Goal: Task Accomplishment & Management: Manage account settings

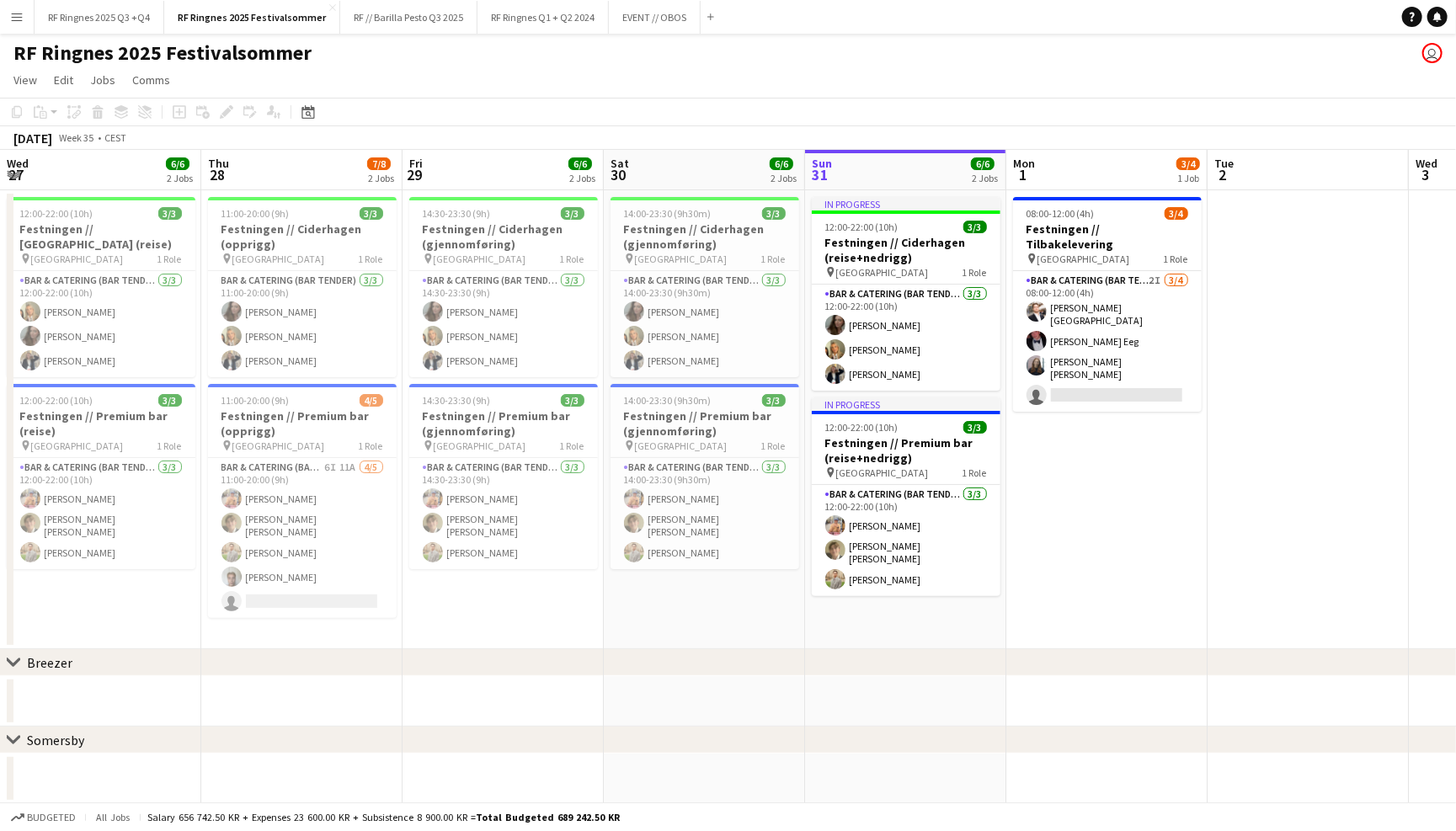
click at [720, 92] on app-page-menu "View Day view expanded Day view collapsed Month view Date picker Jump to [DATE]…" at bounding box center [728, 81] width 1456 height 32
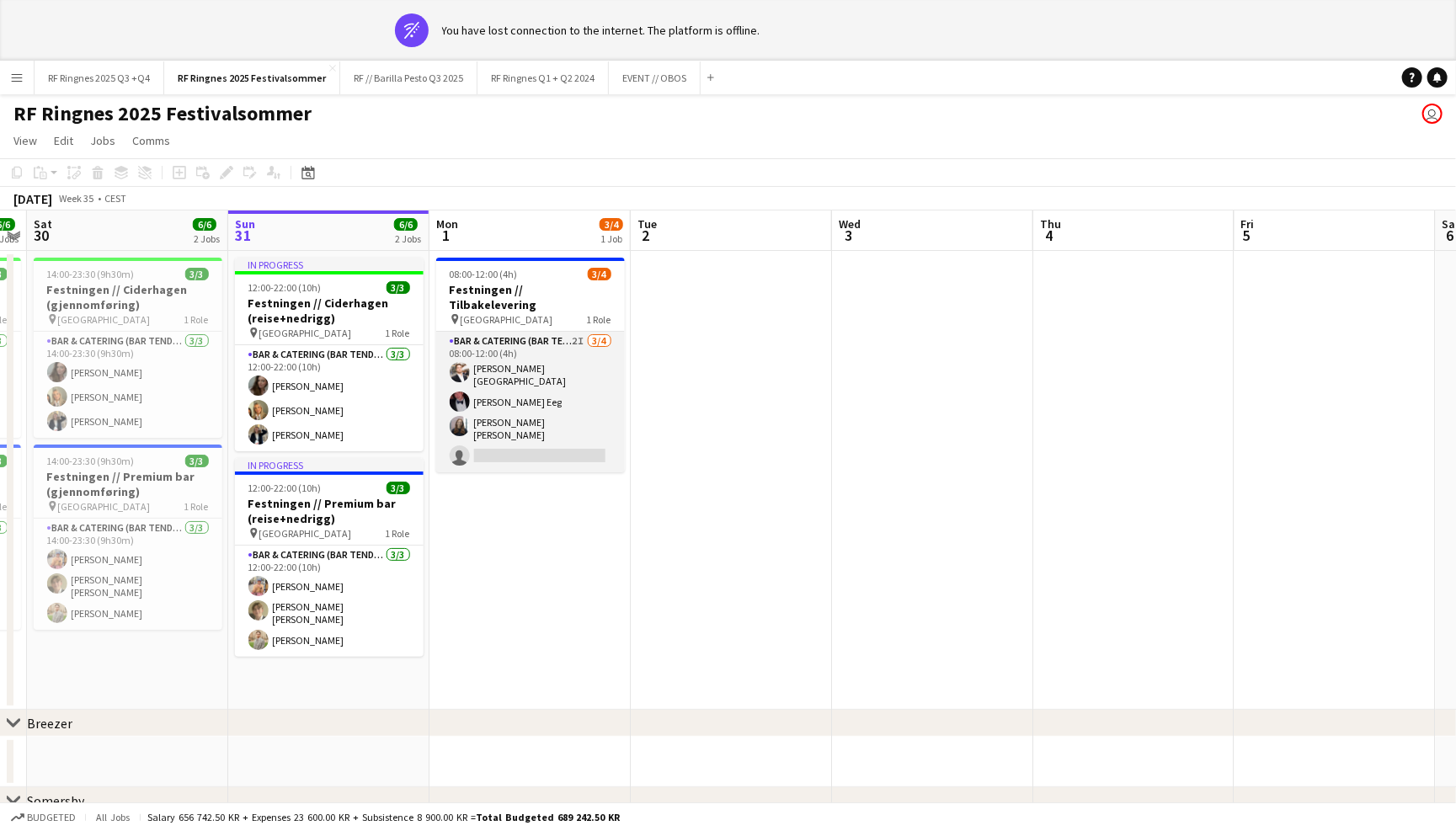
click at [544, 338] on app-card-role "Bar & Catering (Bar Tender) 2I 3/4 08:00-12:00 (4h) Hans Torstein Lærum Birk Ee…" at bounding box center [530, 402] width 189 height 141
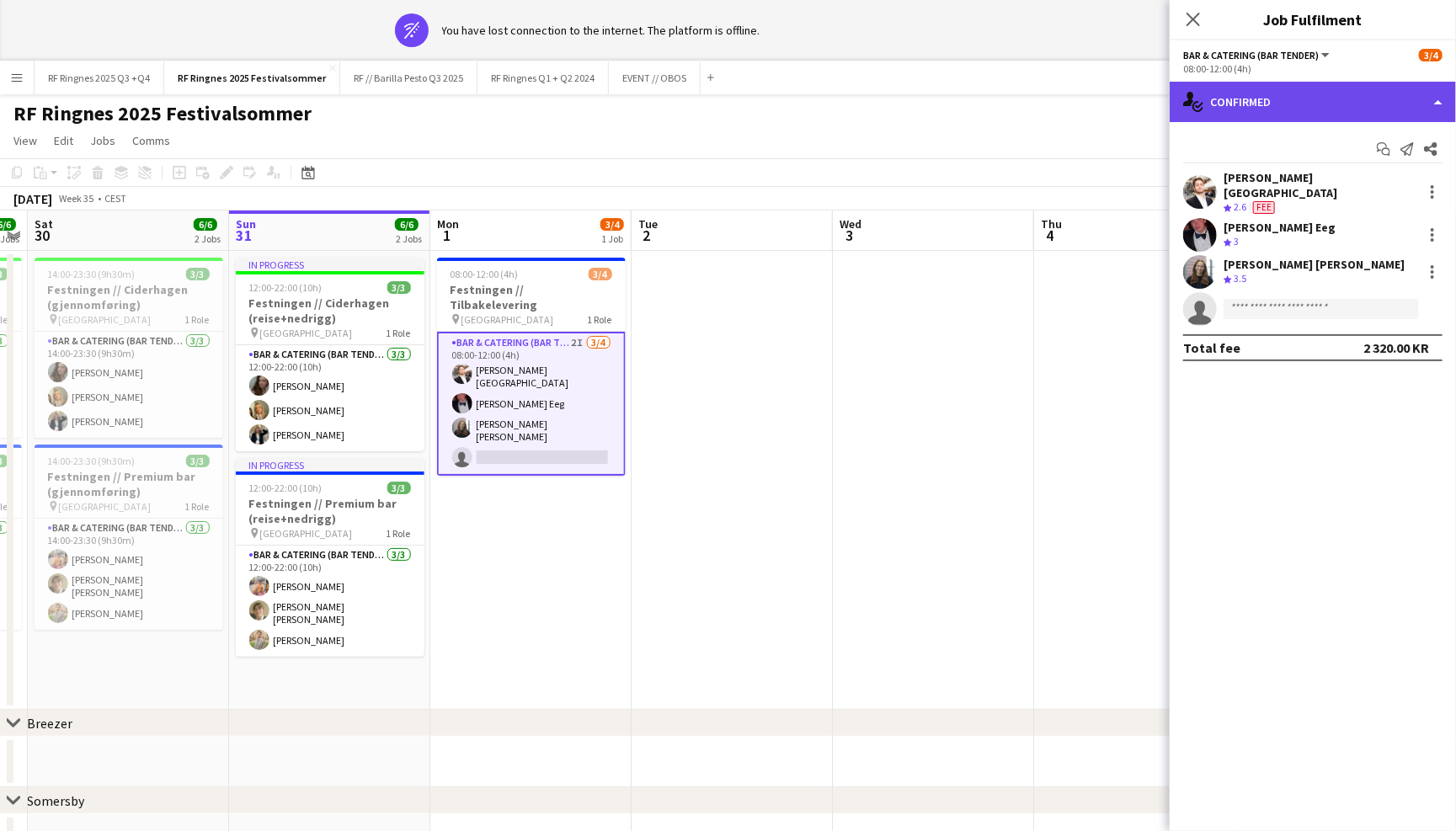
click at [1248, 88] on div "single-neutral-actions-check-2 Confirmed" at bounding box center [1312, 102] width 287 height 40
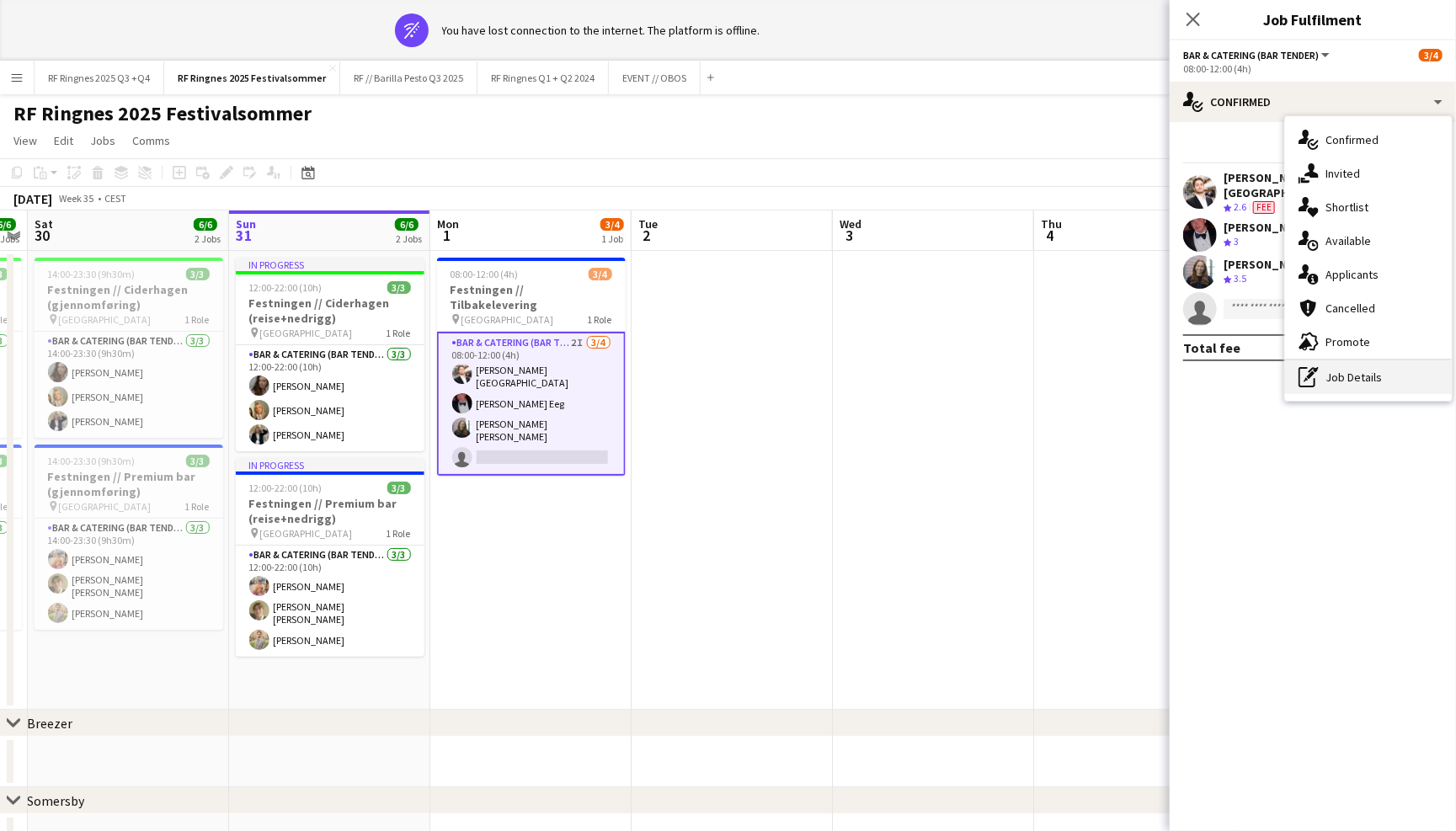
click at [1370, 389] on div "pen-write Job Details" at bounding box center [1368, 377] width 167 height 33
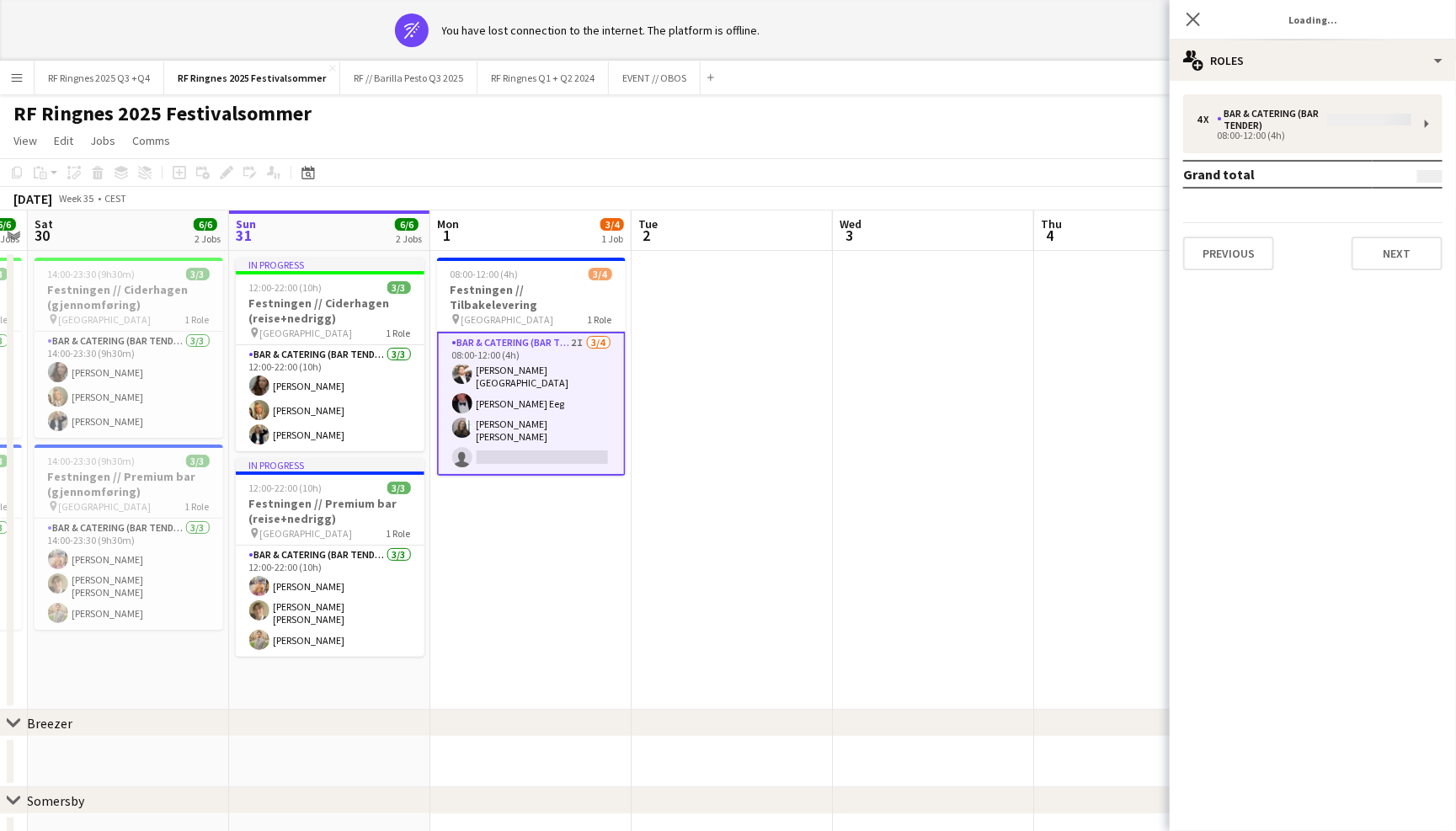
click at [1039, 102] on div "RF Ringnes 2025 Festivalsommer user" at bounding box center [728, 109] width 1456 height 32
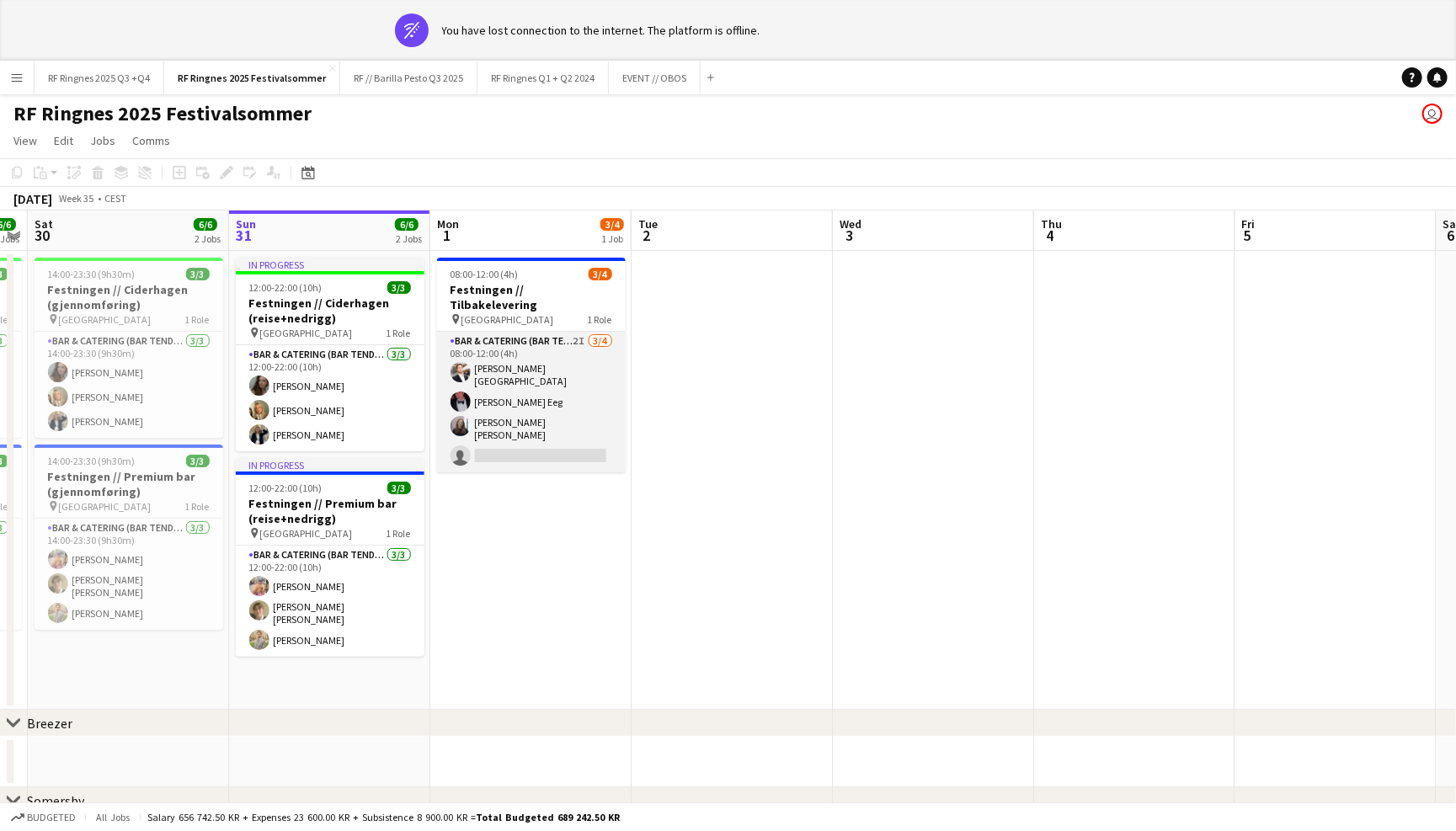
click at [545, 377] on app-card-role "Bar & Catering (Bar Tender) 2I 3/4 08:00-12:00 (4h) Hans Torstein Lærum Birk Ee…" at bounding box center [531, 402] width 189 height 141
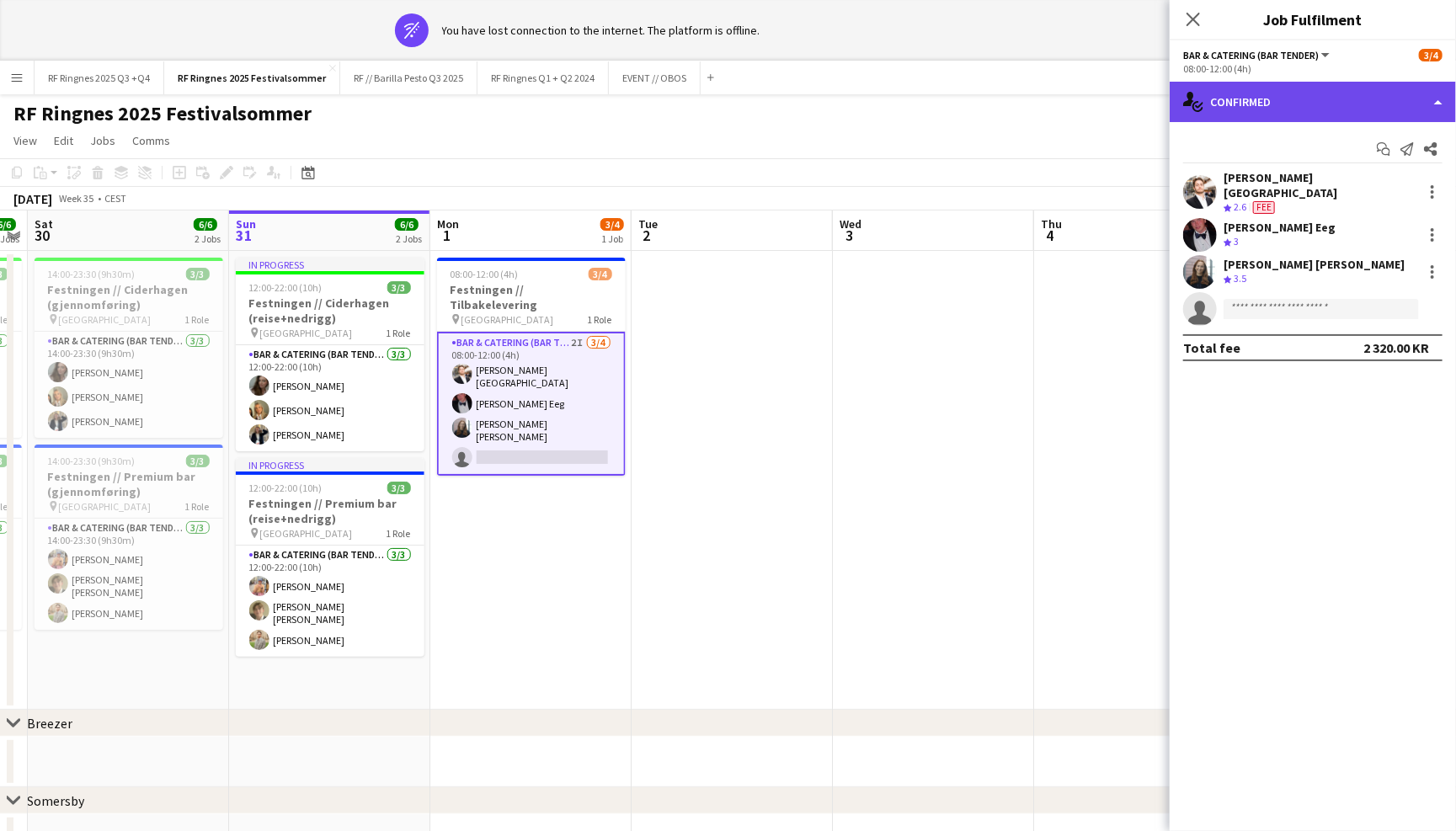
click at [1303, 101] on div "single-neutral-actions-check-2 Confirmed" at bounding box center [1312, 102] width 287 height 40
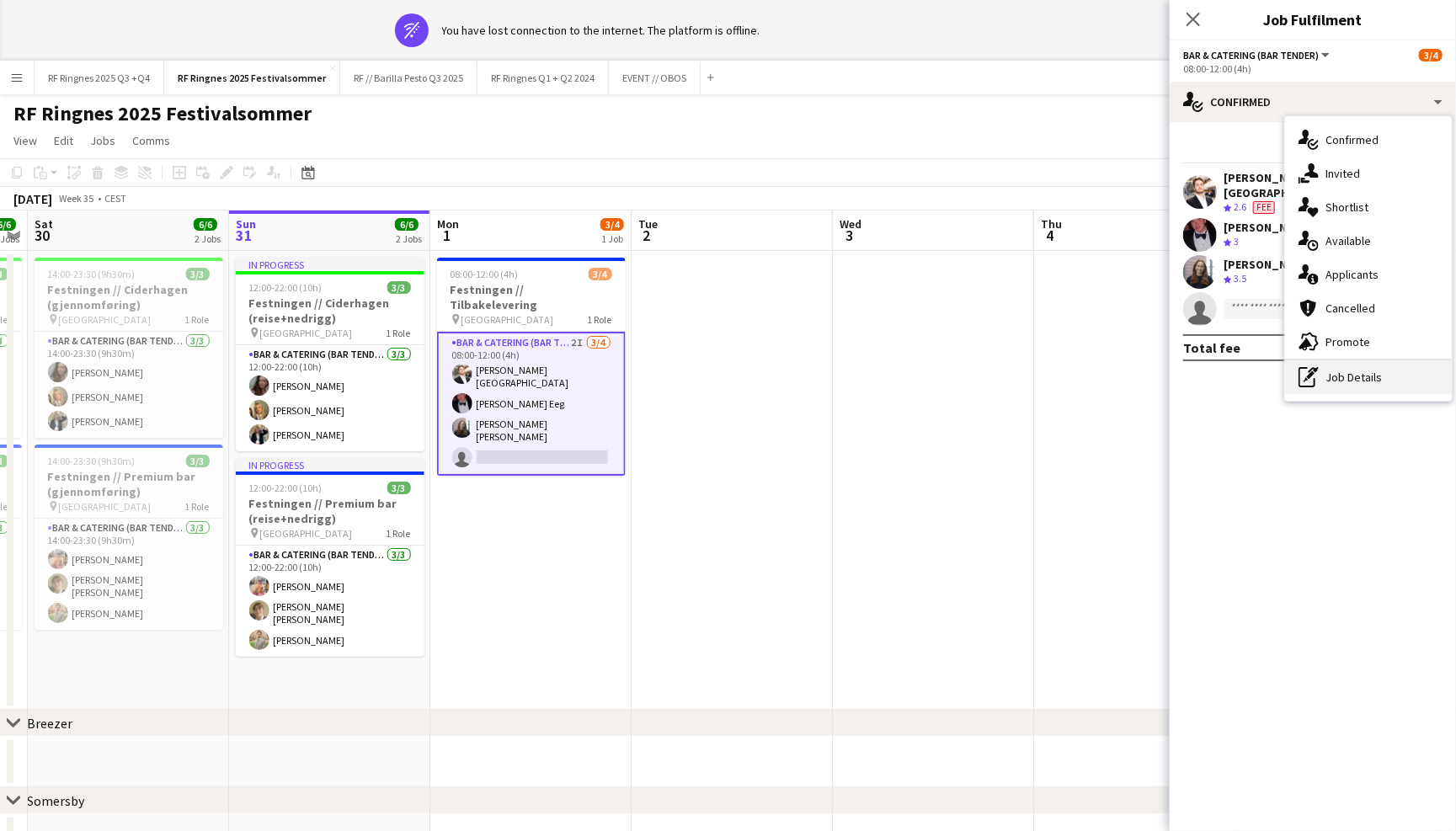
click at [1369, 379] on div "pen-write Job Details" at bounding box center [1368, 377] width 167 height 33
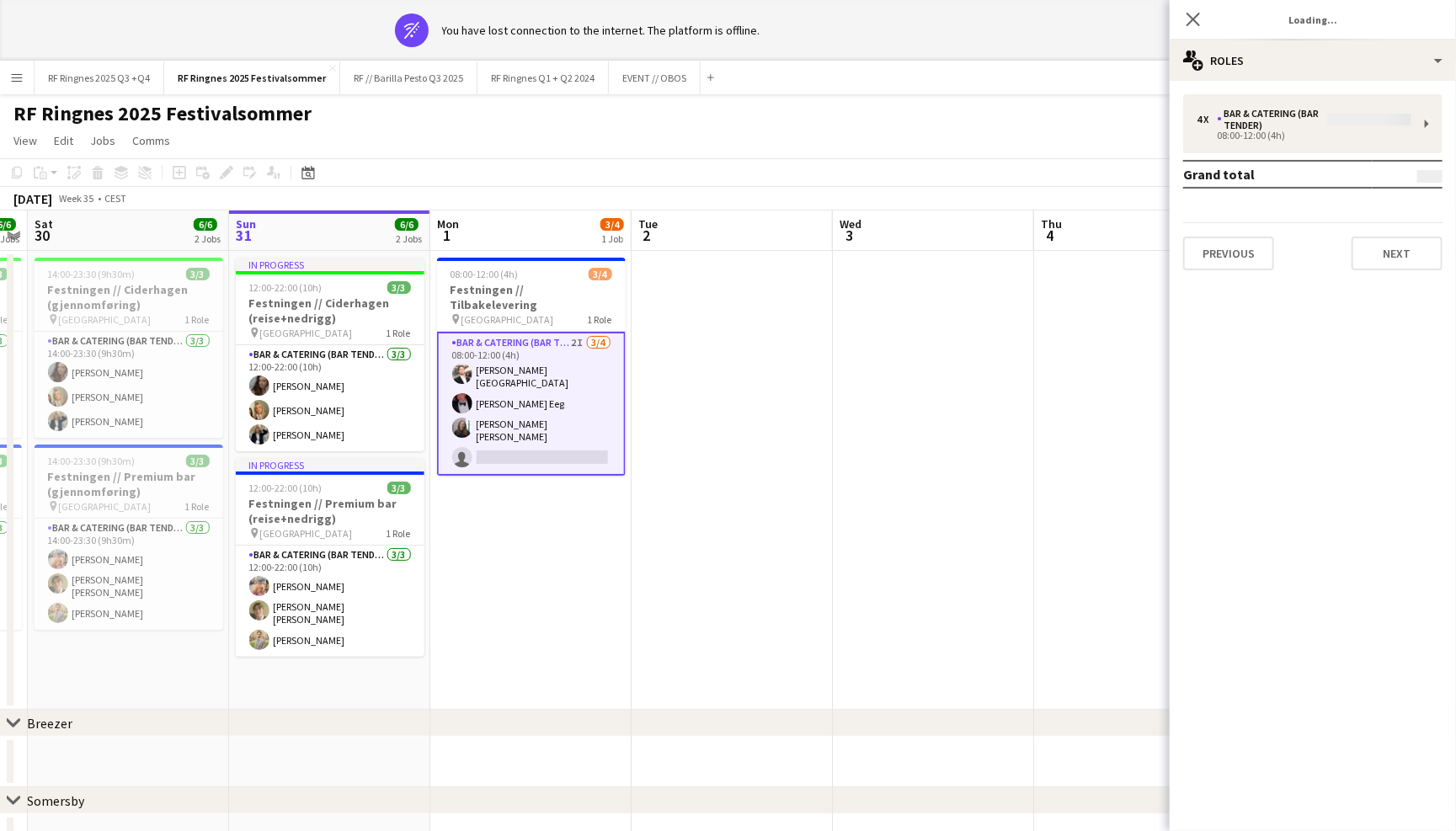
click at [641, 155] on app-page-menu "View Day view expanded Day view collapsed Month view Date picker Jump to [DATE]…" at bounding box center [728, 142] width 1456 height 32
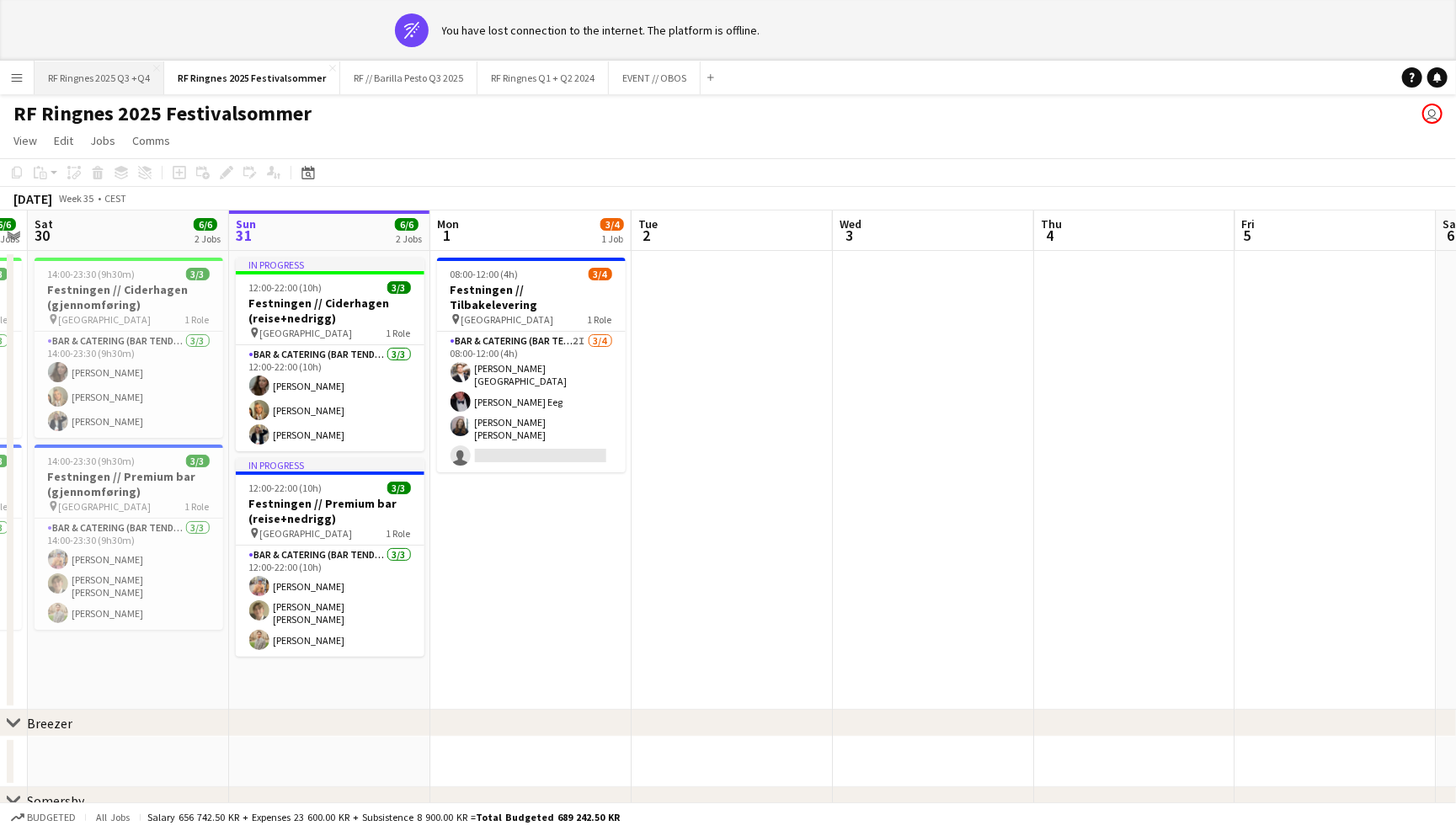
click at [103, 69] on button "RF Ringnes 2025 Q3 +Q4 Close" at bounding box center [99, 78] width 130 height 33
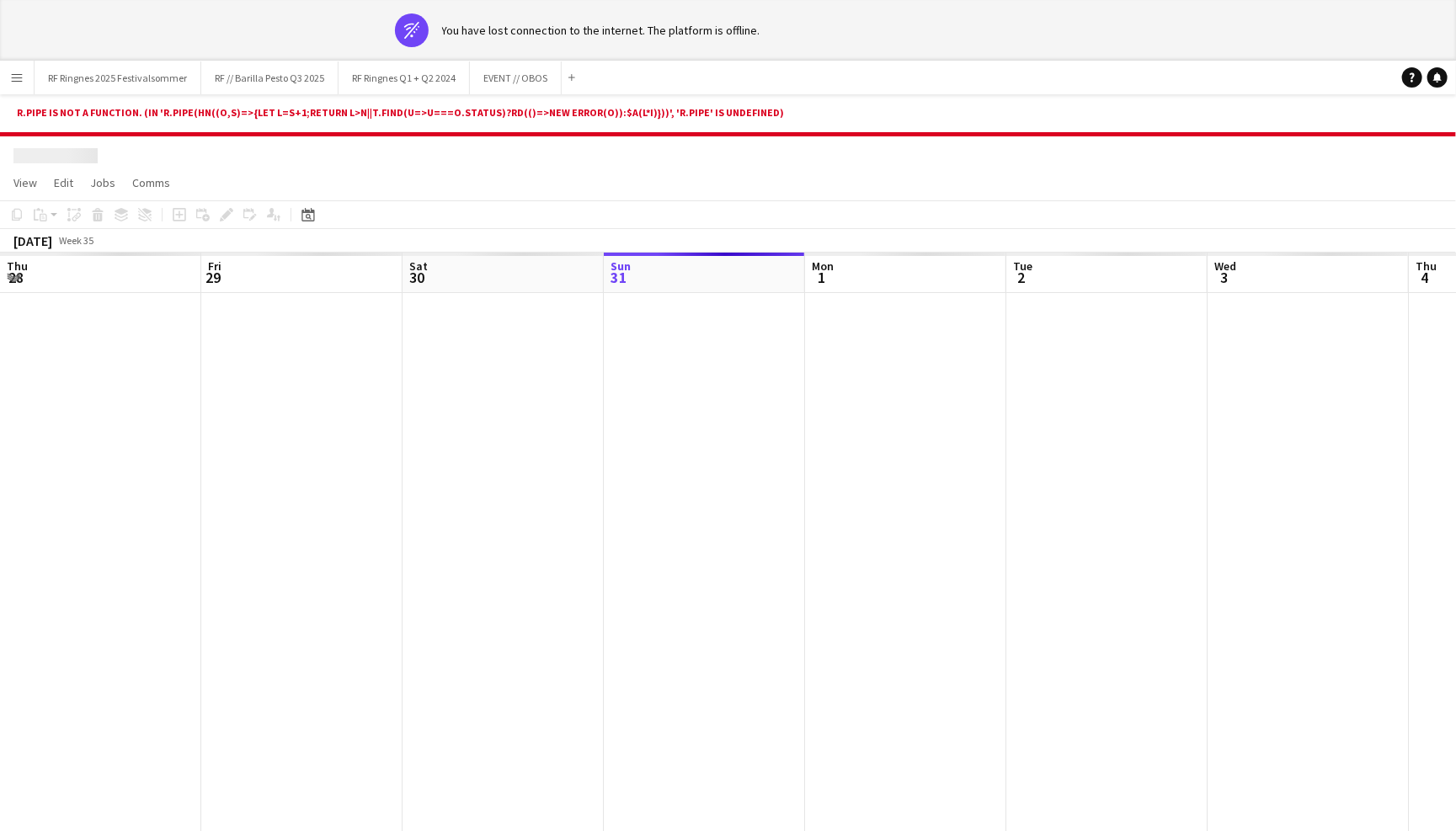
scroll to position [0, 402]
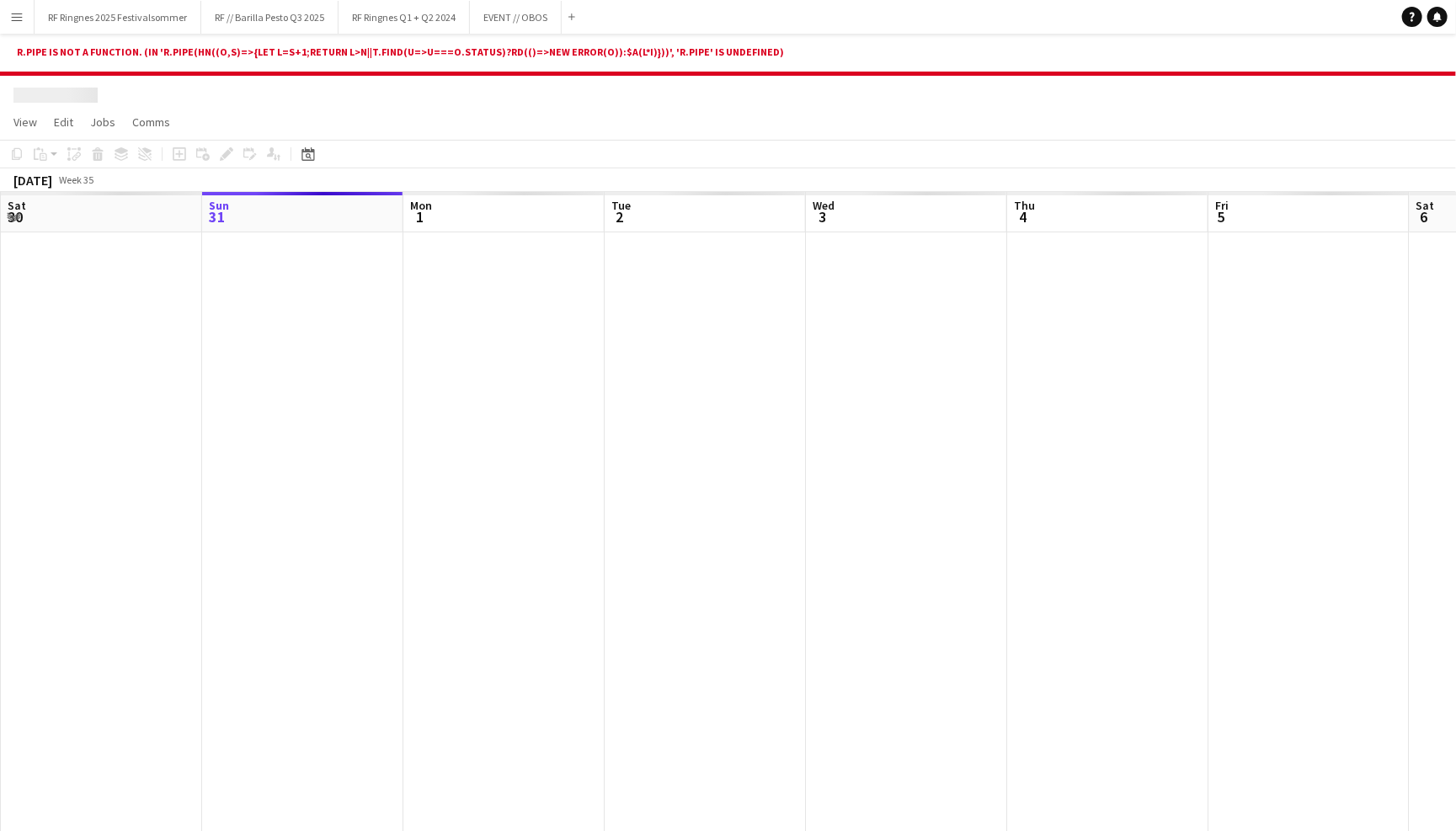
drag, startPoint x: 1251, startPoint y: 64, endPoint x: 1304, endPoint y: 87, distance: 57.8
click at [1304, 87] on div at bounding box center [728, 92] width 1456 height 32
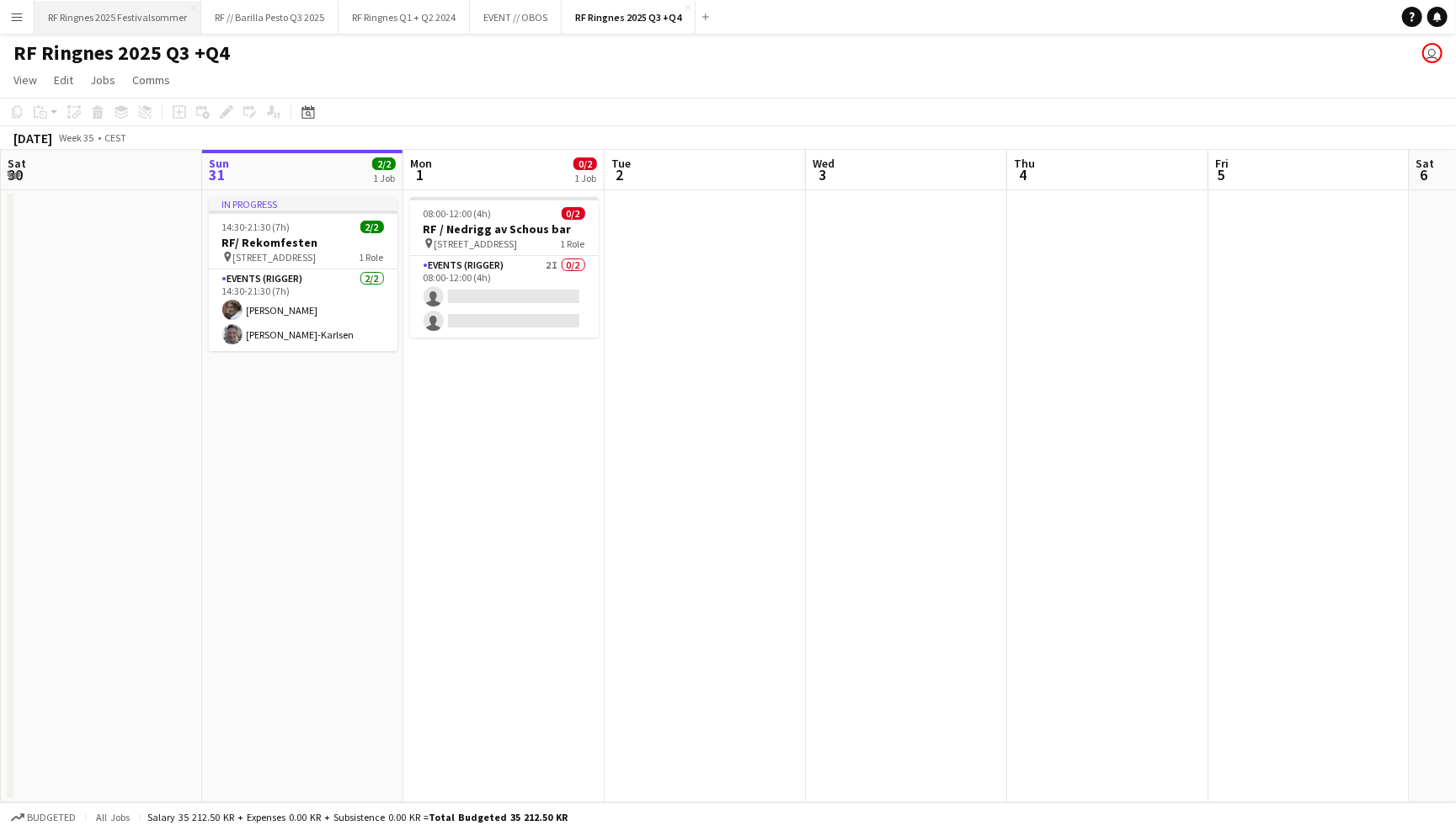
click at [133, 24] on button "RF Ringnes 2025 Festivalsommer Close" at bounding box center [117, 18] width 167 height 33
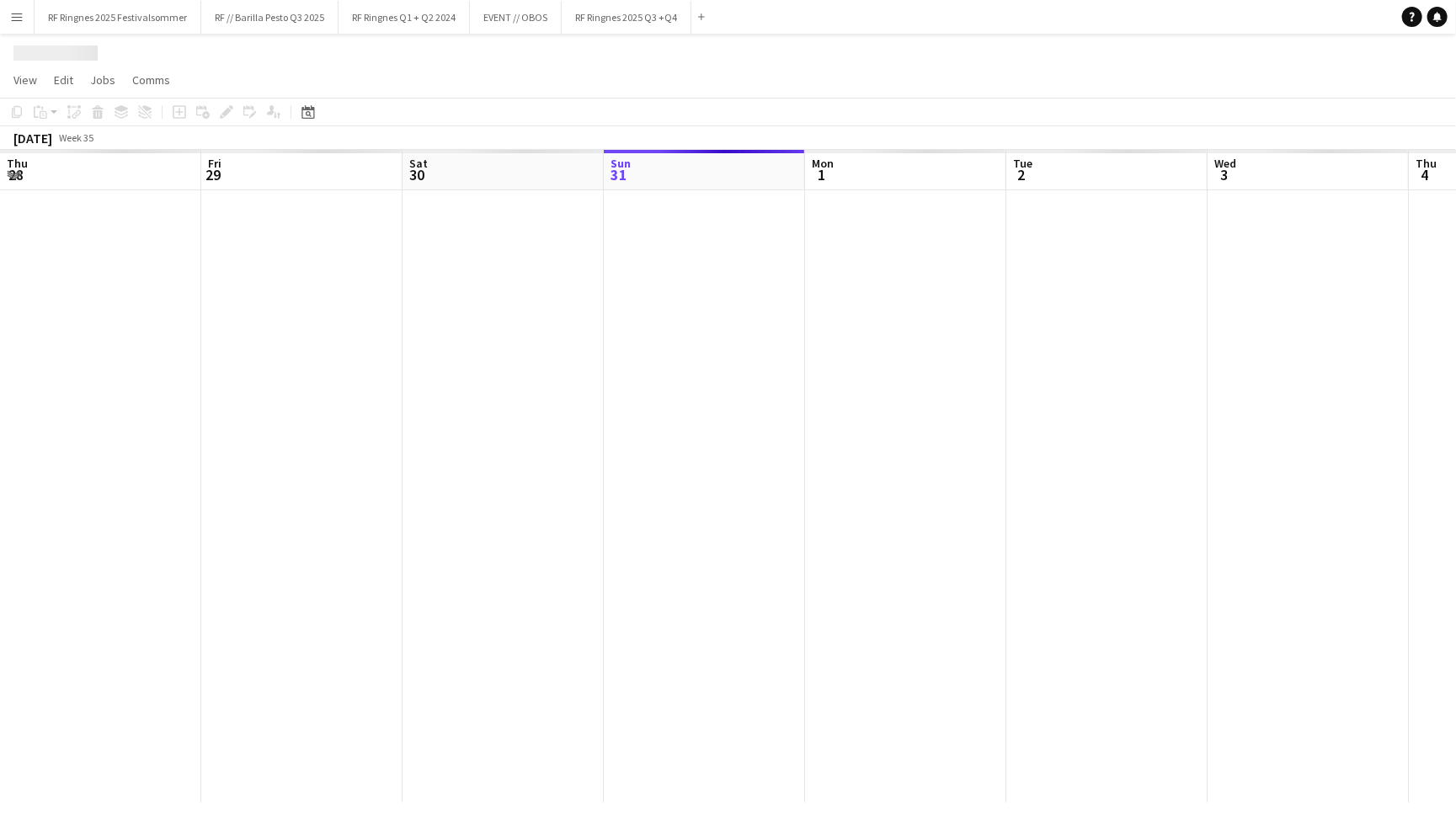
scroll to position [0, 402]
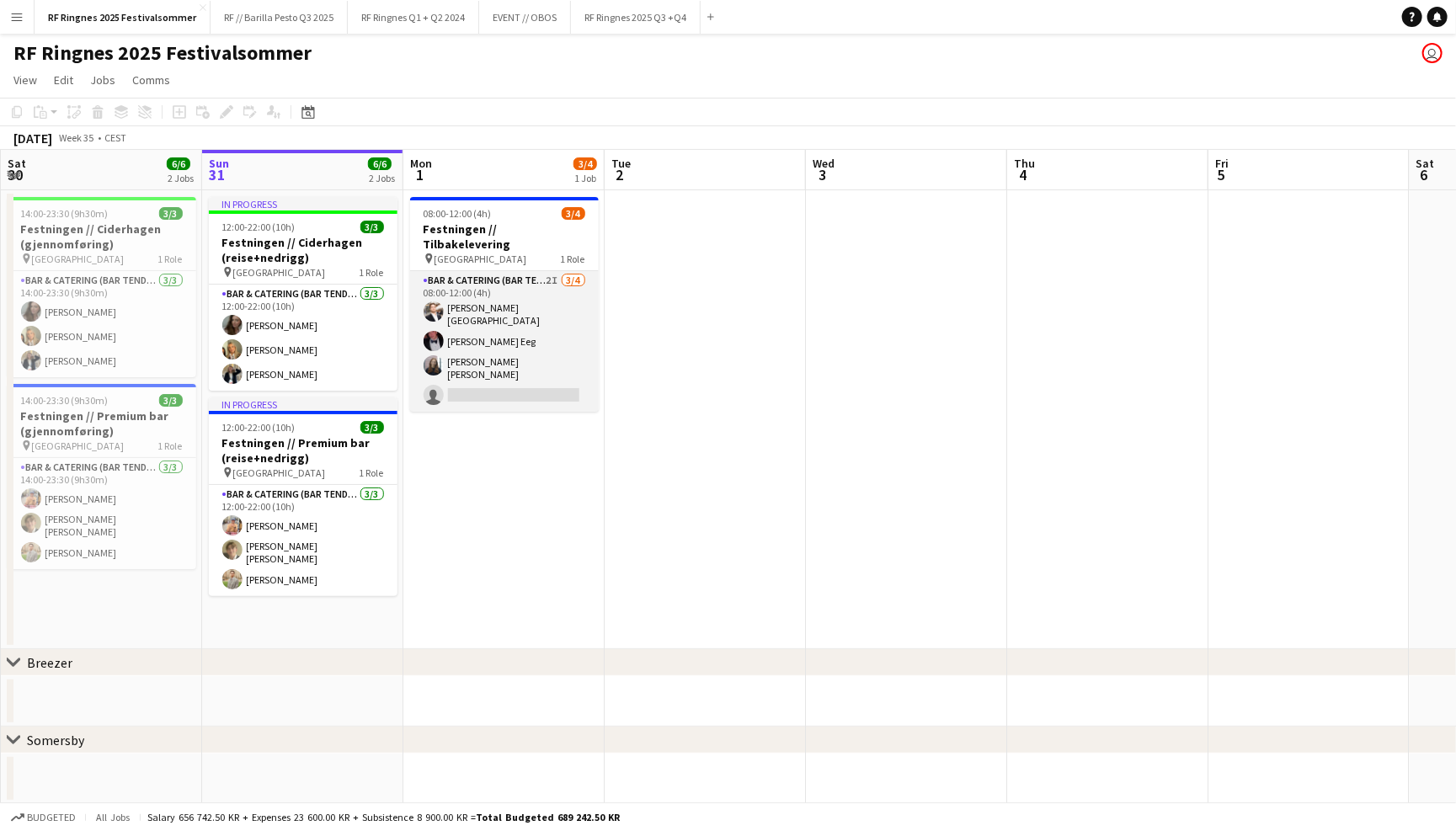
click at [503, 316] on app-card-role "Bar & Catering (Bar Tender) 2I 3/4 08:00-12:00 (4h) Hans Torstein Lærum Birk Ee…" at bounding box center [504, 341] width 189 height 141
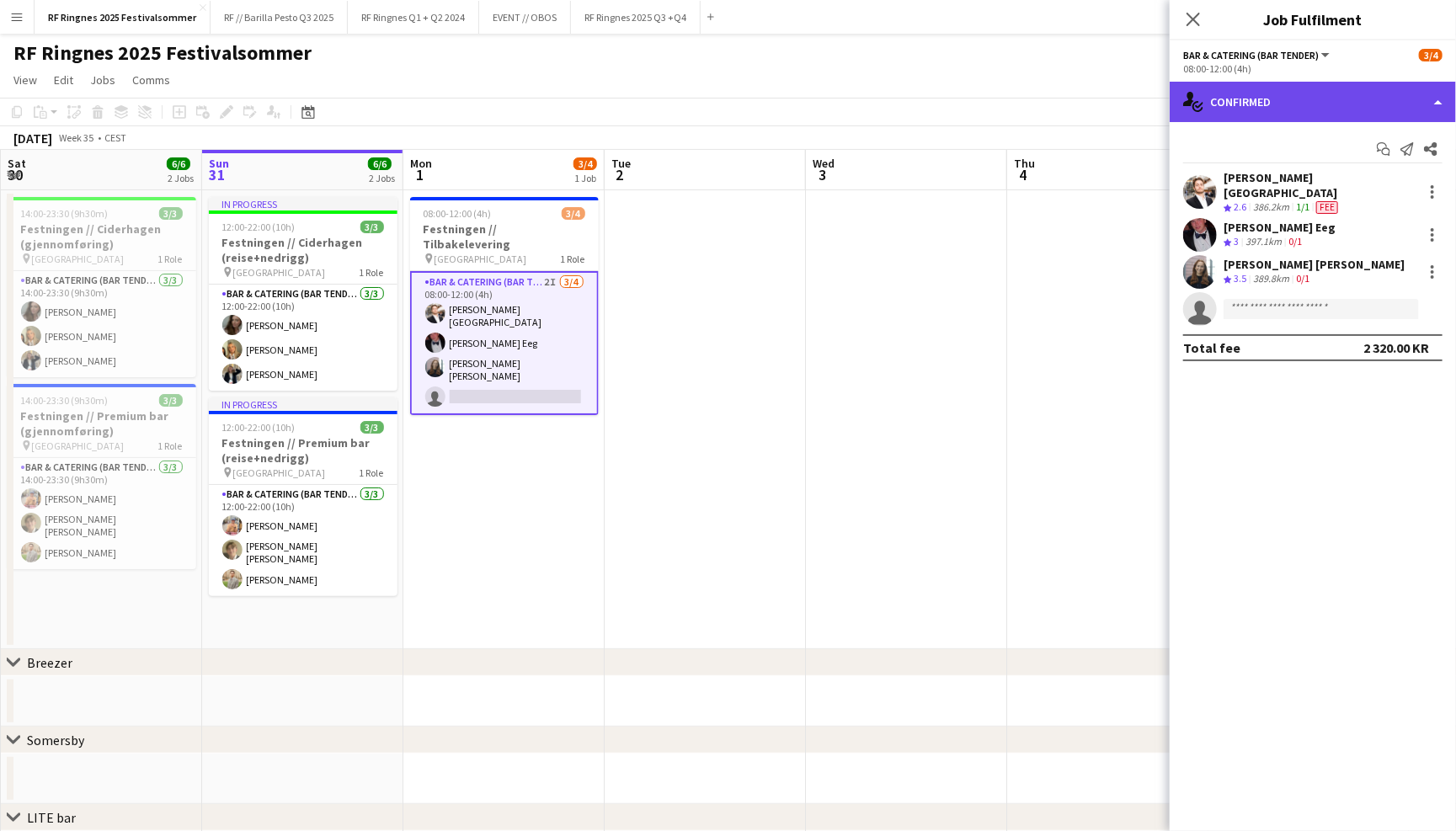
click at [1287, 106] on div "single-neutral-actions-check-2 Confirmed" at bounding box center [1312, 102] width 287 height 40
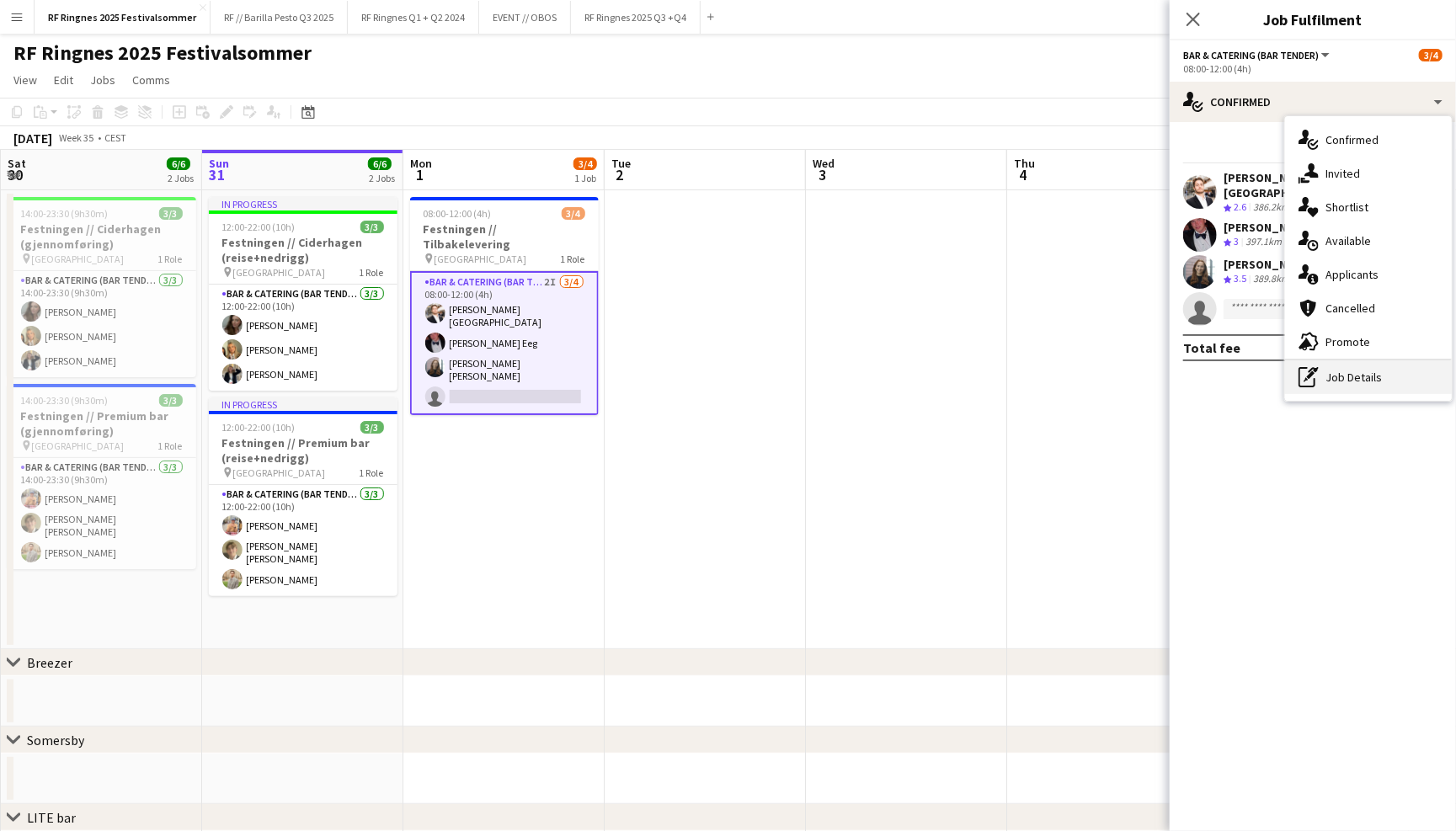
click at [1346, 373] on div "pen-write Job Details" at bounding box center [1368, 377] width 167 height 33
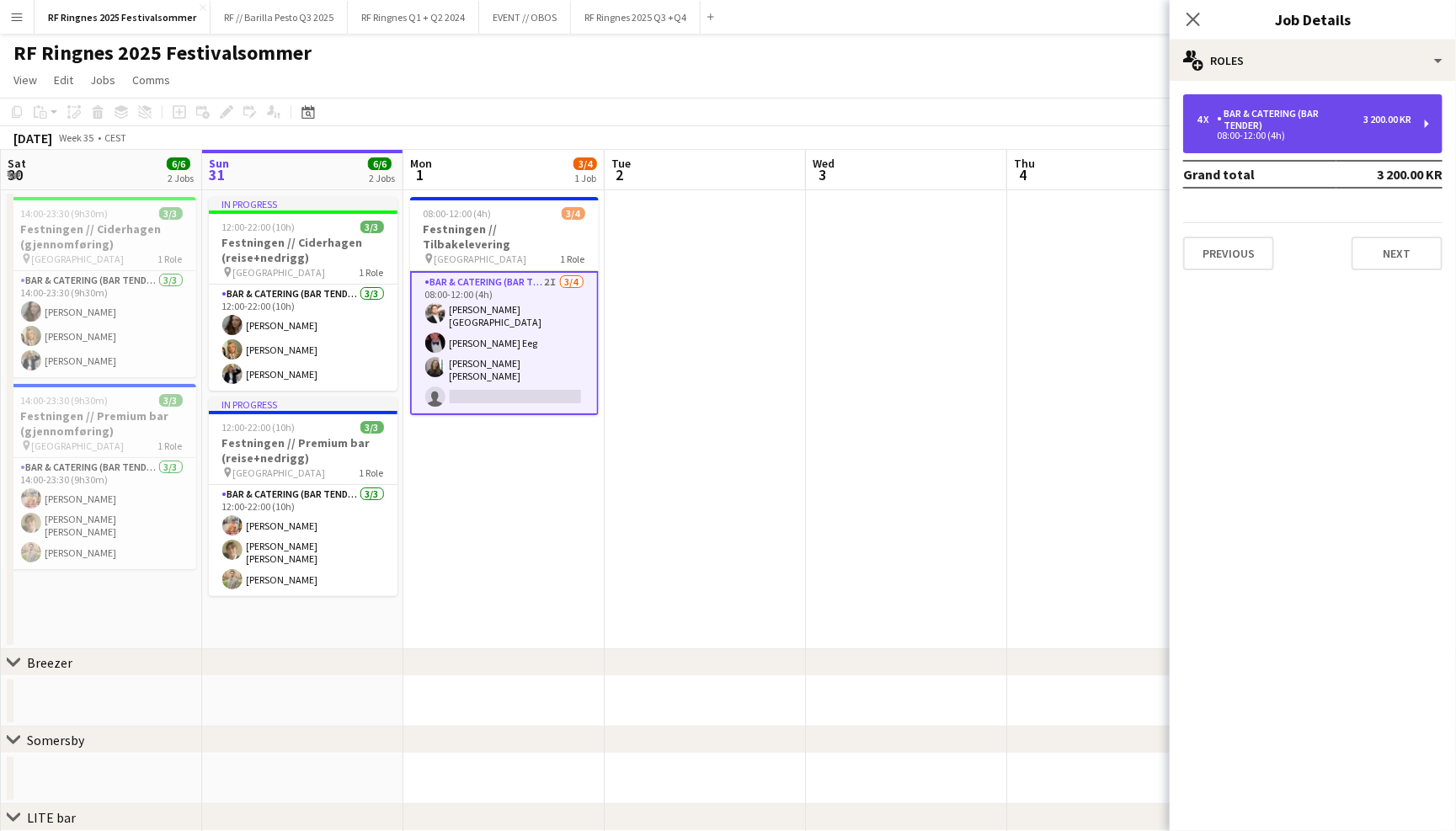
click at [1334, 127] on div "Bar & Catering (Bar Tender)" at bounding box center [1291, 119] width 147 height 23
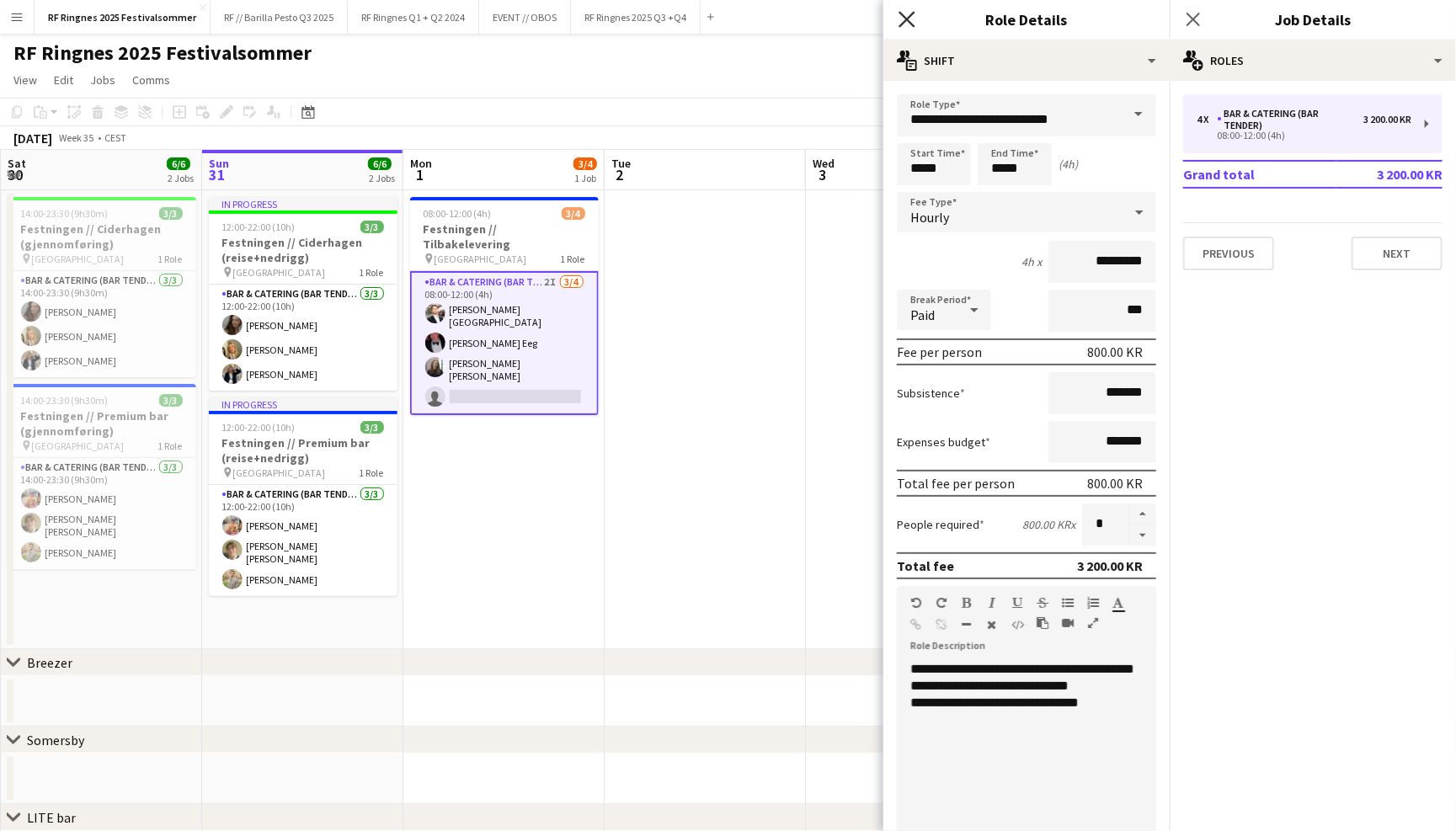
click at [904, 19] on icon "Close pop-in" at bounding box center [906, 19] width 16 height 16
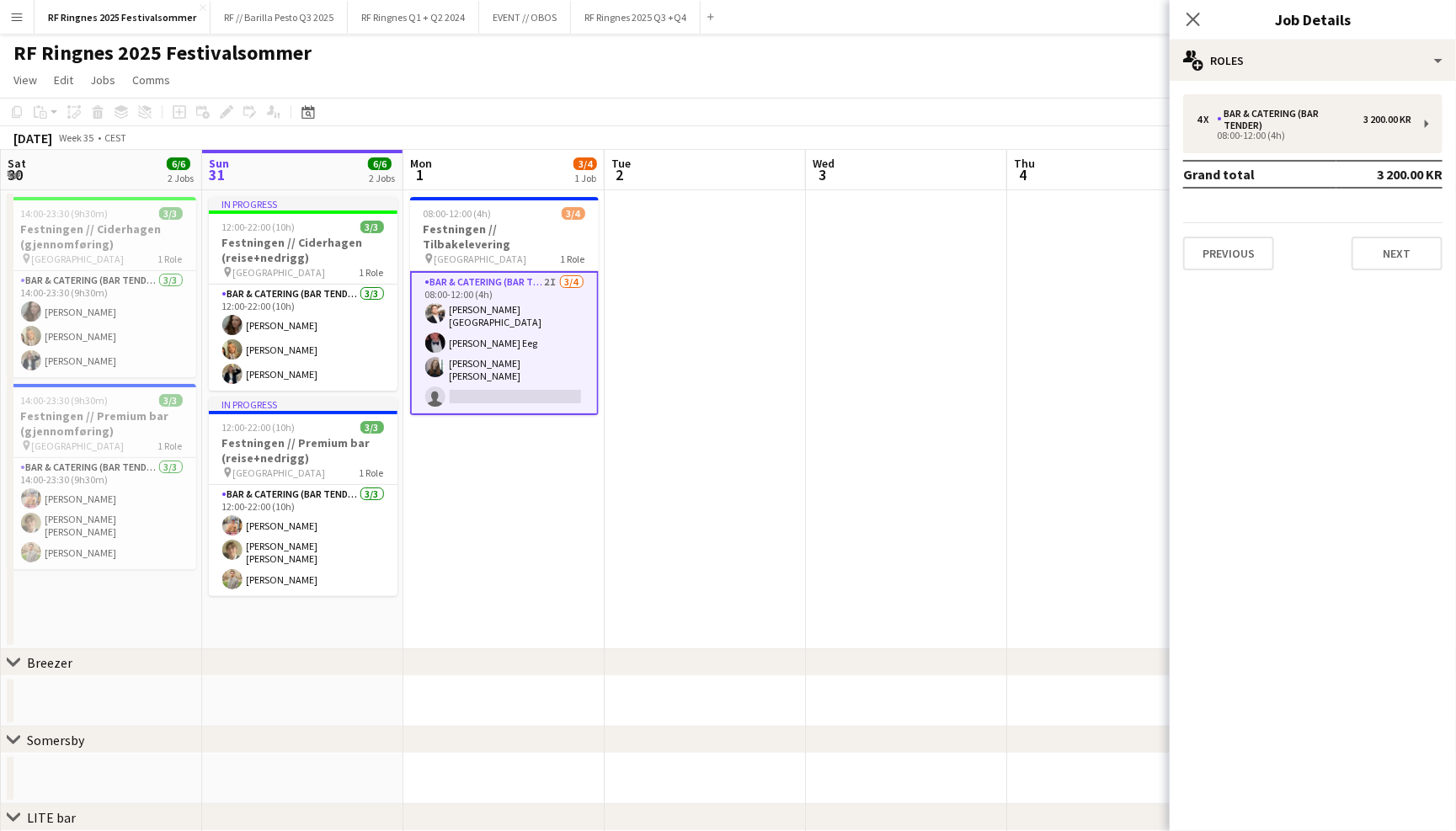
click at [627, 77] on app-page-menu "View Day view expanded Day view collapsed Month view Date picker Jump to [DATE]…" at bounding box center [728, 81] width 1456 height 32
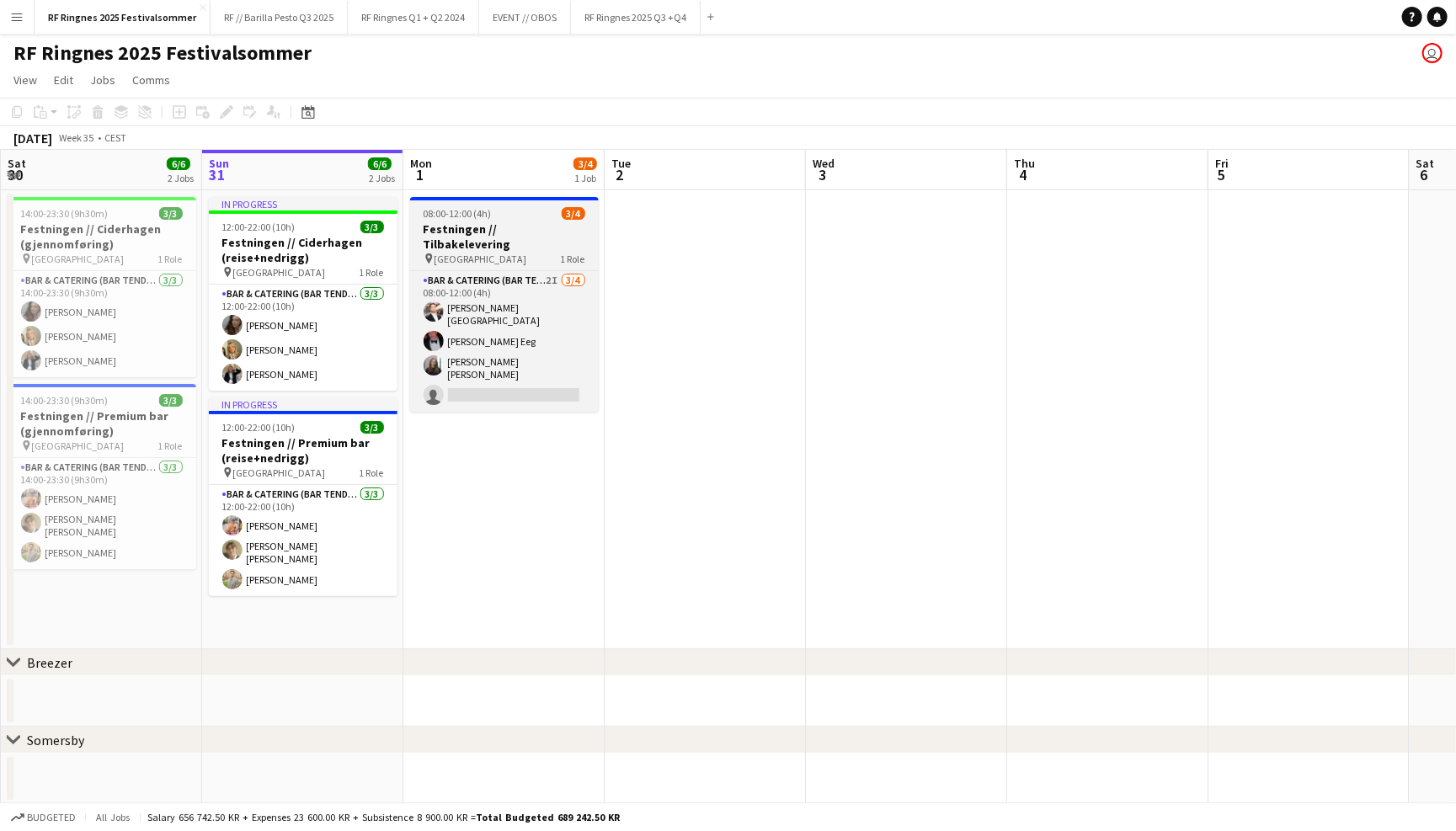
click at [507, 220] on app-job-card "08:00-12:00 (4h) 3/4 Festningen // Tilbakelevering pin Trondheim 1 Role Bar & C…" at bounding box center [504, 305] width 189 height 215
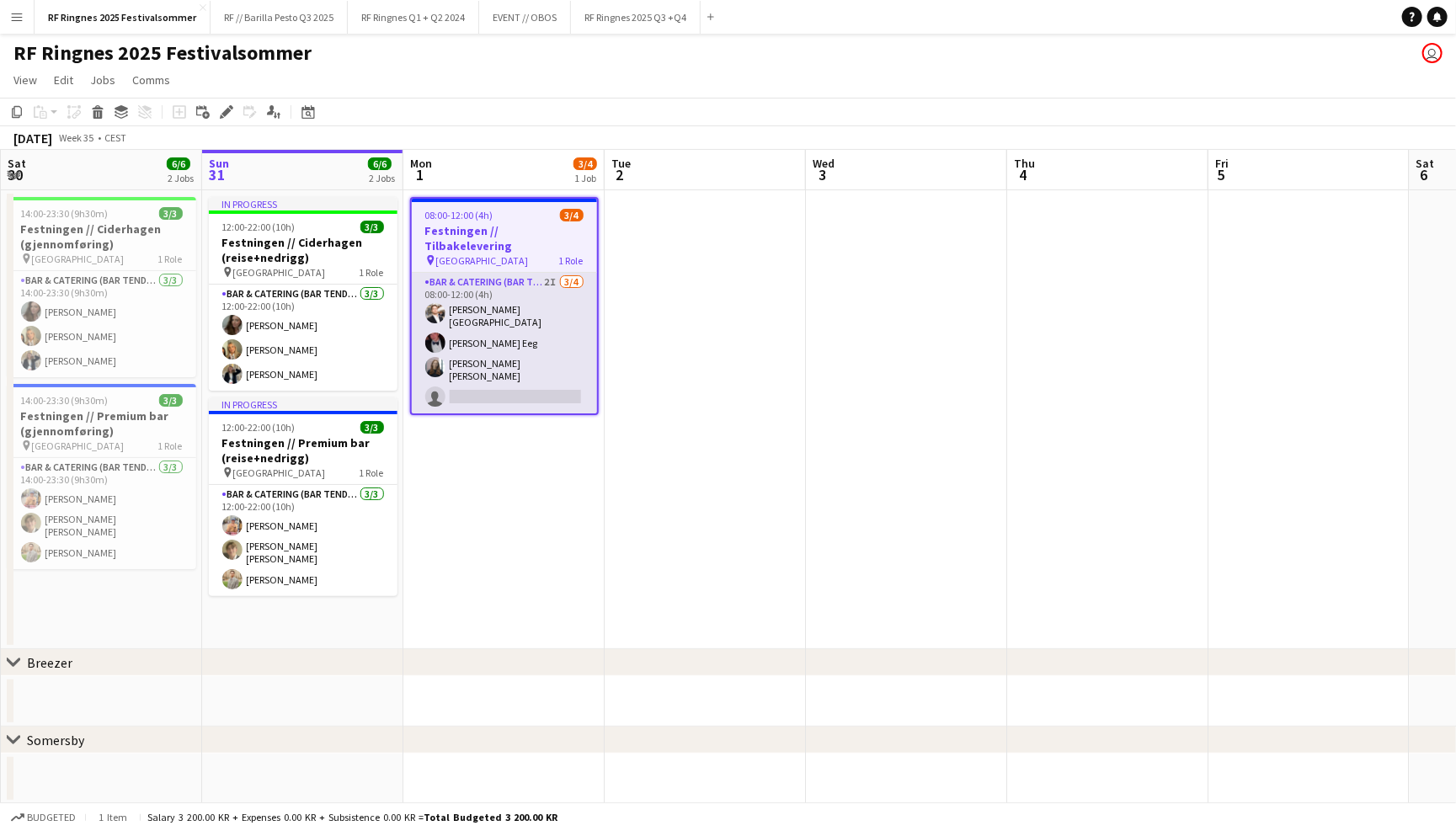
click at [478, 351] on app-card-role "Bar & Catering (Bar Tender) 2I 3/4 08:00-12:00 (4h) Hans Torstein Lærum Birk Ee…" at bounding box center [505, 343] width 186 height 141
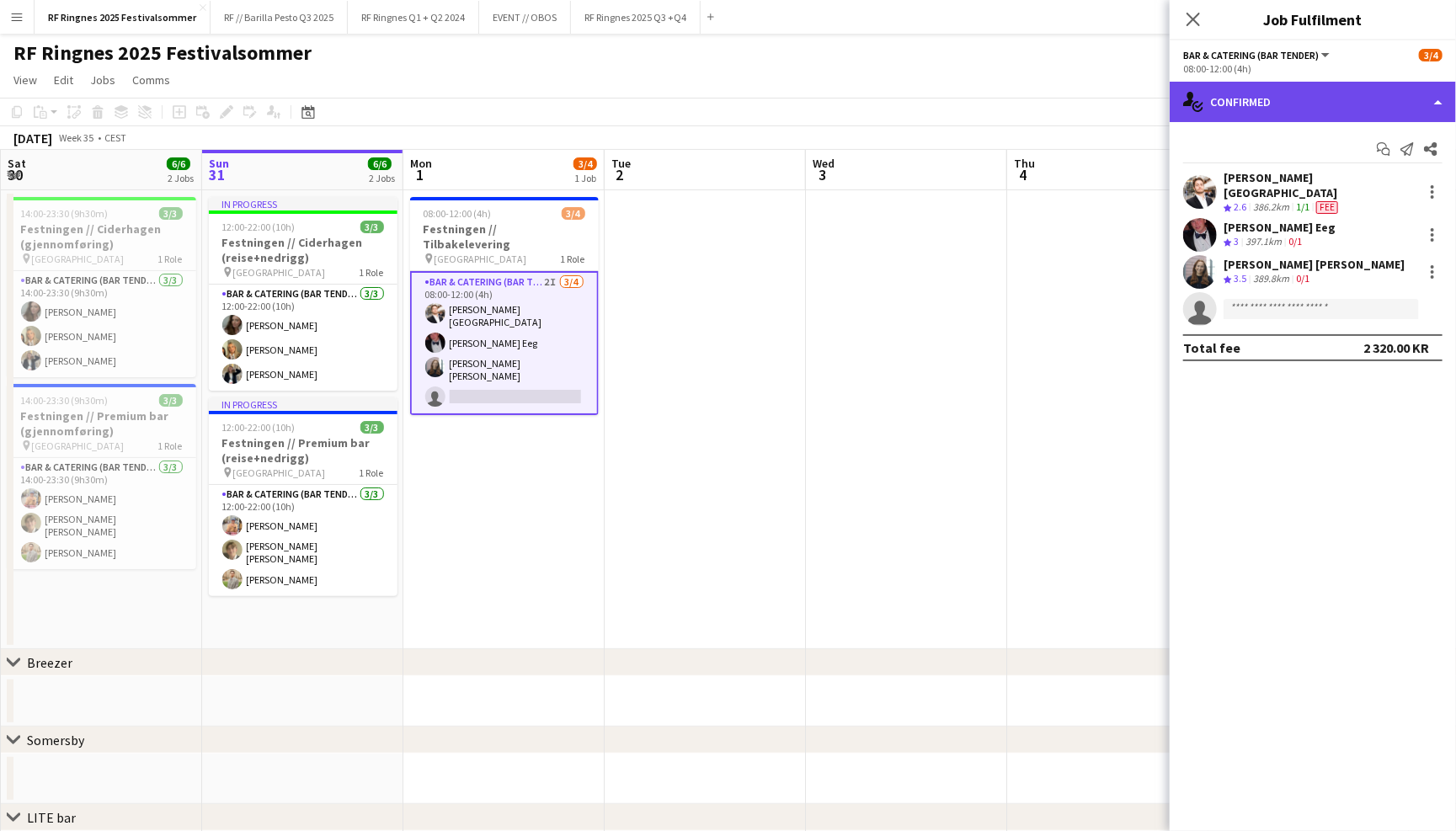
click at [1320, 94] on div "single-neutral-actions-check-2 Confirmed" at bounding box center [1312, 102] width 287 height 40
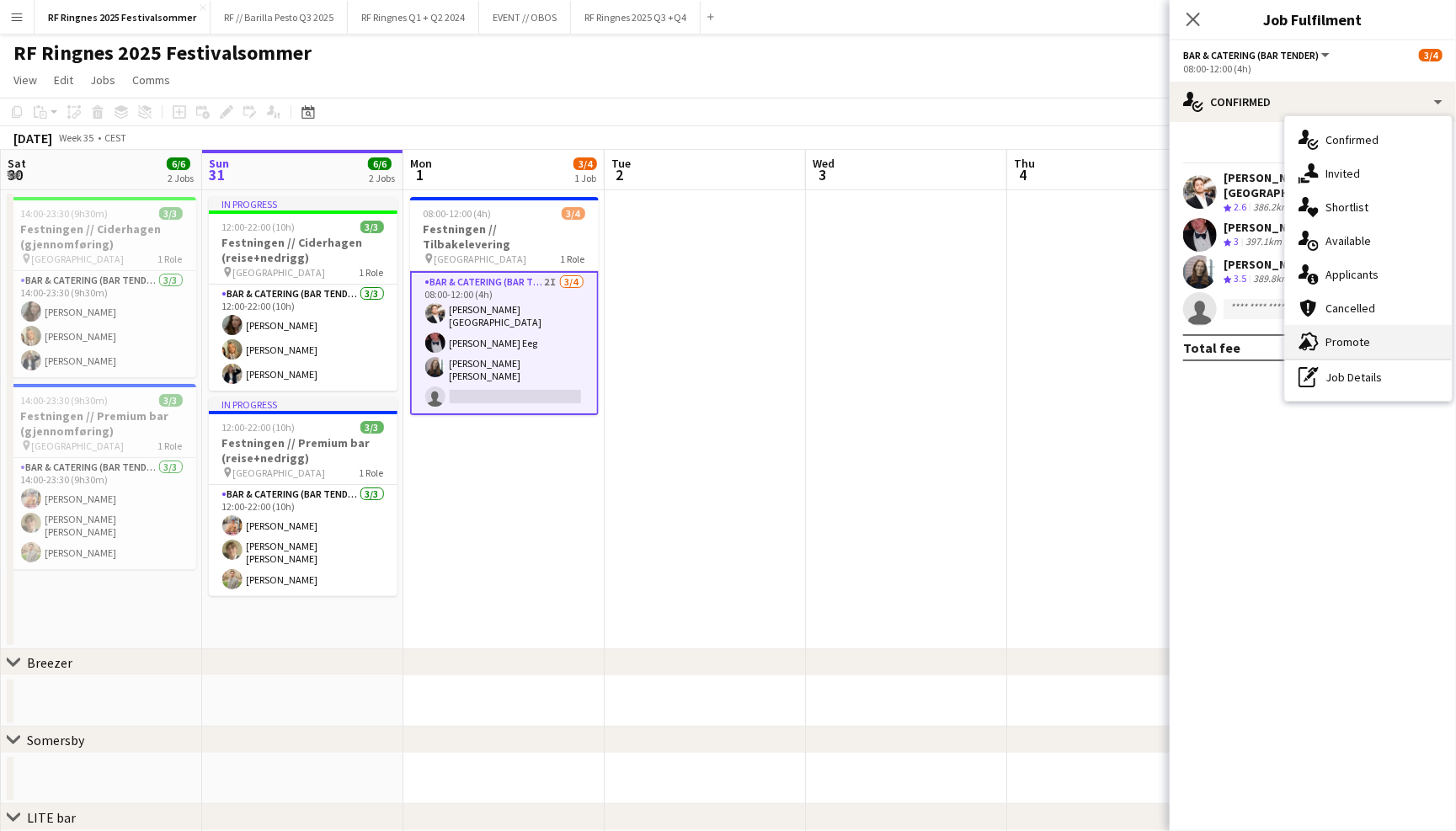
click at [1401, 340] on div "advertising-megaphone Promote" at bounding box center [1368, 341] width 167 height 33
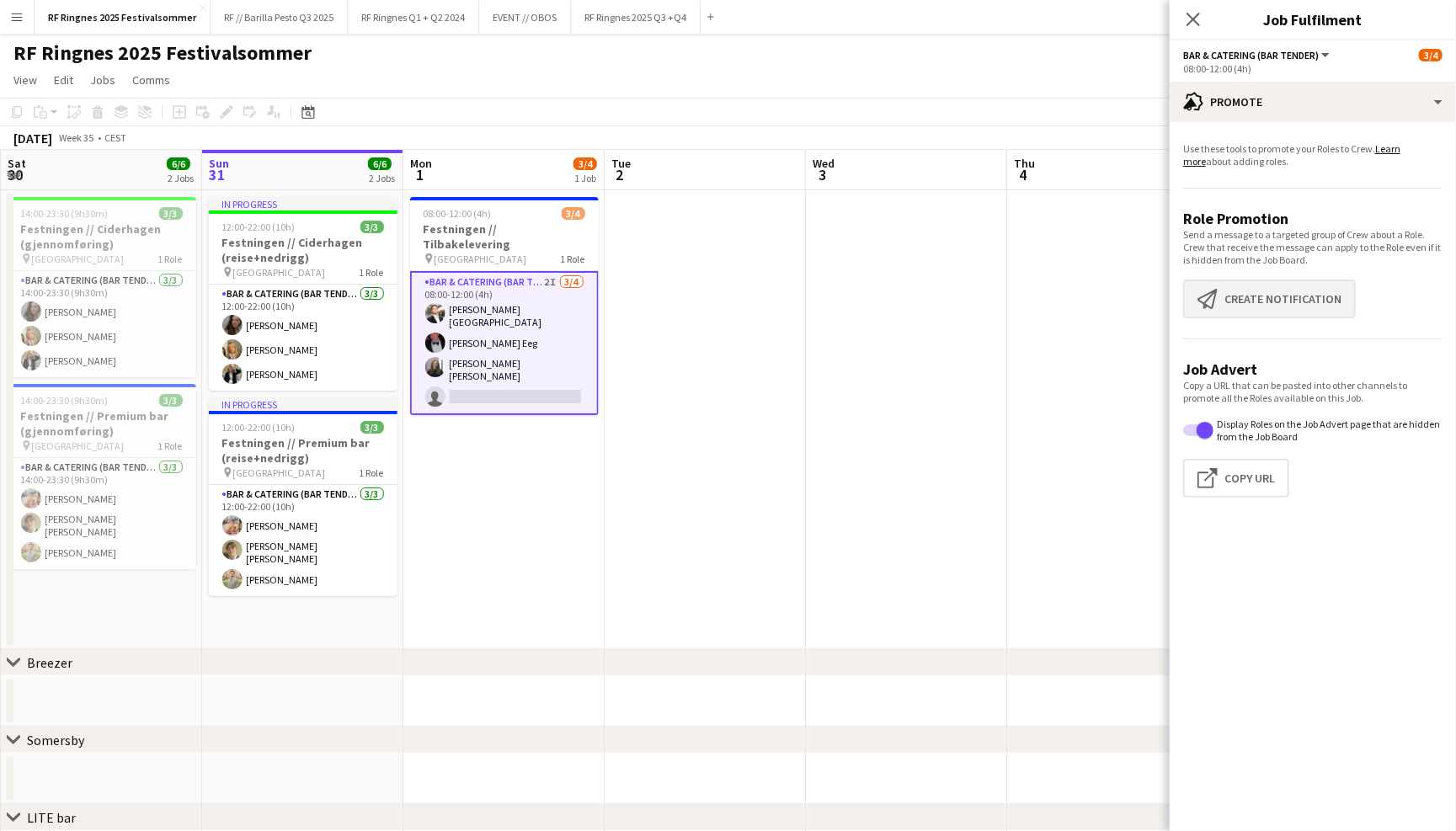
click at [1261, 305] on button "Create notification Create notification" at bounding box center [1269, 299] width 173 height 39
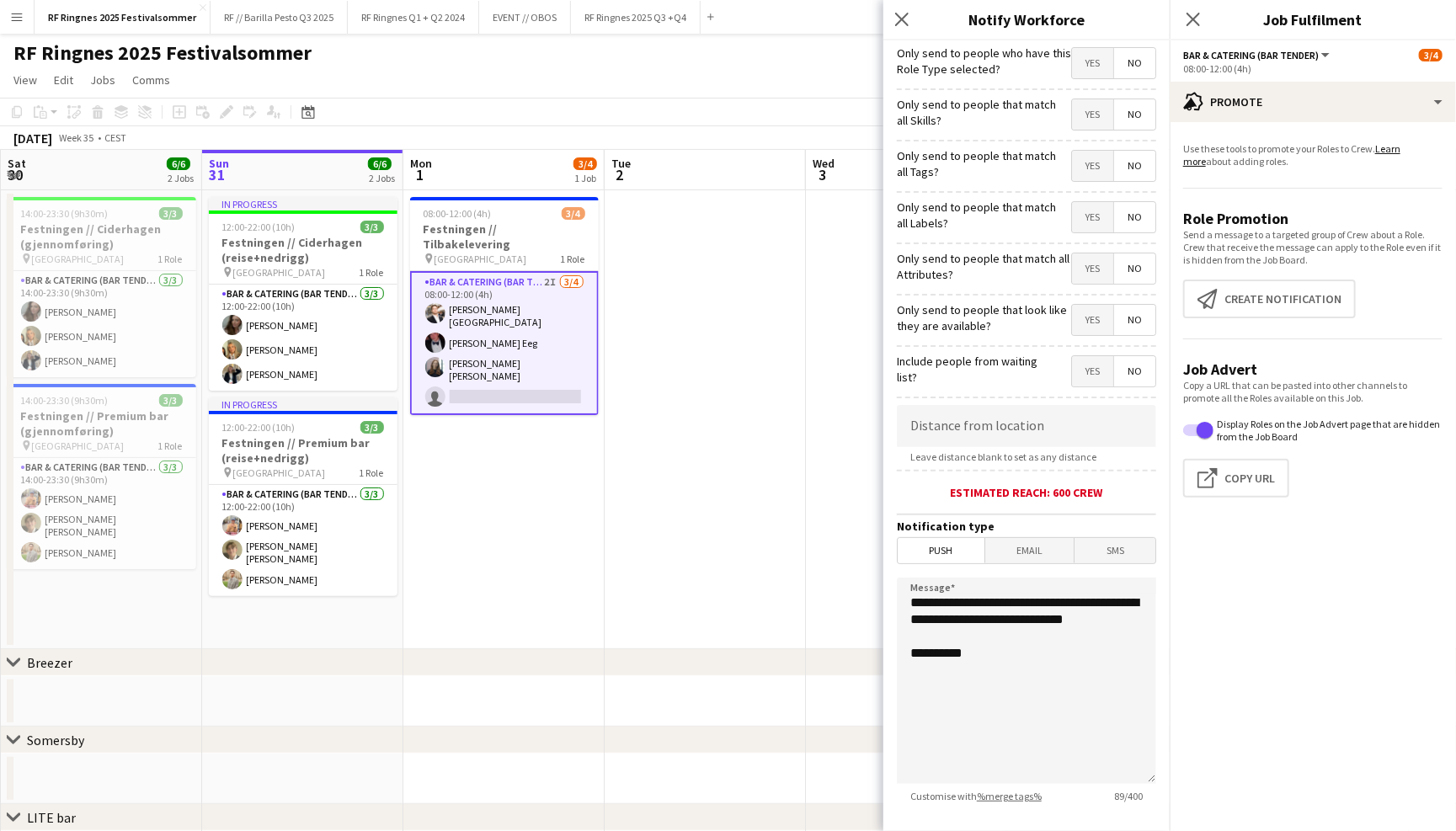
click at [1132, 60] on span "No" at bounding box center [1135, 63] width 41 height 30
click at [1099, 64] on span "Yes" at bounding box center [1093, 63] width 41 height 30
click at [1130, 53] on span "No" at bounding box center [1135, 63] width 41 height 30
click at [1143, 66] on span "No" at bounding box center [1135, 63] width 41 height 30
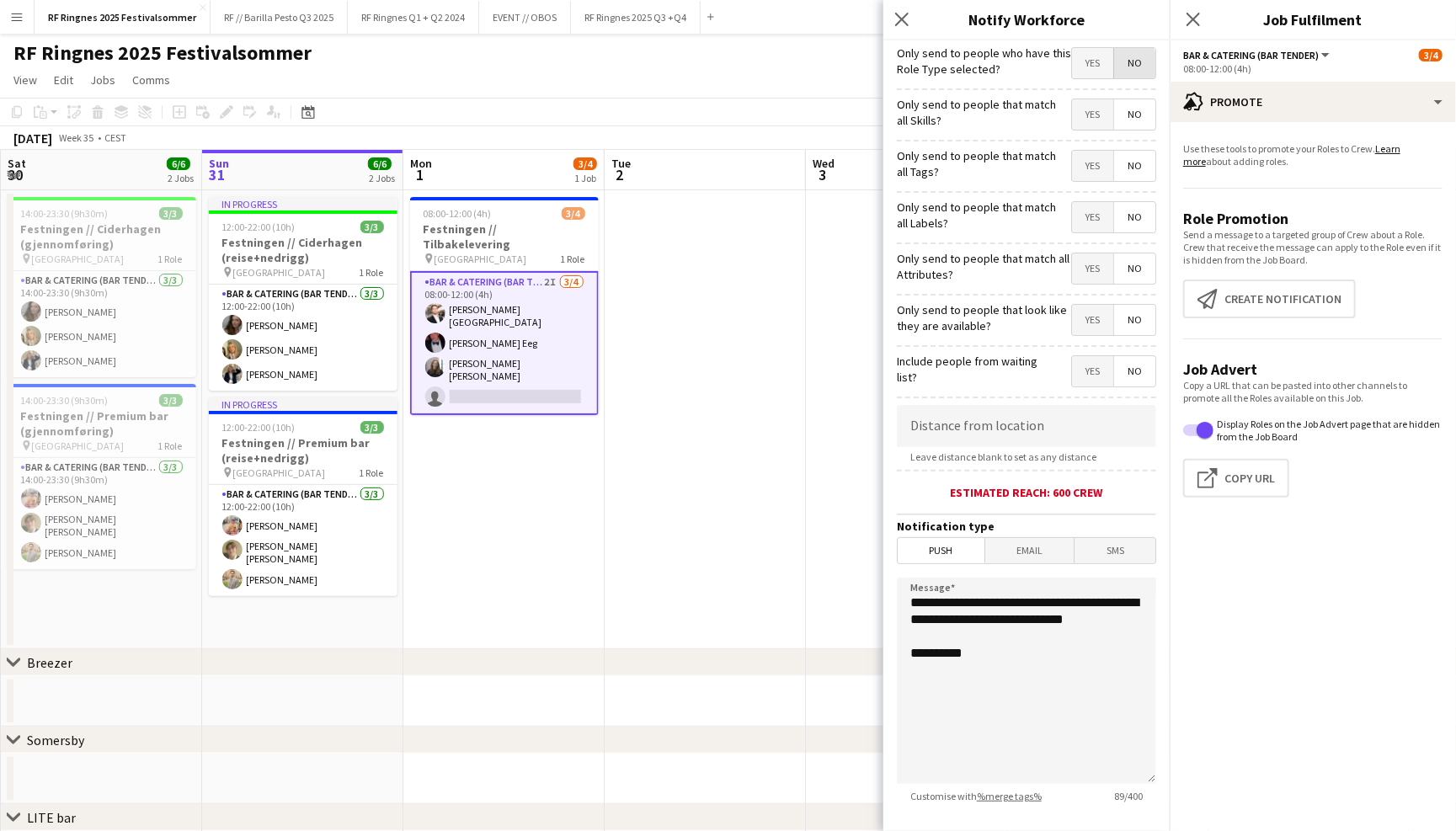
click at [1129, 65] on span "No" at bounding box center [1135, 63] width 41 height 30
click at [1090, 66] on span "Yes" at bounding box center [1093, 63] width 41 height 30
click at [1139, 108] on span "No" at bounding box center [1135, 114] width 41 height 30
click at [1093, 60] on span "Yes" at bounding box center [1093, 63] width 41 height 30
click at [1135, 64] on span "No" at bounding box center [1135, 63] width 41 height 30
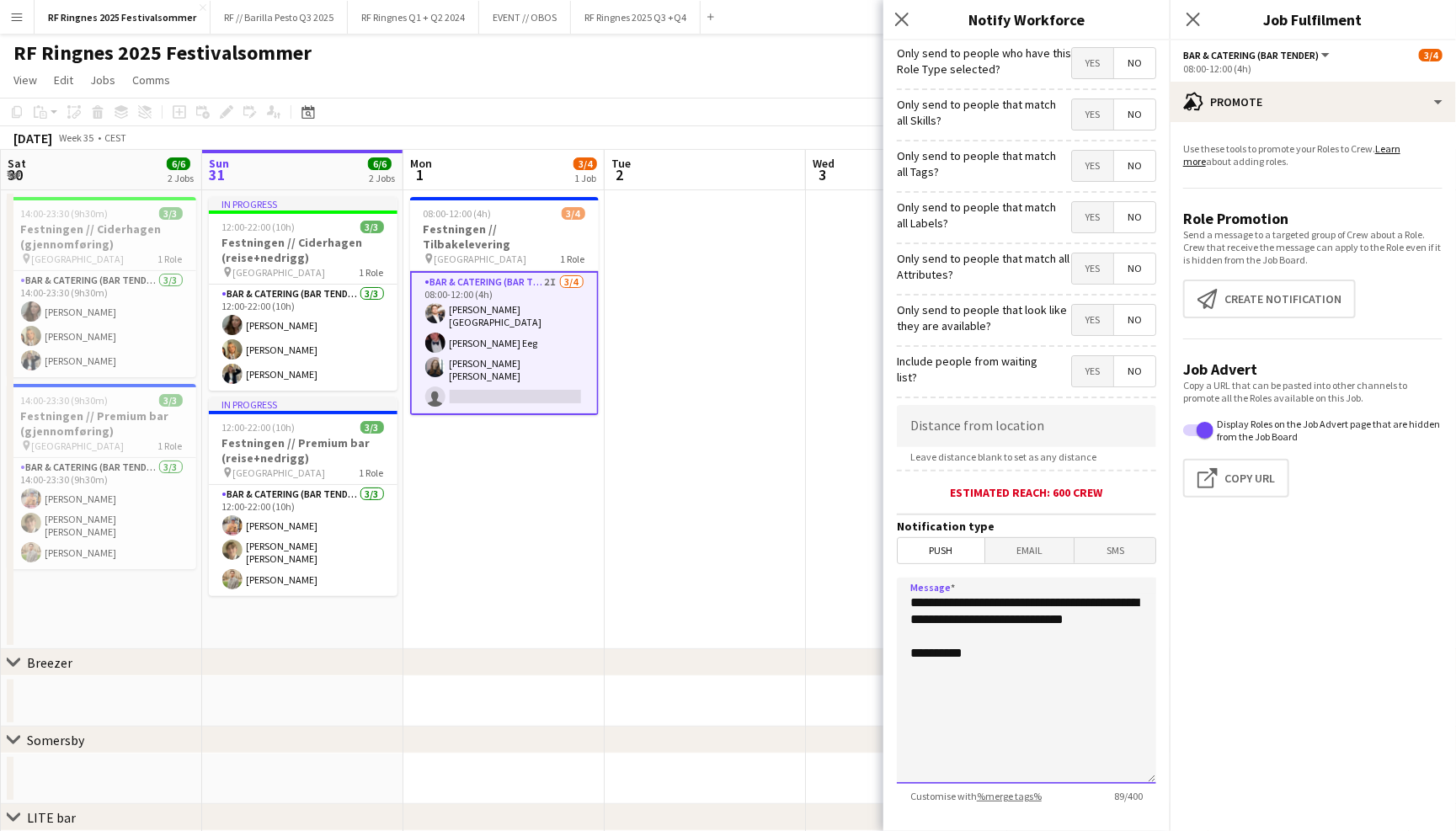
drag, startPoint x: 1036, startPoint y: 661, endPoint x: 896, endPoint y: 571, distance: 166.4
click at [896, 571] on form "**********" at bounding box center [1027, 483] width 287 height 887
drag, startPoint x: 1126, startPoint y: 621, endPoint x: 1007, endPoint y: 604, distance: 120.2
click at [1007, 604] on textarea "**********" at bounding box center [1026, 680] width 259 height 206
drag, startPoint x: 1063, startPoint y: 626, endPoint x: 1067, endPoint y: 586, distance: 40.2
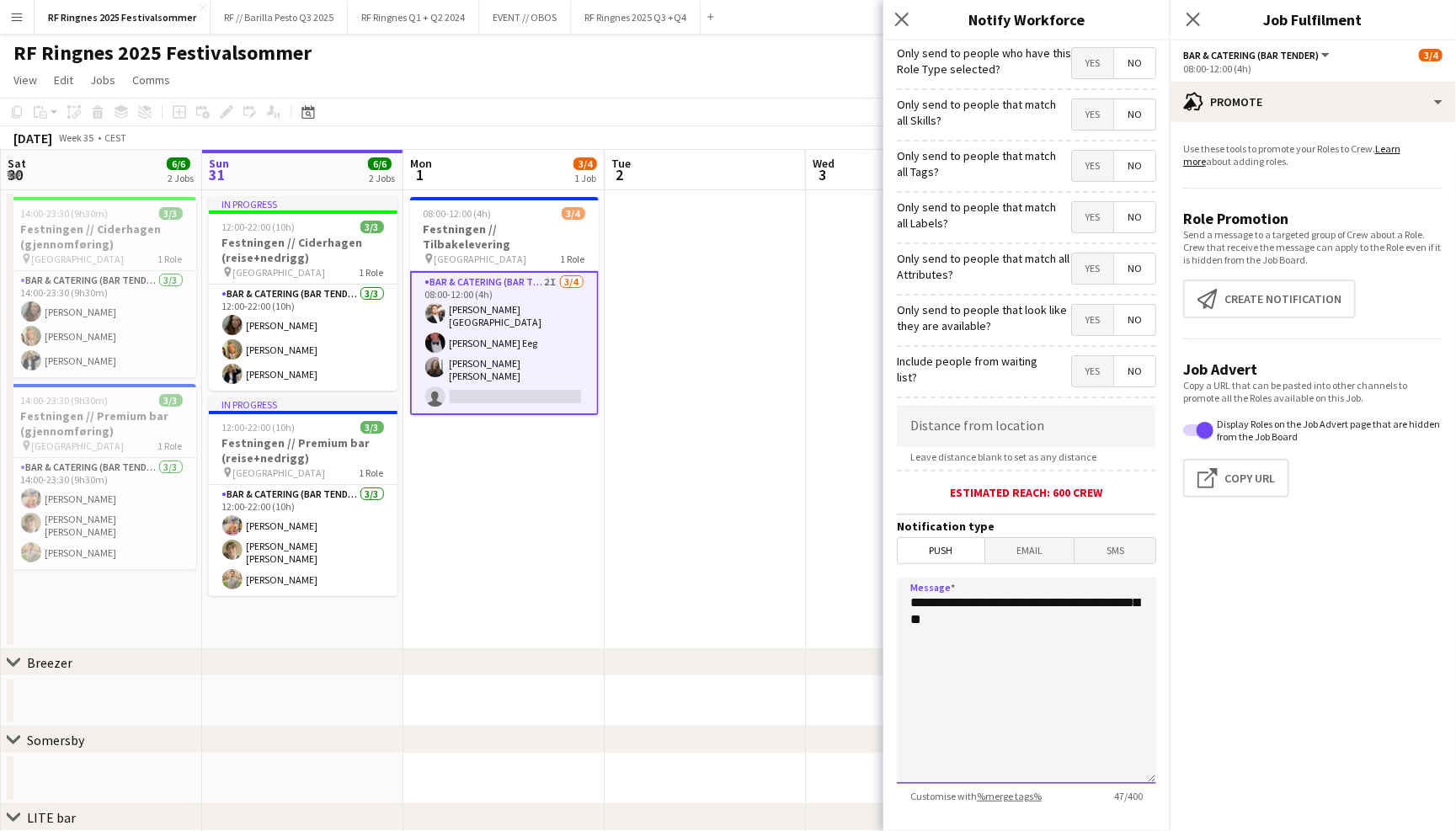
click at [1067, 586] on textarea "**********" at bounding box center [1026, 680] width 259 height 206
click at [1065, 610] on textarea "**********" at bounding box center [1026, 680] width 259 height 206
drag, startPoint x: 1057, startPoint y: 626, endPoint x: 1032, endPoint y: 602, distance: 34.7
click at [1032, 602] on textarea "**********" at bounding box center [1026, 680] width 259 height 206
drag, startPoint x: 1065, startPoint y: 602, endPoint x: 1075, endPoint y: 620, distance: 20.6
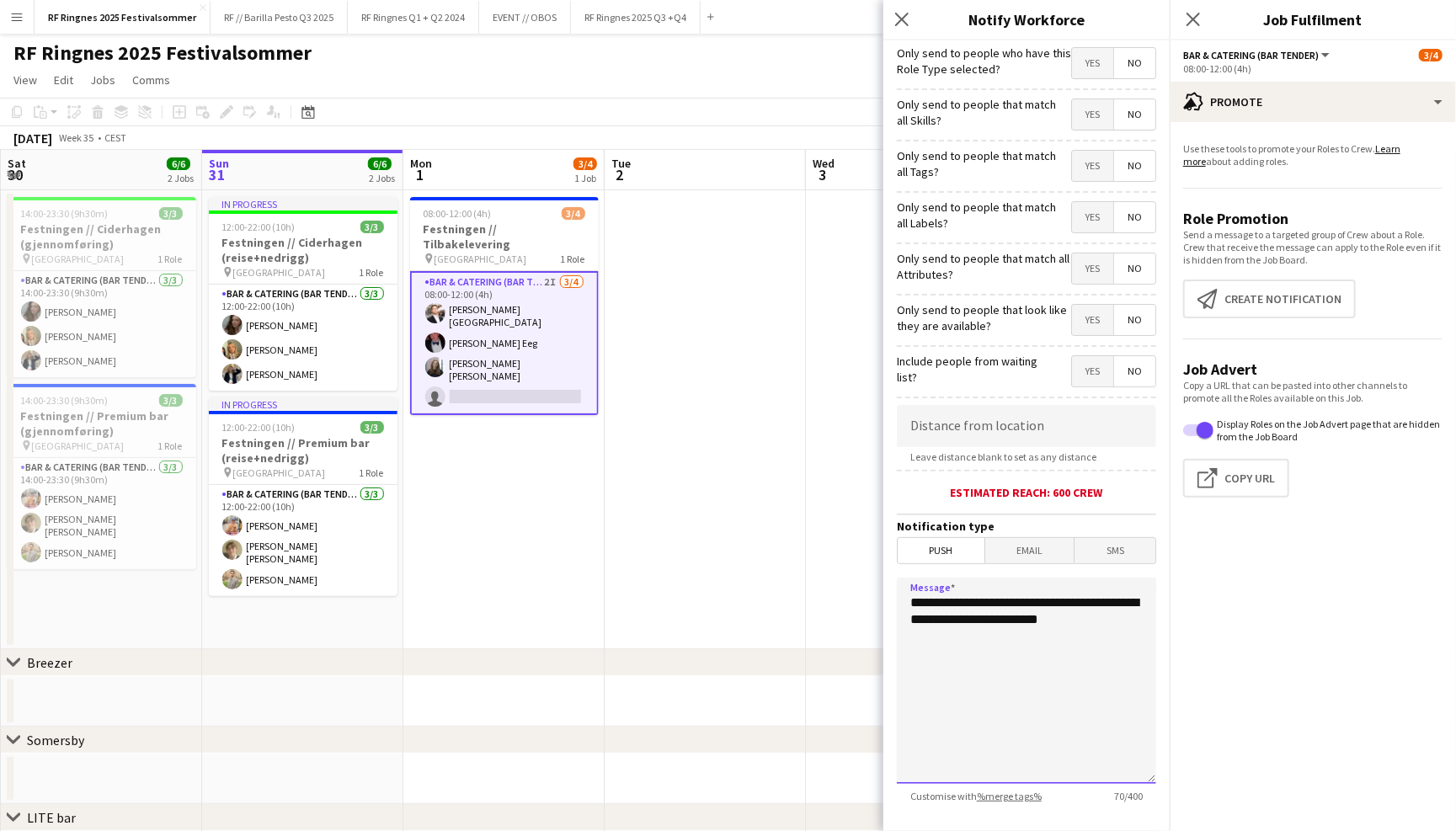
click at [1065, 605] on textarea "**********" at bounding box center [1026, 680] width 259 height 206
drag, startPoint x: 1048, startPoint y: 620, endPoint x: 1013, endPoint y: 598, distance: 41.3
click at [1013, 598] on textarea "**********" at bounding box center [1026, 680] width 259 height 206
drag, startPoint x: 1015, startPoint y: 670, endPoint x: 795, endPoint y: 669, distance: 220.0
click at [795, 669] on body "Menu Boards Boards Boards All jobs Status Workforce Workforce My Workforce Recr…" at bounding box center [728, 843] width 1456 height 1685
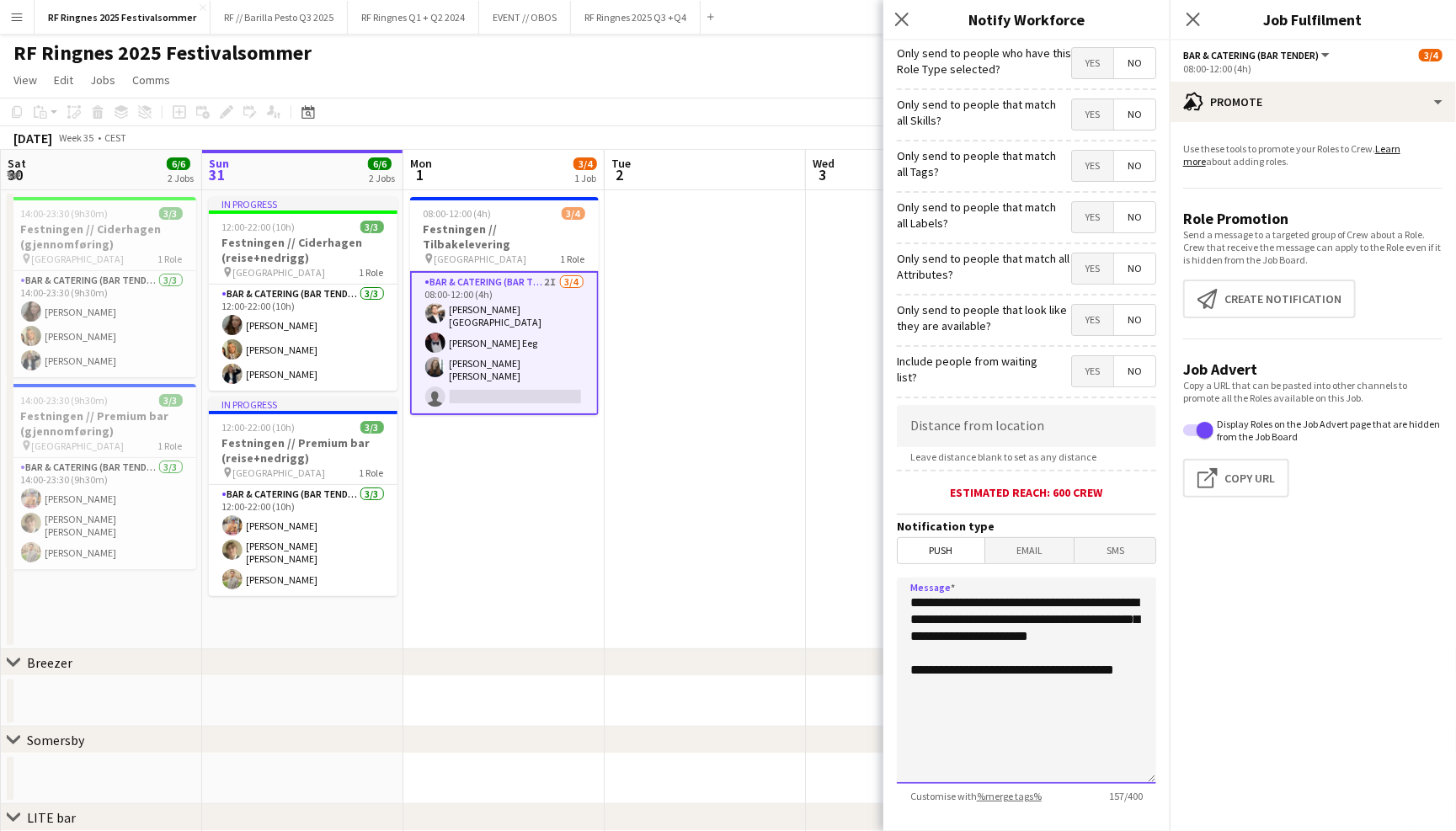
click at [1059, 588] on textarea "**********" at bounding box center [1026, 680] width 259 height 206
drag, startPoint x: 1014, startPoint y: 666, endPoint x: 862, endPoint y: 670, distance: 152.1
click at [862, 670] on body "Menu Boards Boards Boards All jobs Status Workforce Workforce My Workforce Recr…" at bounding box center [728, 843] width 1456 height 1685
click at [990, 656] on textarea "**********" at bounding box center [1026, 680] width 259 height 206
drag, startPoint x: 1014, startPoint y: 669, endPoint x: 916, endPoint y: 666, distance: 98.0
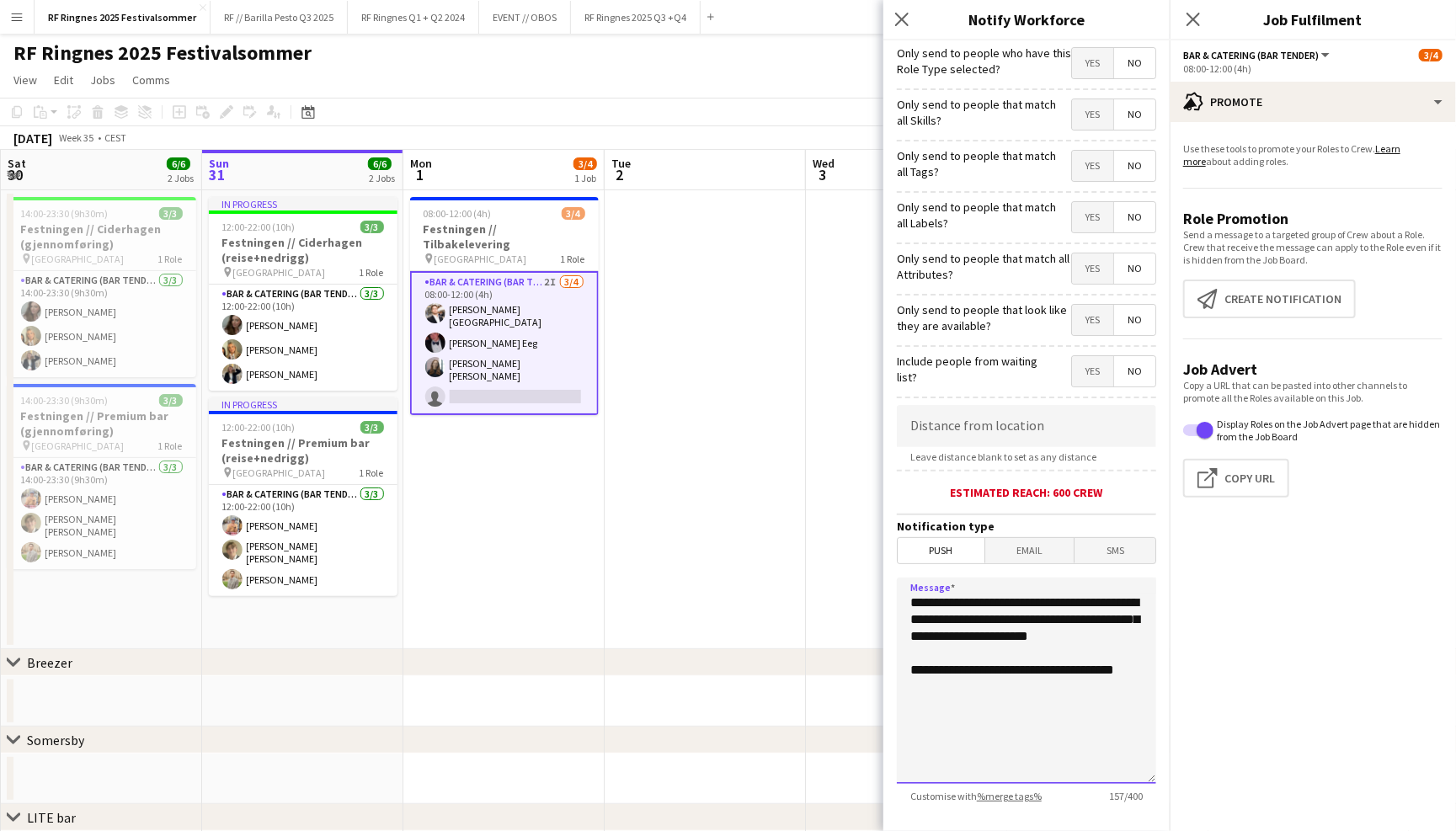
click at [916, 666] on textarea "**********" at bounding box center [1026, 680] width 259 height 206
click at [1057, 653] on textarea "**********" at bounding box center [1026, 680] width 259 height 206
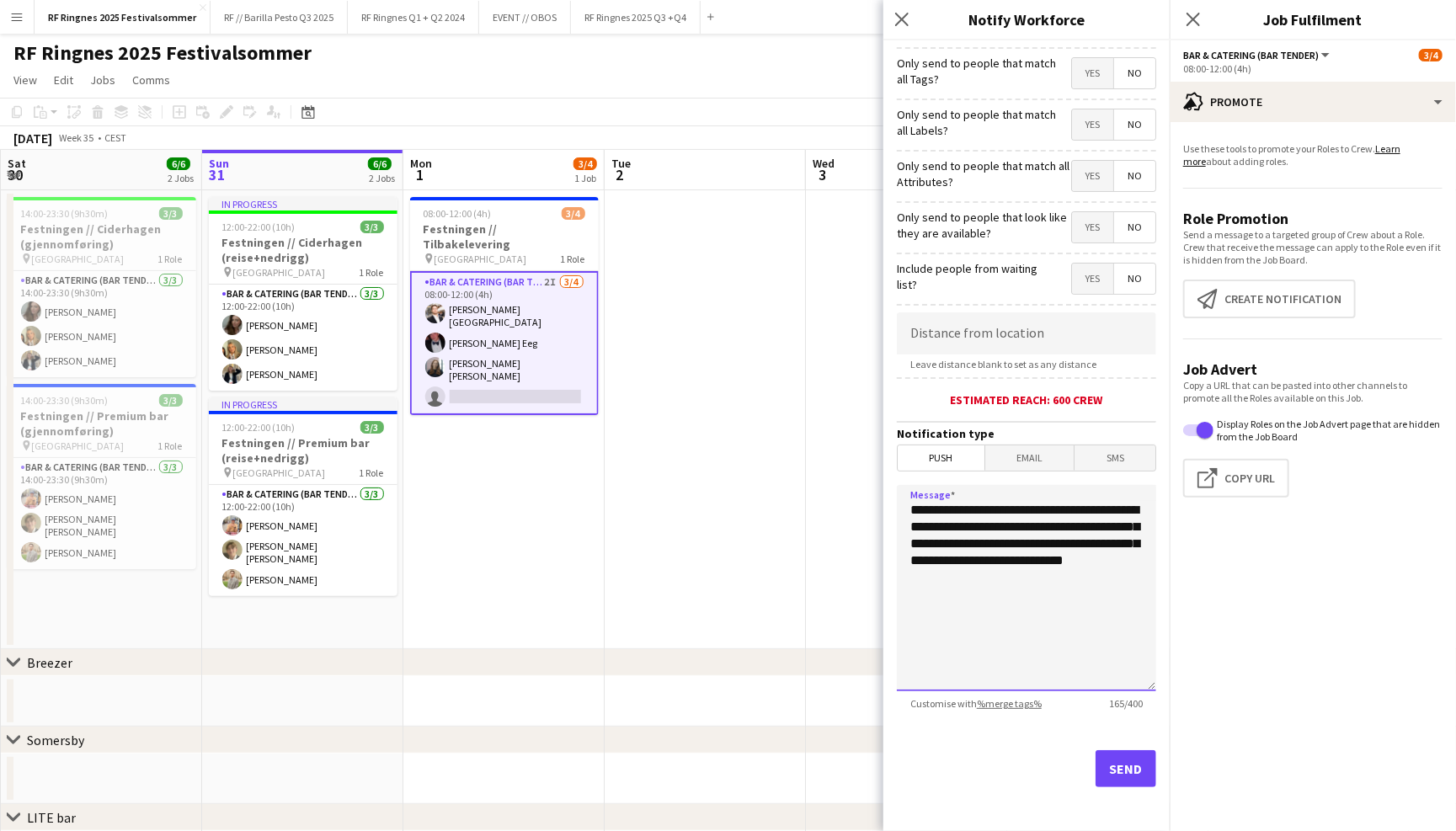
scroll to position [92, 0]
type textarea "**********"
click at [1134, 765] on button "Send" at bounding box center [1126, 769] width 61 height 37
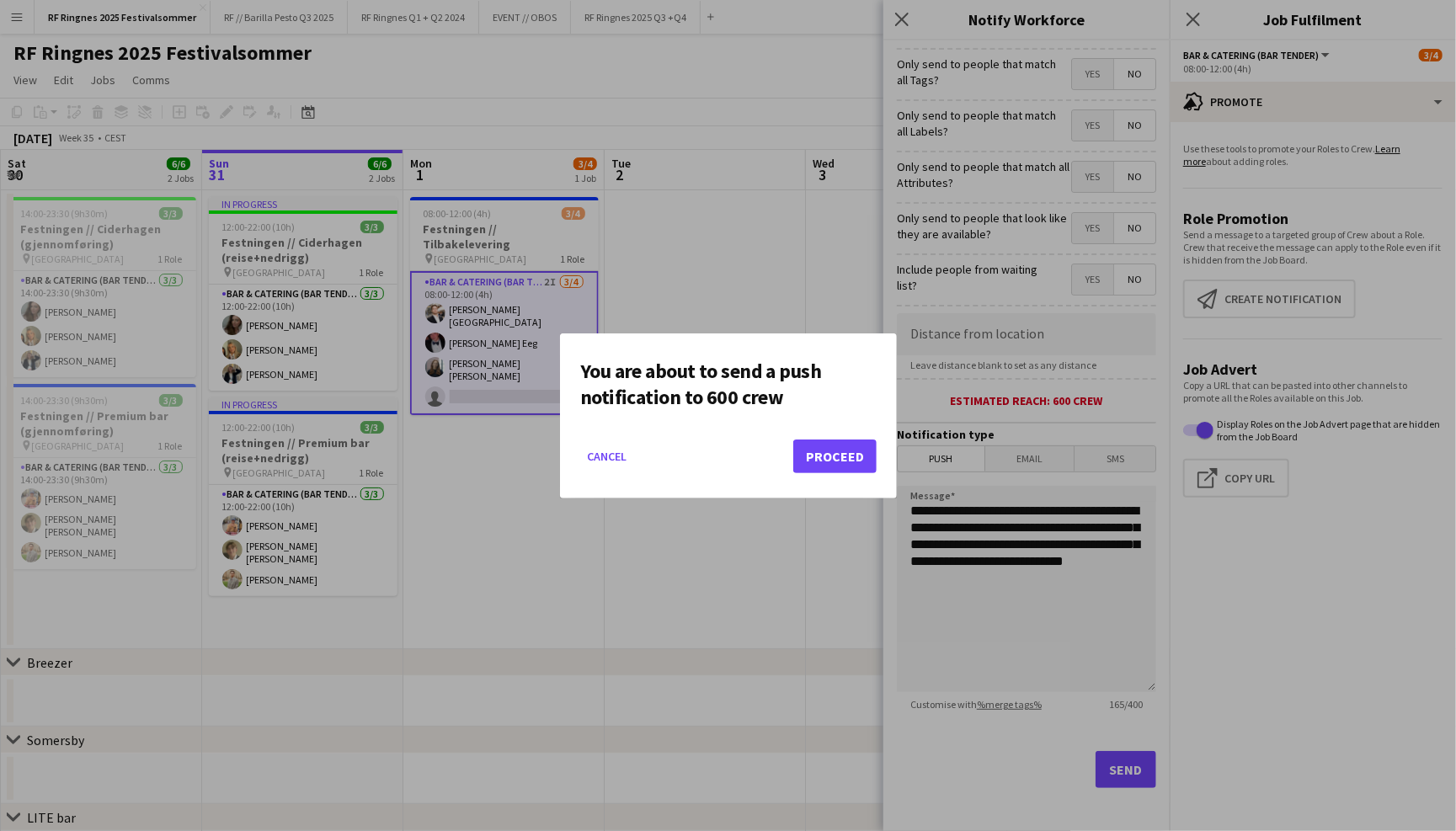
click at [848, 453] on button "Proceed" at bounding box center [834, 457] width 83 height 33
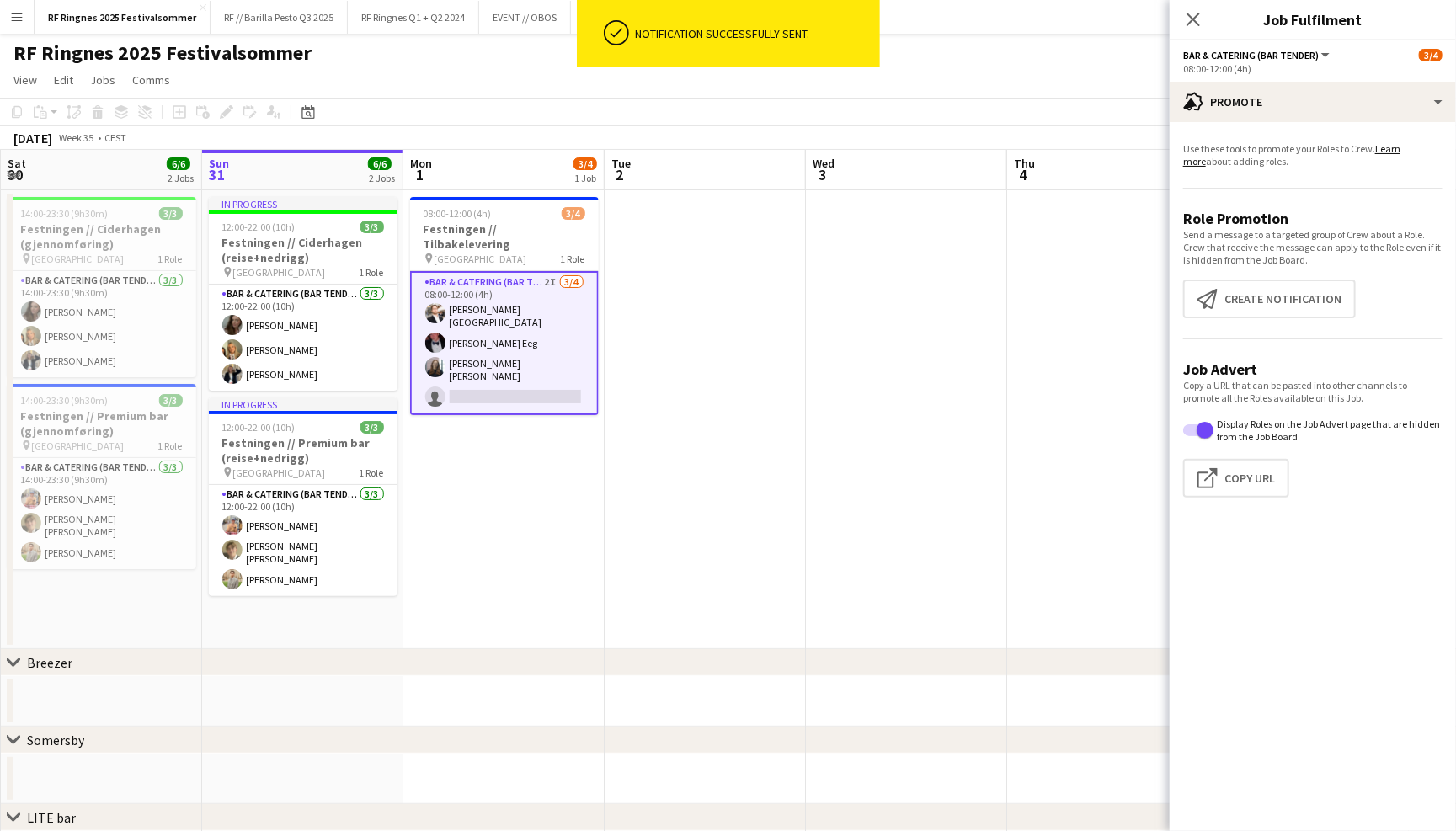
click at [975, 88] on app-page-menu "View Day view expanded Day view collapsed Month view Date picker Jump to [DATE]…" at bounding box center [728, 81] width 1456 height 32
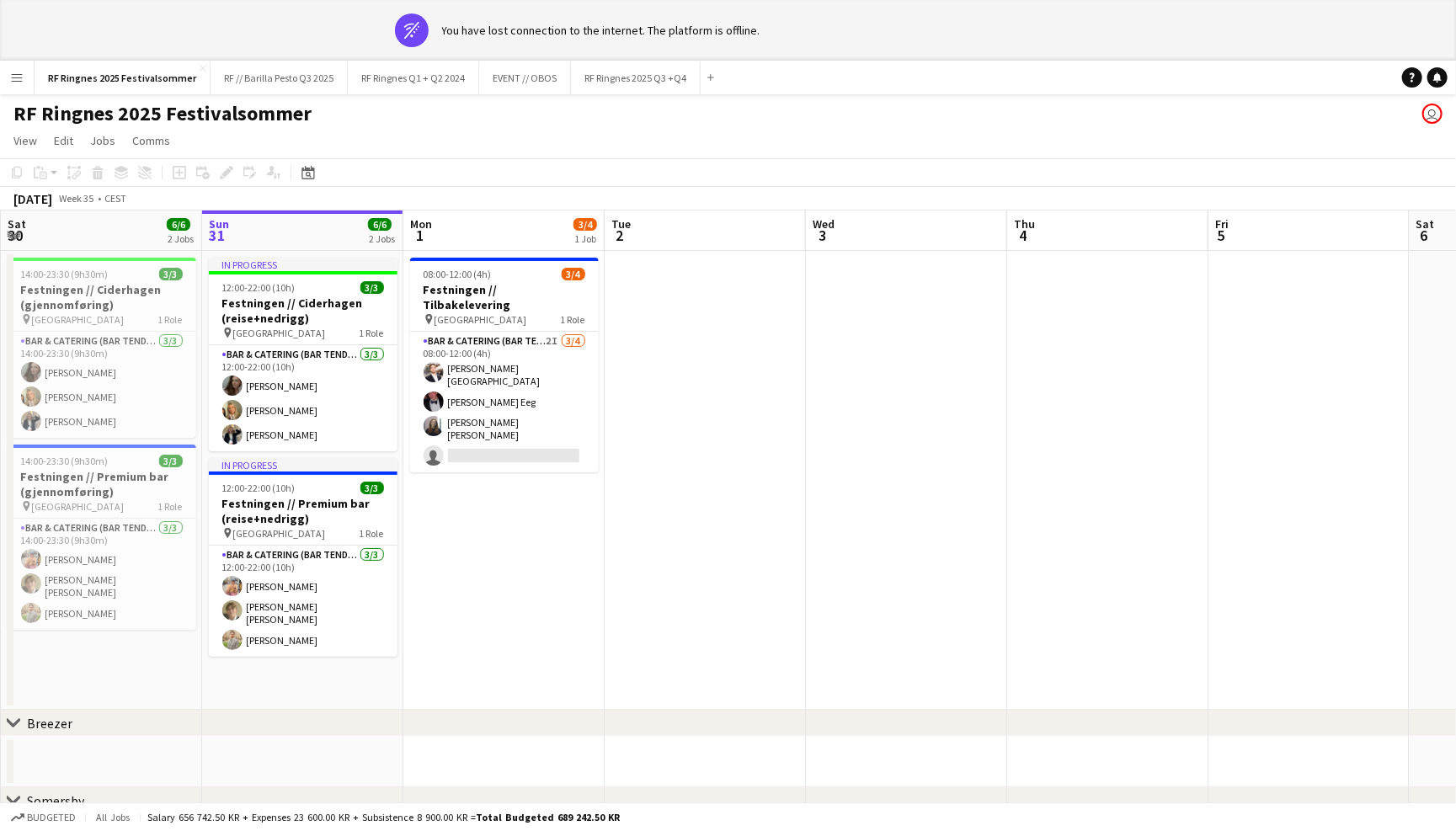
click at [883, 126] on app-page-menu "View Day view expanded Day view collapsed Month view Date picker Jump to [DATE]…" at bounding box center [728, 142] width 1456 height 32
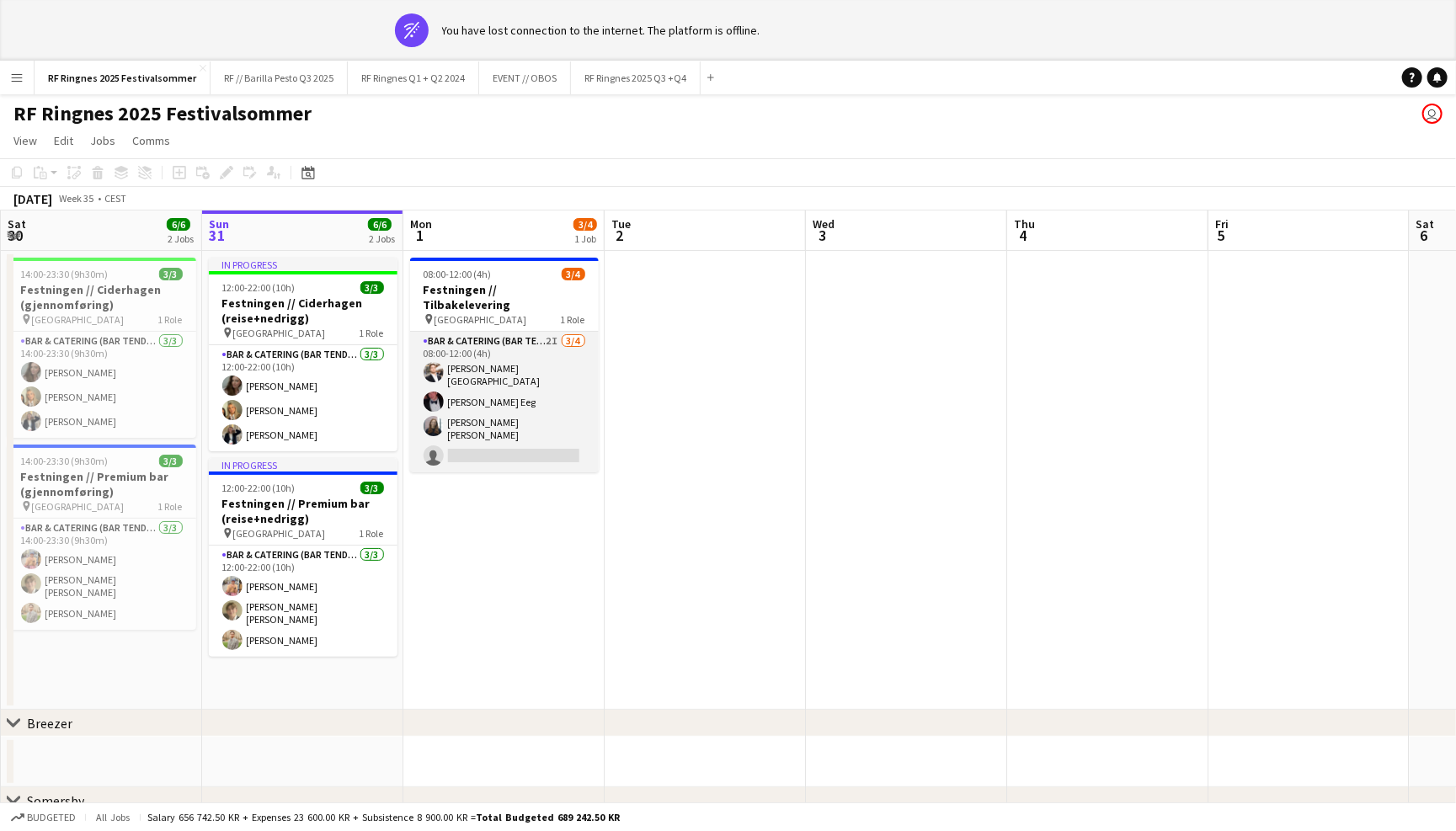
click at [550, 362] on app-card-role "Bar & Catering (Bar Tender) 2I 3/4 08:00-12:00 (4h) Hans Torstein Lærum Birk Ee…" at bounding box center [504, 402] width 189 height 141
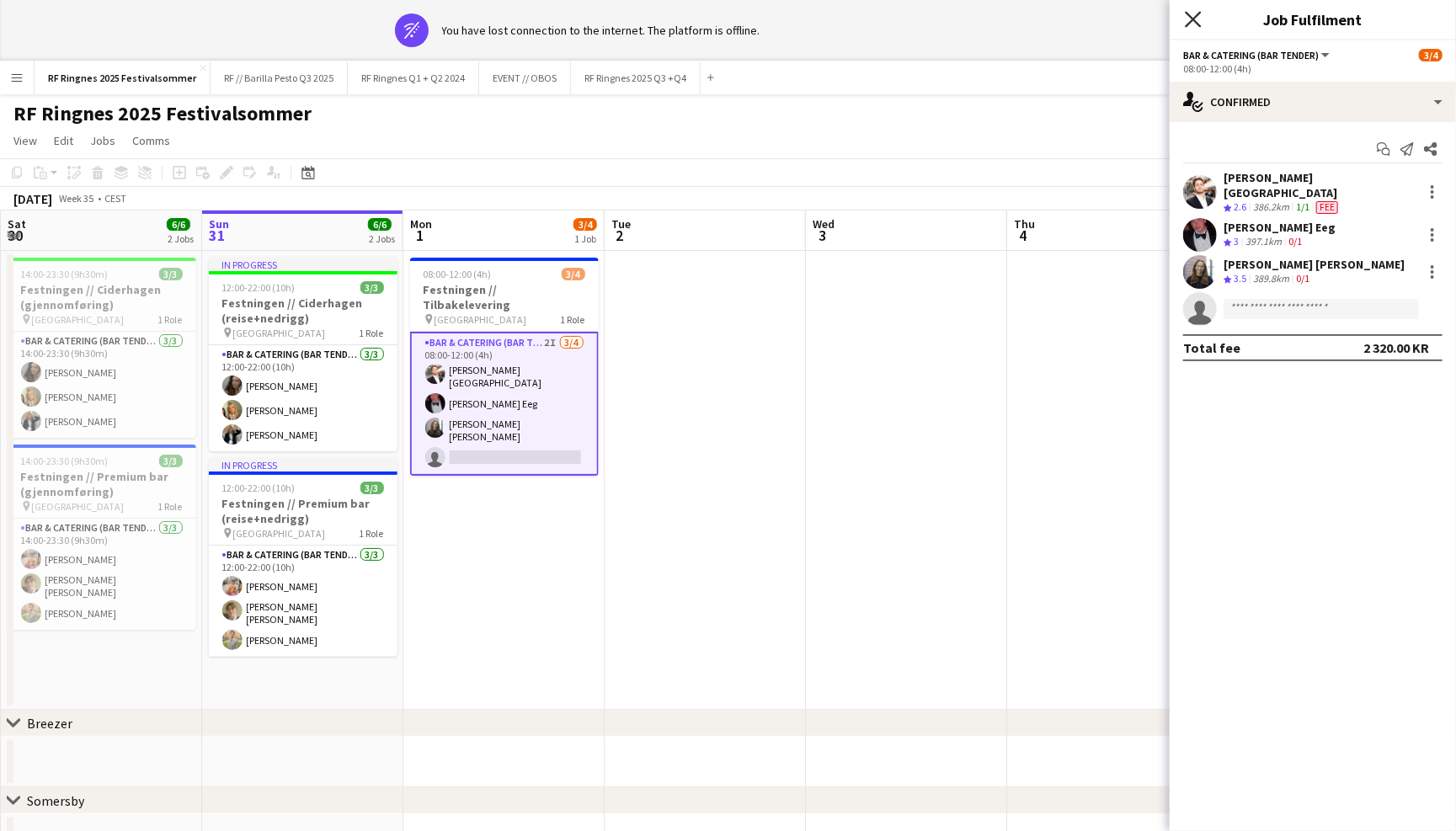
click at [1193, 24] on icon "Close pop-in" at bounding box center [1193, 19] width 16 height 16
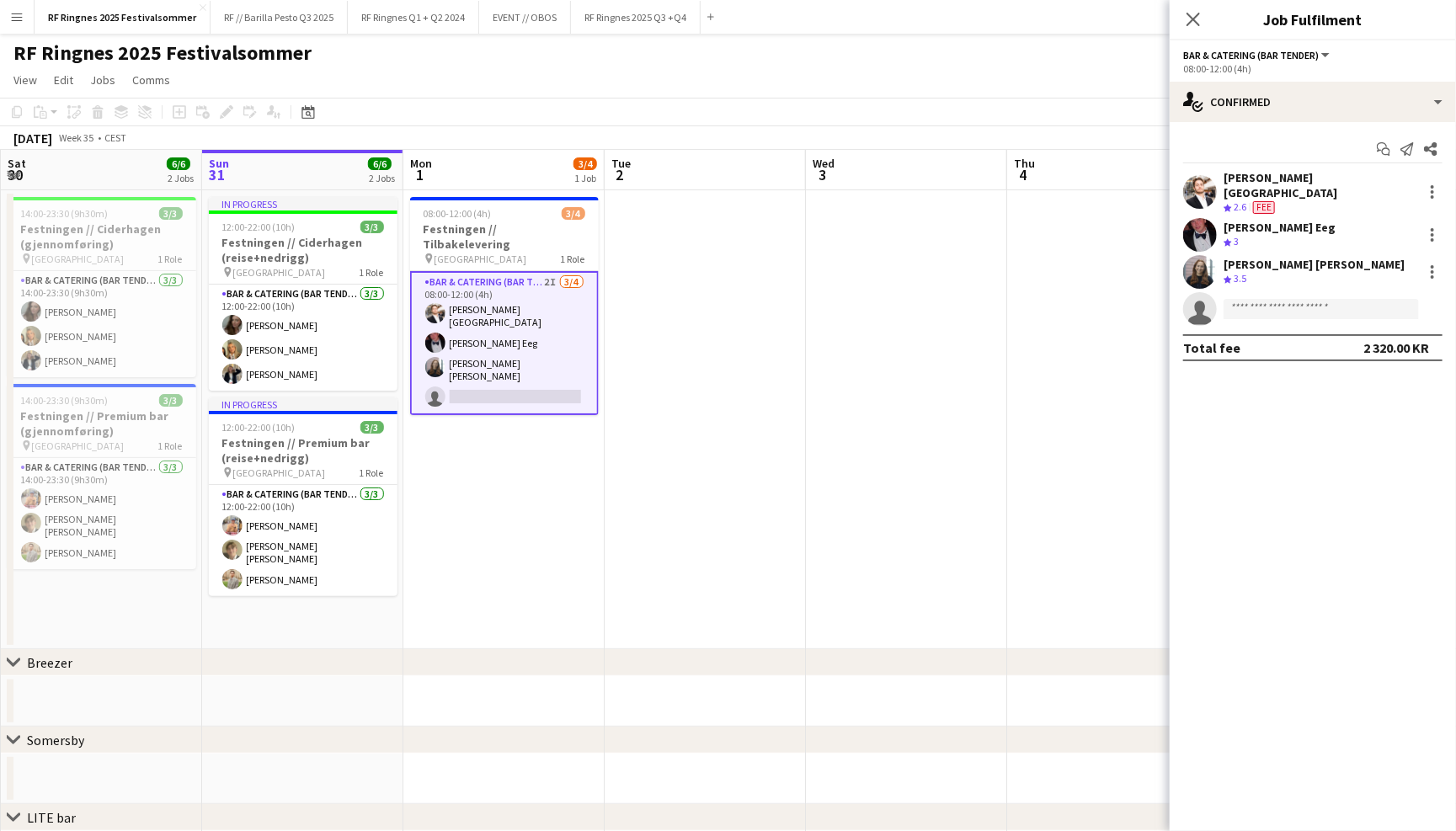
click at [682, 68] on app-page-menu "View Day view expanded Day view collapsed Month view Date picker Jump to [DATE]…" at bounding box center [728, 81] width 1456 height 32
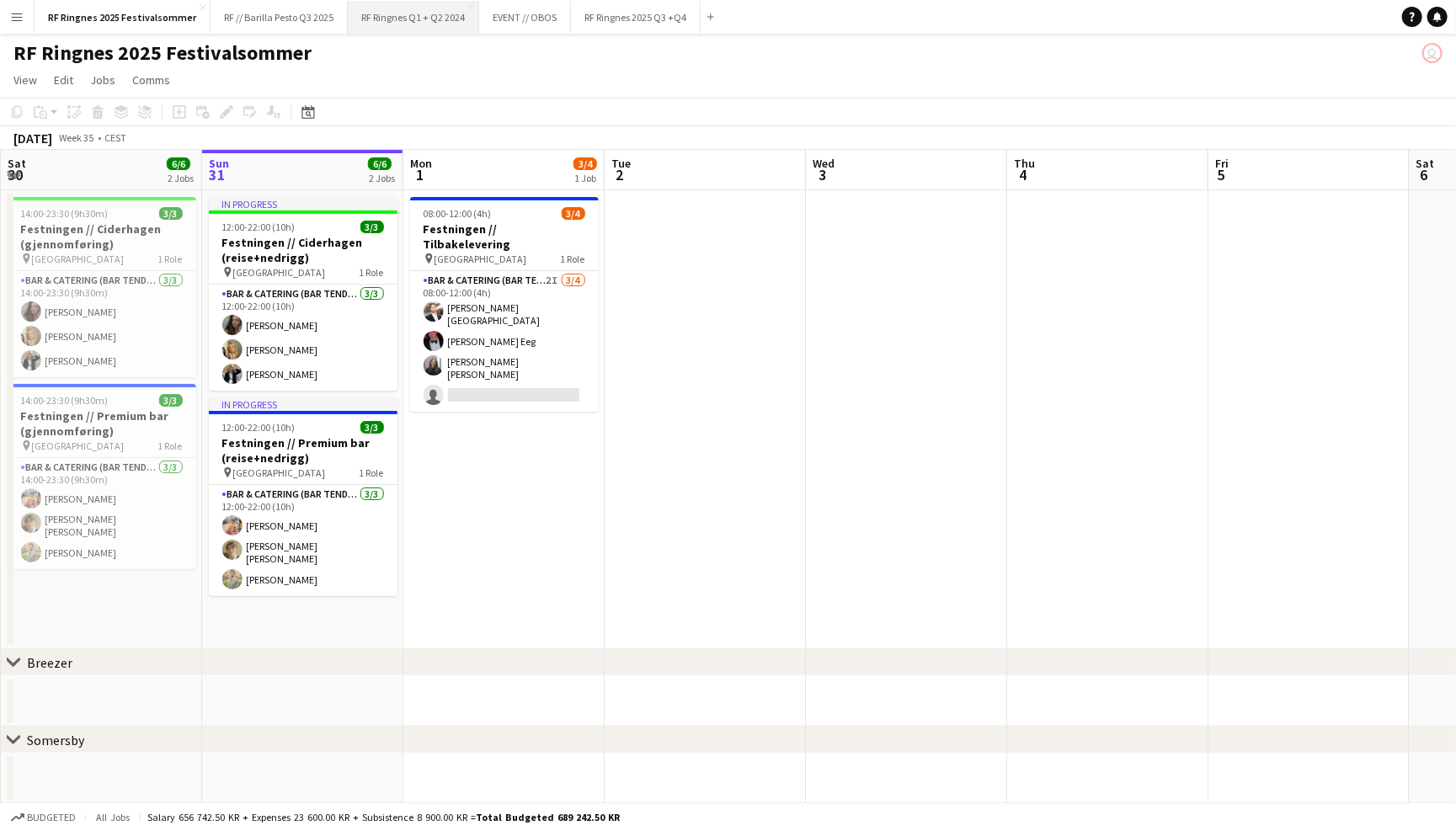
click at [412, 26] on button "RF Ringnes Q1 + Q2 2024 Close" at bounding box center [414, 18] width 131 height 33
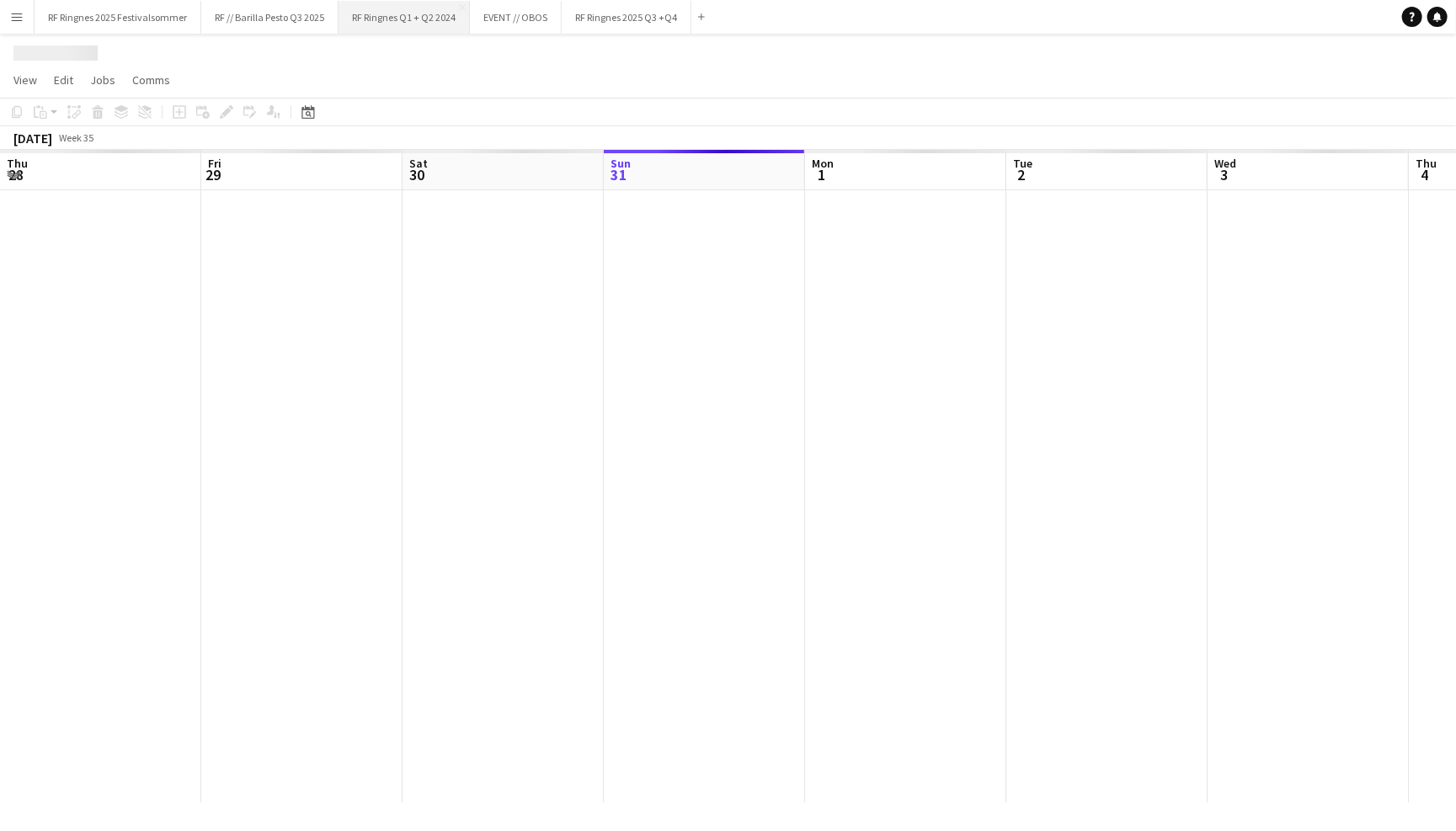
scroll to position [0, 402]
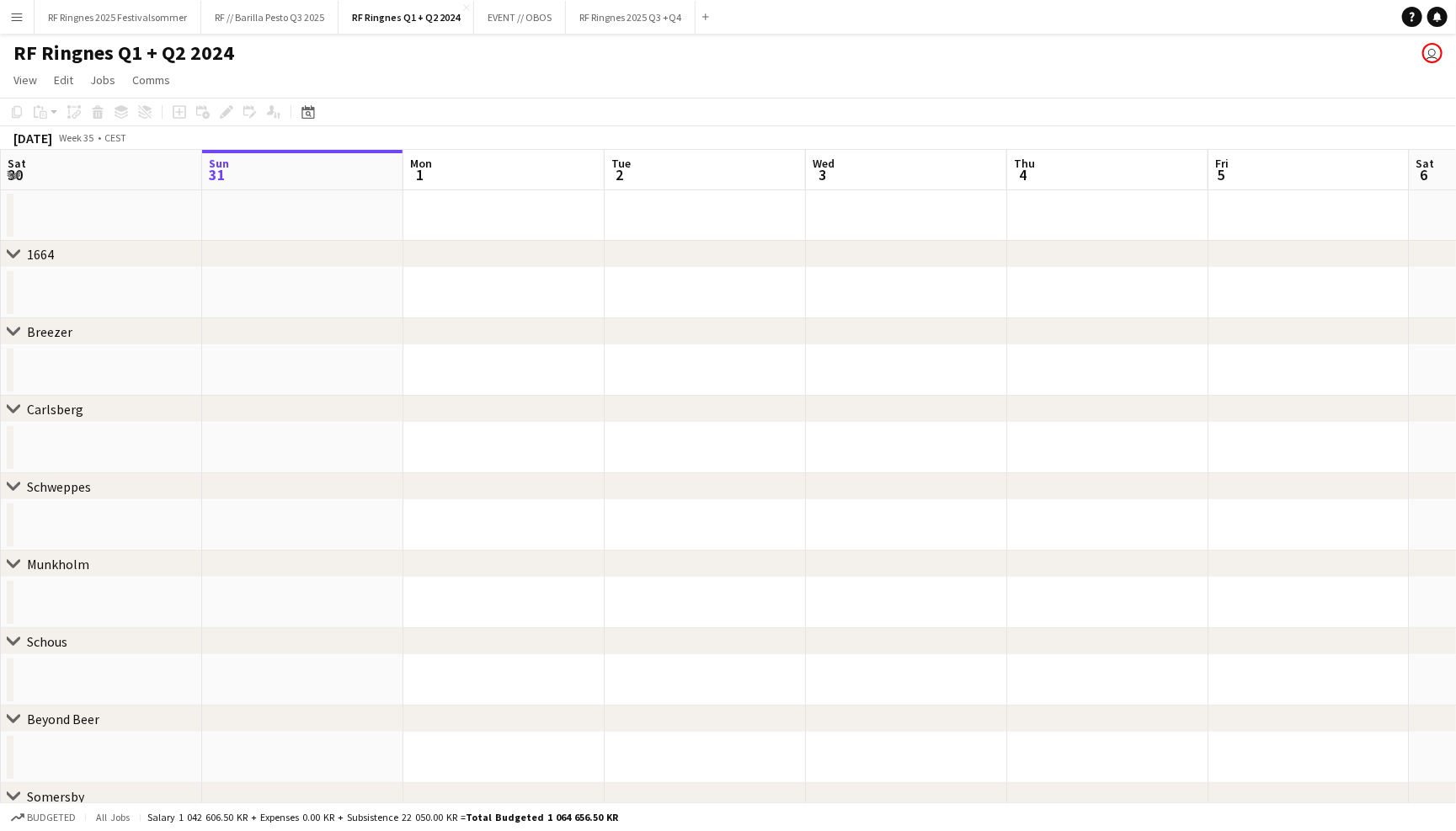
click at [710, 61] on div "RF Ringnes Q1 + Q2 2024 user" at bounding box center [728, 49] width 1456 height 32
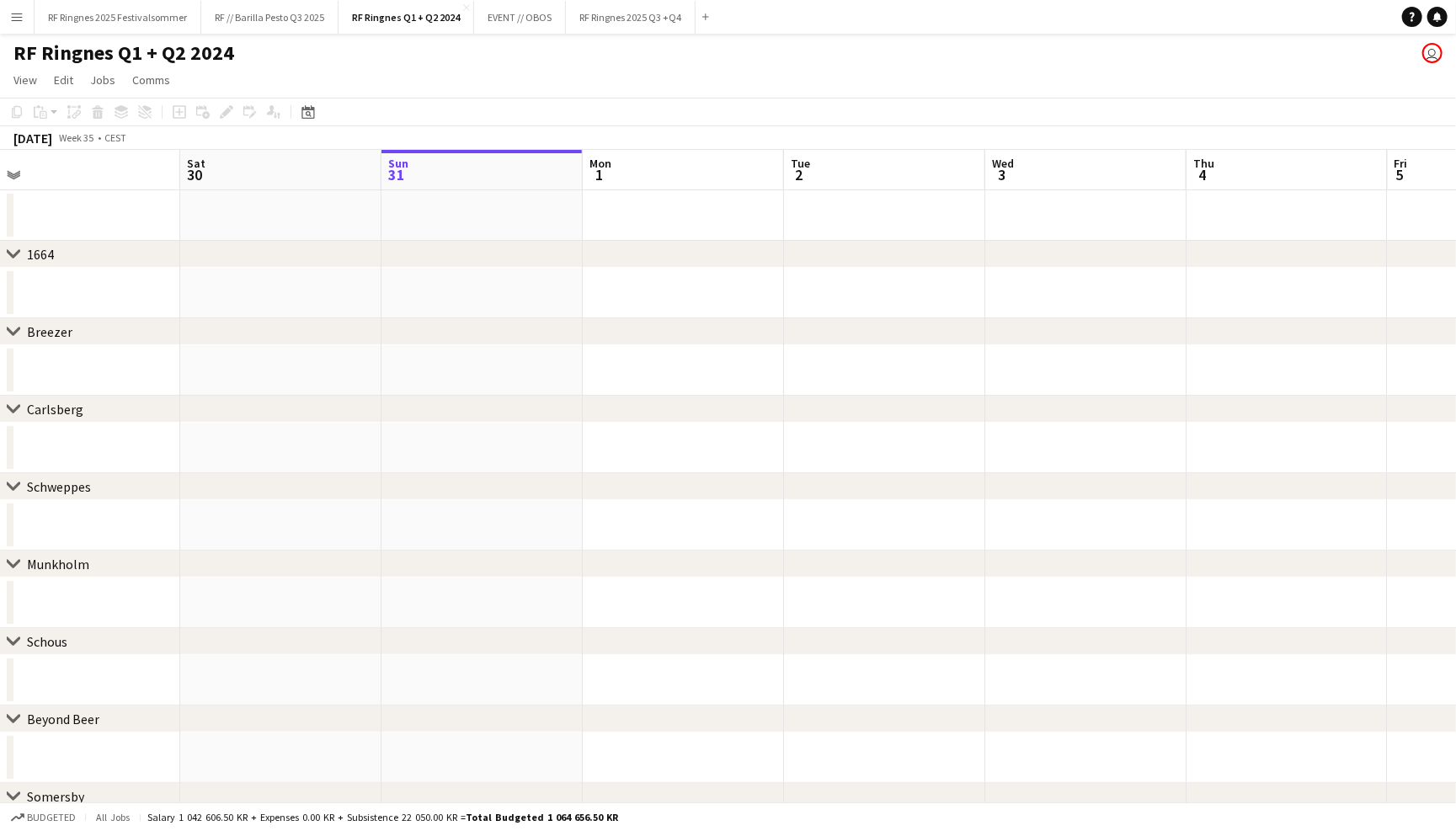
scroll to position [0, 421]
click at [655, 22] on button "RF Ringnes 2025 Q3 +Q4 Close" at bounding box center [631, 18] width 130 height 33
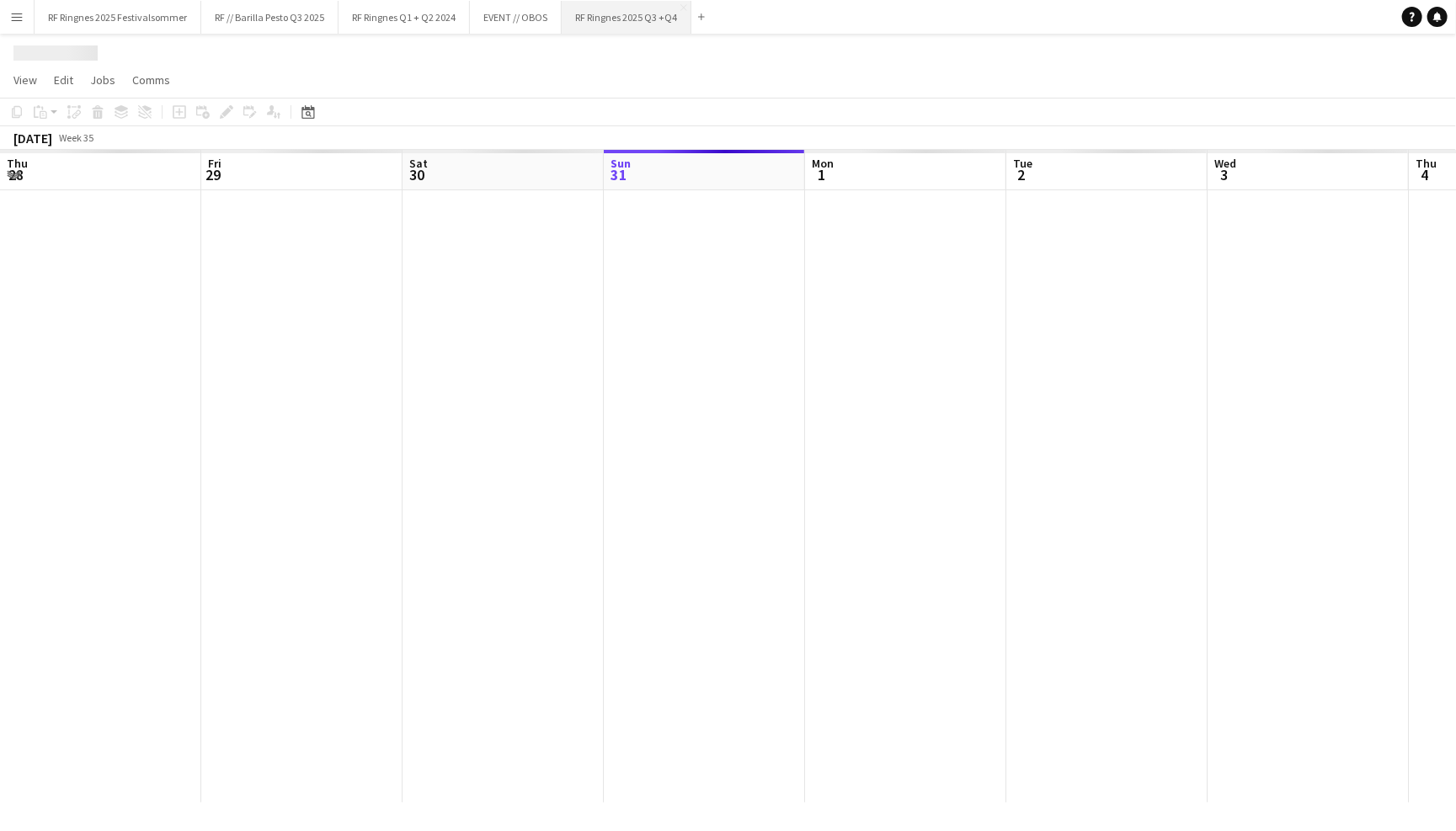
scroll to position [0, 402]
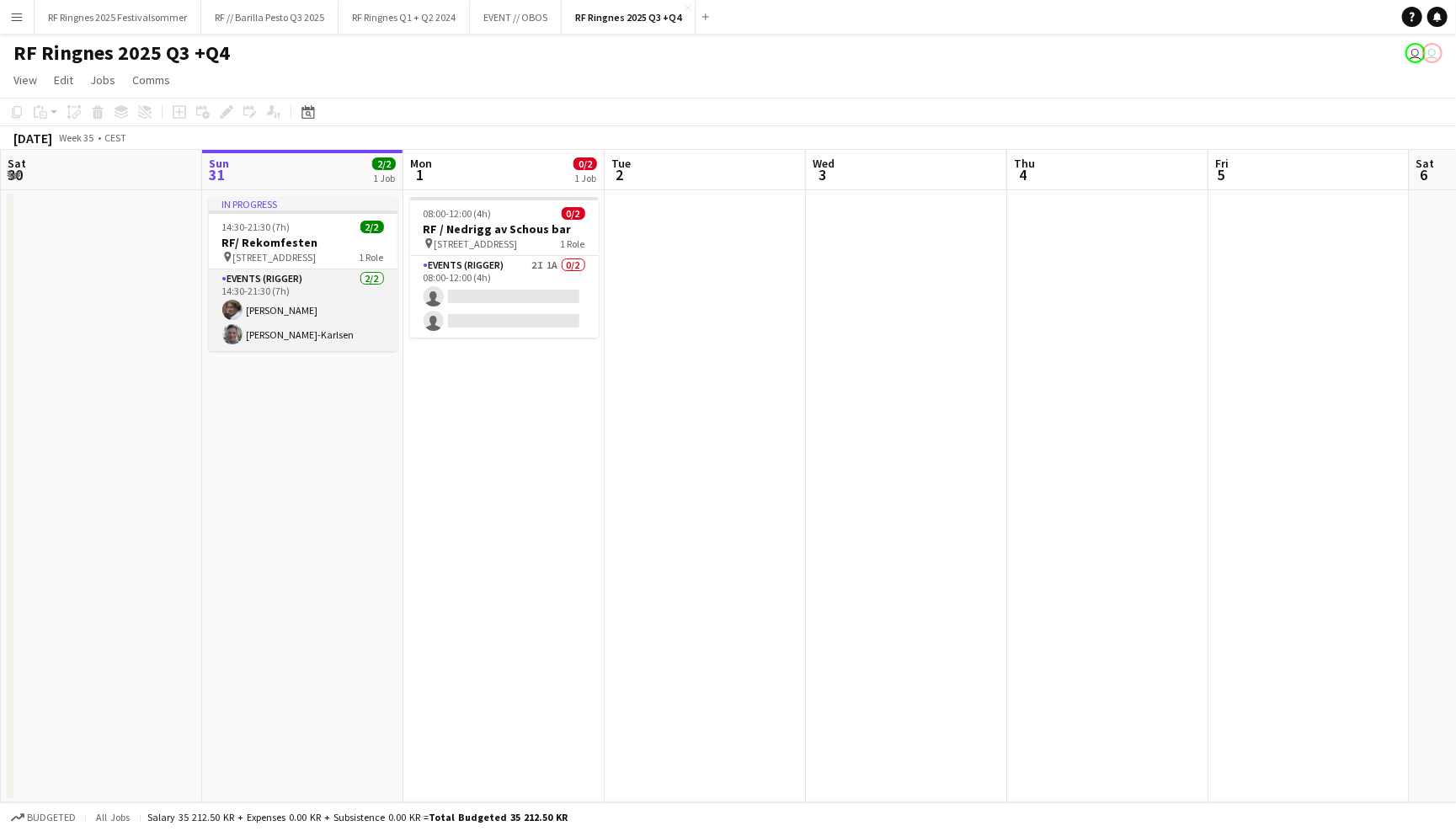
click at [307, 325] on app-card-role "Events (Rigger) 2/2 14:30-21:30 (7h) Jesper Roth Joachim Holseter-Karlsen" at bounding box center [303, 311] width 189 height 82
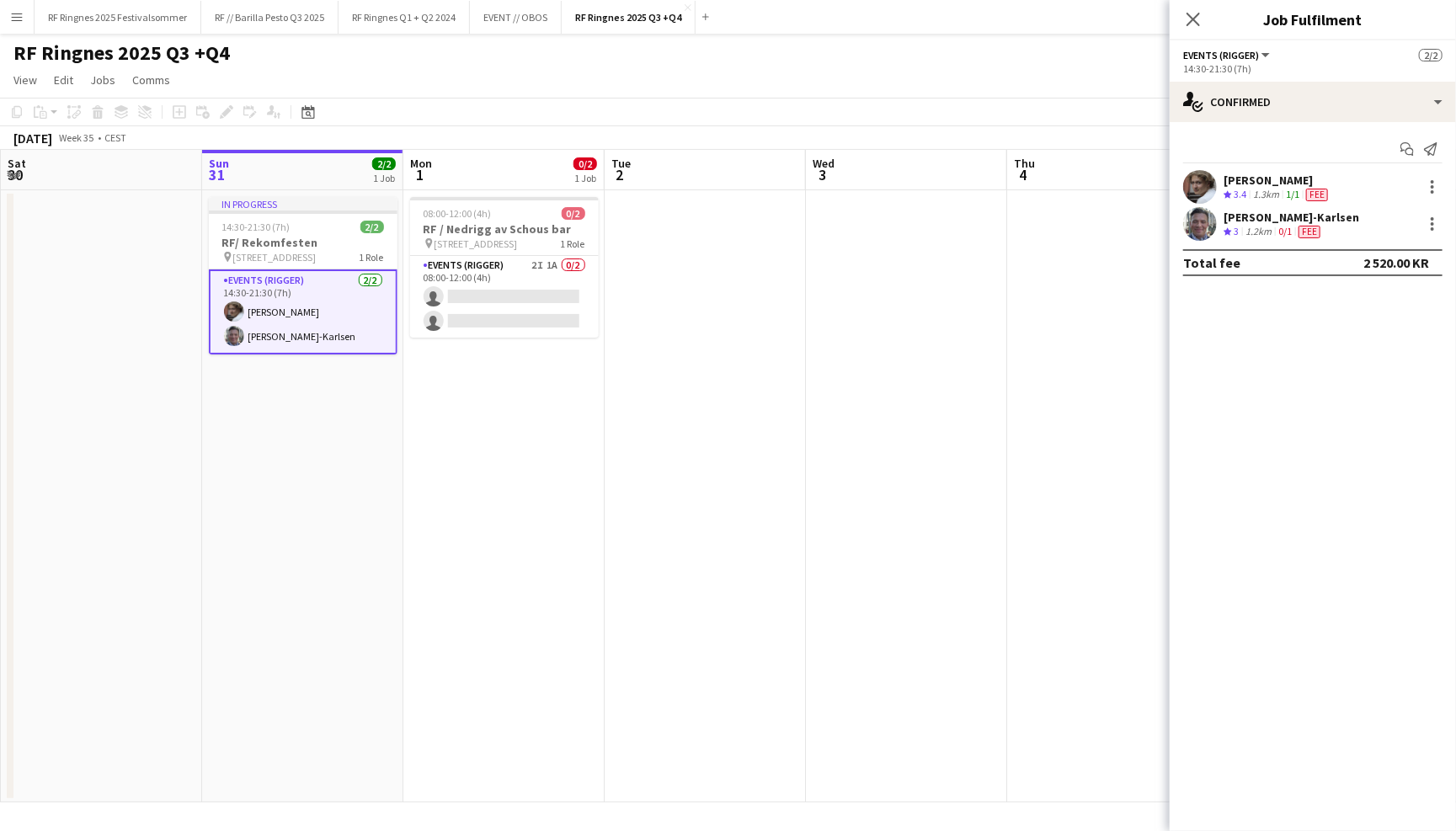
click at [1204, 185] on app-user-avatar at bounding box center [1200, 187] width 33 height 33
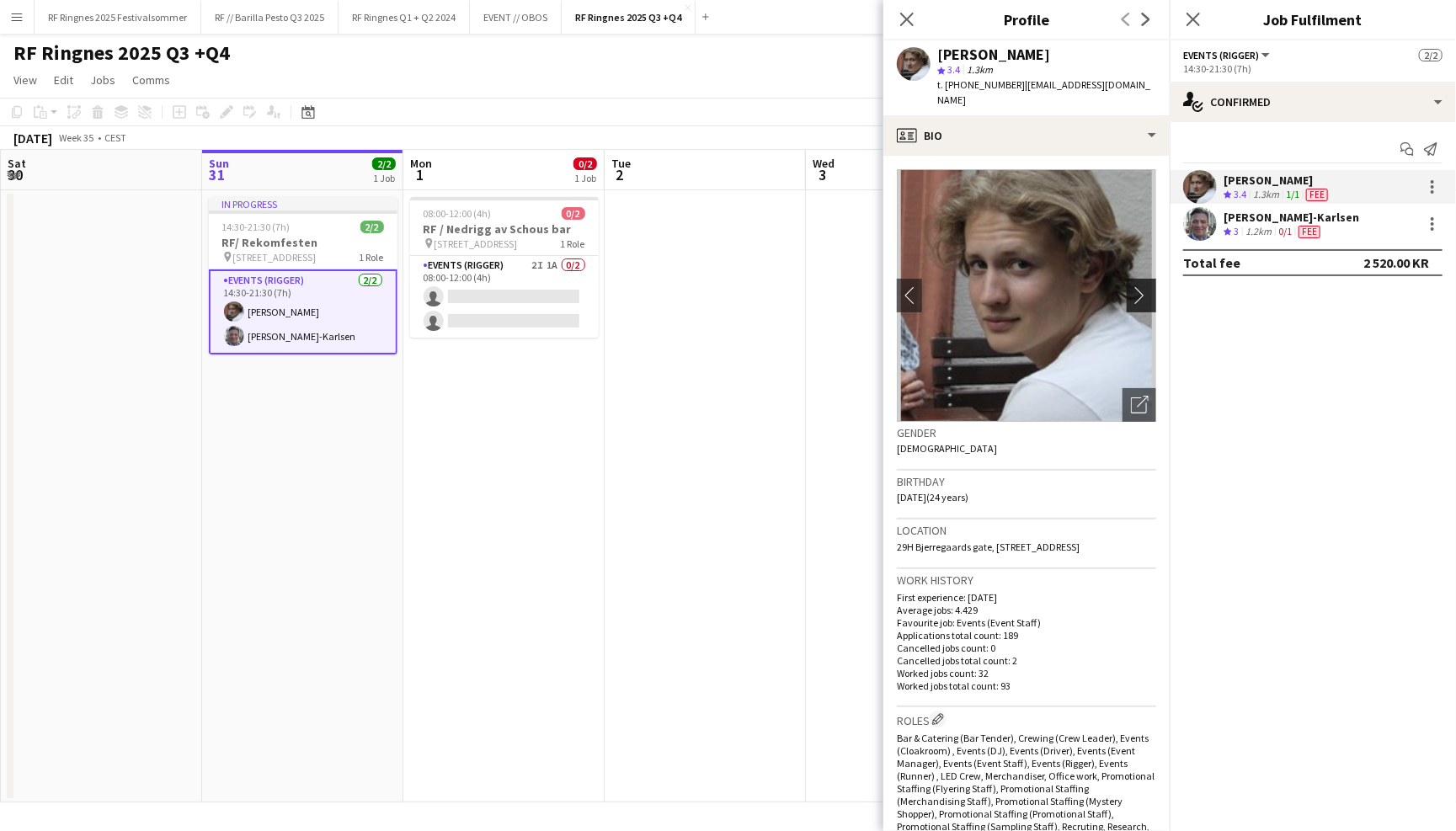
click at [1132, 286] on app-icon "chevron-right" at bounding box center [1144, 295] width 26 height 18
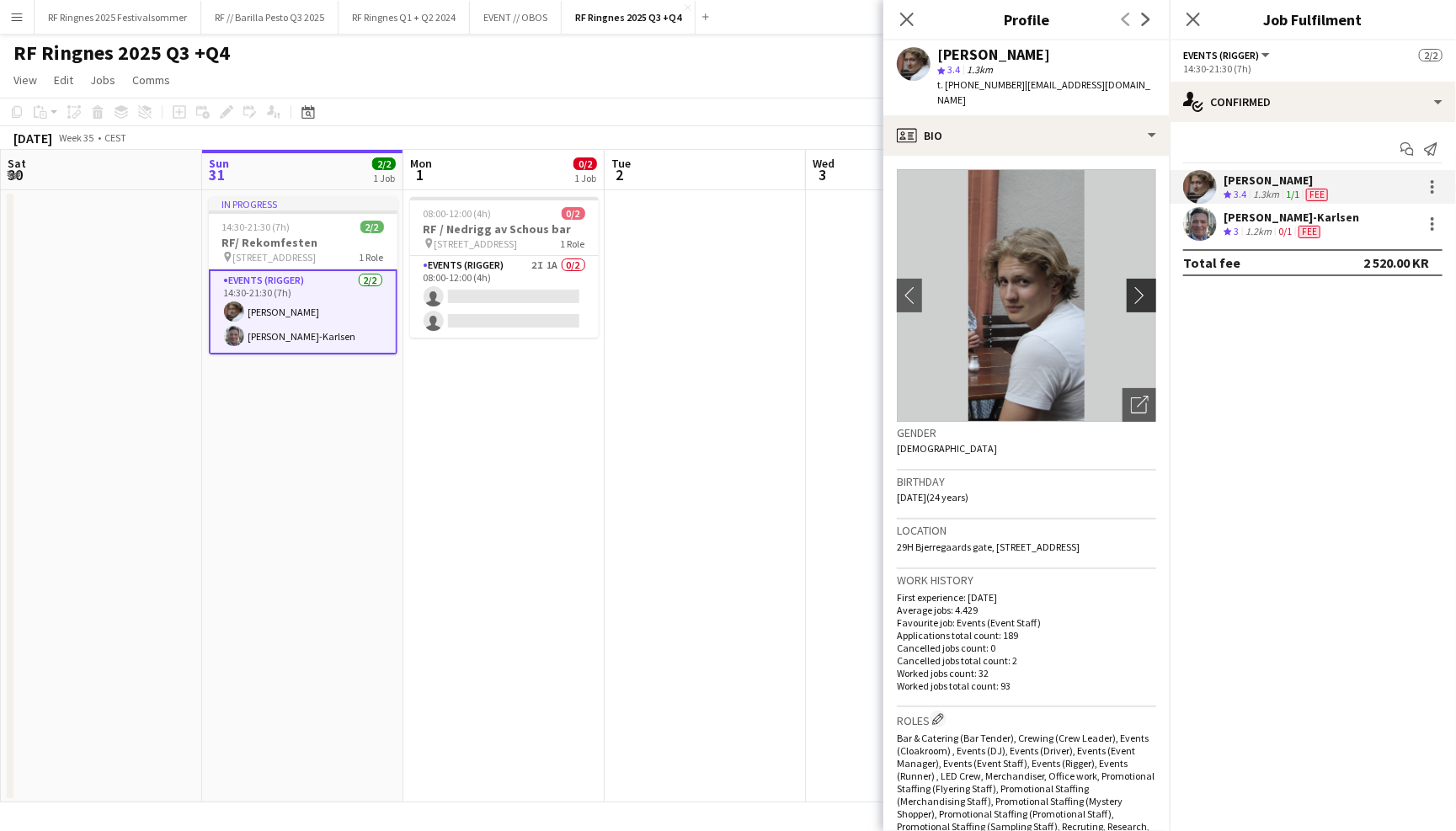
click at [1138, 290] on button "chevron-right" at bounding box center [1144, 295] width 33 height 33
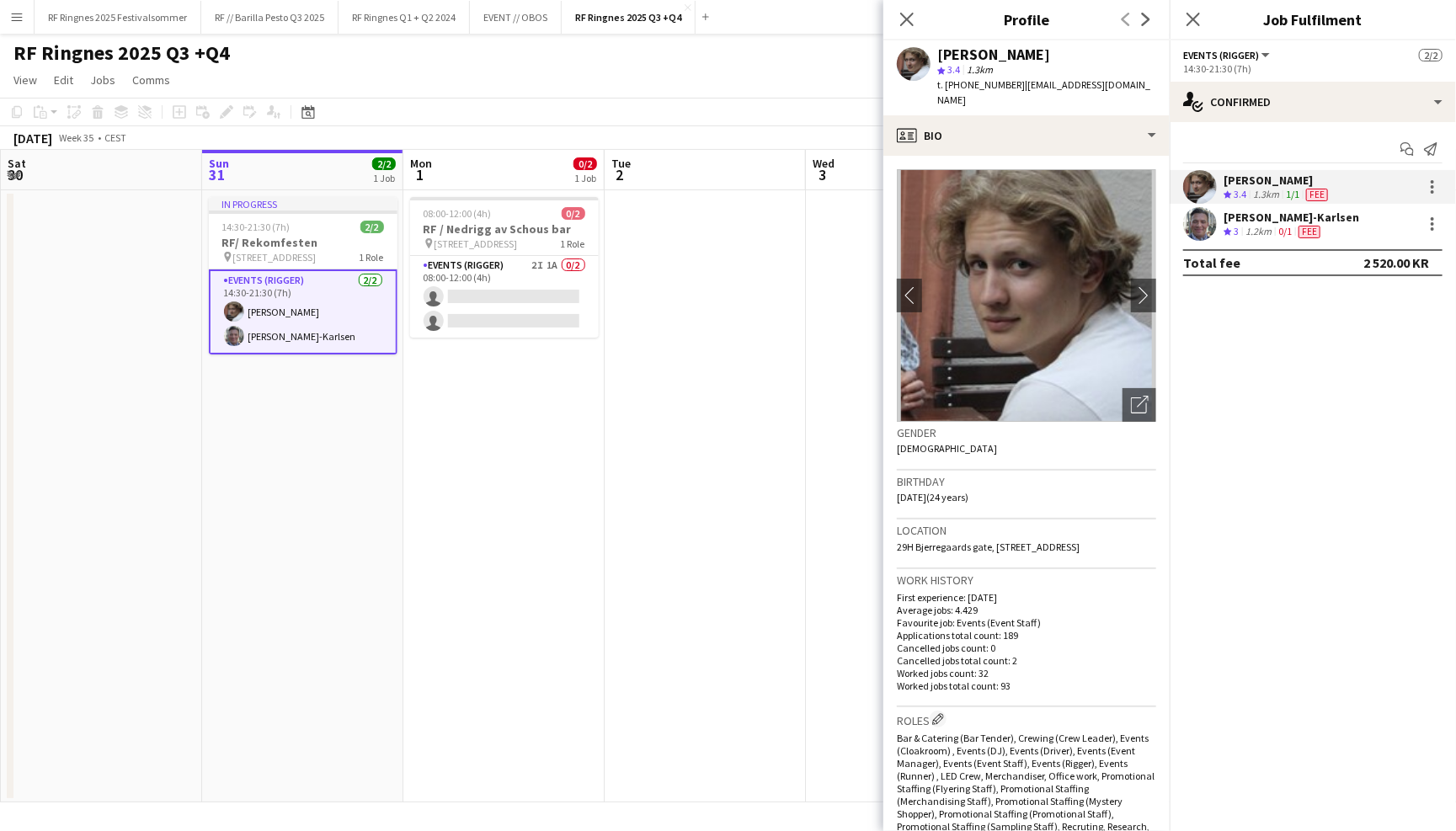
click at [1207, 226] on app-user-avatar at bounding box center [1200, 224] width 33 height 33
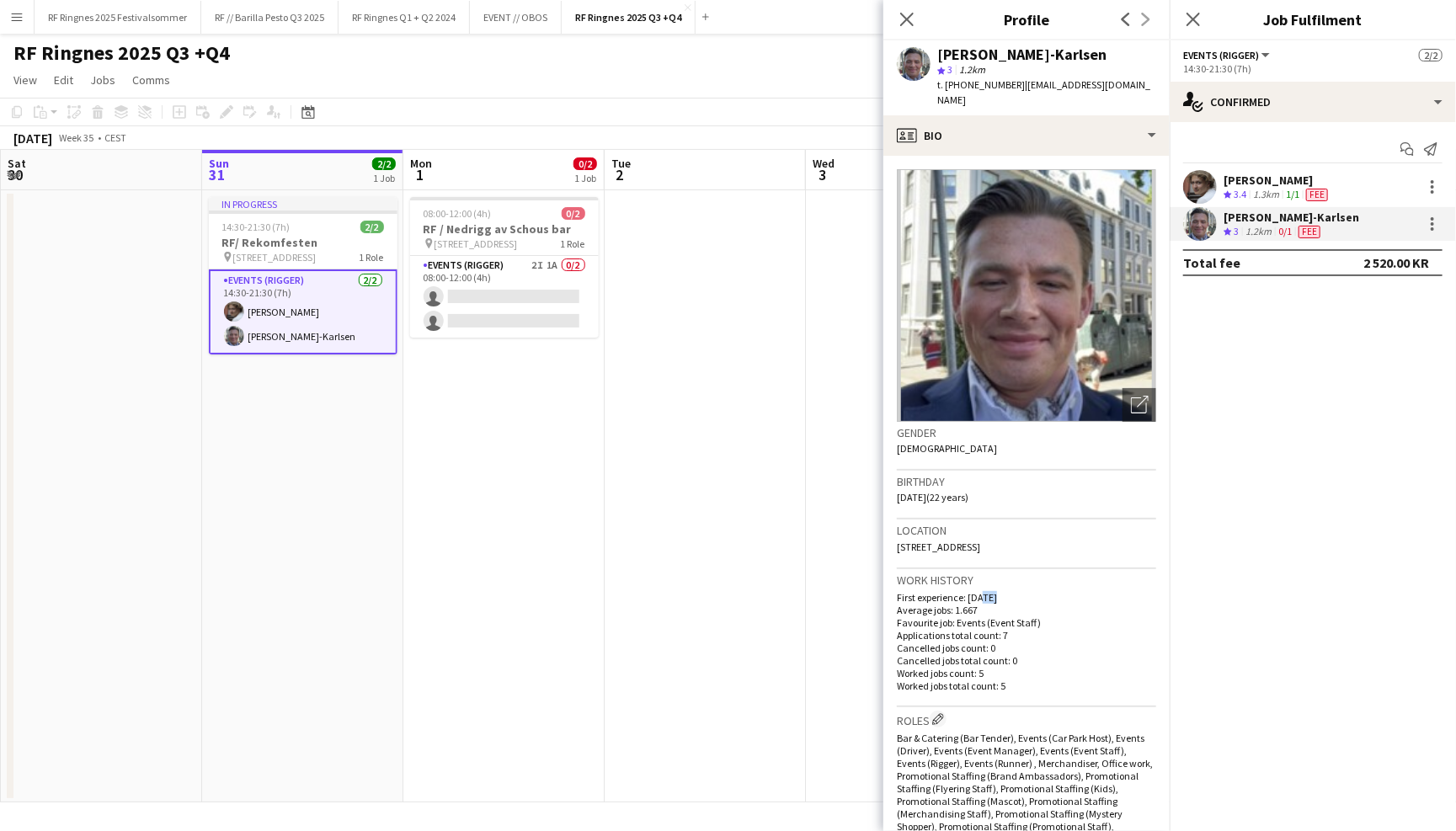
drag, startPoint x: 979, startPoint y: 577, endPoint x: 991, endPoint y: 577, distance: 12.0
click at [991, 591] on p "First experience: 17-06-2025" at bounding box center [1026, 597] width 259 height 13
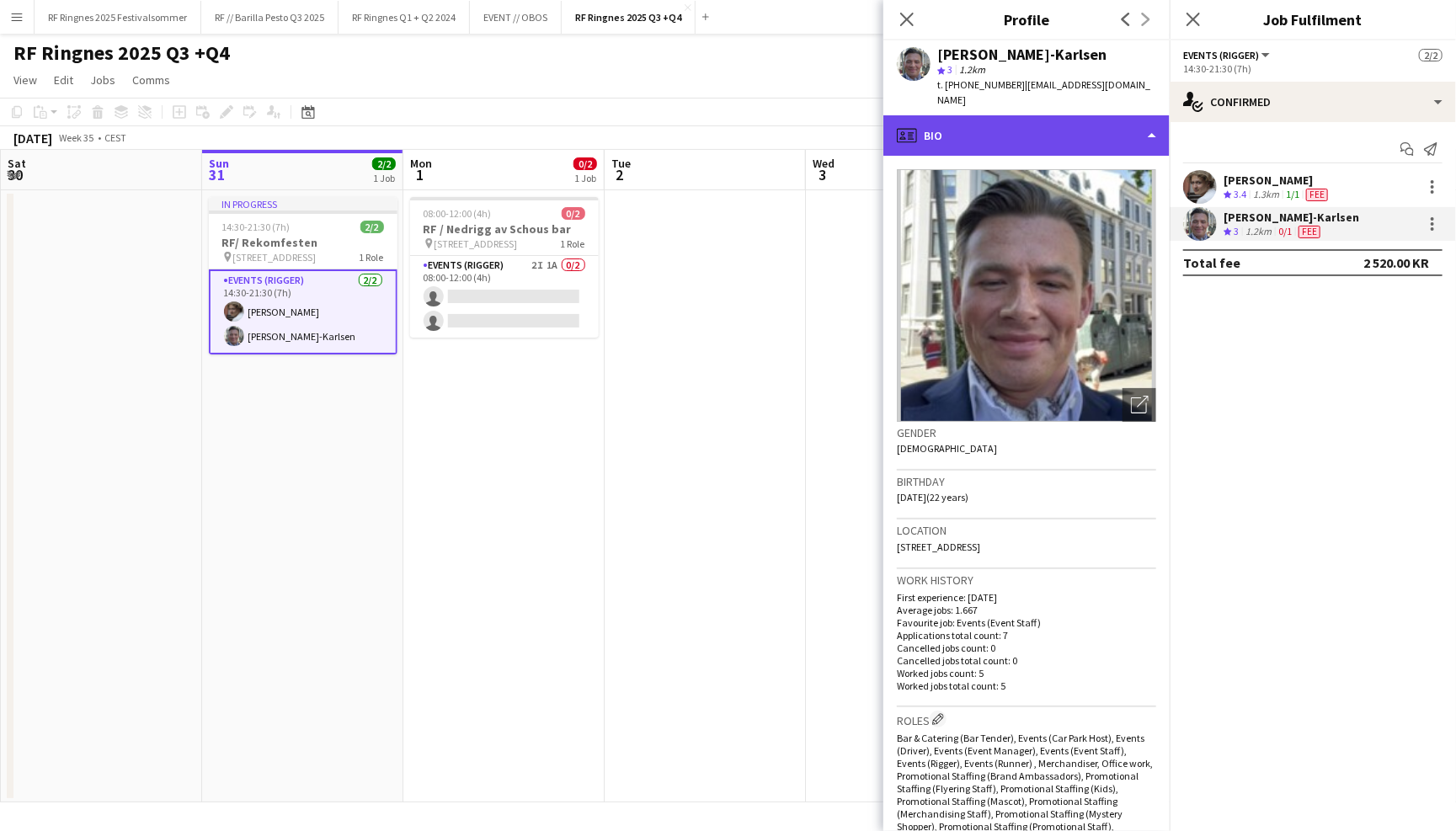
click at [1114, 120] on div "profile Bio" at bounding box center [1027, 135] width 287 height 40
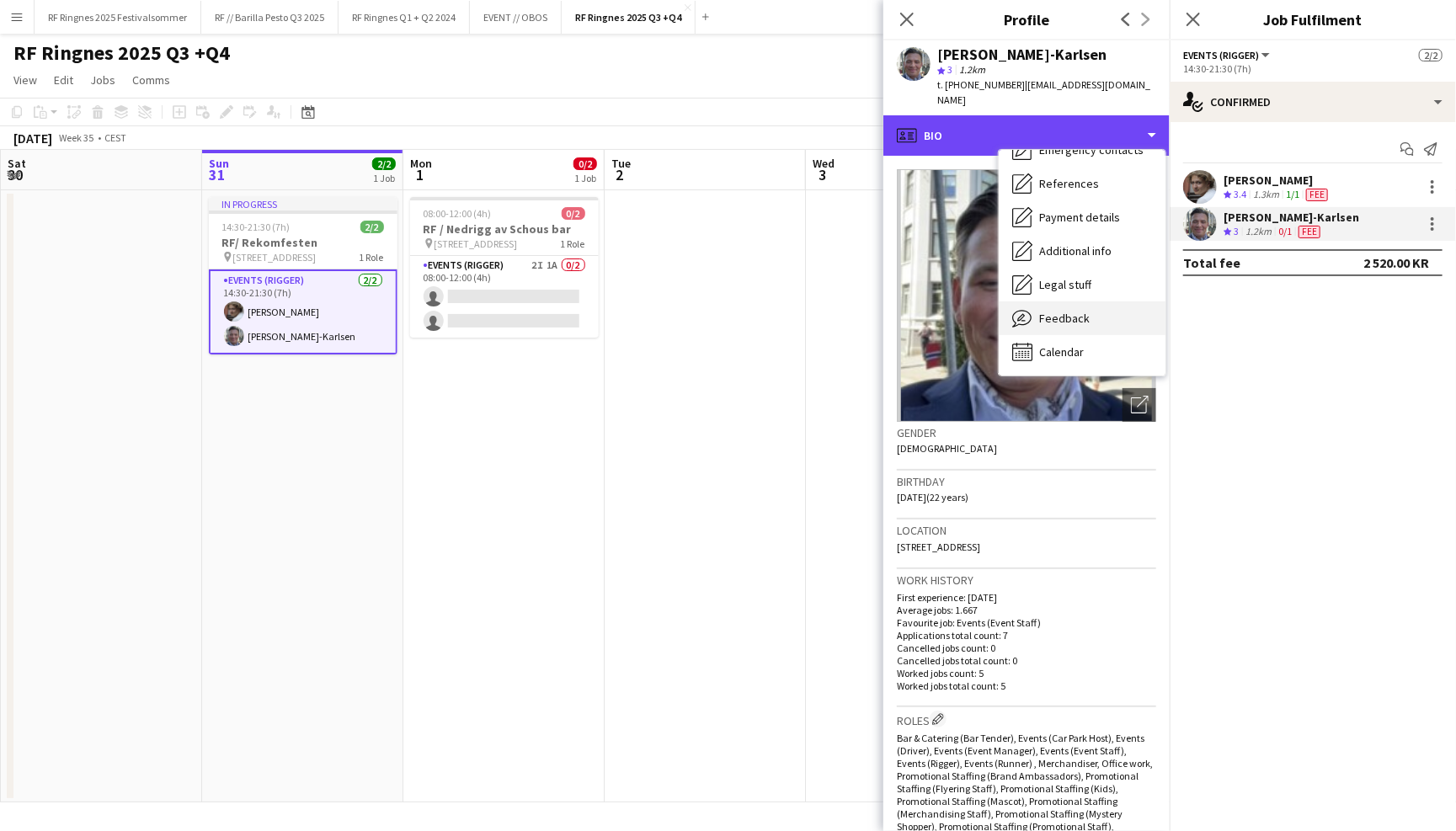
scroll to position [157, 0]
click at [1097, 309] on div "Feedback Feedback" at bounding box center [1082, 319] width 167 height 33
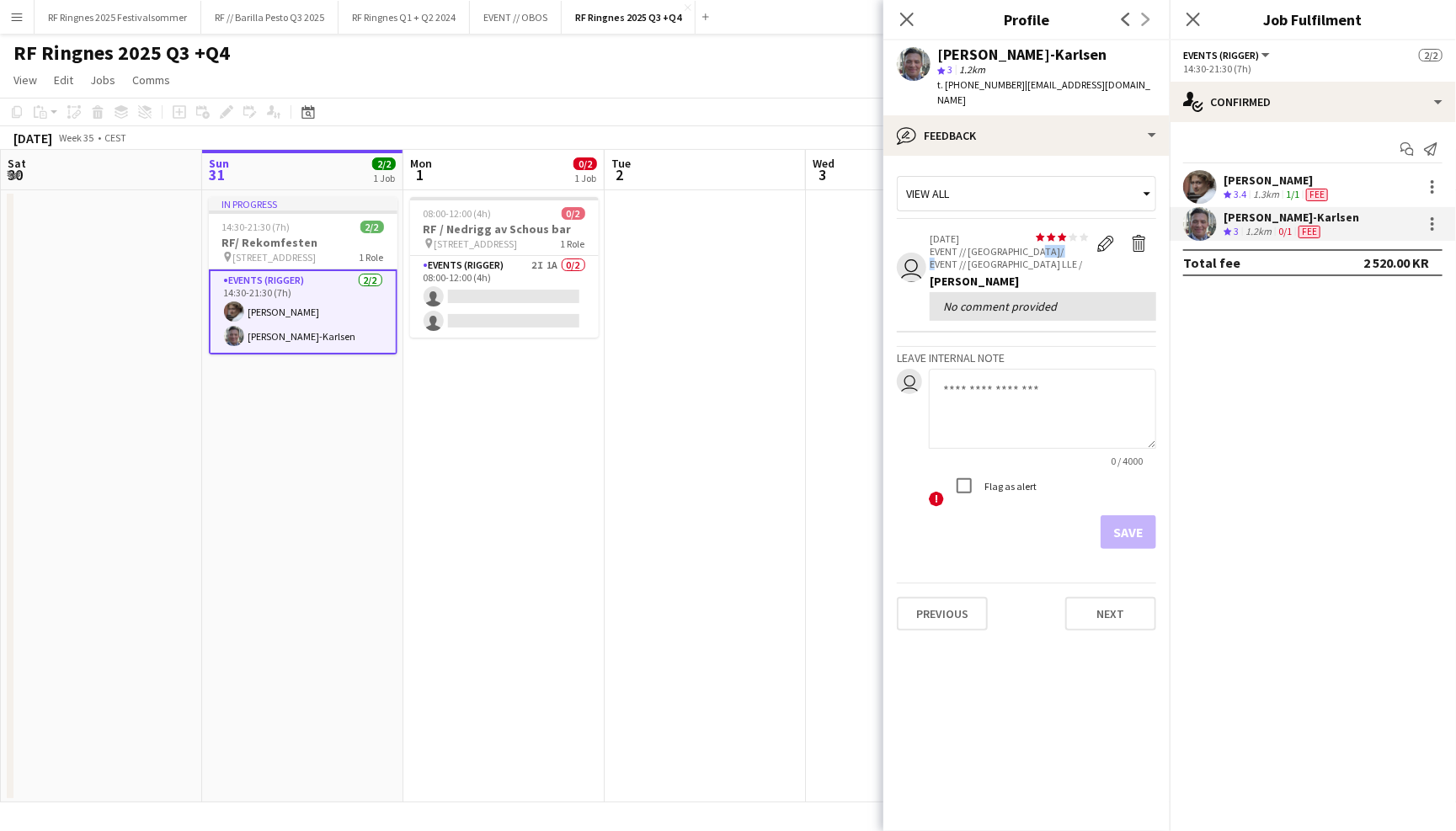
drag, startPoint x: 1031, startPoint y: 231, endPoint x: 1073, endPoint y: 231, distance: 42.0
click at [1073, 245] on p "EVENT // Heidelberg/ EVENT // Heidelberg LLE /" at bounding box center [1009, 258] width 159 height 25
click at [652, 385] on app-date-cell at bounding box center [705, 497] width 201 height 612
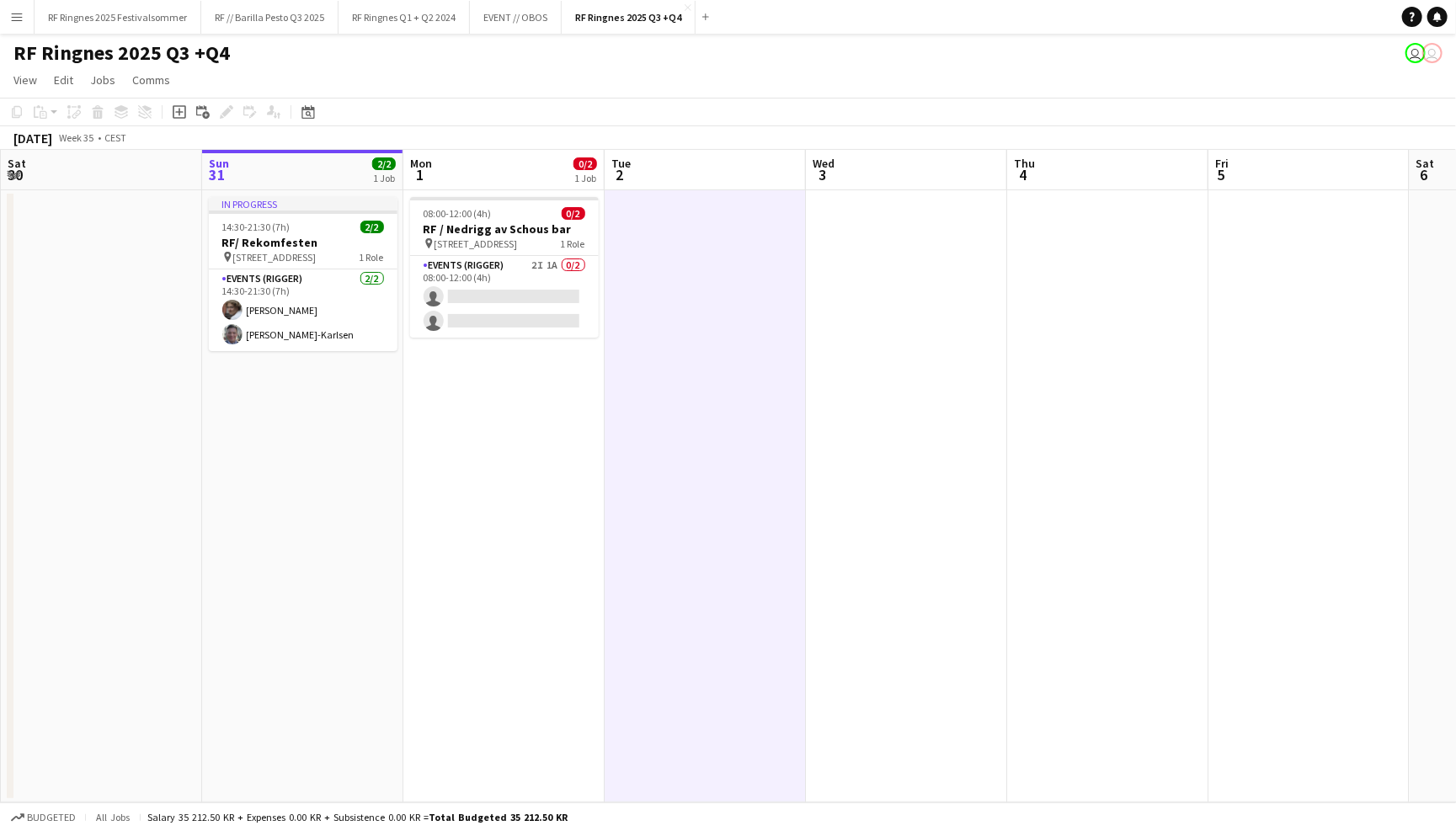
click at [619, 102] on app-toolbar "Copy Paste Paste Command V Paste with crew Command Shift V Paste linked Job Del…" at bounding box center [728, 111] width 1456 height 28
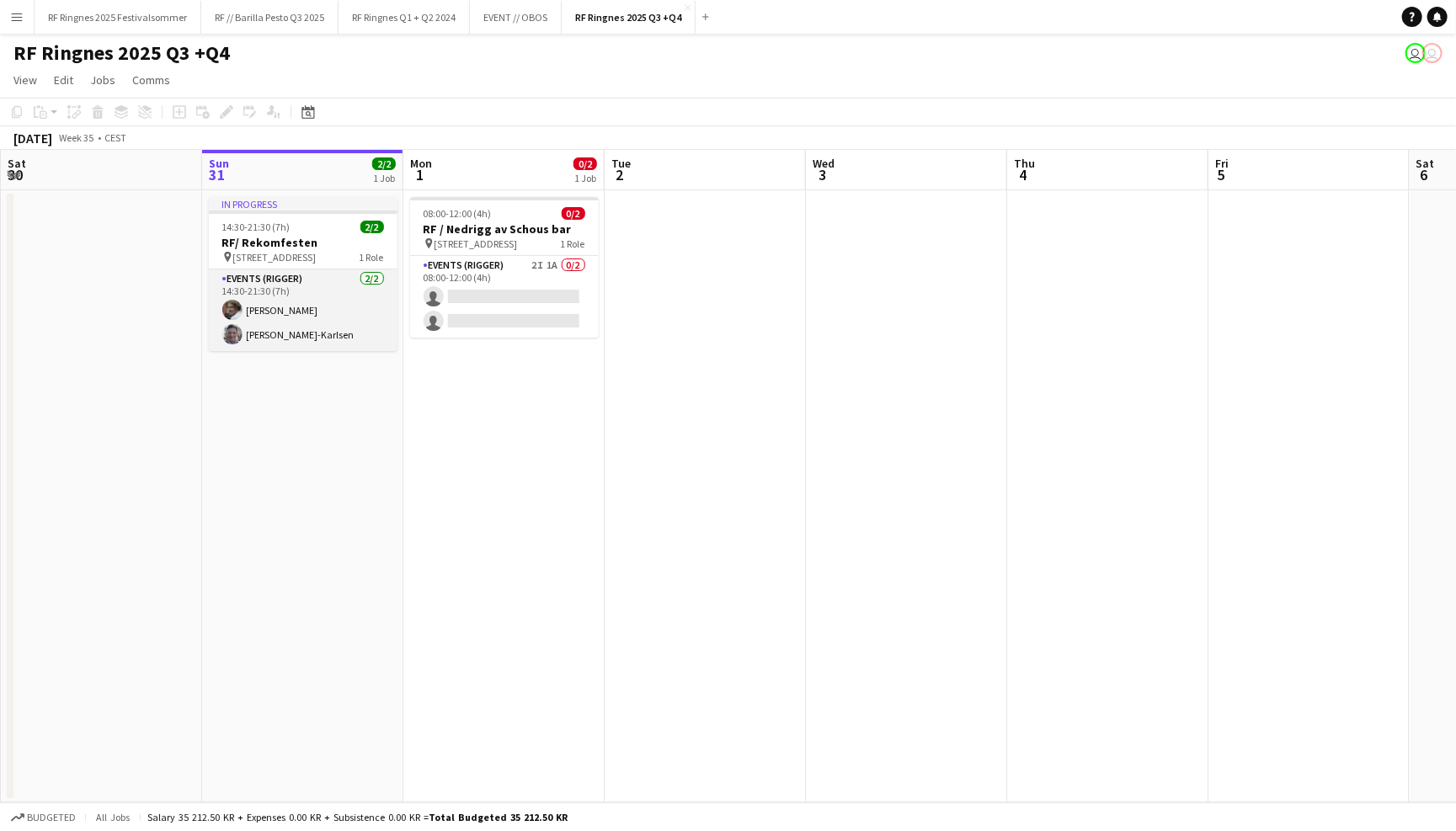
click at [340, 288] on app-card-role "Events (Rigger) 2/2 14:30-21:30 (7h) Jesper Roth Joachim Holseter-Karlsen" at bounding box center [303, 311] width 189 height 82
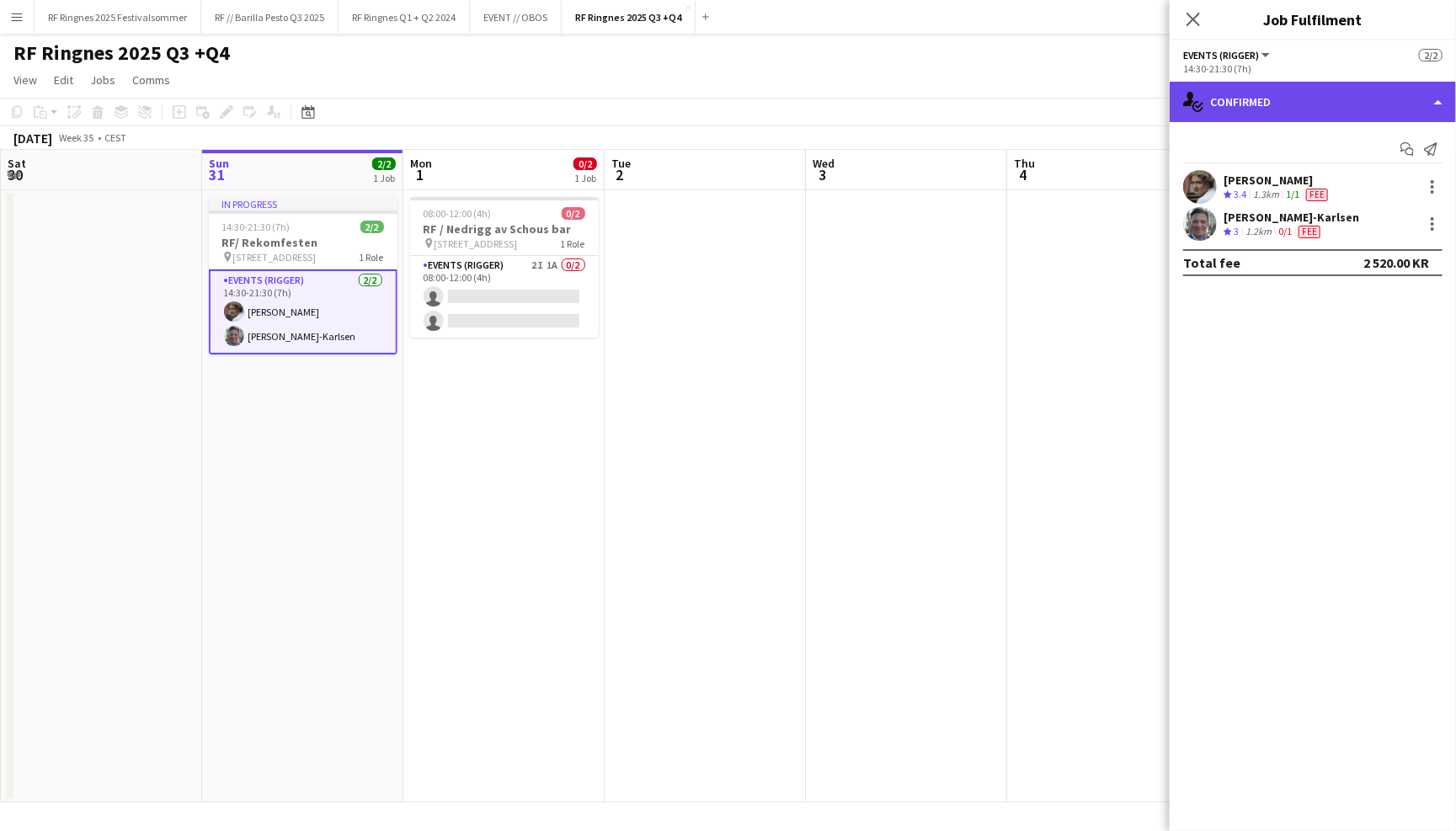
click at [1328, 92] on div "single-neutral-actions-check-2 Confirmed" at bounding box center [1312, 102] width 287 height 40
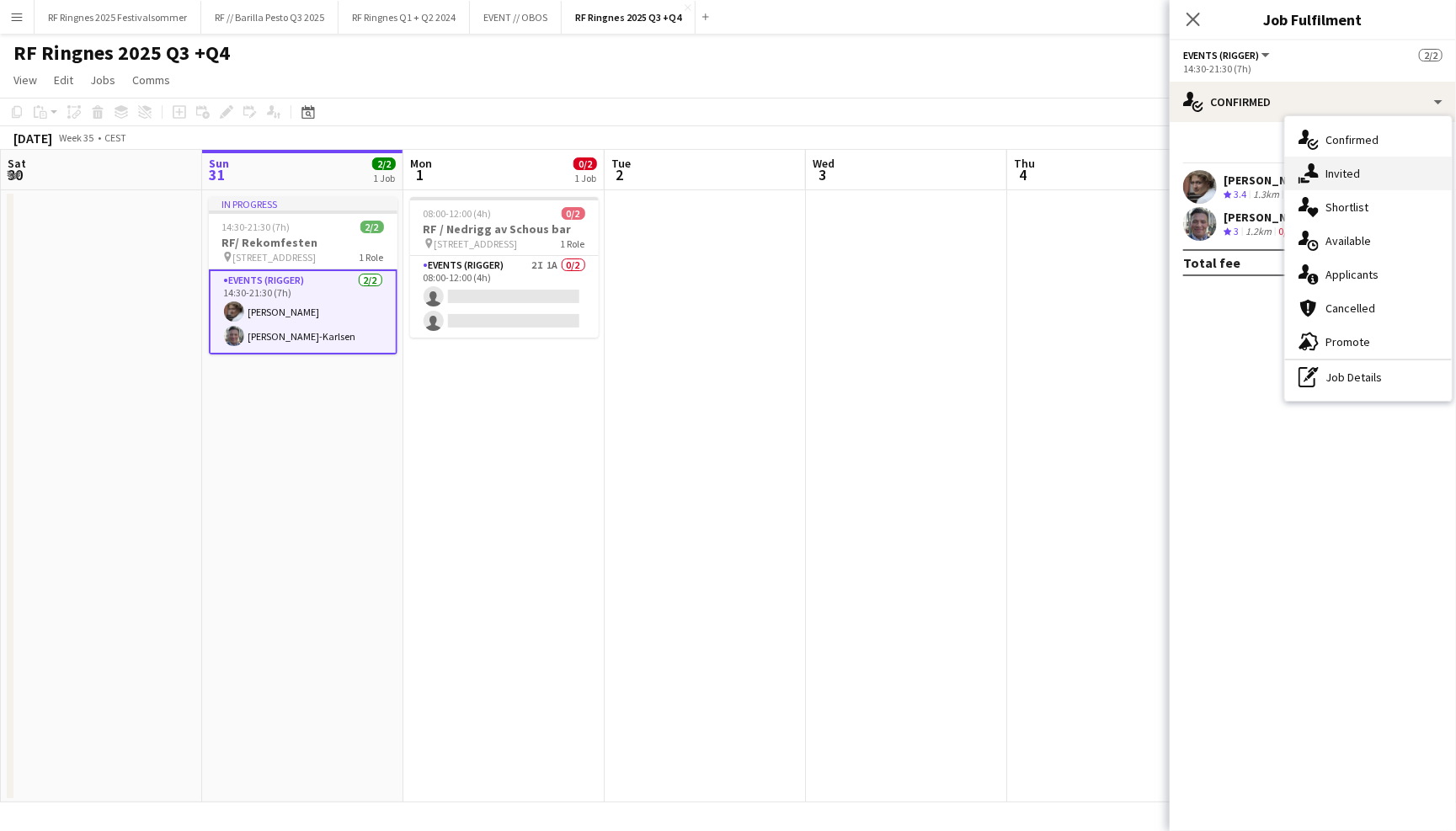
click at [1361, 178] on div "single-neutral-actions-share-1 Invited" at bounding box center [1368, 173] width 167 height 33
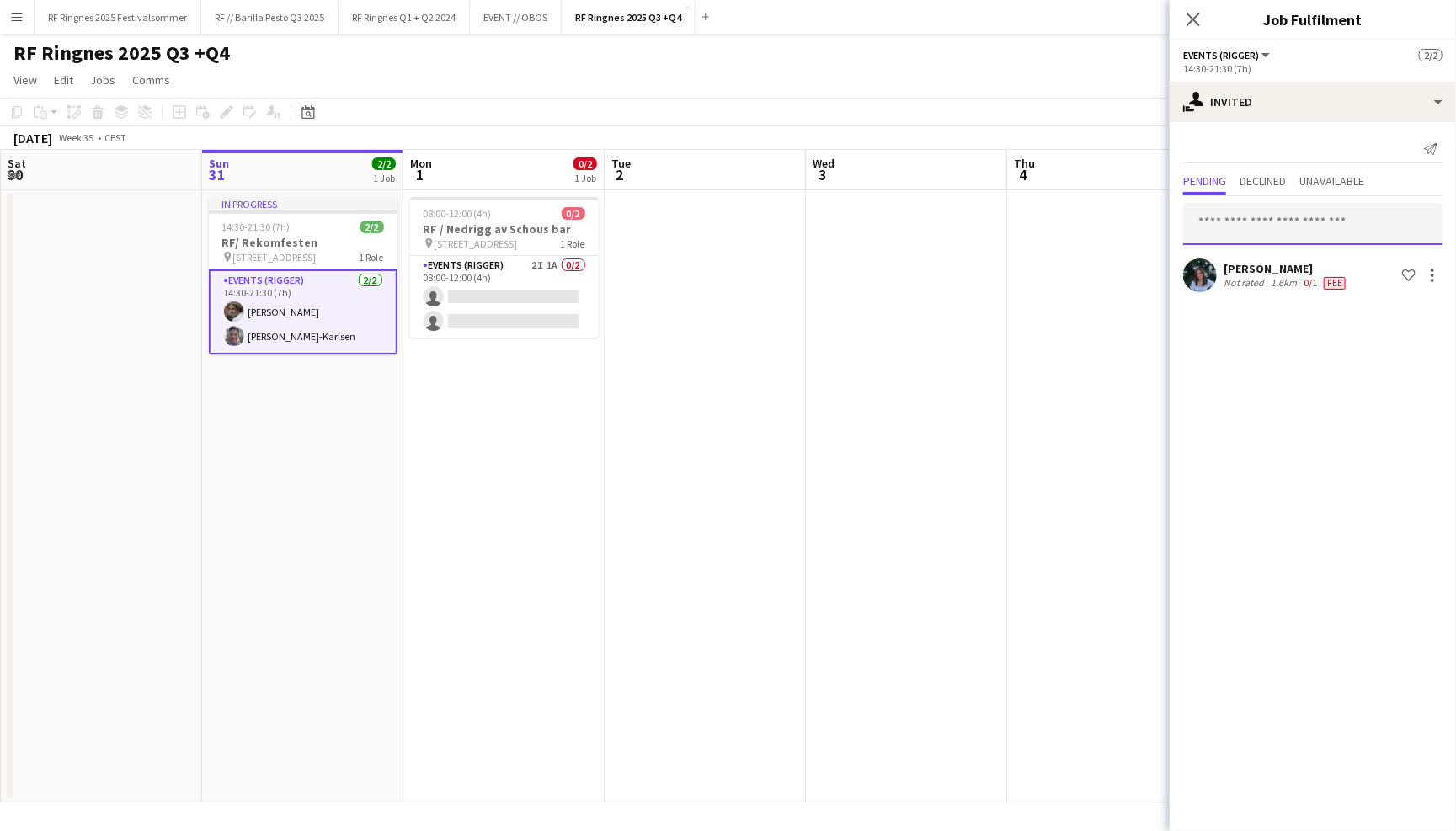
click at [1273, 228] on input "text" at bounding box center [1312, 224] width 259 height 42
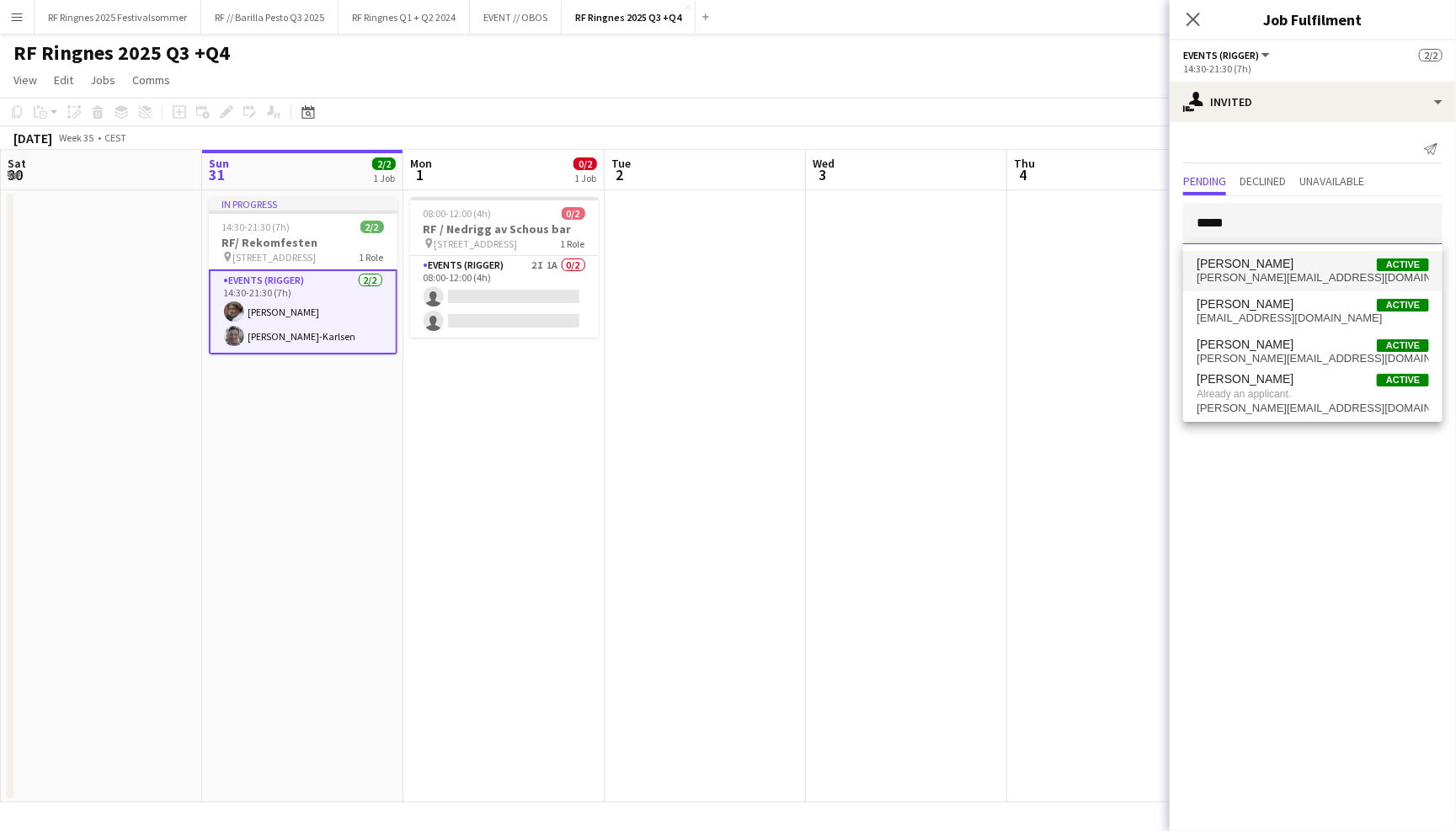
type input "*****"
click at [1278, 264] on span "Benjamin Aven Active" at bounding box center [1313, 264] width 233 height 15
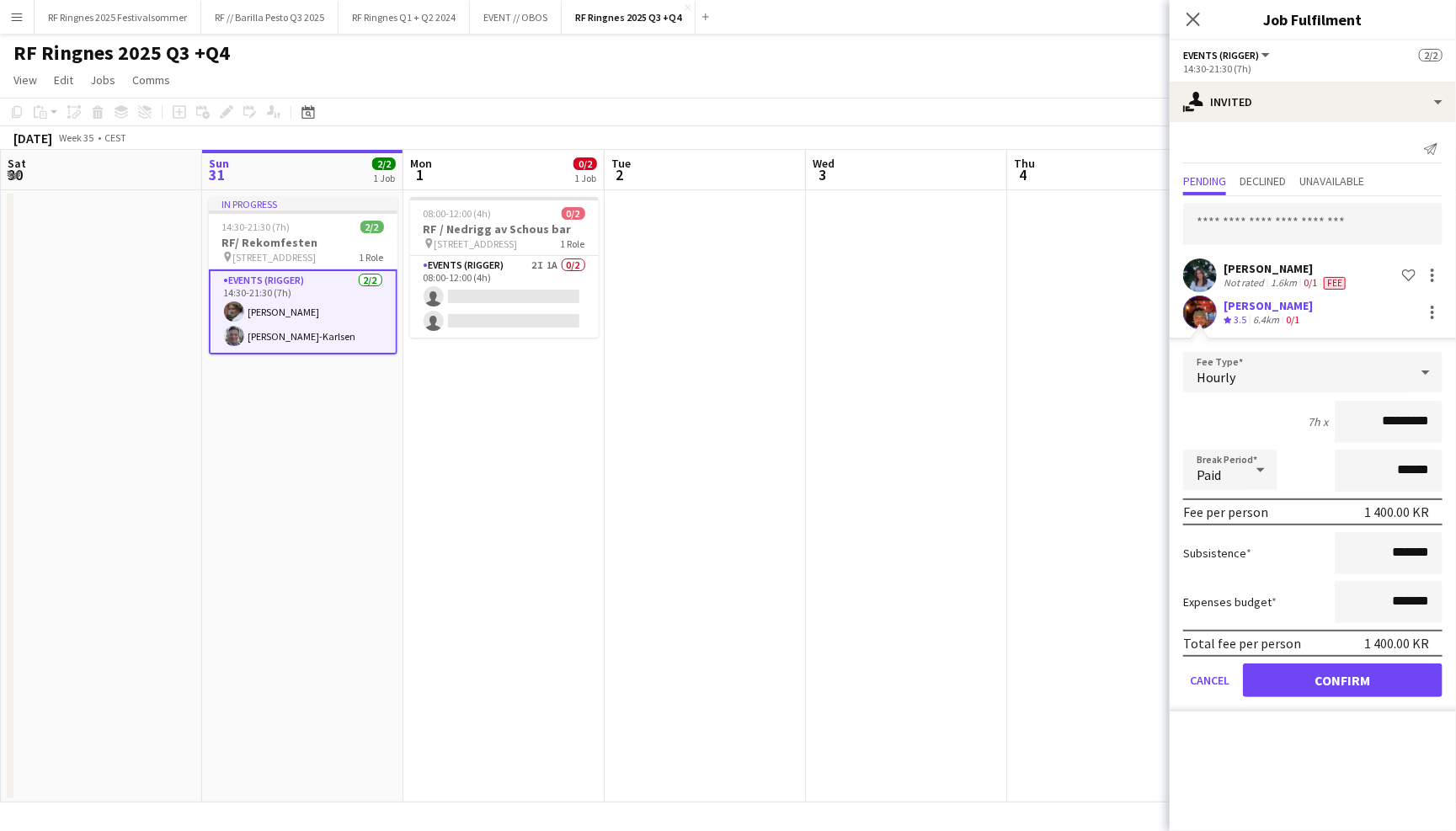
click at [1209, 312] on app-user-avatar at bounding box center [1200, 312] width 33 height 33
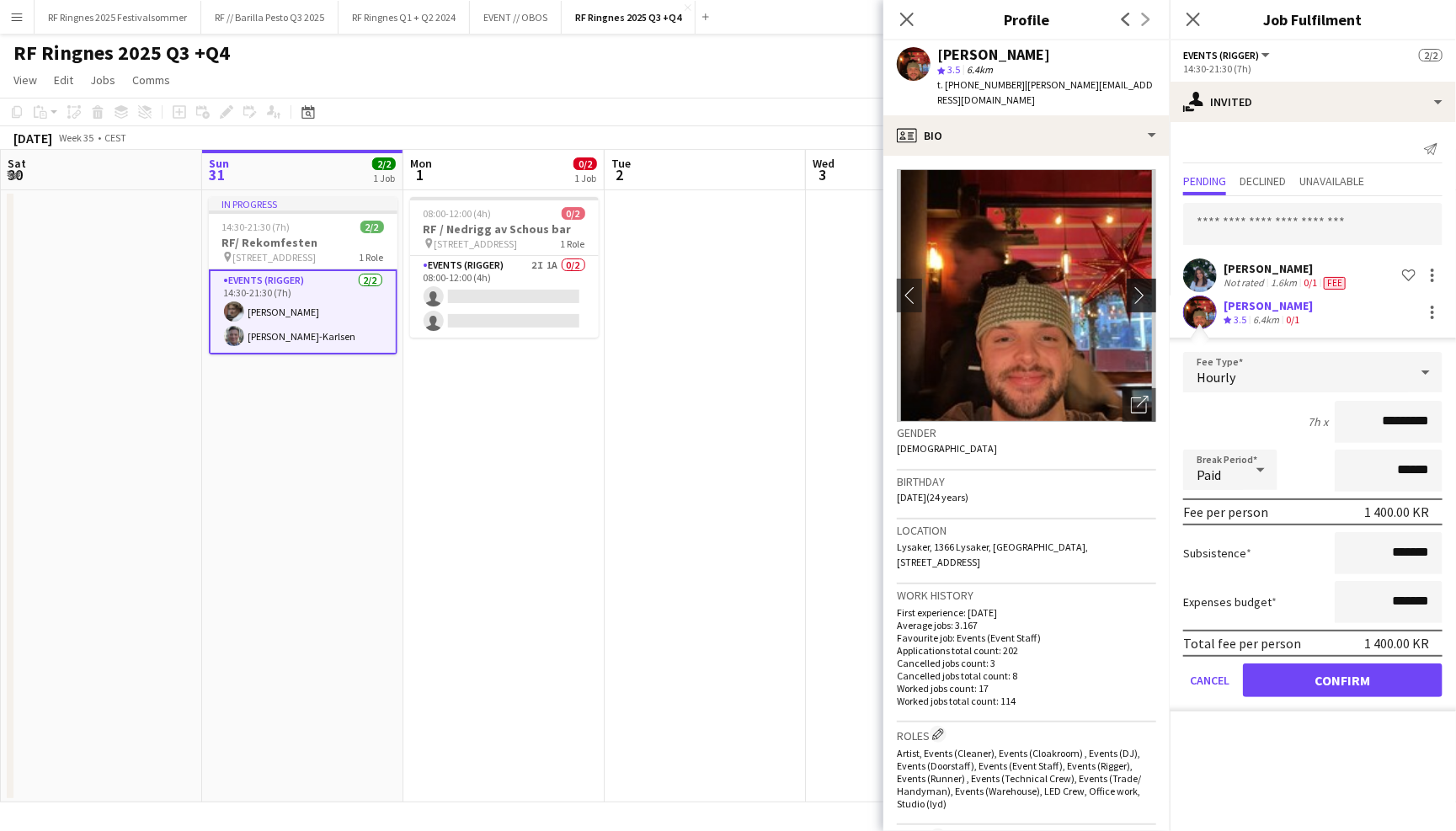
click at [1140, 286] on app-icon "chevron-right" at bounding box center [1144, 295] width 26 height 18
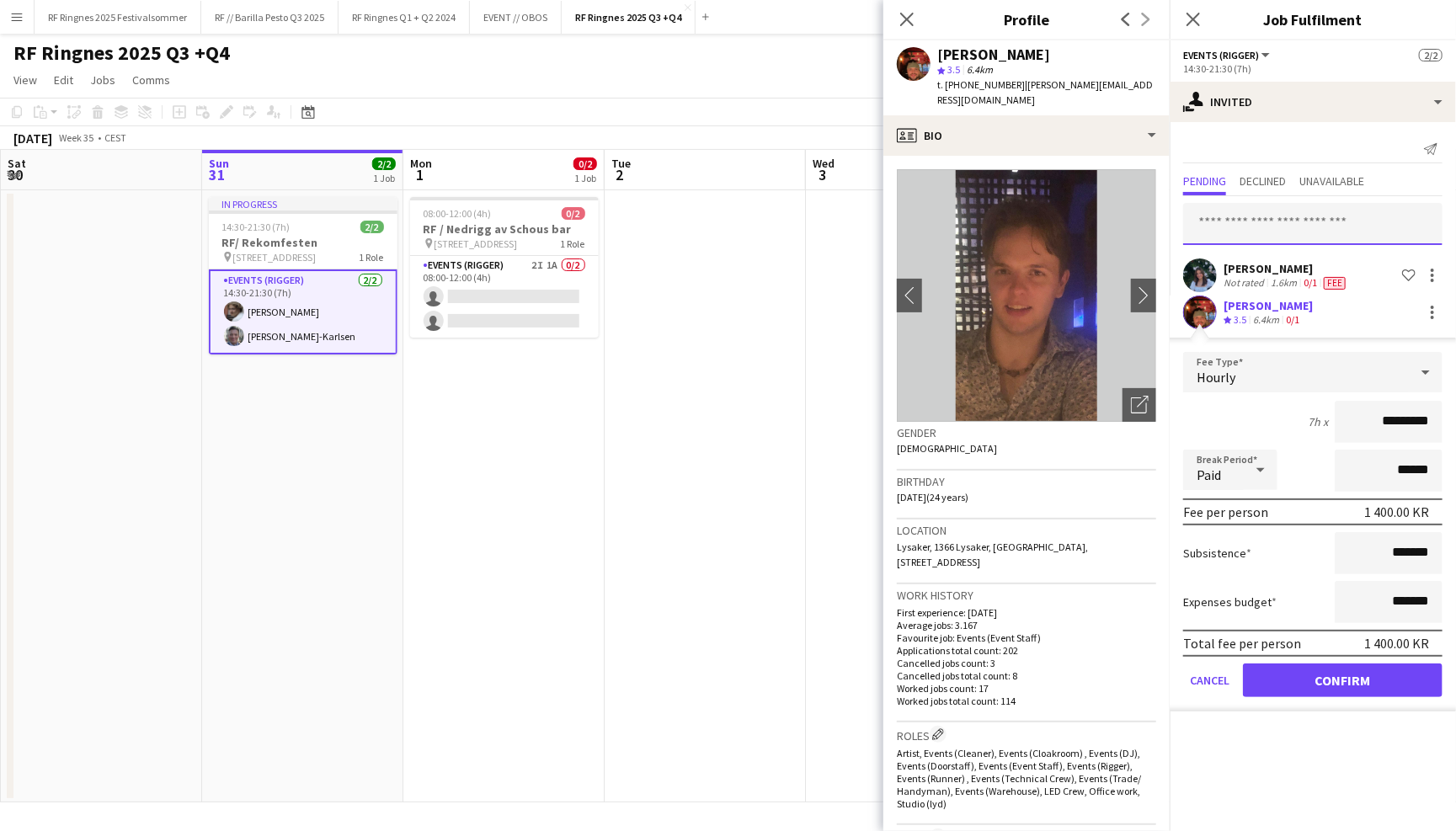
click at [1293, 228] on input "text" at bounding box center [1312, 224] width 259 height 42
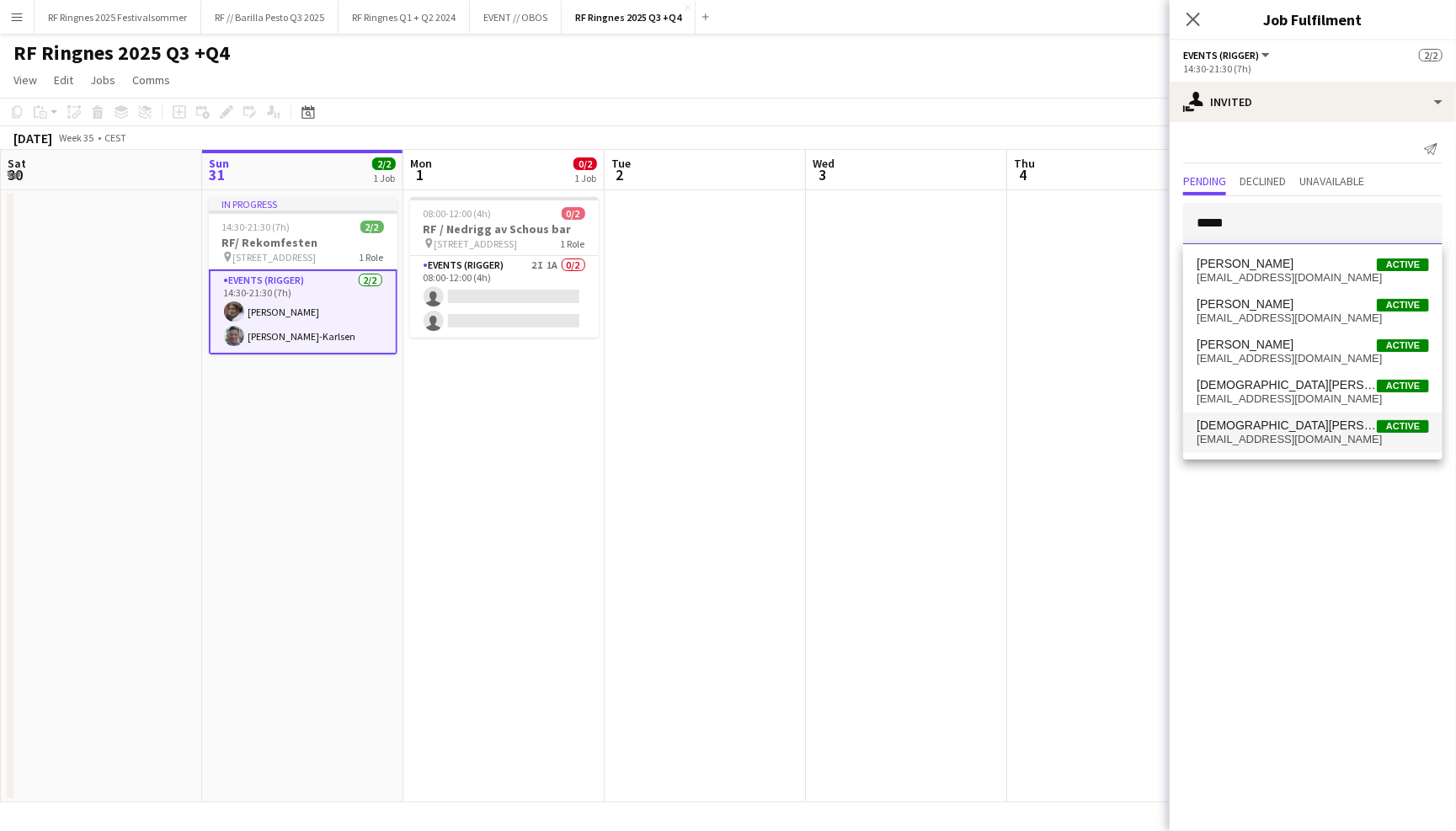
type input "*****"
click at [1282, 428] on span "Christian Tohje Active" at bounding box center [1313, 425] width 233 height 15
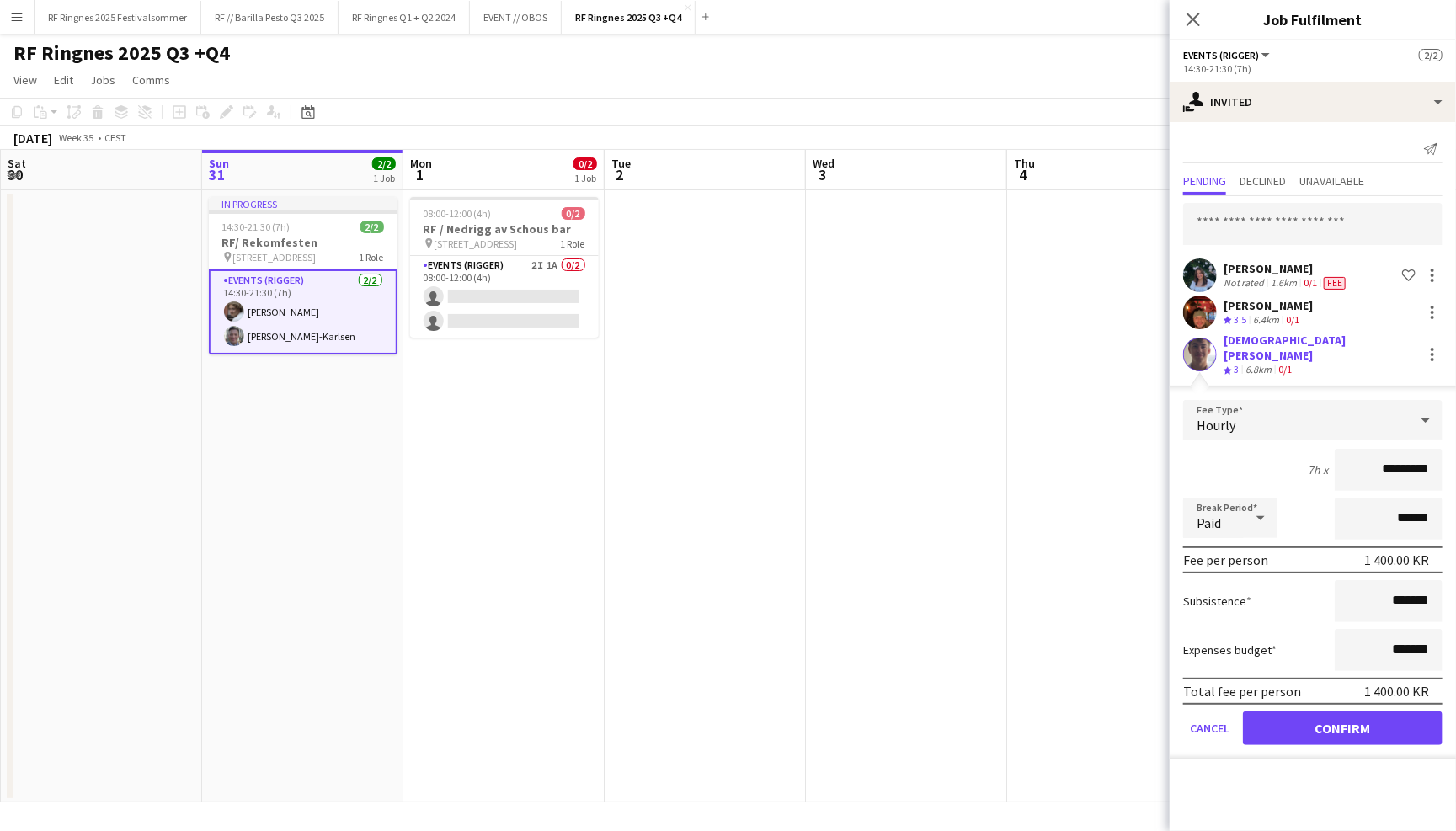
click at [1203, 349] on app-user-avatar at bounding box center [1200, 354] width 33 height 33
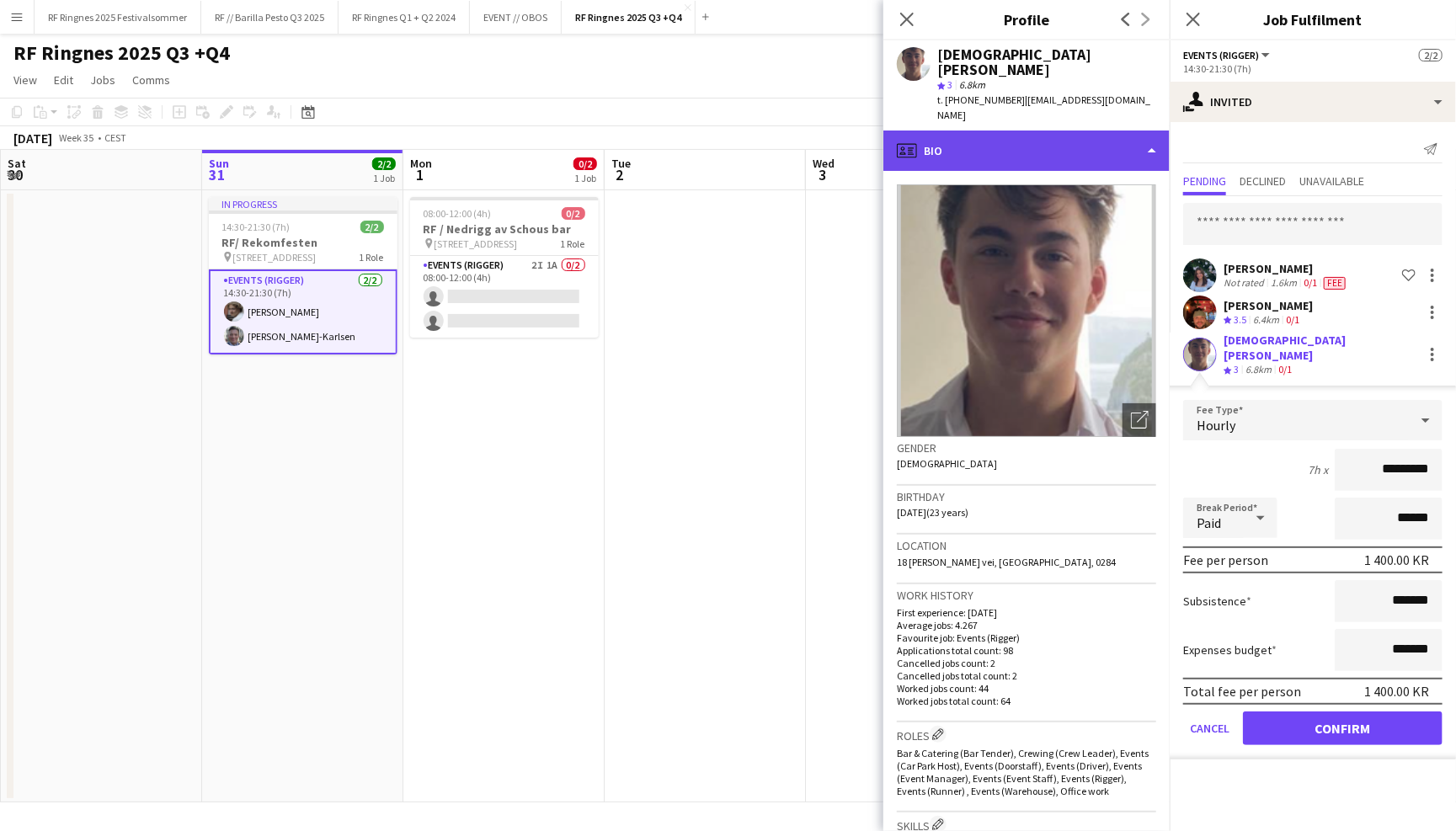
click at [1081, 131] on div "profile Bio" at bounding box center [1027, 151] width 287 height 40
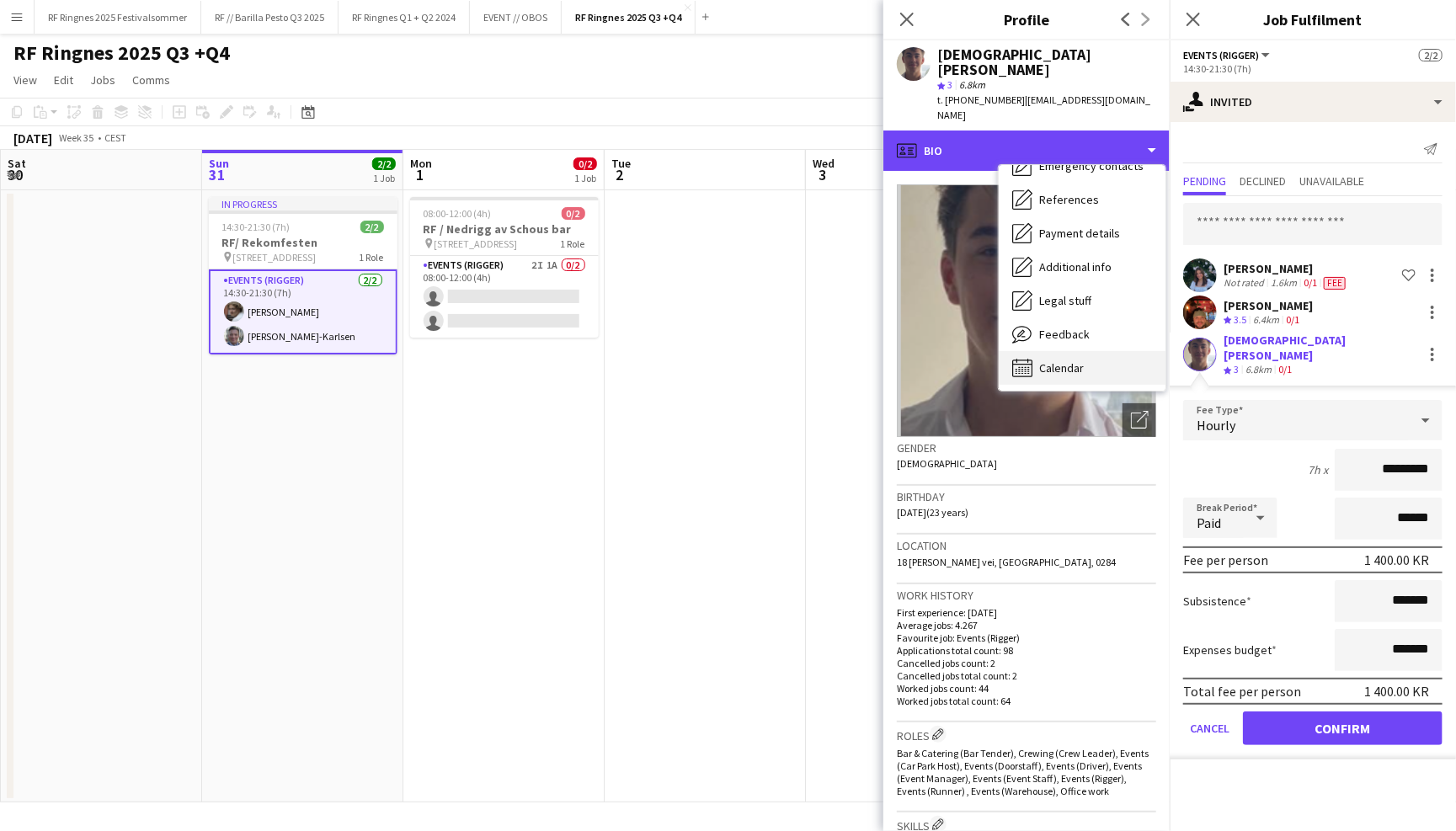
scroll to position [0, 0]
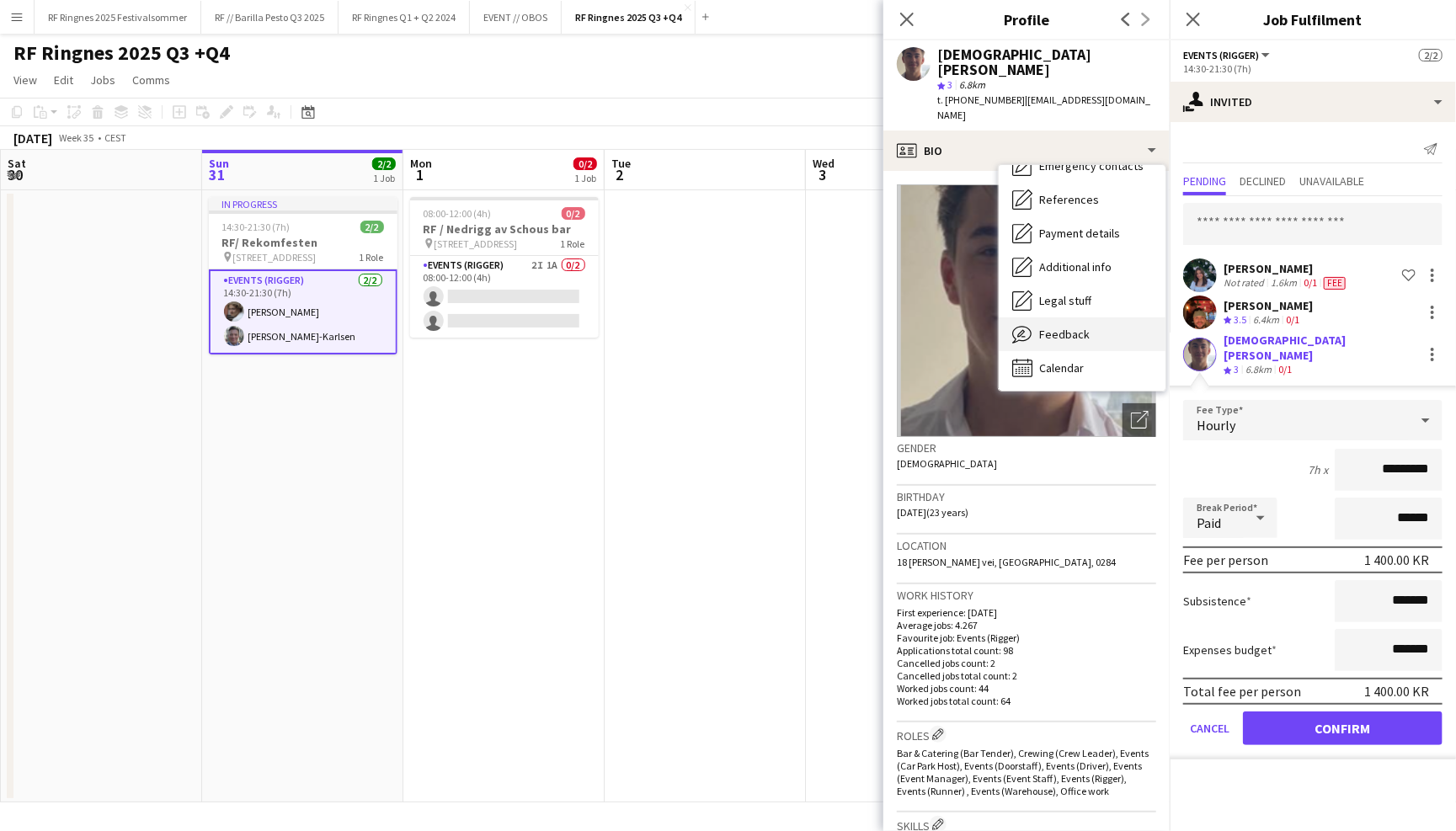
click at [1076, 318] on div "Feedback Feedback" at bounding box center [1082, 334] width 167 height 33
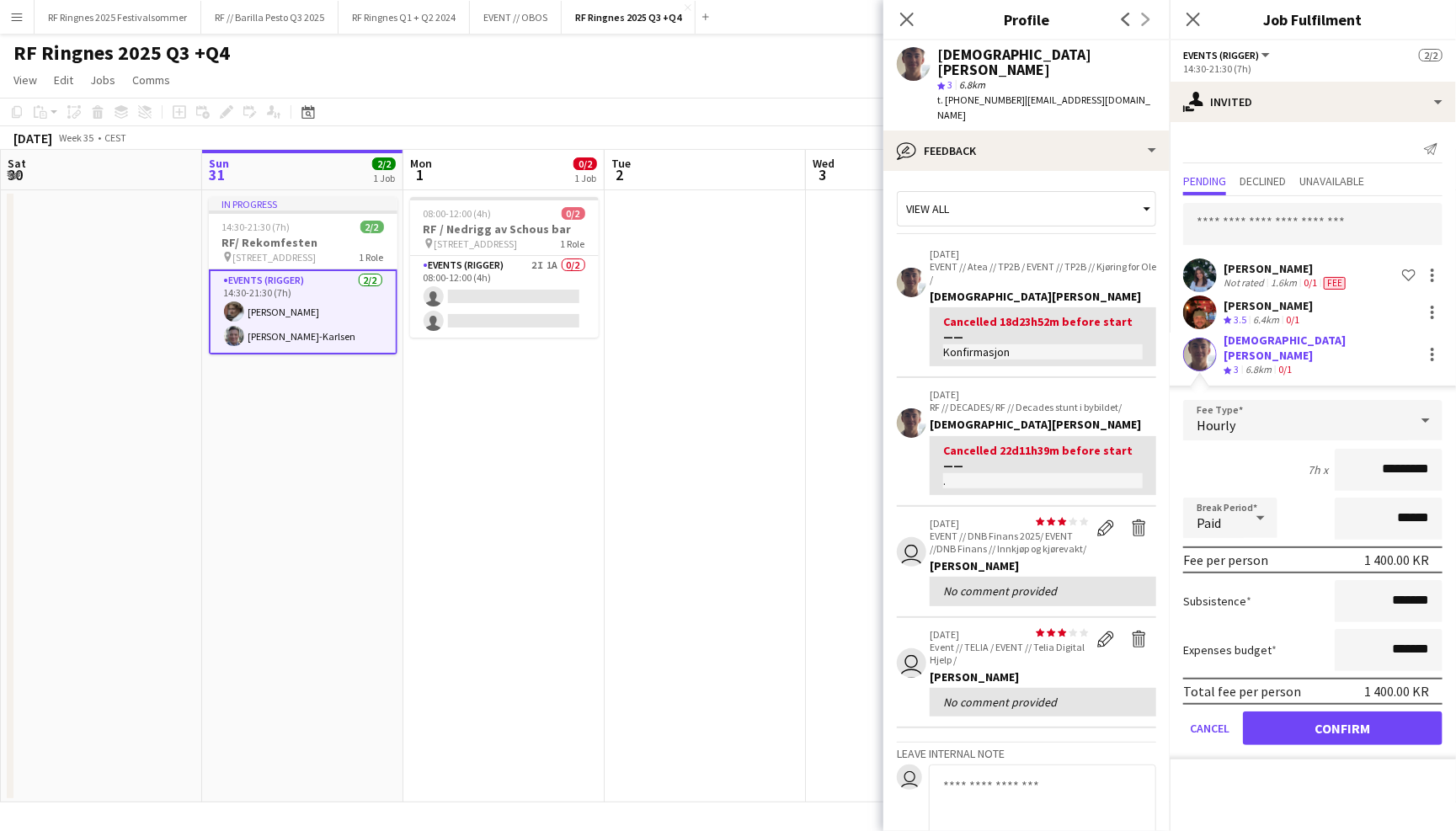
scroll to position [26, 0]
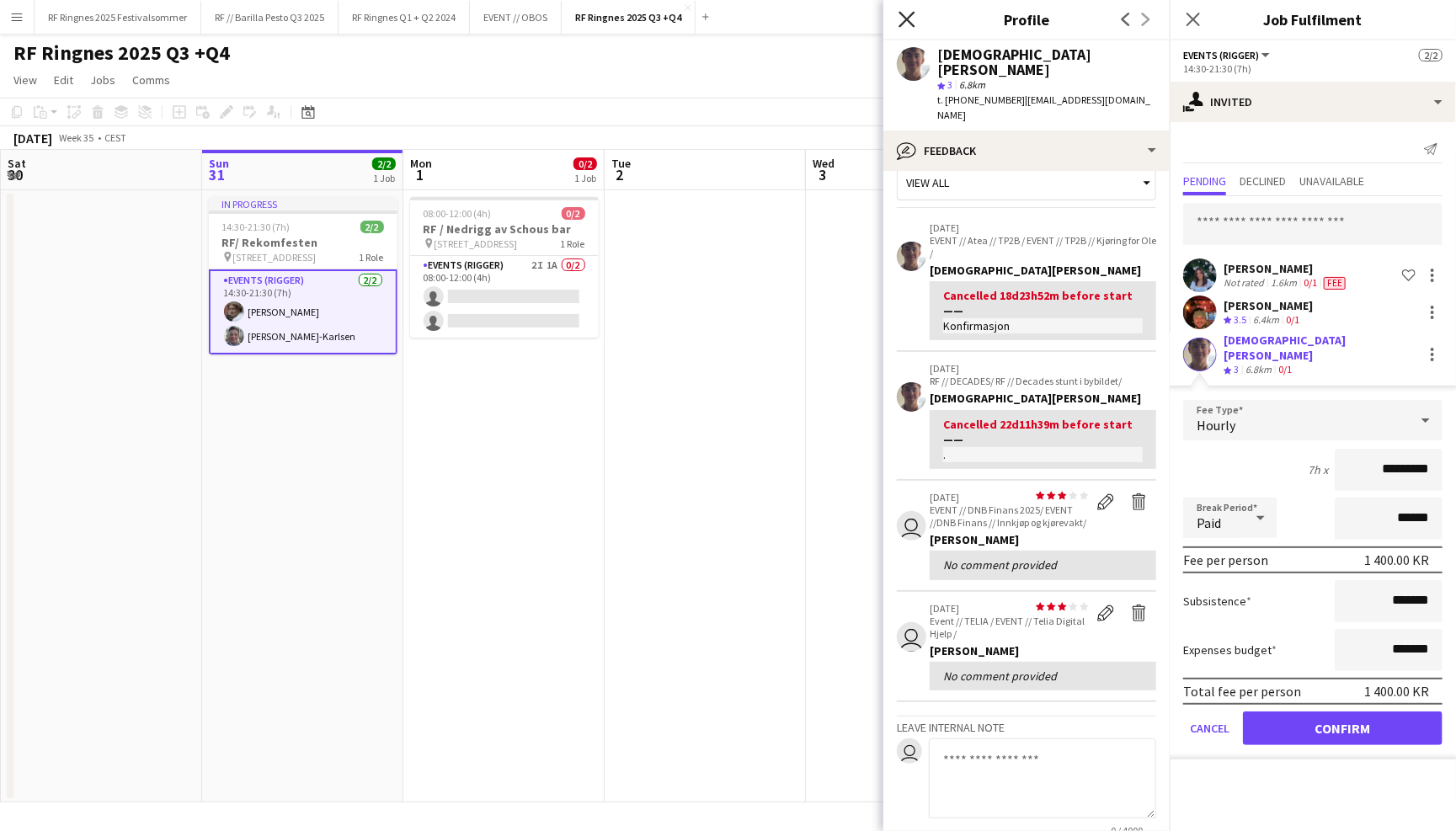
click at [902, 21] on icon "Close pop-in" at bounding box center [906, 19] width 16 height 16
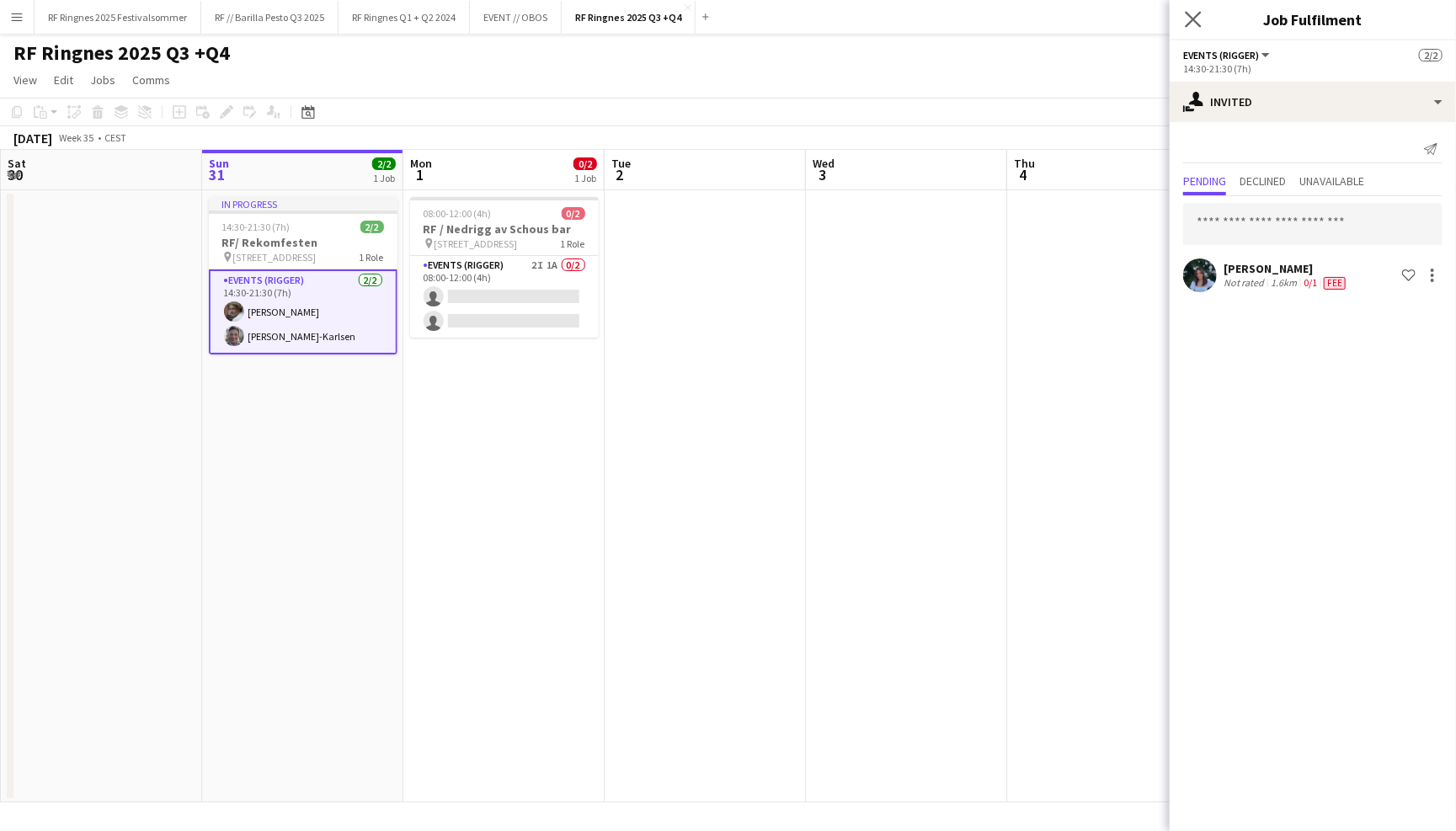
click at [1185, 15] on app-icon "Close pop-in" at bounding box center [1194, 20] width 24 height 24
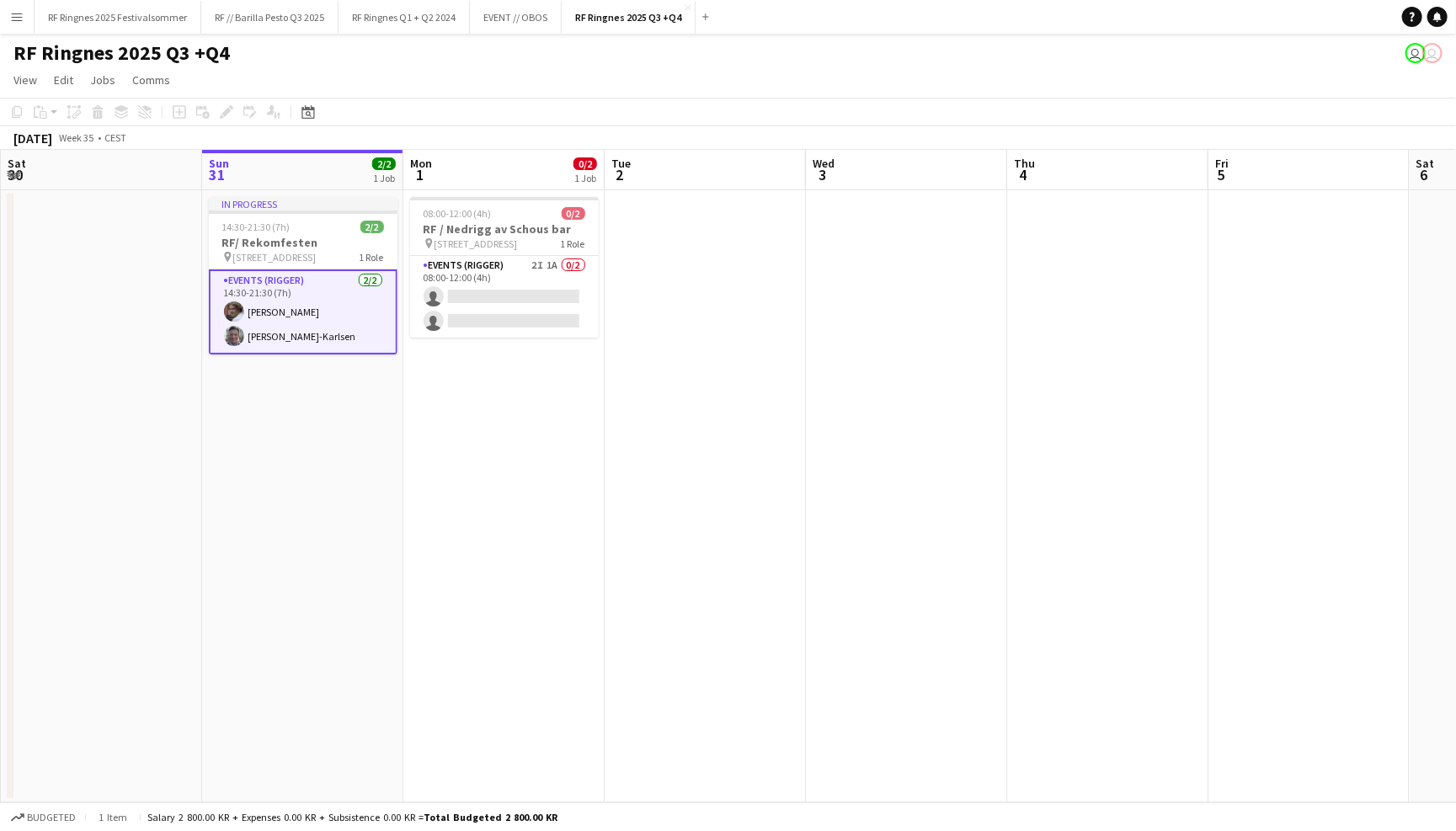
click at [1158, 40] on div "RF Ringnes 2025 Q3 +Q4 user user" at bounding box center [728, 49] width 1456 height 32
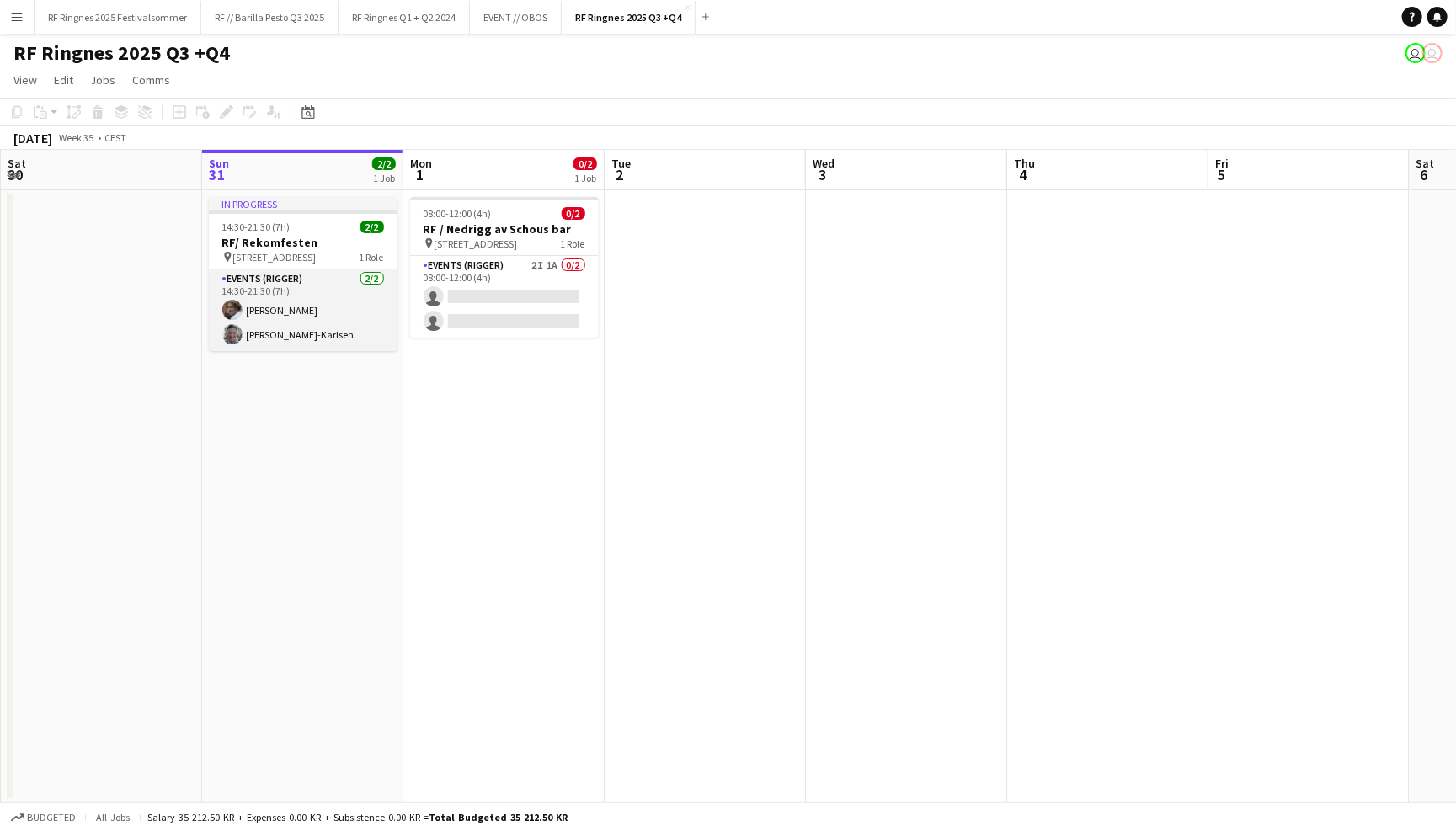
click at [293, 313] on app-card-role "Events (Rigger) 2/2 14:30-21:30 (7h) Jesper Roth Joachim Holseter-Karlsen" at bounding box center [303, 311] width 189 height 82
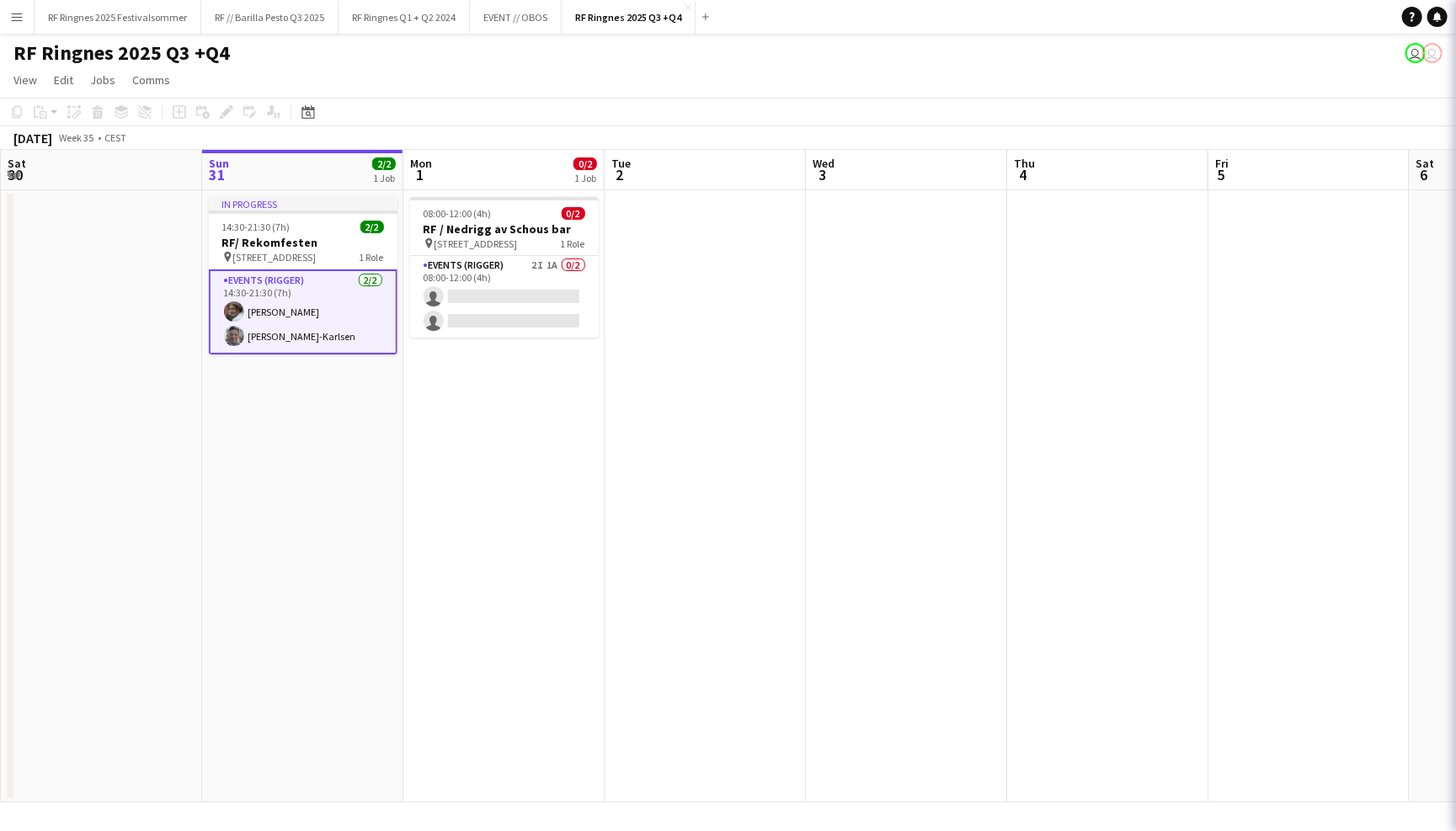
scroll to position [0, 401]
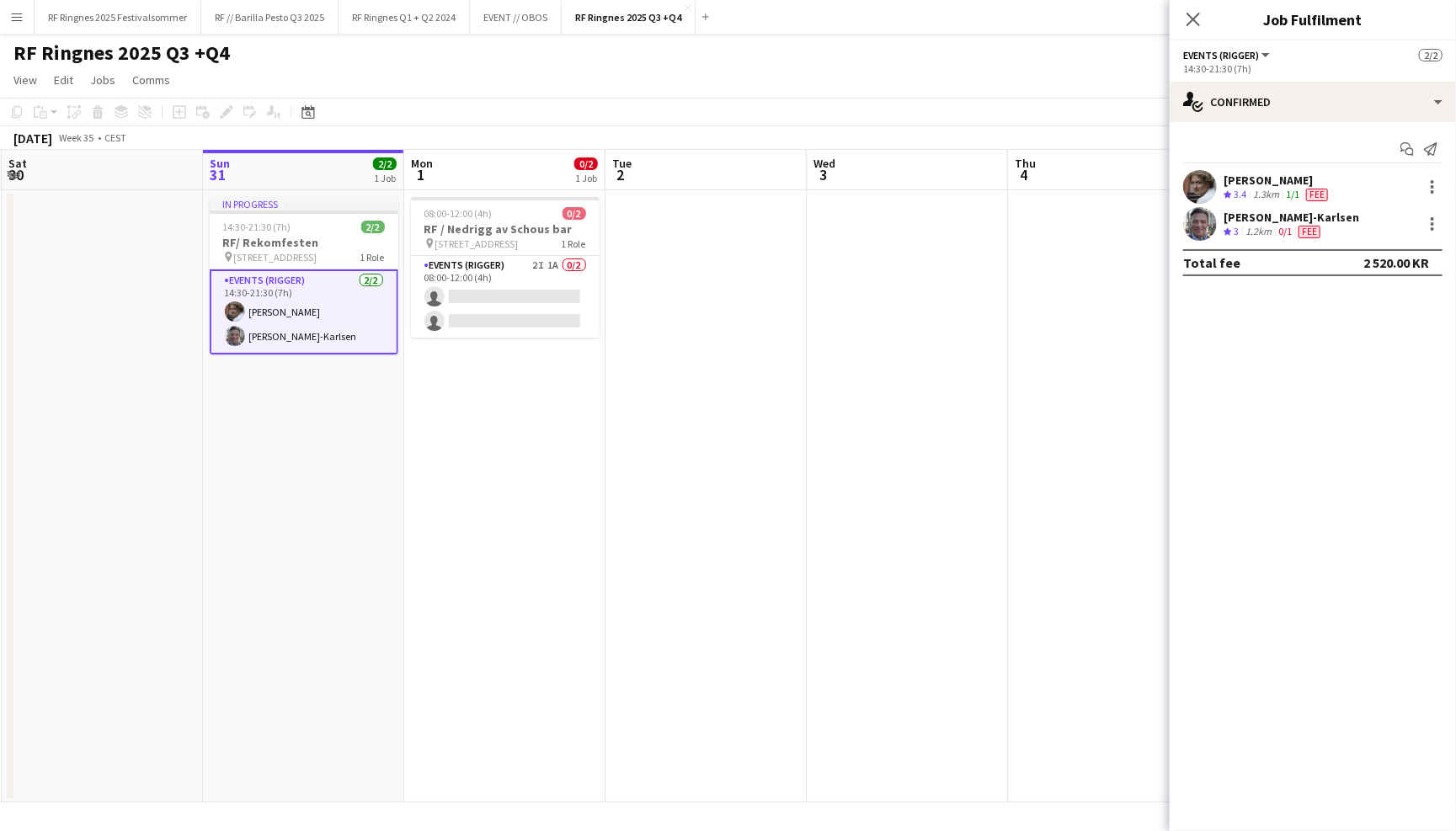
click at [1202, 188] on app-user-avatar at bounding box center [1200, 187] width 33 height 33
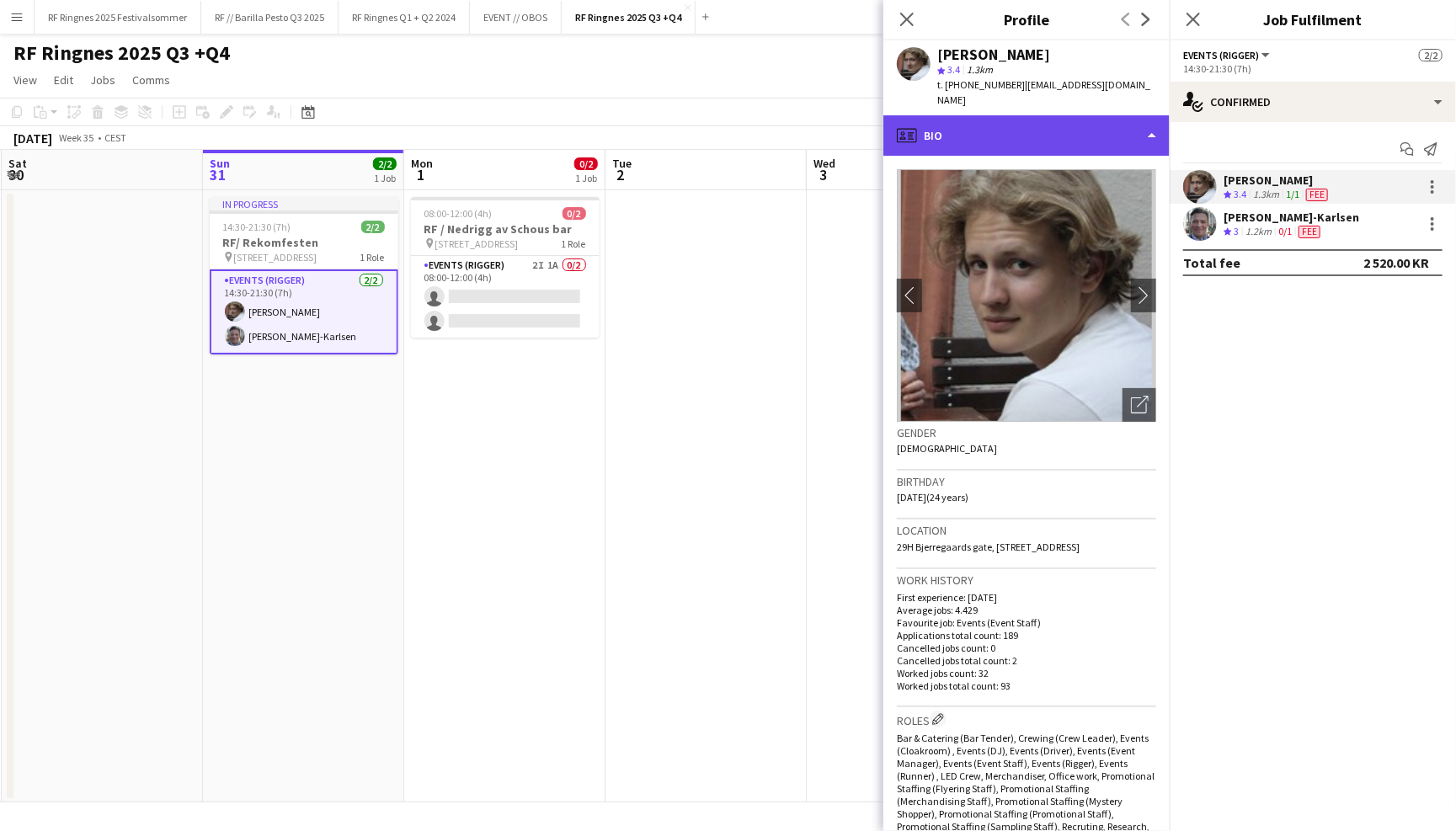
click at [1073, 116] on div "profile Bio" at bounding box center [1027, 135] width 287 height 40
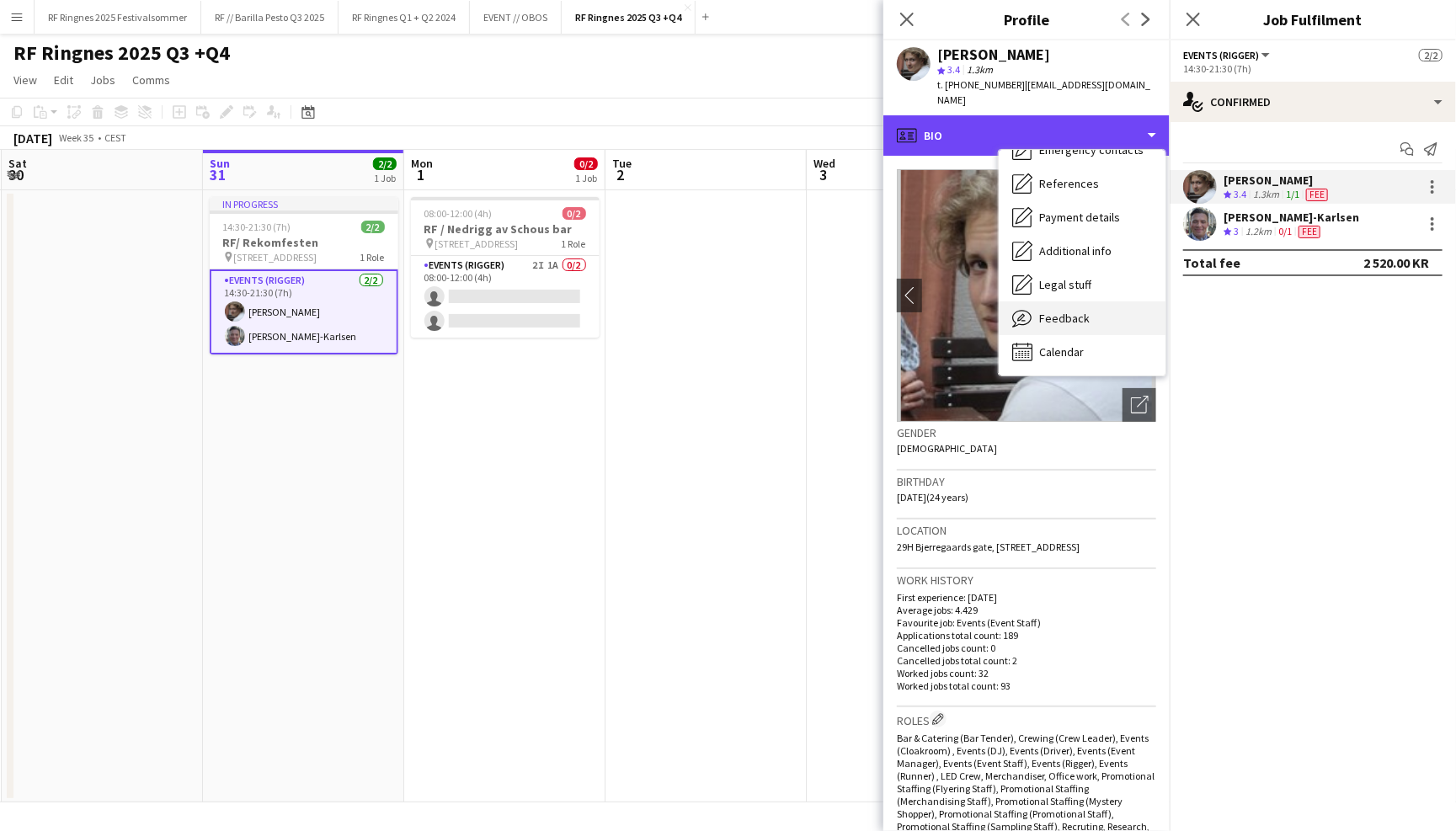
scroll to position [158, 0]
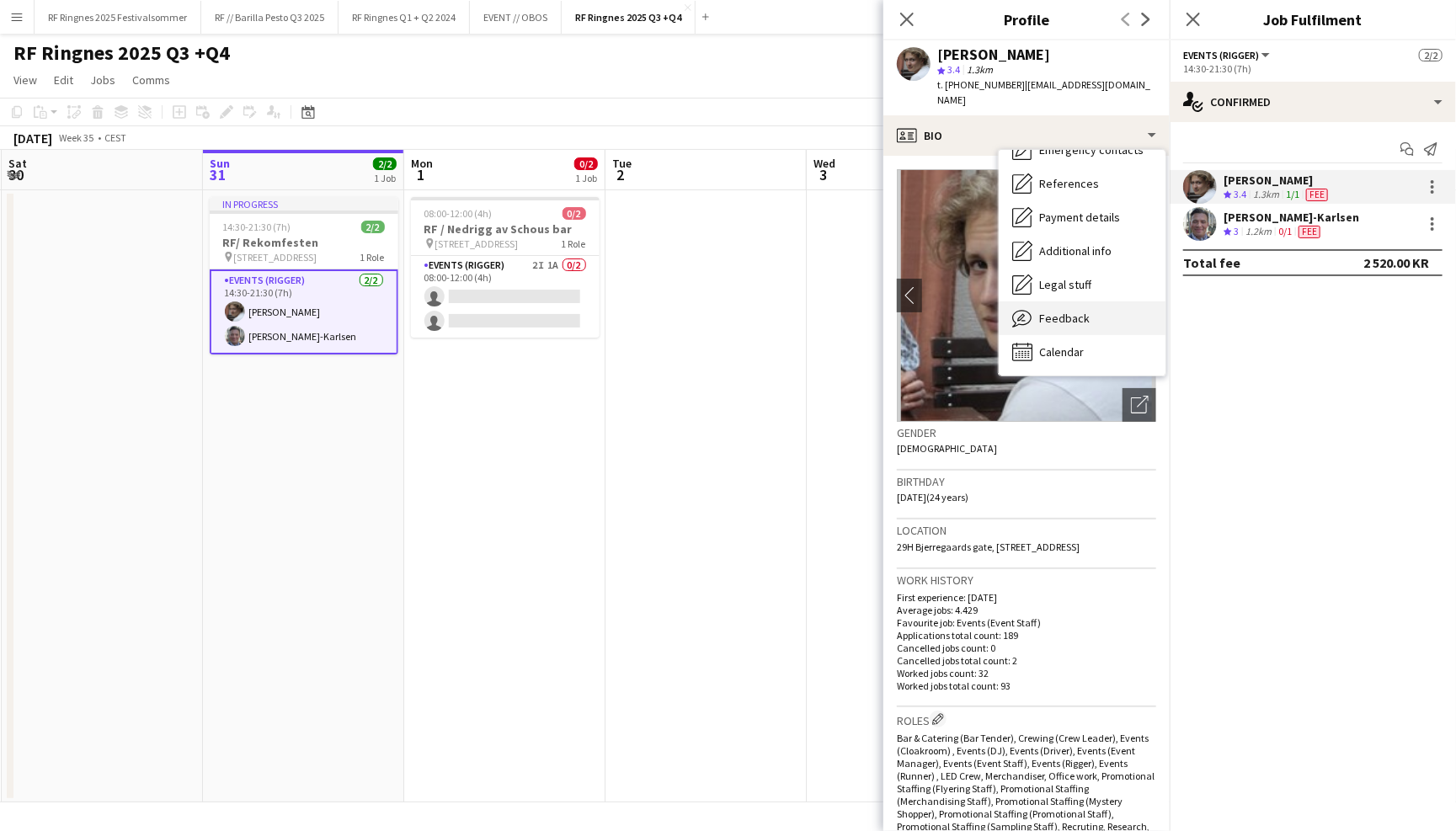
click at [1085, 311] on span "Feedback" at bounding box center [1065, 319] width 51 height 16
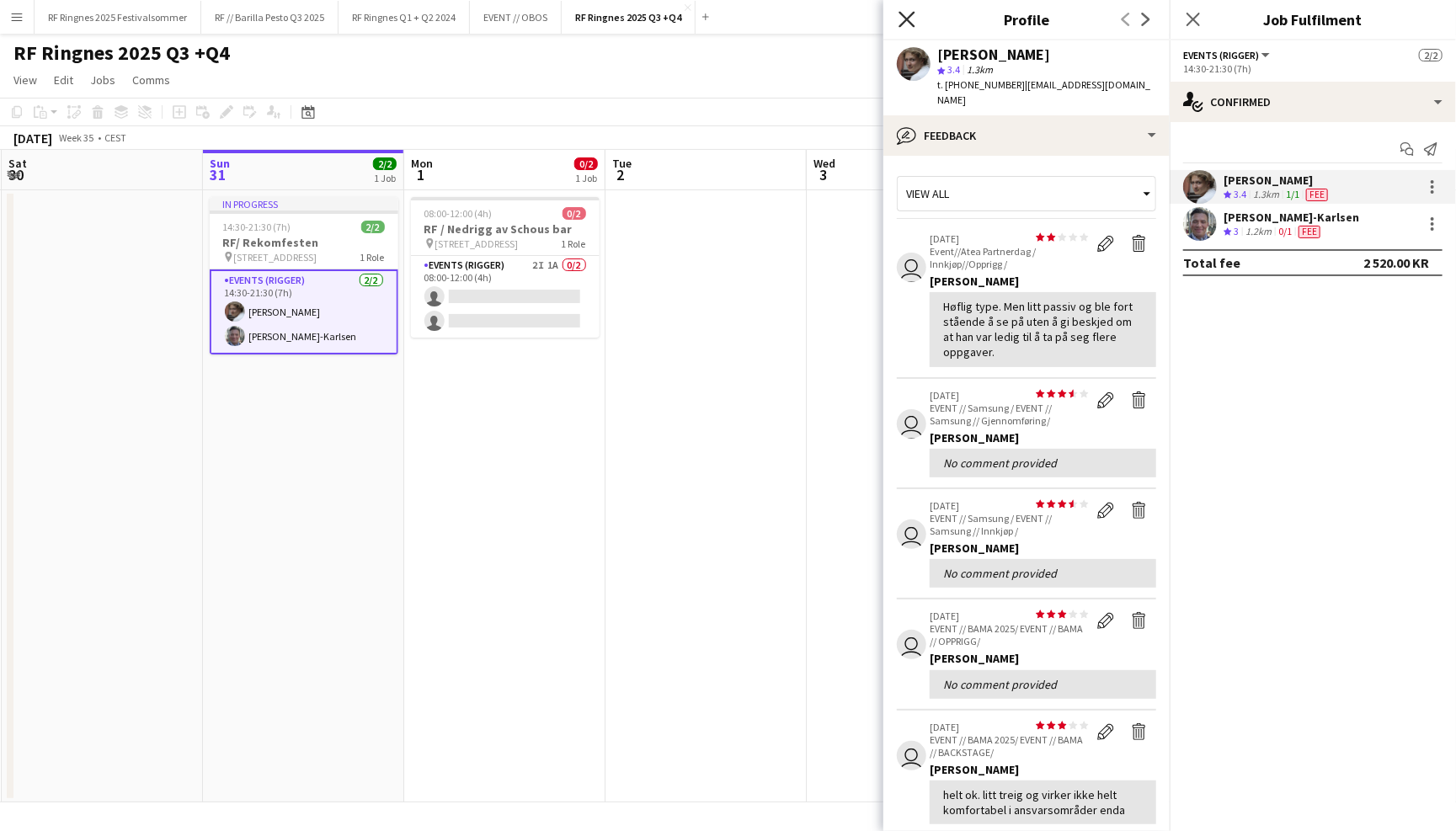
click at [908, 25] on icon "Close pop-in" at bounding box center [906, 19] width 16 height 16
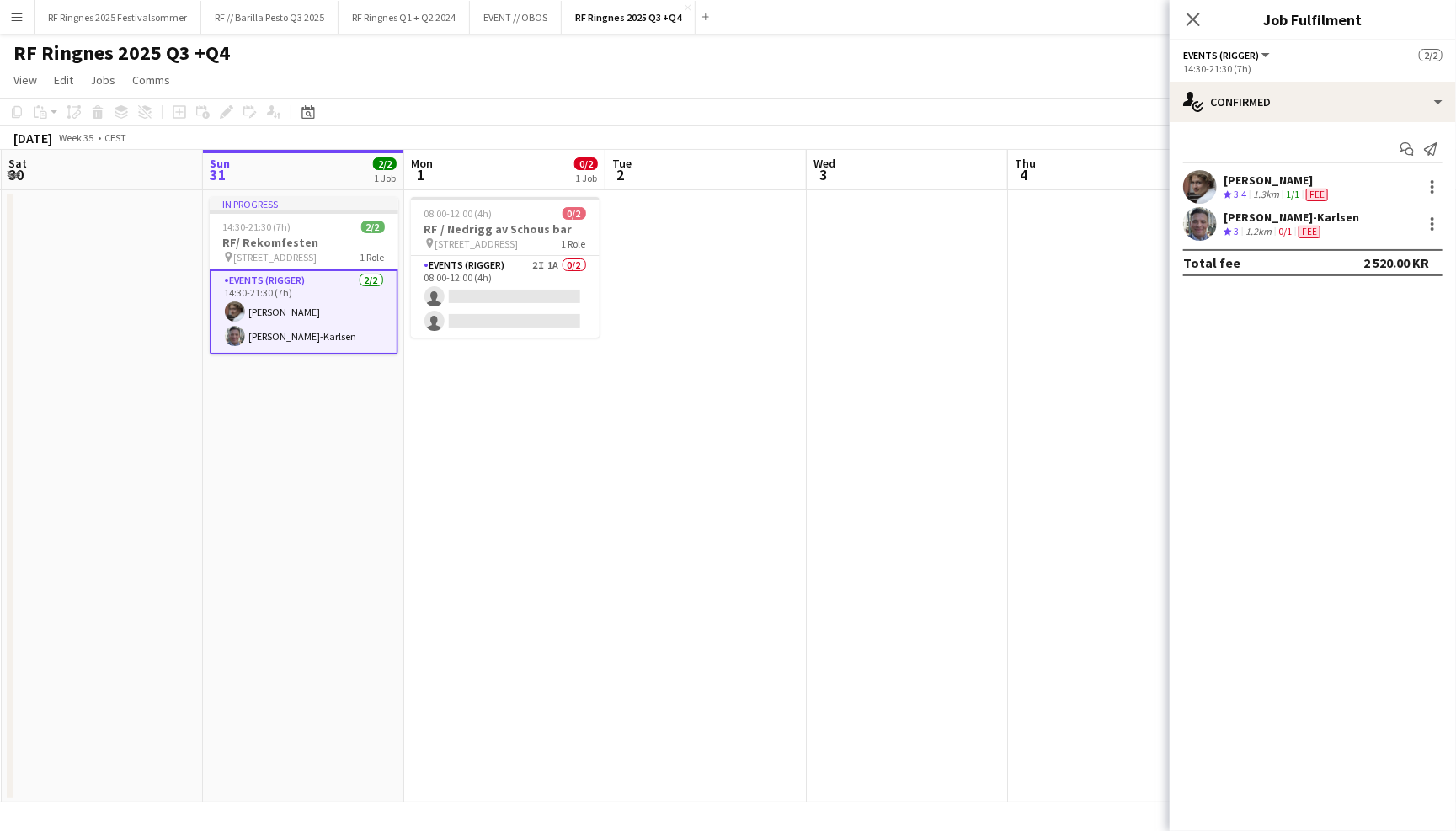
click at [441, 66] on app-page-menu "View Day view expanded Day view collapsed Month view Date picker Jump to [DATE]…" at bounding box center [728, 81] width 1456 height 32
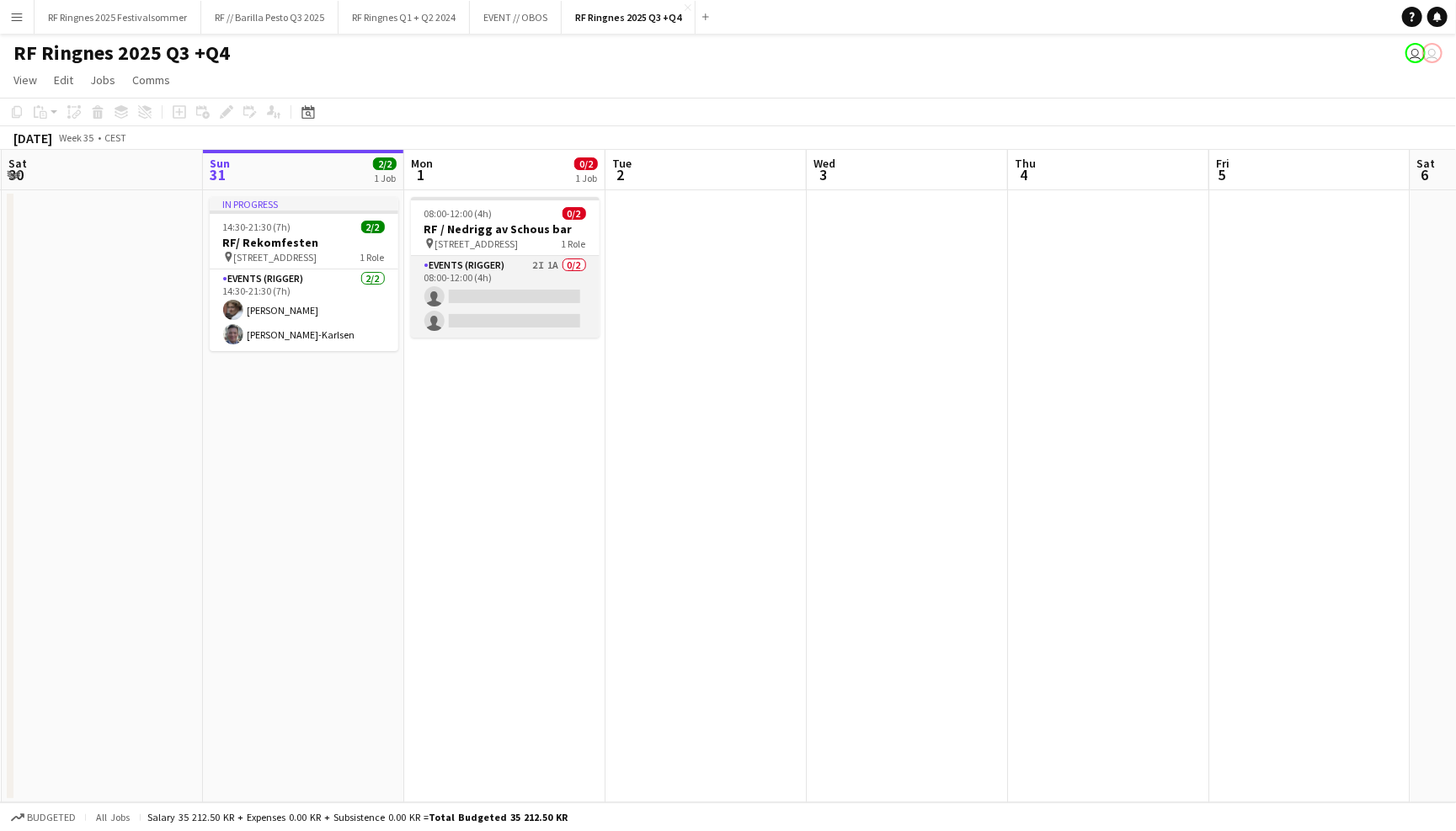
click at [492, 273] on app-card-role "Events (Rigger) 2I 1A 0/2 08:00-12:00 (4h) single-neutral-actions single-neutra…" at bounding box center [505, 297] width 189 height 82
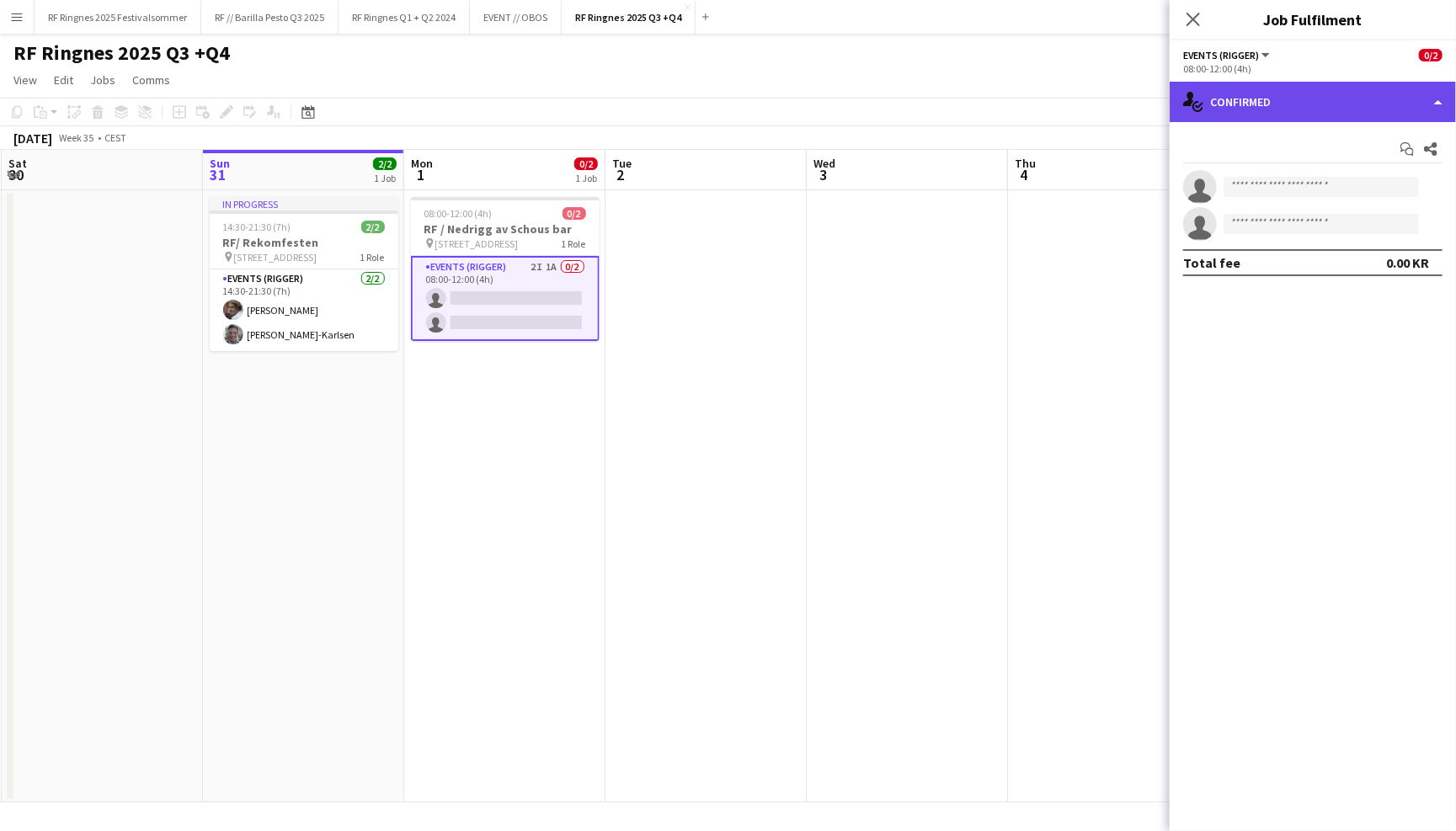
click at [1239, 104] on div "single-neutral-actions-check-2 Confirmed" at bounding box center [1312, 102] width 287 height 40
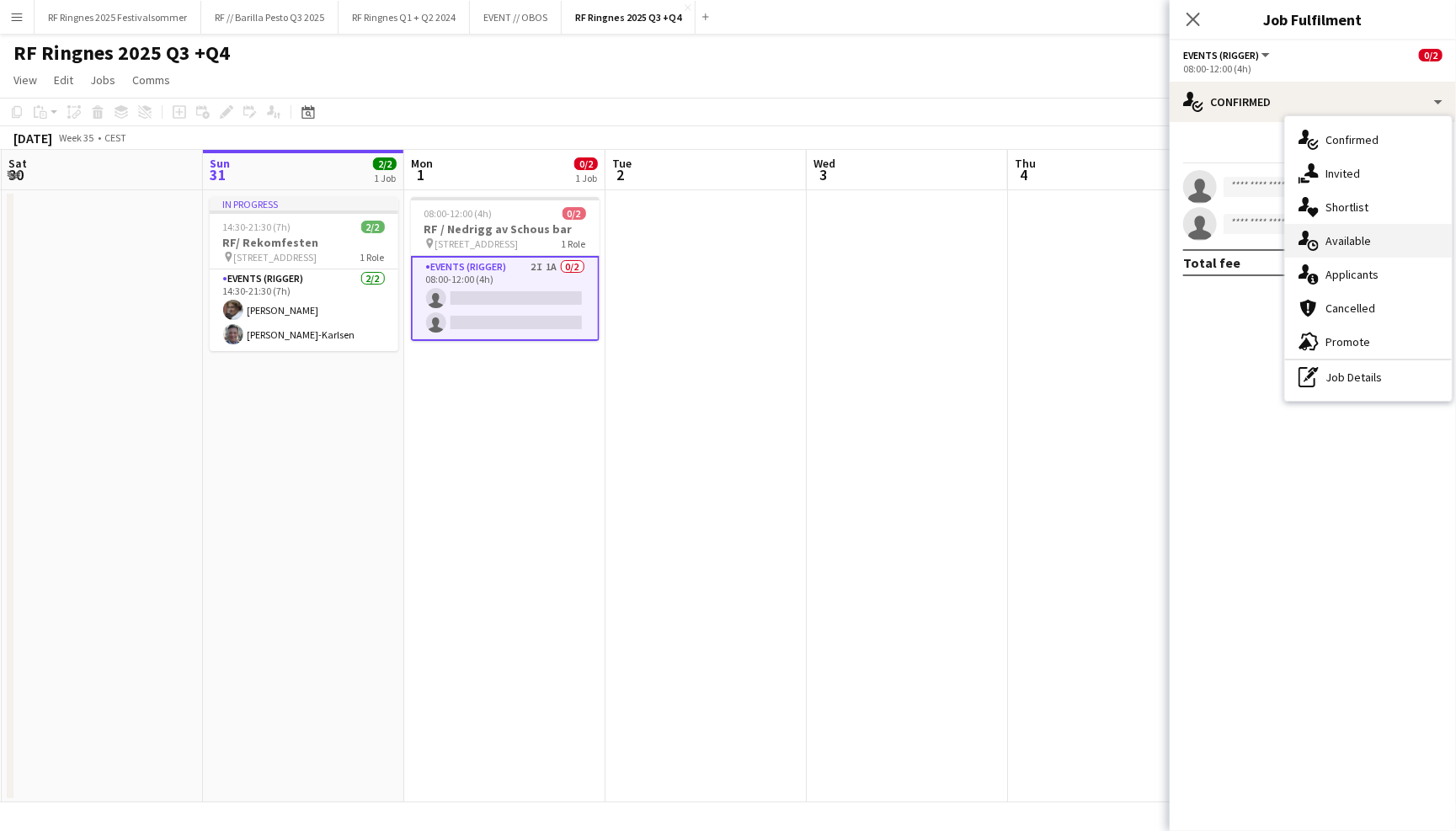
click at [1353, 243] on div "single-neutral-actions-upload Available" at bounding box center [1368, 241] width 167 height 33
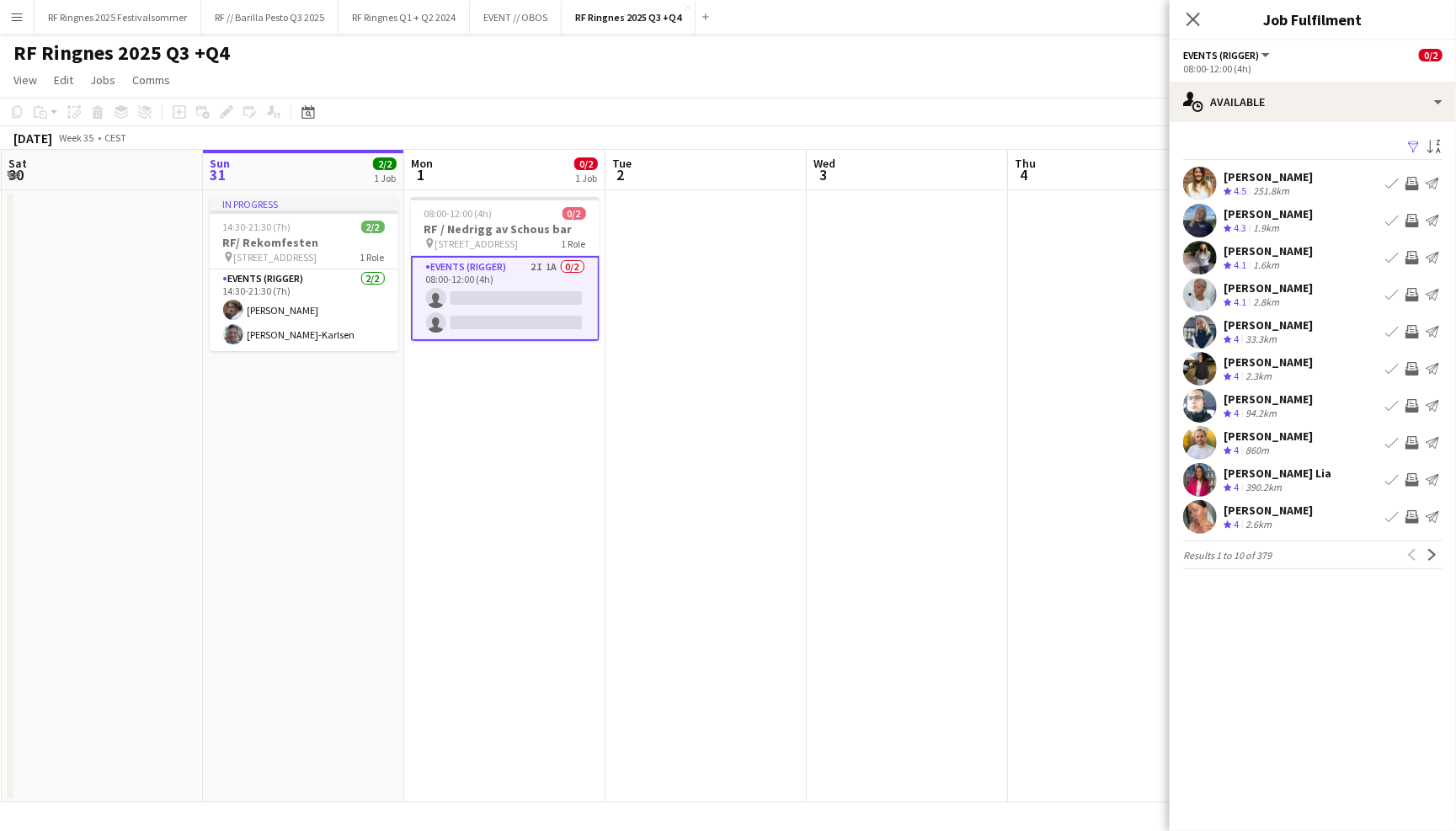
click at [1200, 218] on app-user-avatar at bounding box center [1200, 220] width 33 height 33
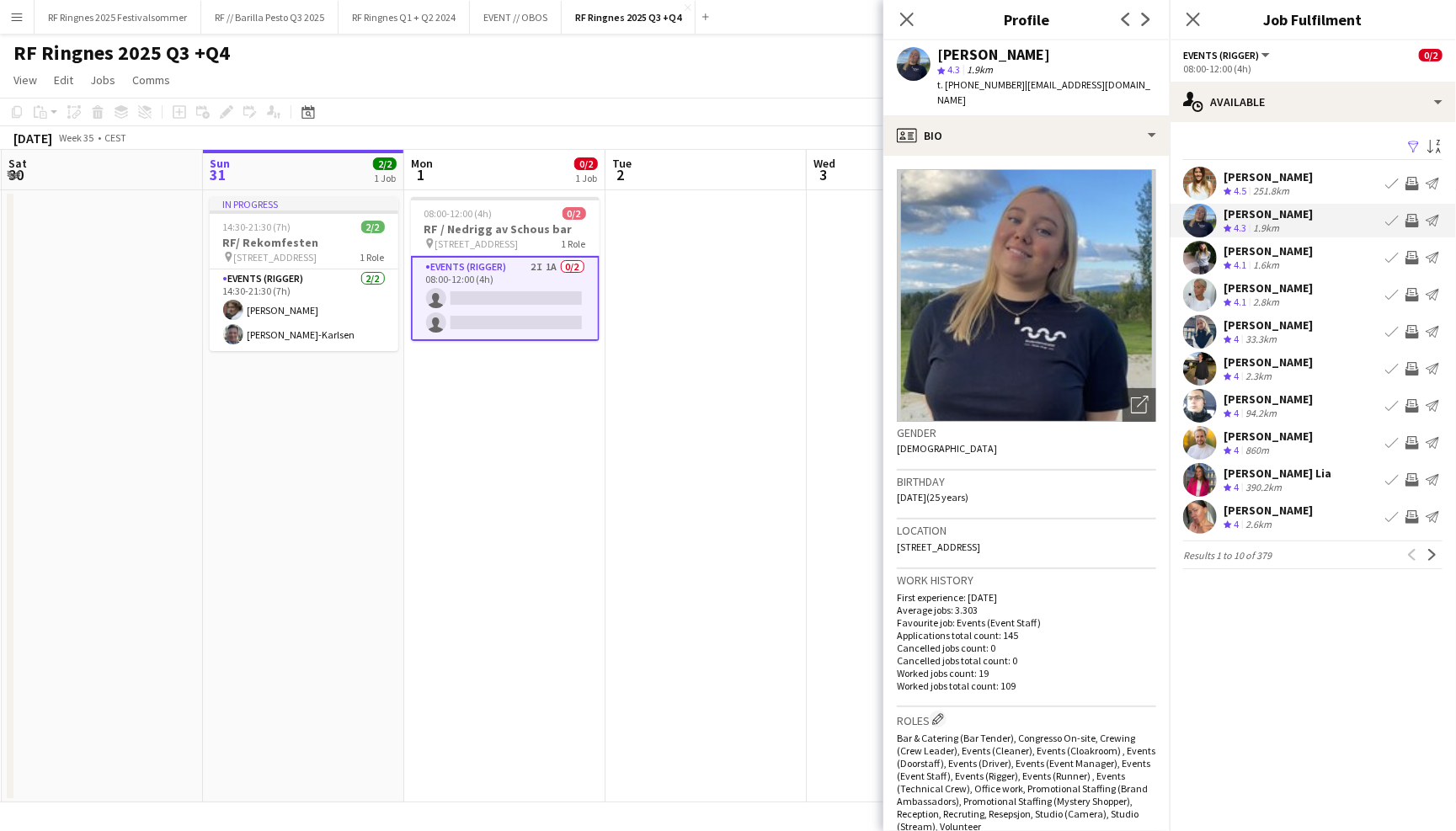
click at [1207, 260] on app-user-avatar at bounding box center [1200, 257] width 33 height 33
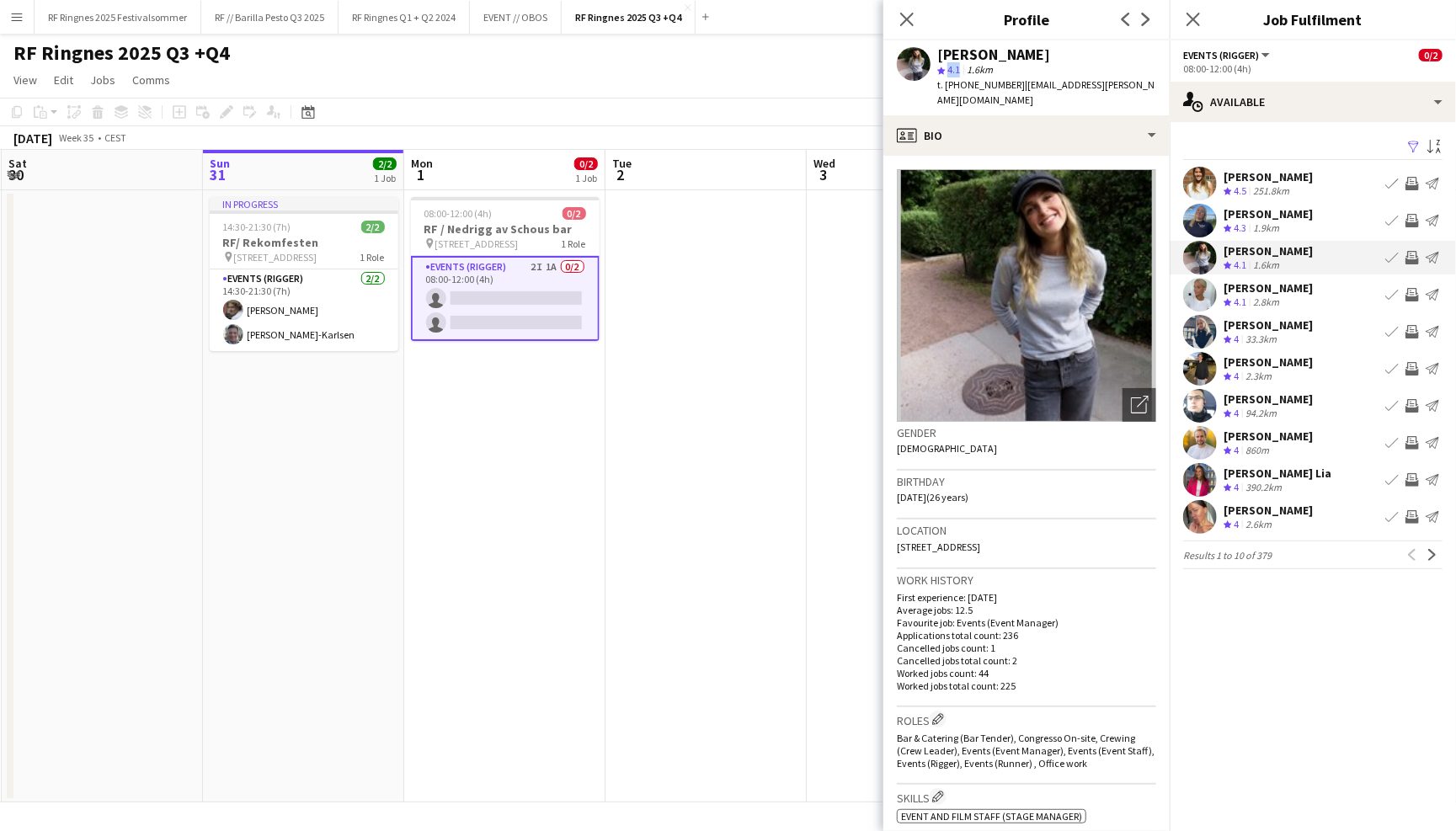
drag, startPoint x: 947, startPoint y: 70, endPoint x: 957, endPoint y: 70, distance: 10.0
click at [957, 70] on span "4.1" at bounding box center [953, 69] width 13 height 13
click at [1197, 287] on app-user-avatar at bounding box center [1200, 294] width 33 height 33
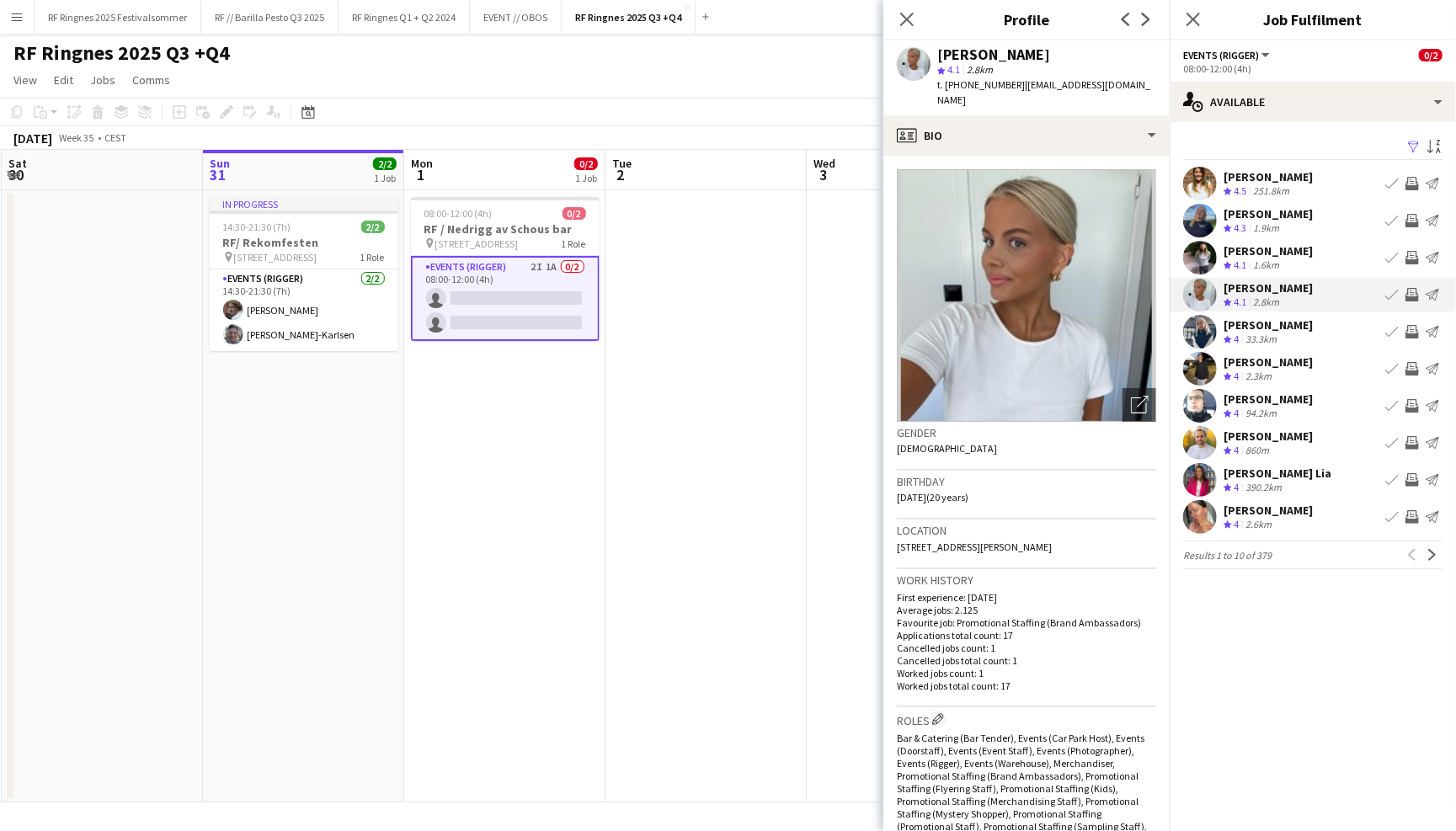
click at [1210, 334] on app-user-avatar at bounding box center [1200, 331] width 33 height 33
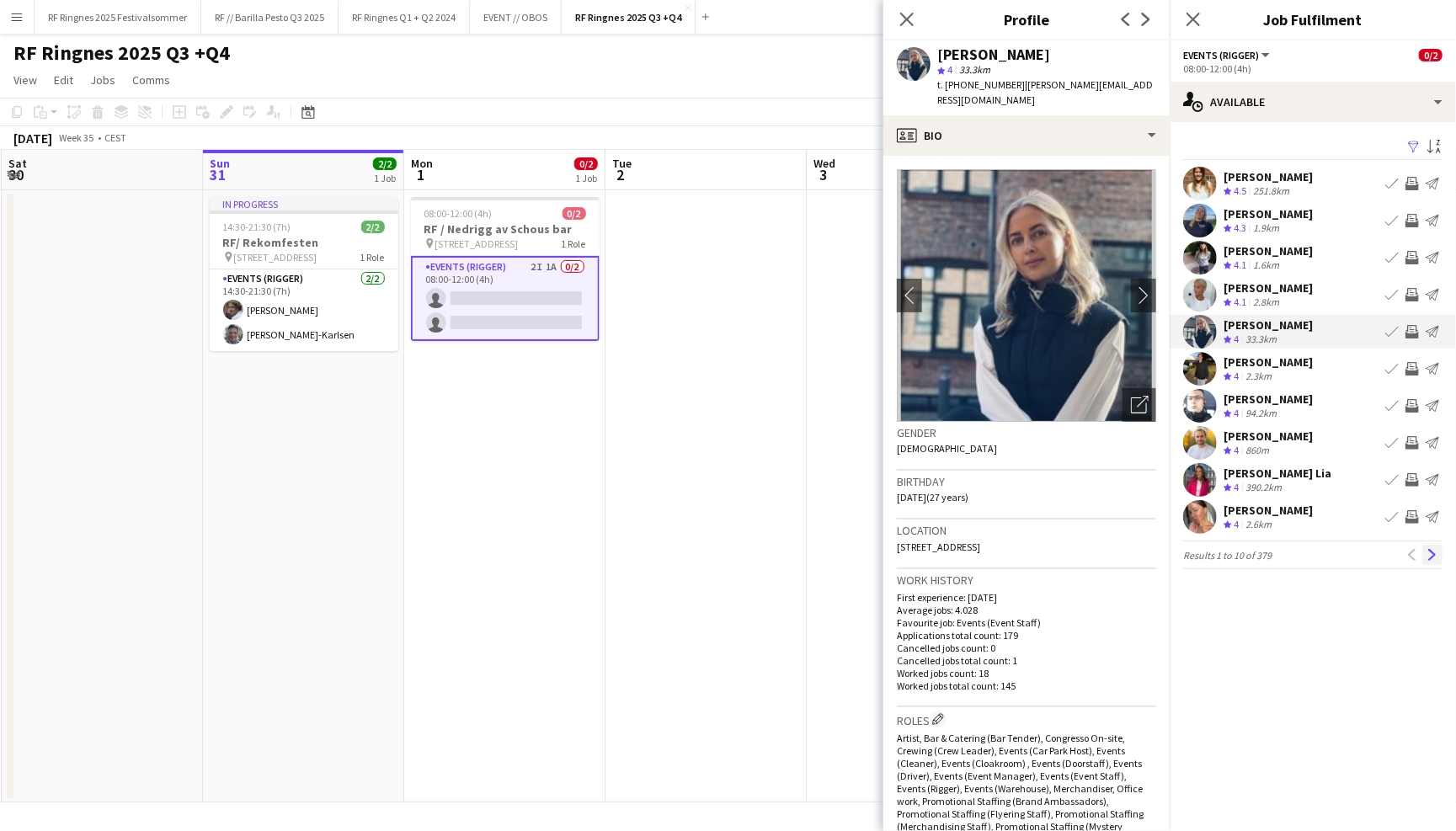
click at [1434, 559] on button "Next" at bounding box center [1433, 554] width 21 height 21
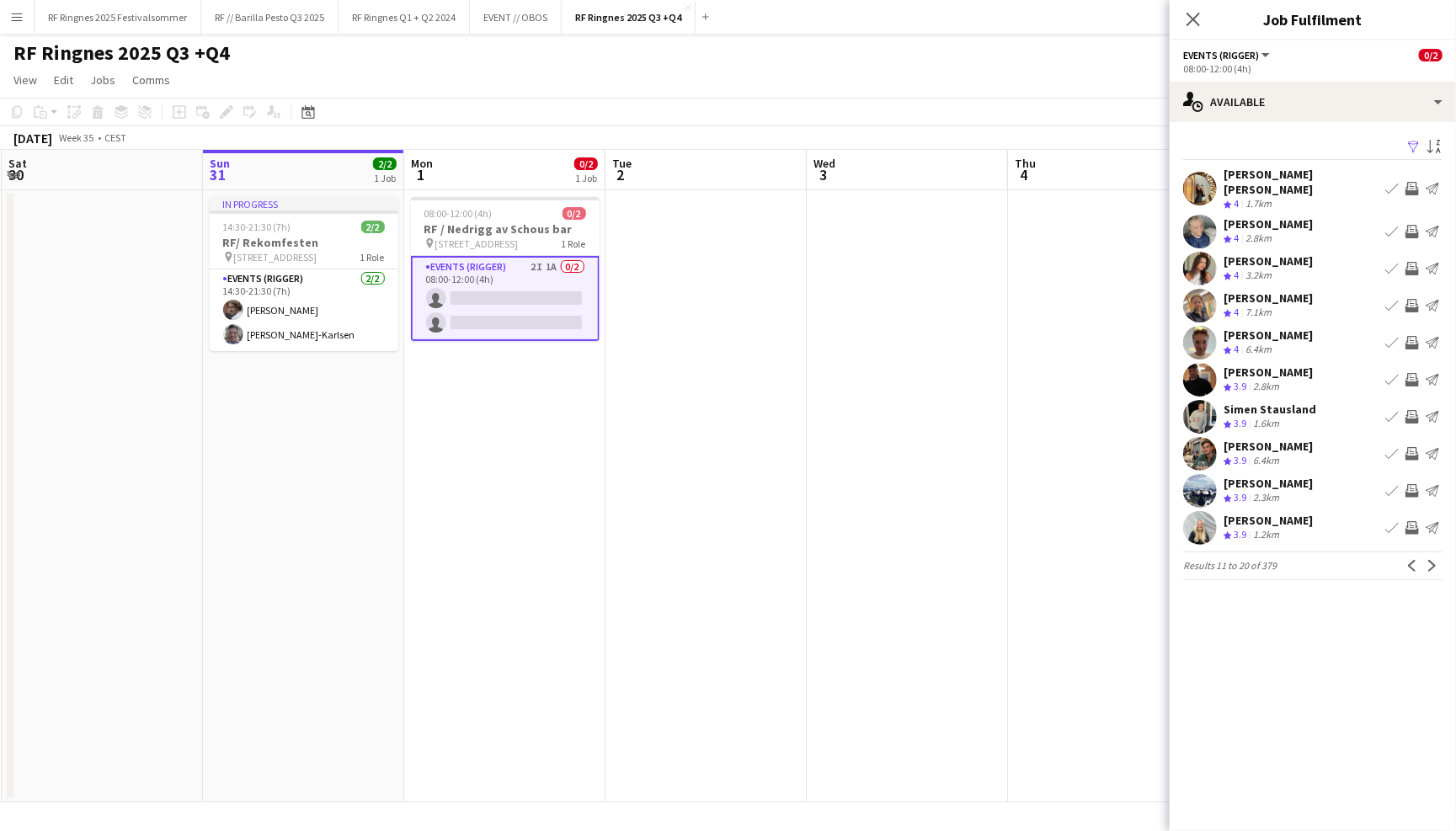
click at [1198, 298] on app-user-avatar at bounding box center [1200, 305] width 33 height 33
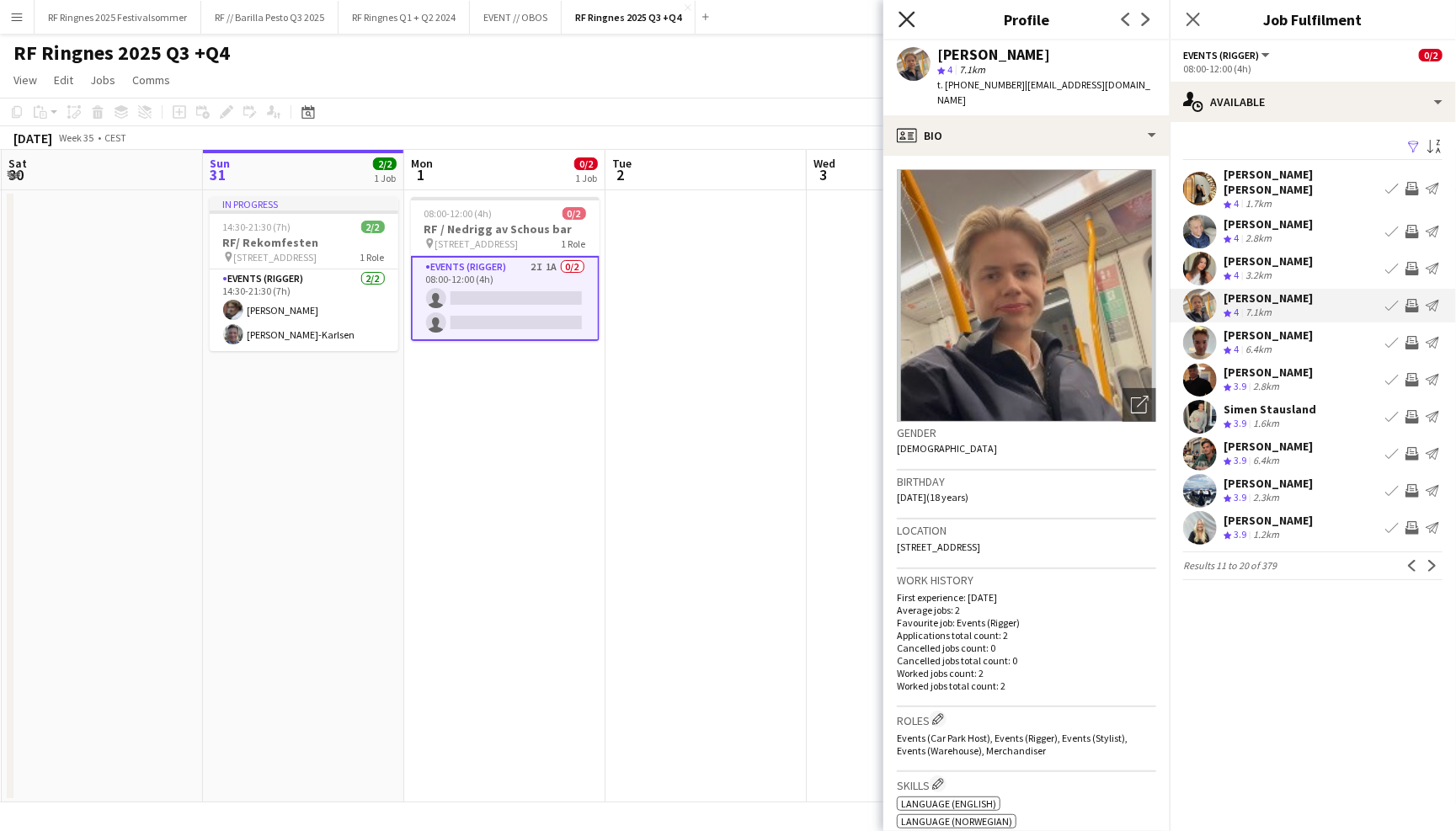
click at [913, 15] on icon "Close pop-in" at bounding box center [906, 19] width 16 height 16
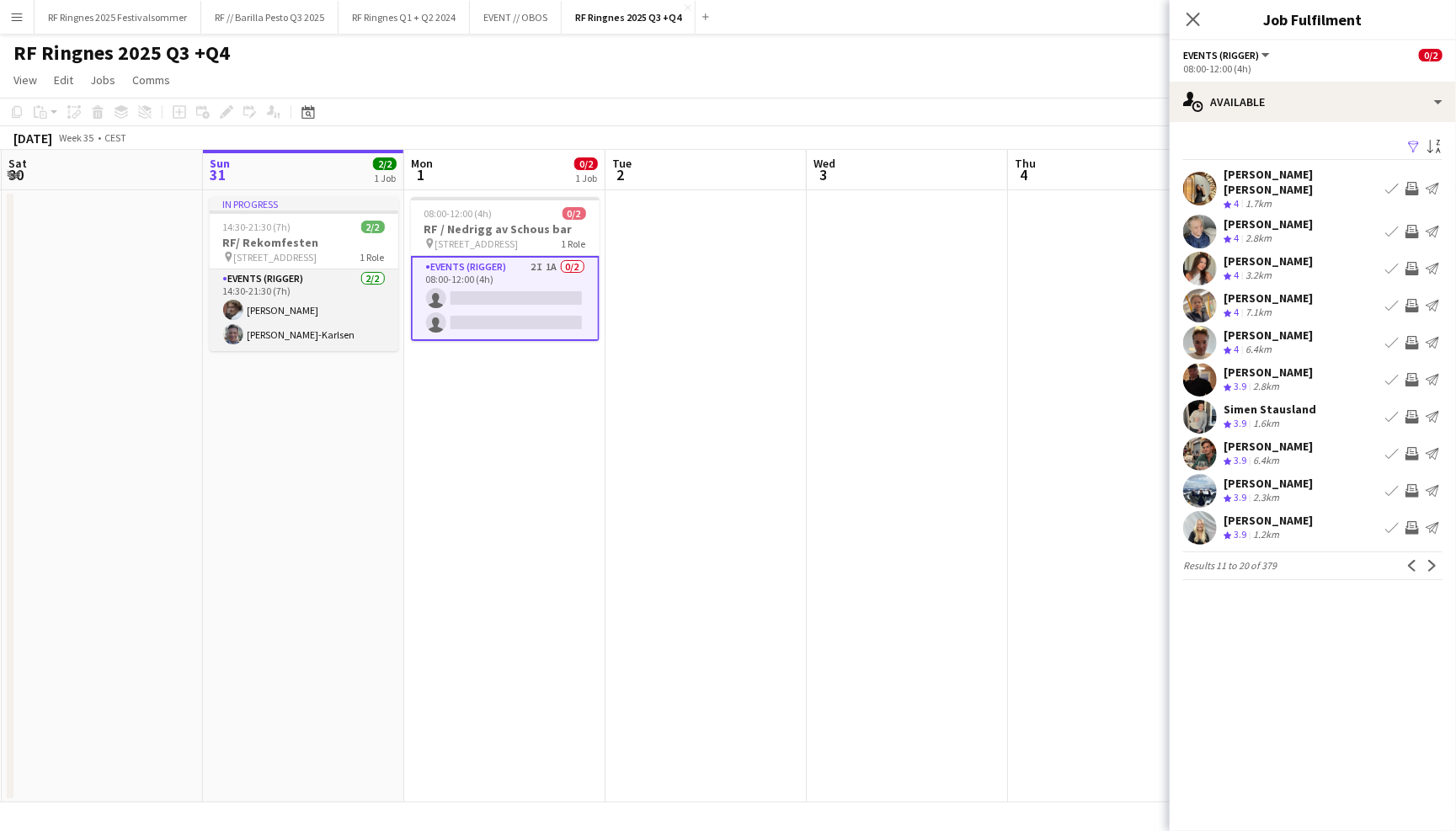
click at [323, 309] on app-card-role "Events (Rigger) 2/2 14:30-21:30 (7h) Jesper Roth Joachim Holseter-Karlsen" at bounding box center [303, 311] width 189 height 82
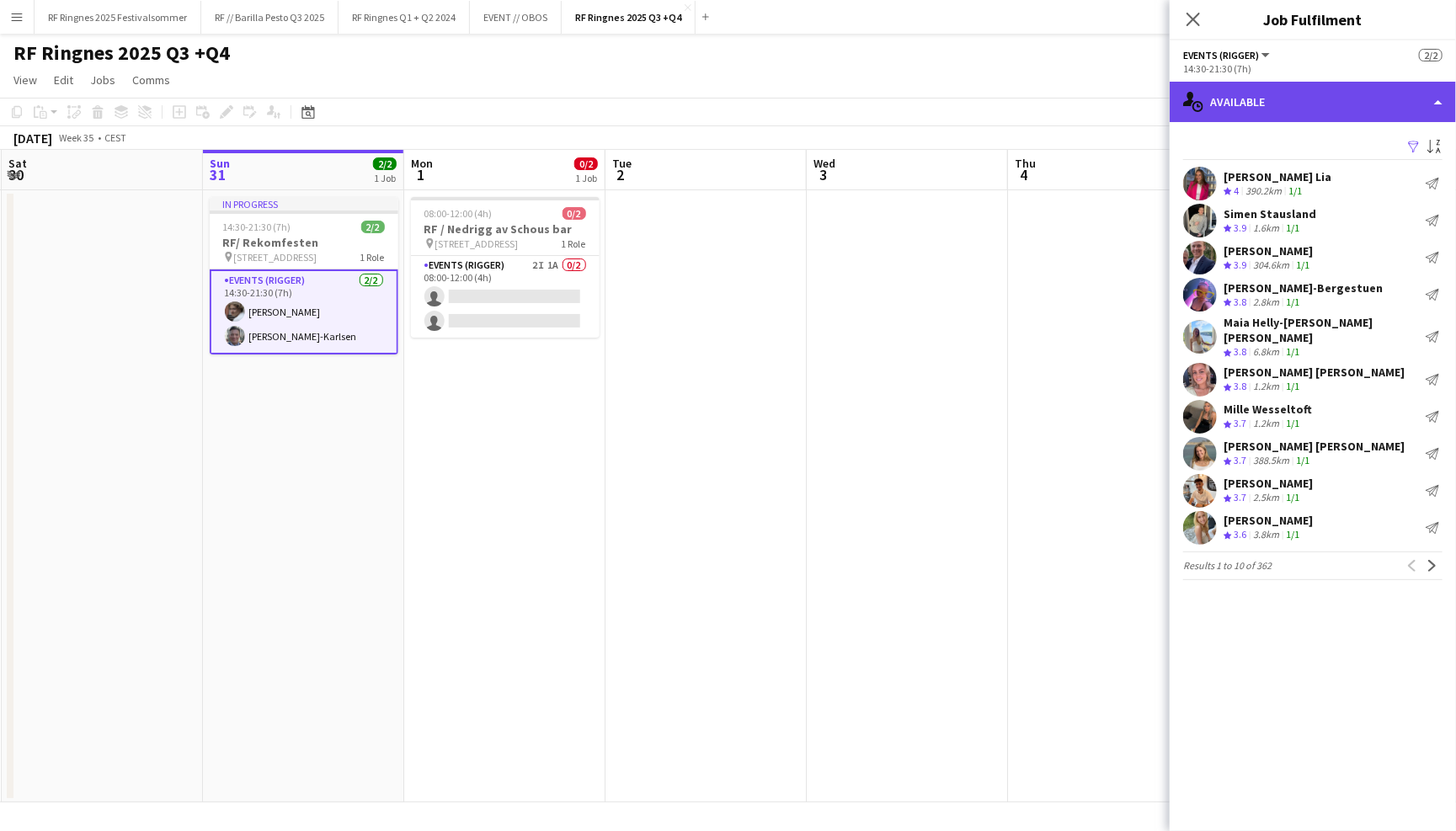
click at [1239, 98] on div "single-neutral-actions-upload Available" at bounding box center [1312, 102] width 287 height 40
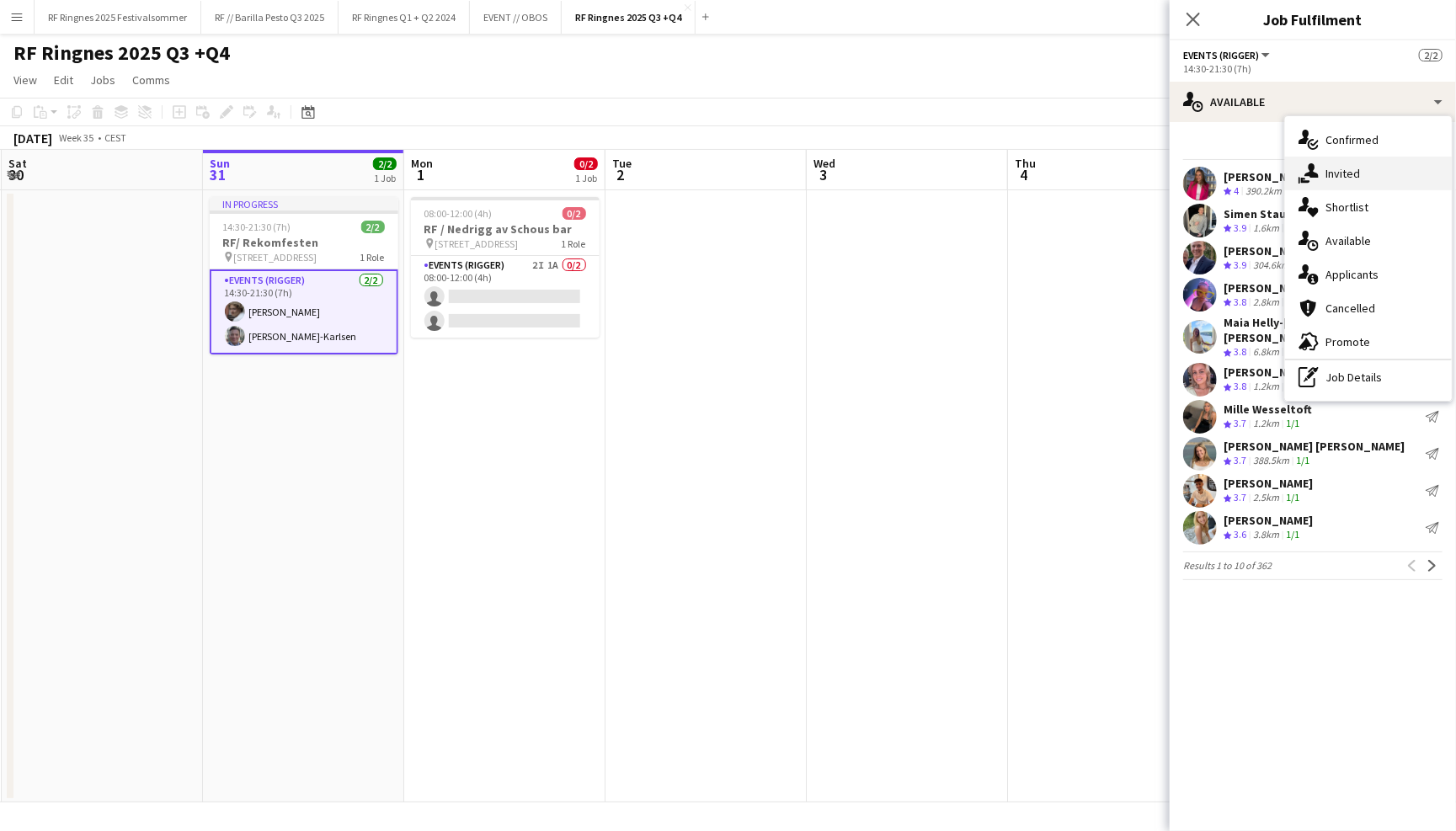
click at [1368, 183] on div "single-neutral-actions-share-1 Invited" at bounding box center [1368, 173] width 167 height 33
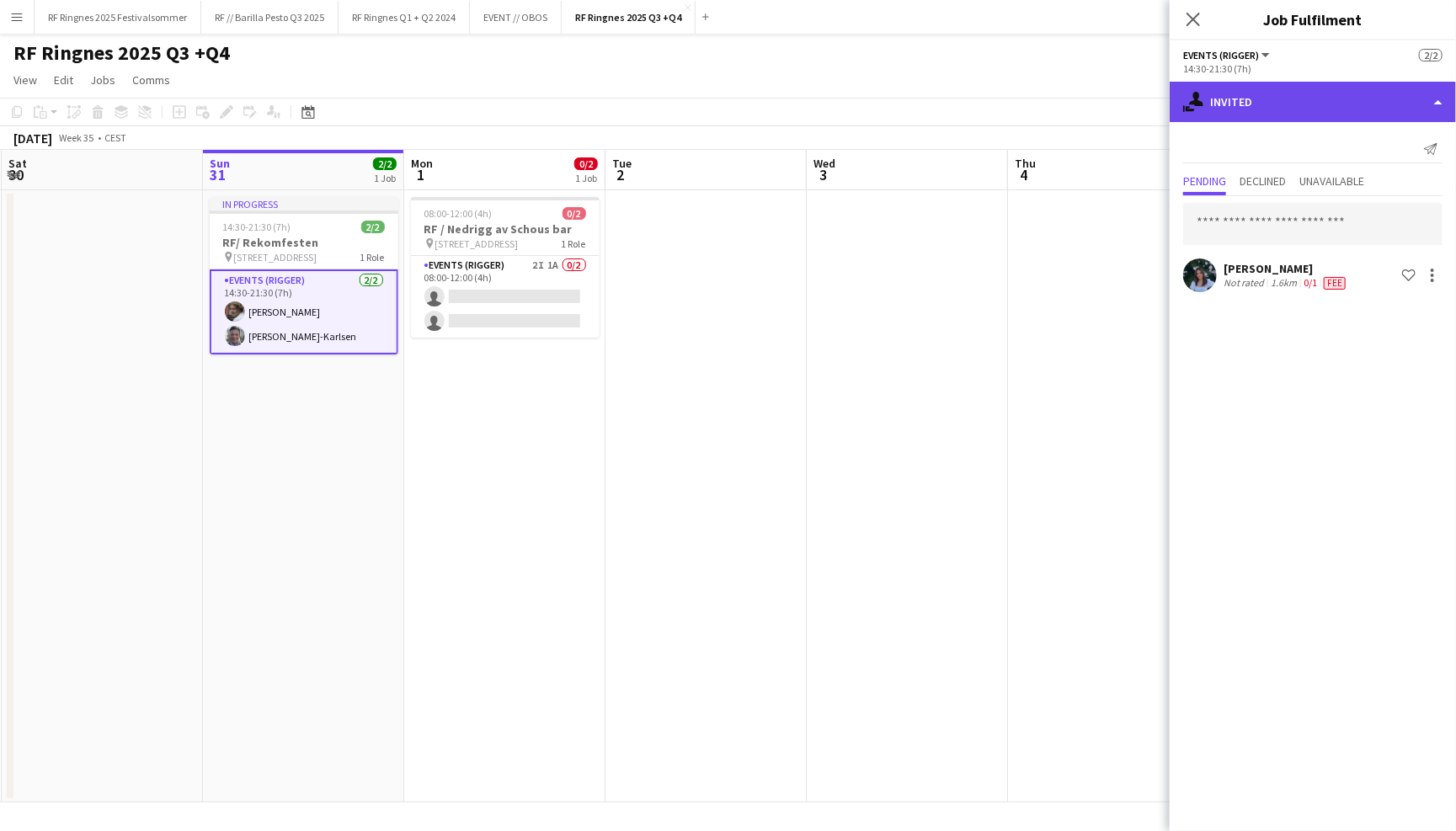
click at [1295, 94] on div "single-neutral-actions-share-1 Invited" at bounding box center [1312, 102] width 287 height 40
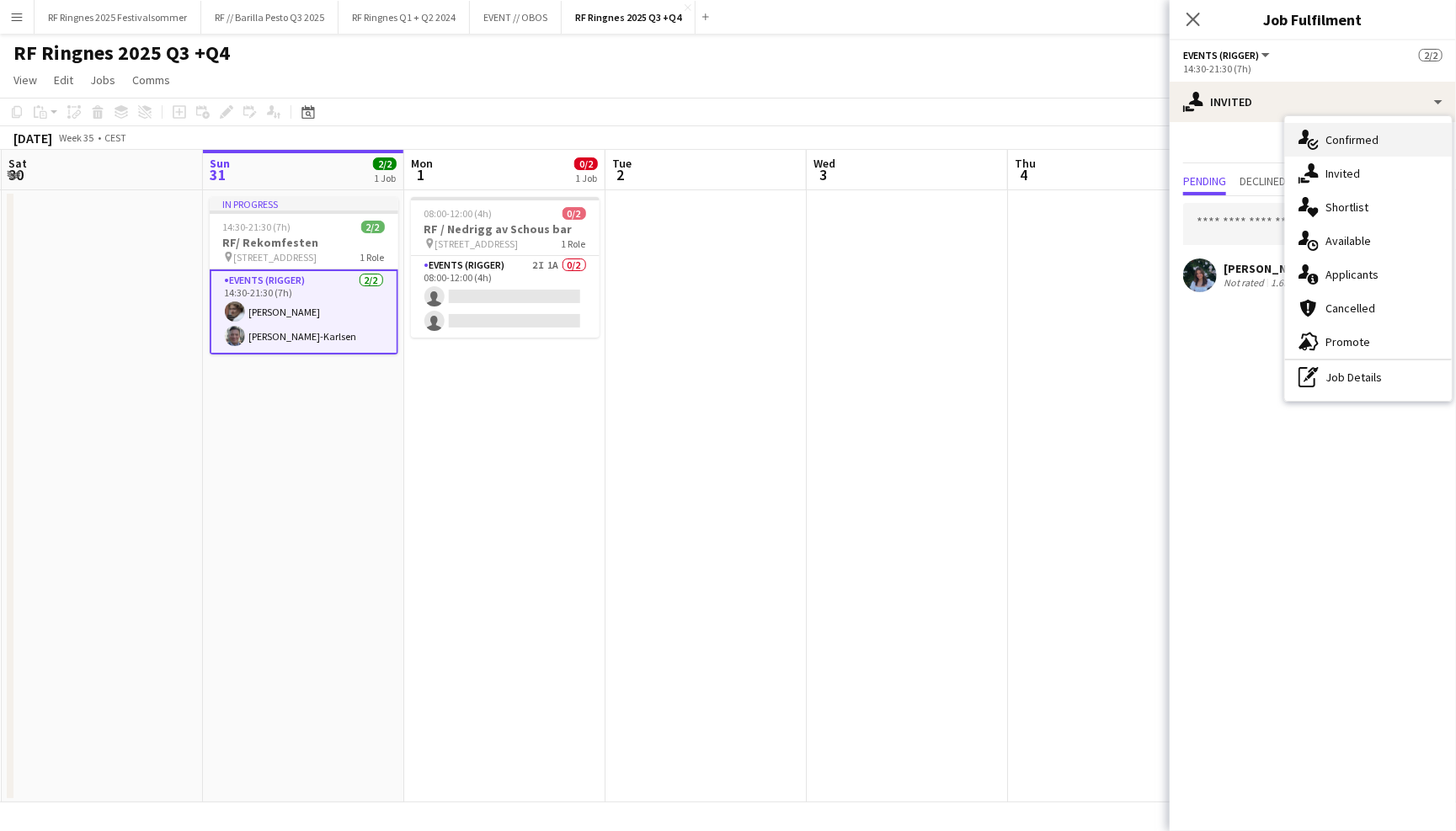
click at [1356, 137] on div "single-neutral-actions-check-2 Confirmed" at bounding box center [1368, 140] width 167 height 33
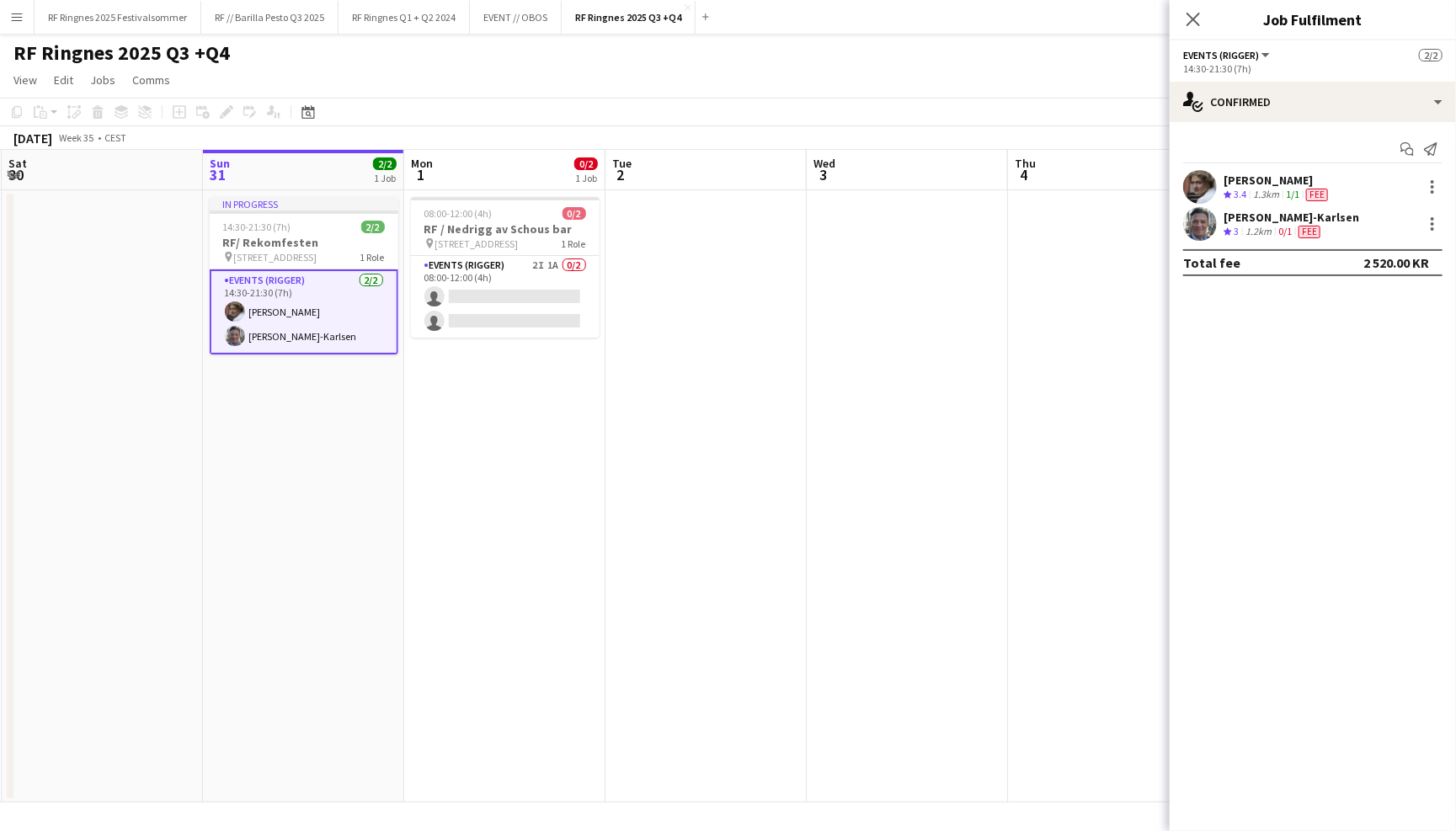
click at [1206, 189] on app-user-avatar at bounding box center [1200, 187] width 33 height 33
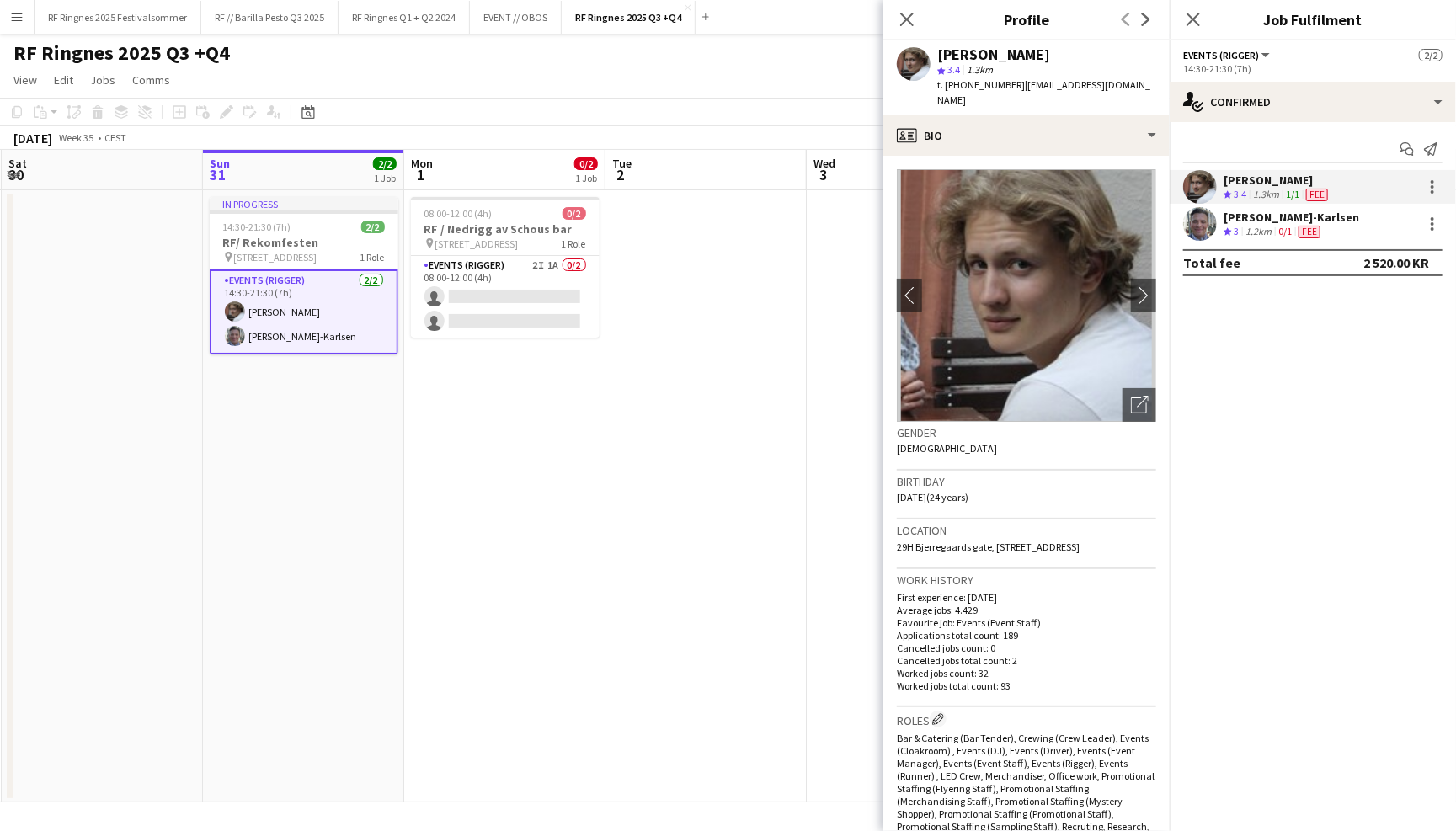
drag, startPoint x: 1002, startPoint y: 664, endPoint x: 1012, endPoint y: 664, distance: 10.0
click at [1012, 679] on p "Worked jobs total count: 93" at bounding box center [1026, 685] width 259 height 13
click at [1200, 228] on app-user-avatar at bounding box center [1200, 224] width 33 height 33
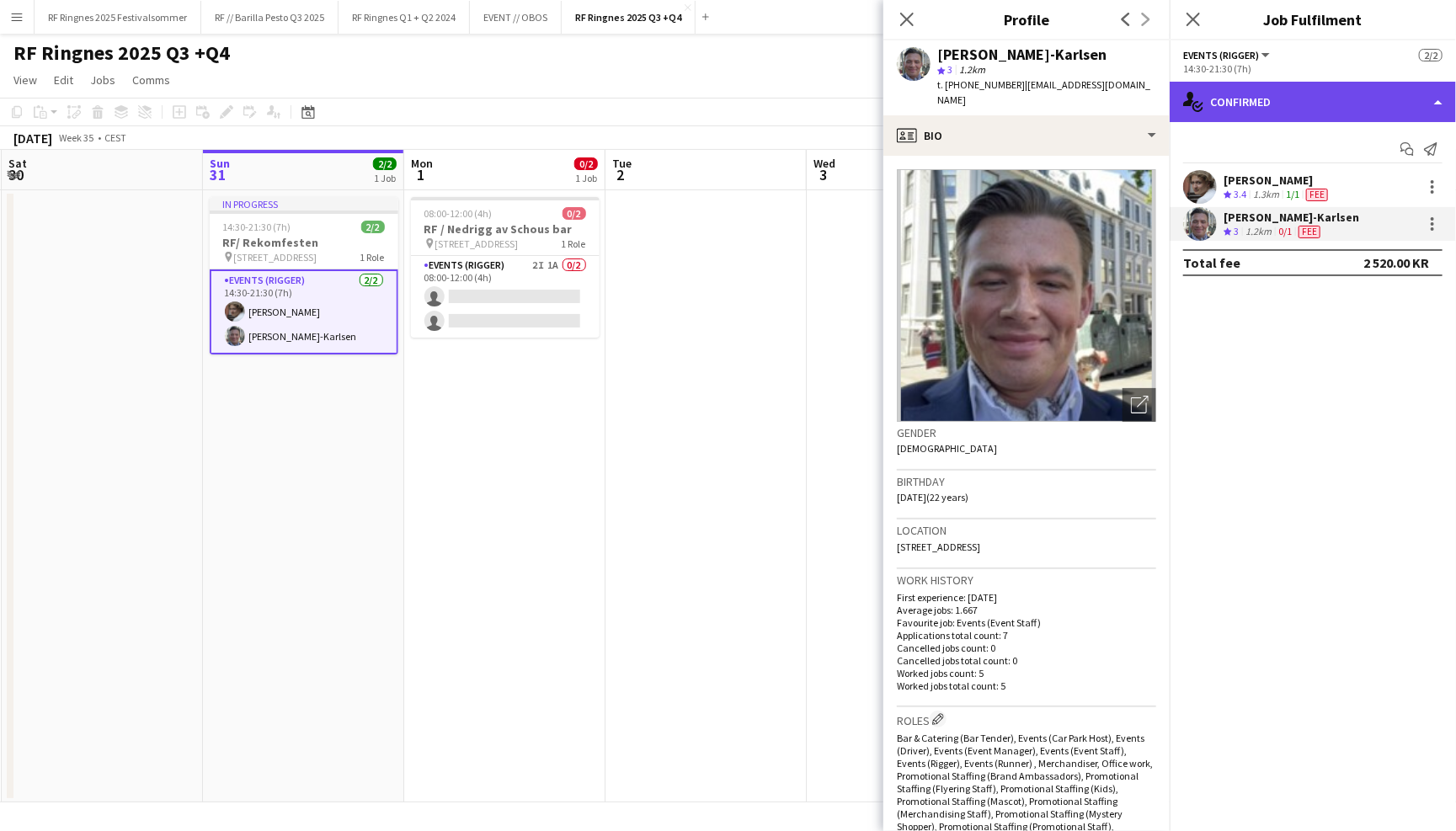
click at [1251, 99] on div "single-neutral-actions-check-2 Confirmed" at bounding box center [1312, 102] width 287 height 40
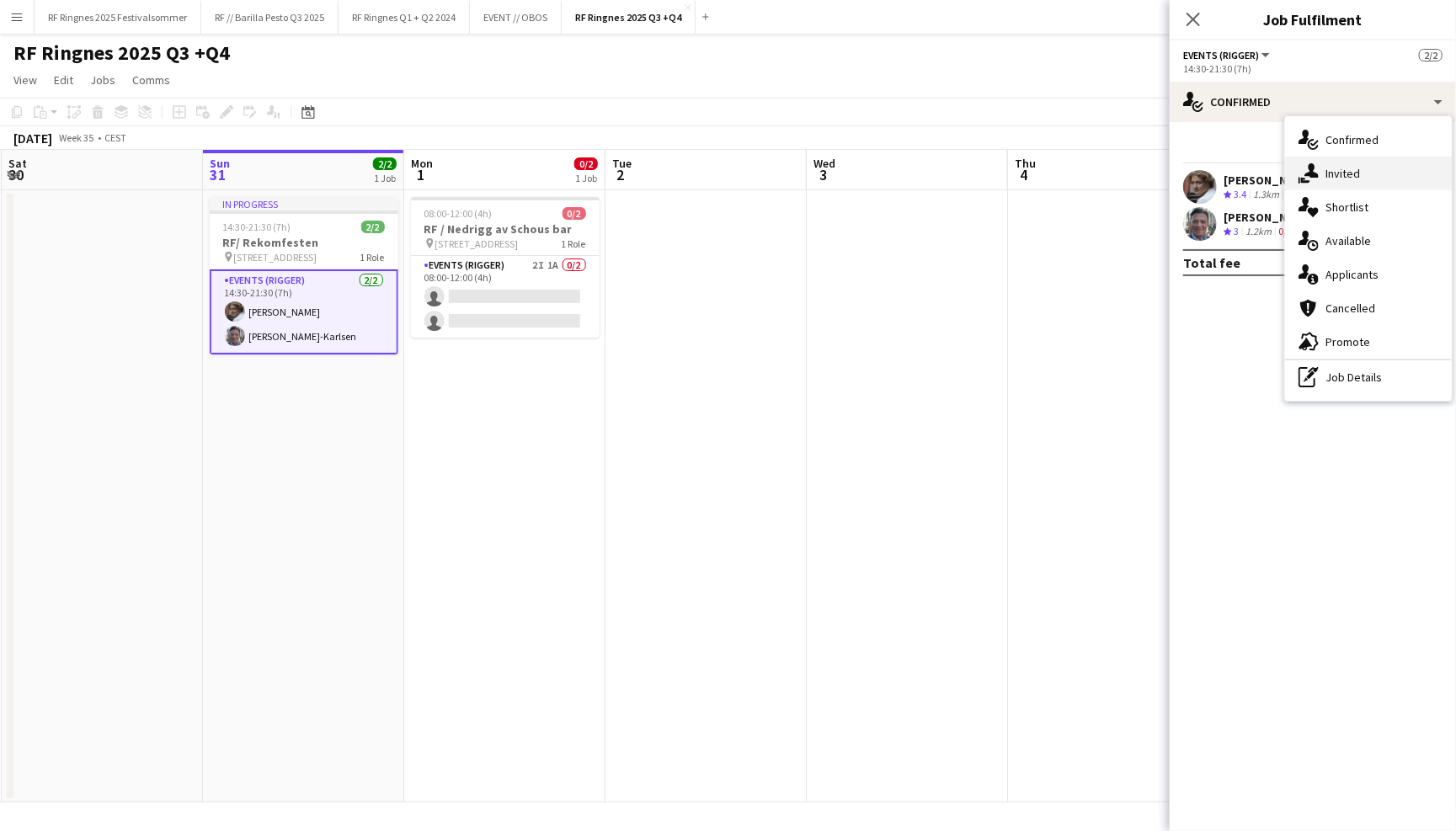
click at [1341, 175] on div "single-neutral-actions-share-1 Invited" at bounding box center [1368, 173] width 167 height 33
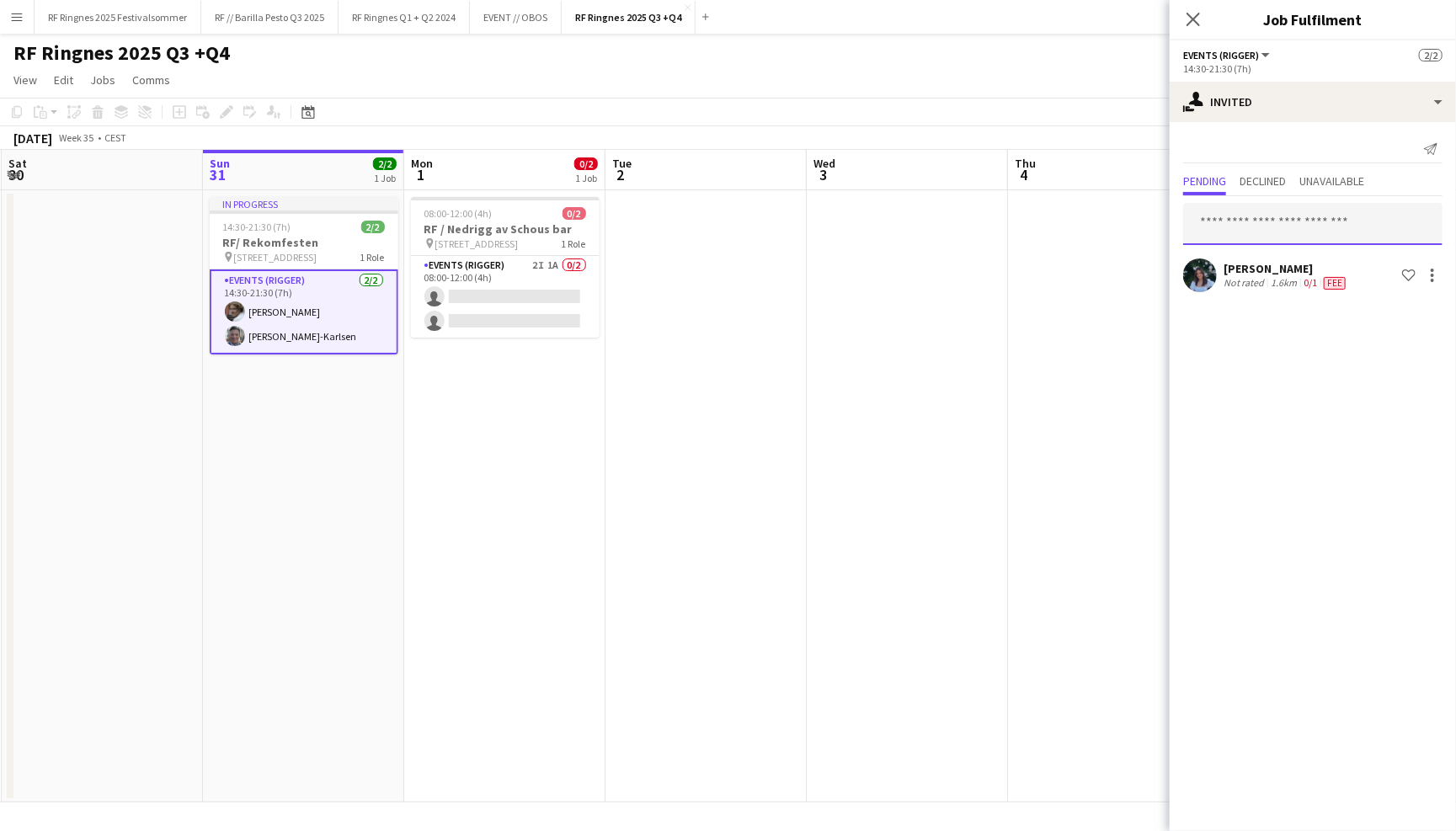
click at [1276, 234] on input "text" at bounding box center [1312, 224] width 259 height 42
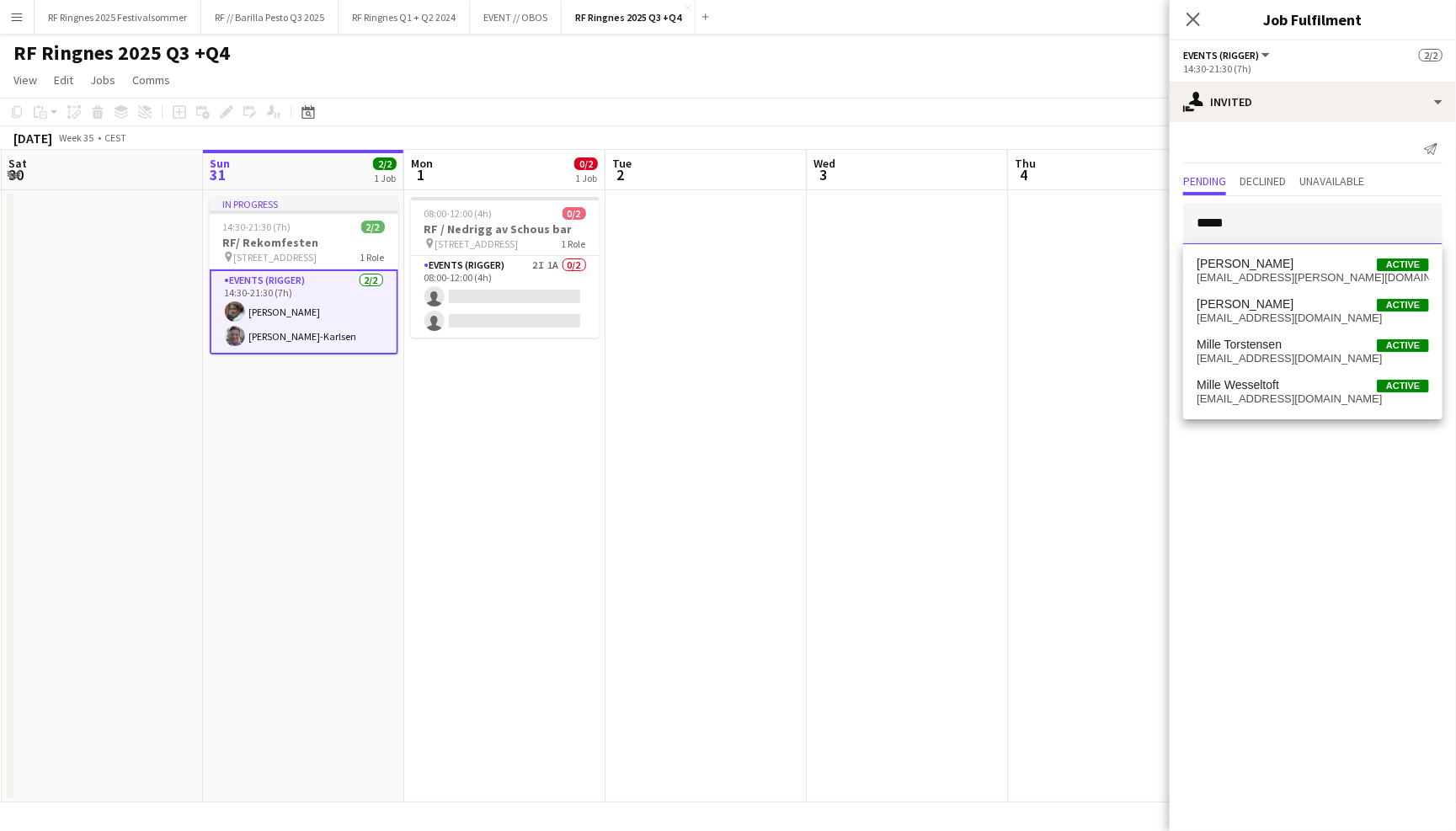
click at [1283, 226] on input "*****" at bounding box center [1312, 224] width 259 height 42
click at [1297, 502] on mat-expansion-panel "user-plus Invited Send notification Pending Declined Unavailable ***** Sara Myk…" at bounding box center [1312, 476] width 287 height 709
click at [1259, 228] on input "*****" at bounding box center [1312, 224] width 259 height 42
type input "*****"
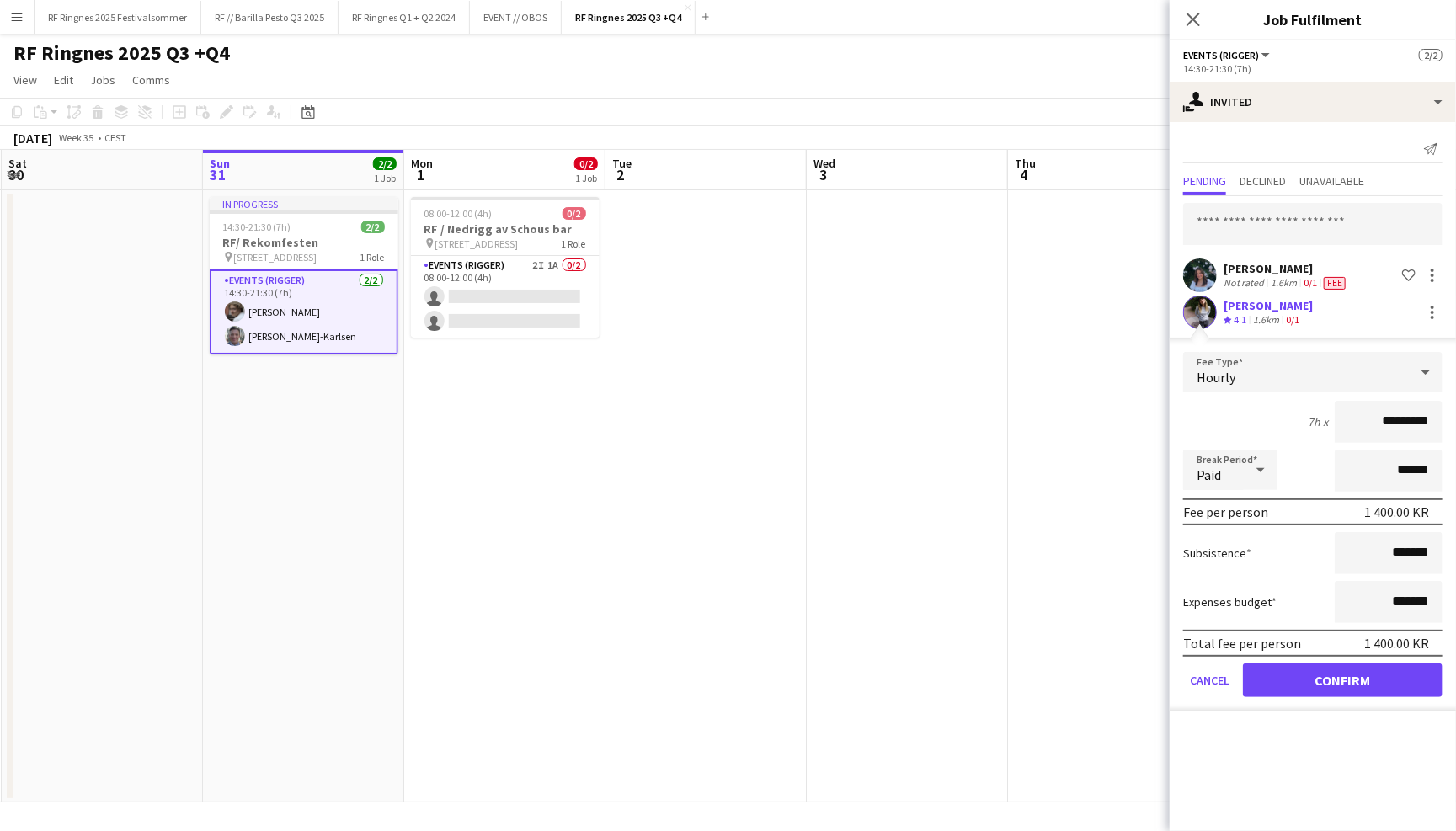
click at [1204, 309] on app-user-avatar at bounding box center [1200, 312] width 33 height 33
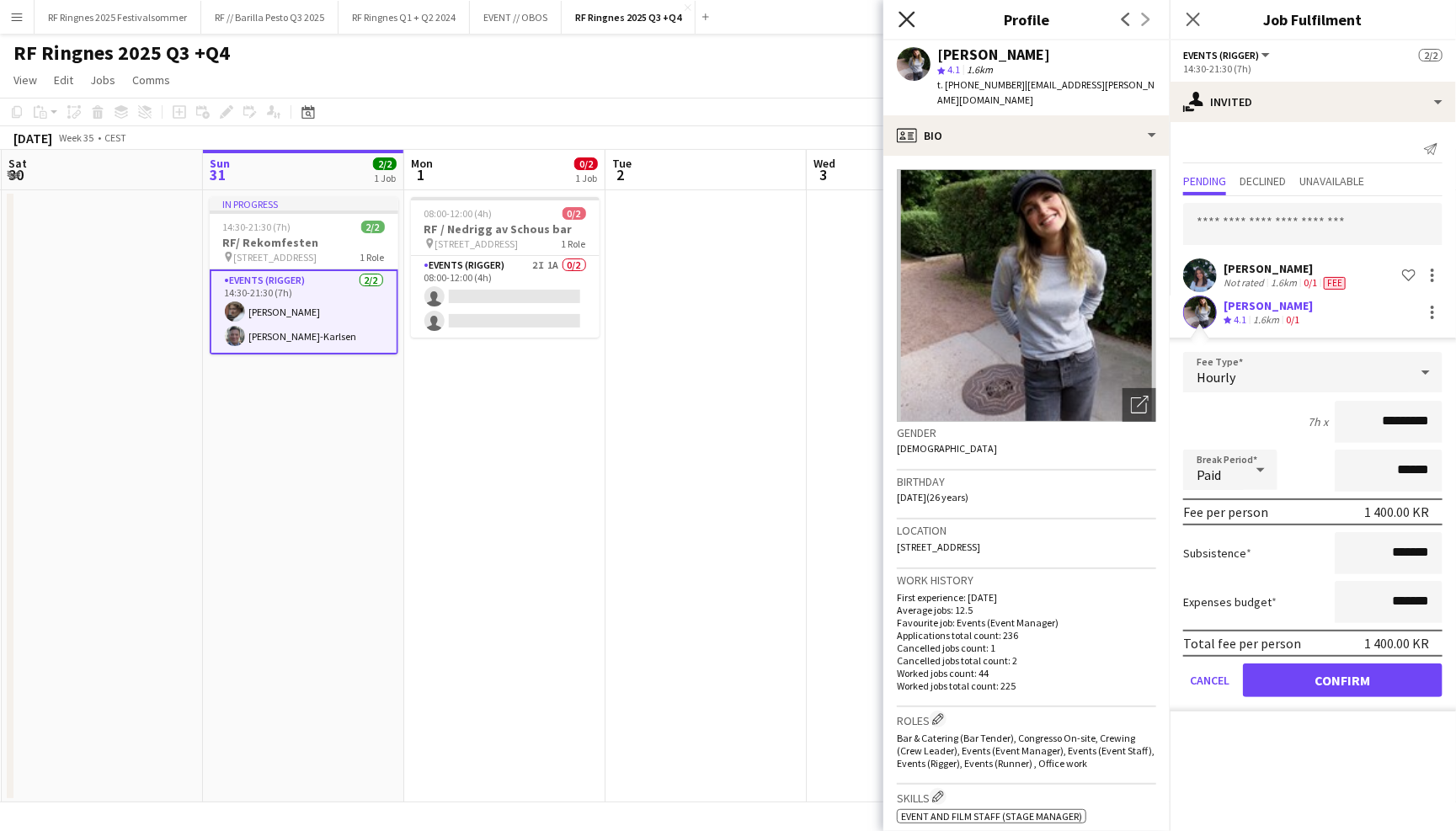
click at [911, 16] on icon "Close pop-in" at bounding box center [906, 19] width 16 height 16
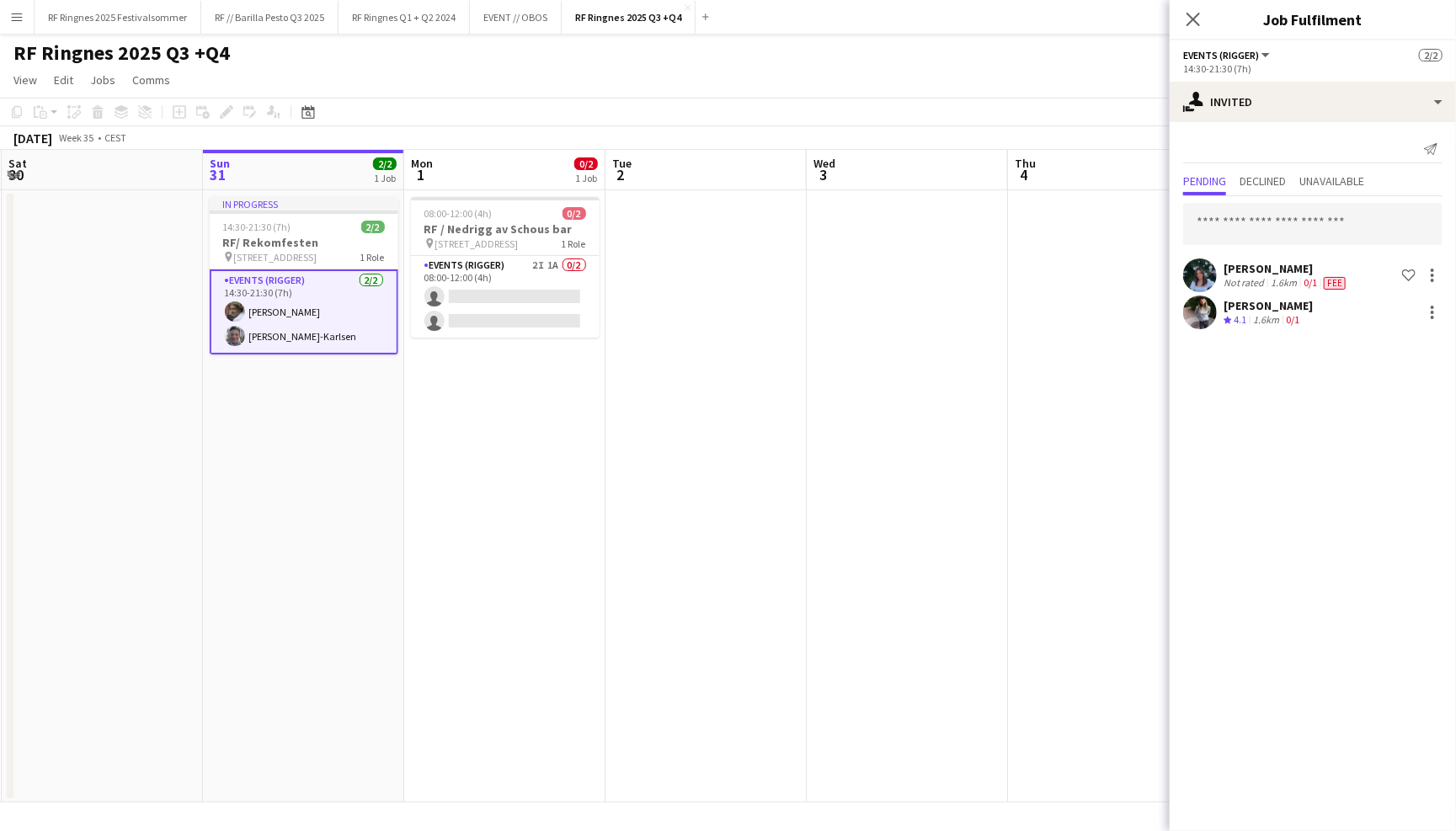
click at [1109, 94] on app-page-menu "View Day view expanded Day view collapsed Month view Date picker Jump to [DATE]…" at bounding box center [728, 81] width 1456 height 32
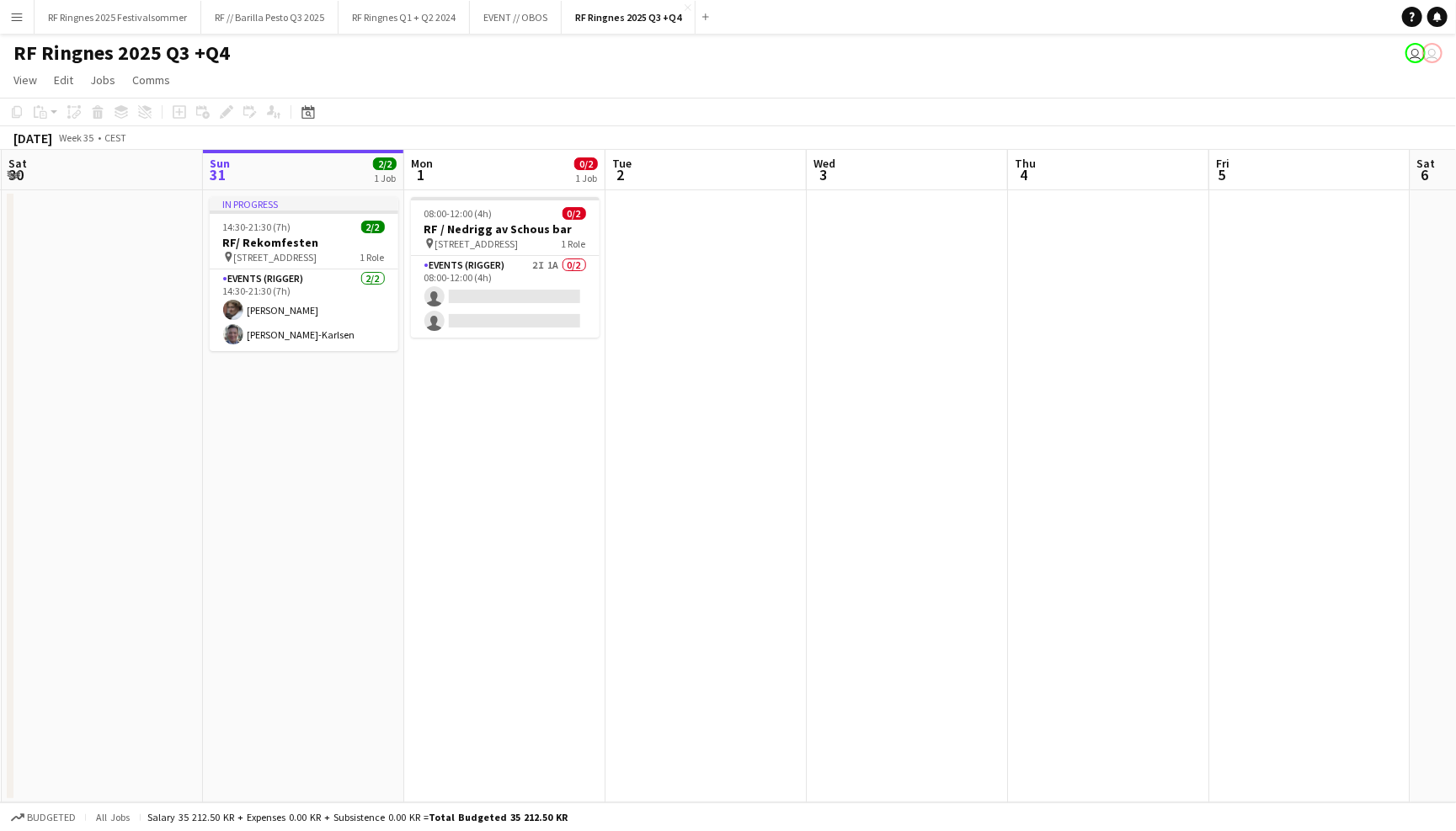
click at [783, 58] on div "RF Ringnes 2025 Q3 +Q4 user user" at bounding box center [728, 49] width 1456 height 32
click at [538, 284] on app-card-role "Events (Rigger) 2I 1A 0/2 08:00-12:00 (4h) single-neutral-actions single-neutra…" at bounding box center [505, 297] width 189 height 82
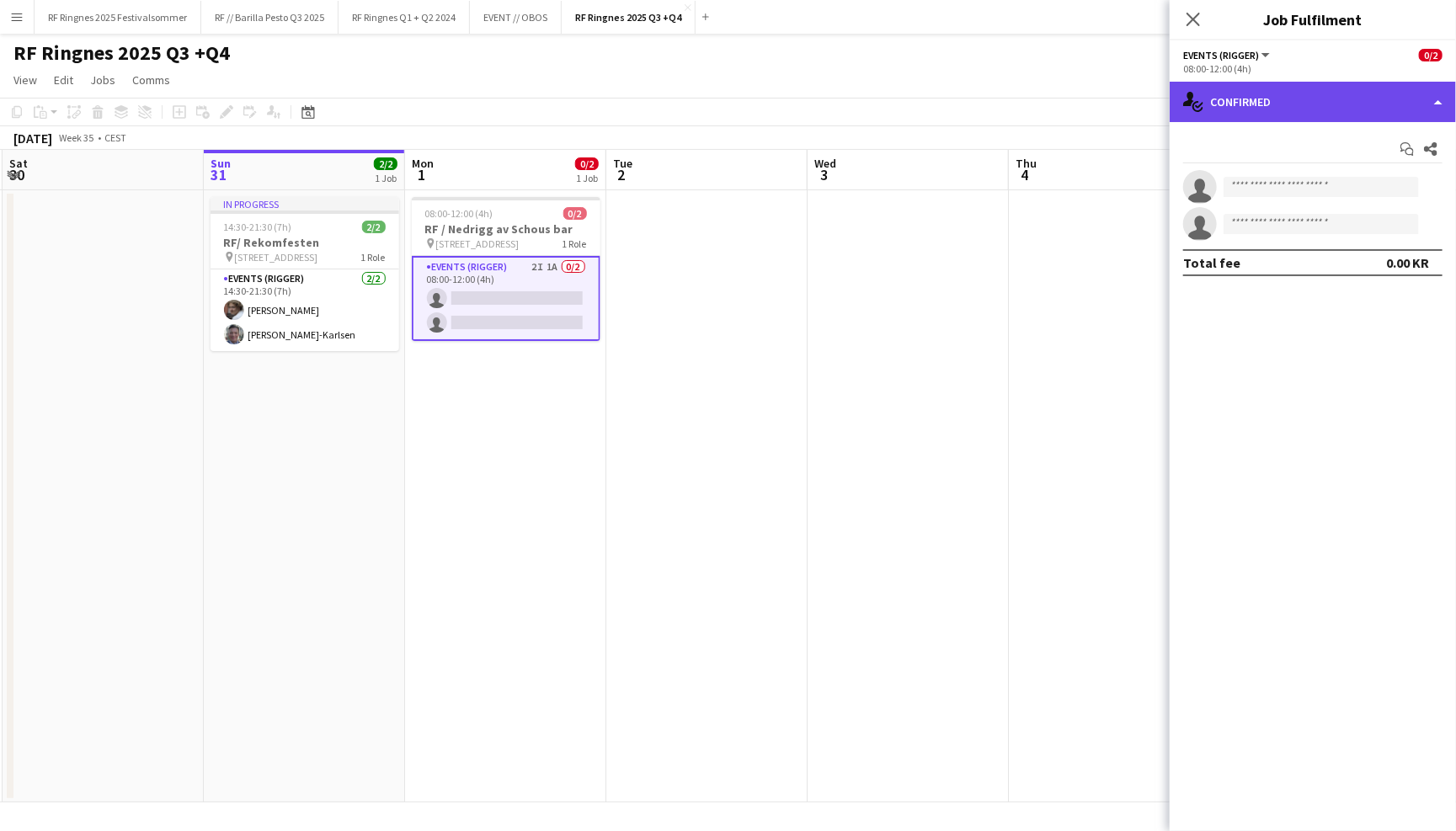
click at [1346, 109] on div "single-neutral-actions-check-2 Confirmed" at bounding box center [1312, 102] width 287 height 40
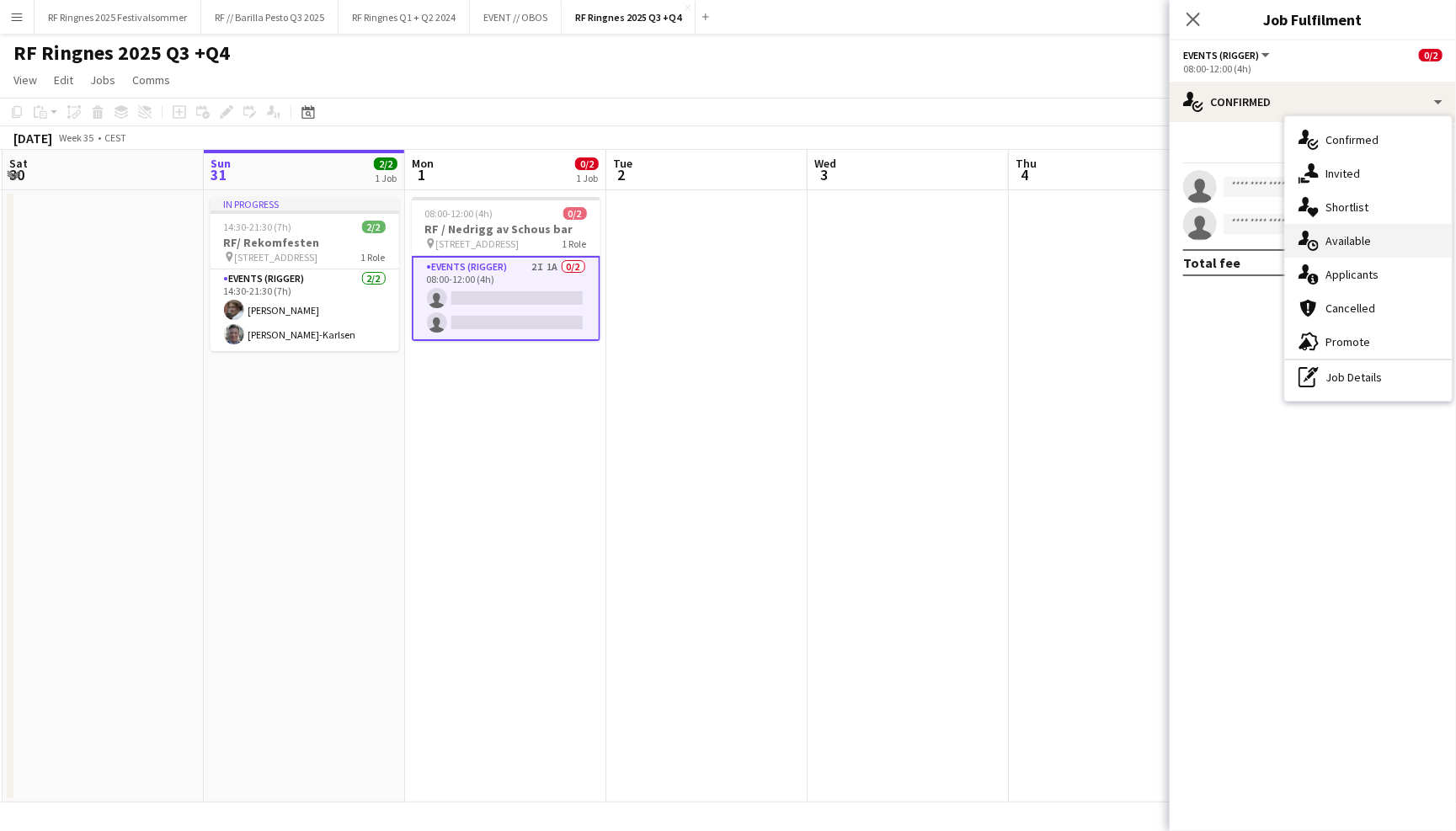
click at [1365, 245] on div "single-neutral-actions-upload Available" at bounding box center [1368, 241] width 167 height 33
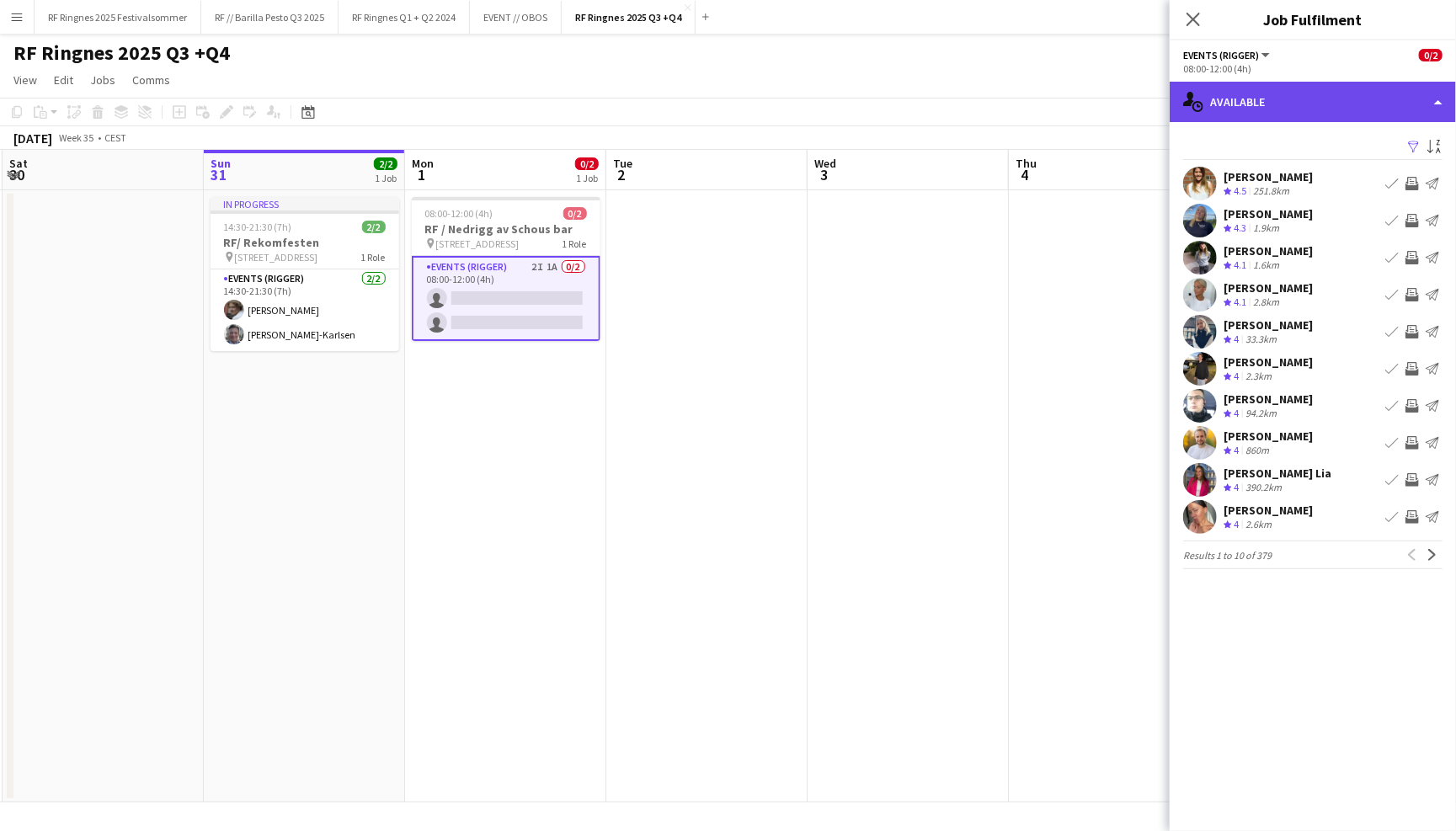
click at [1312, 114] on div "single-neutral-actions-upload Available" at bounding box center [1312, 102] width 287 height 40
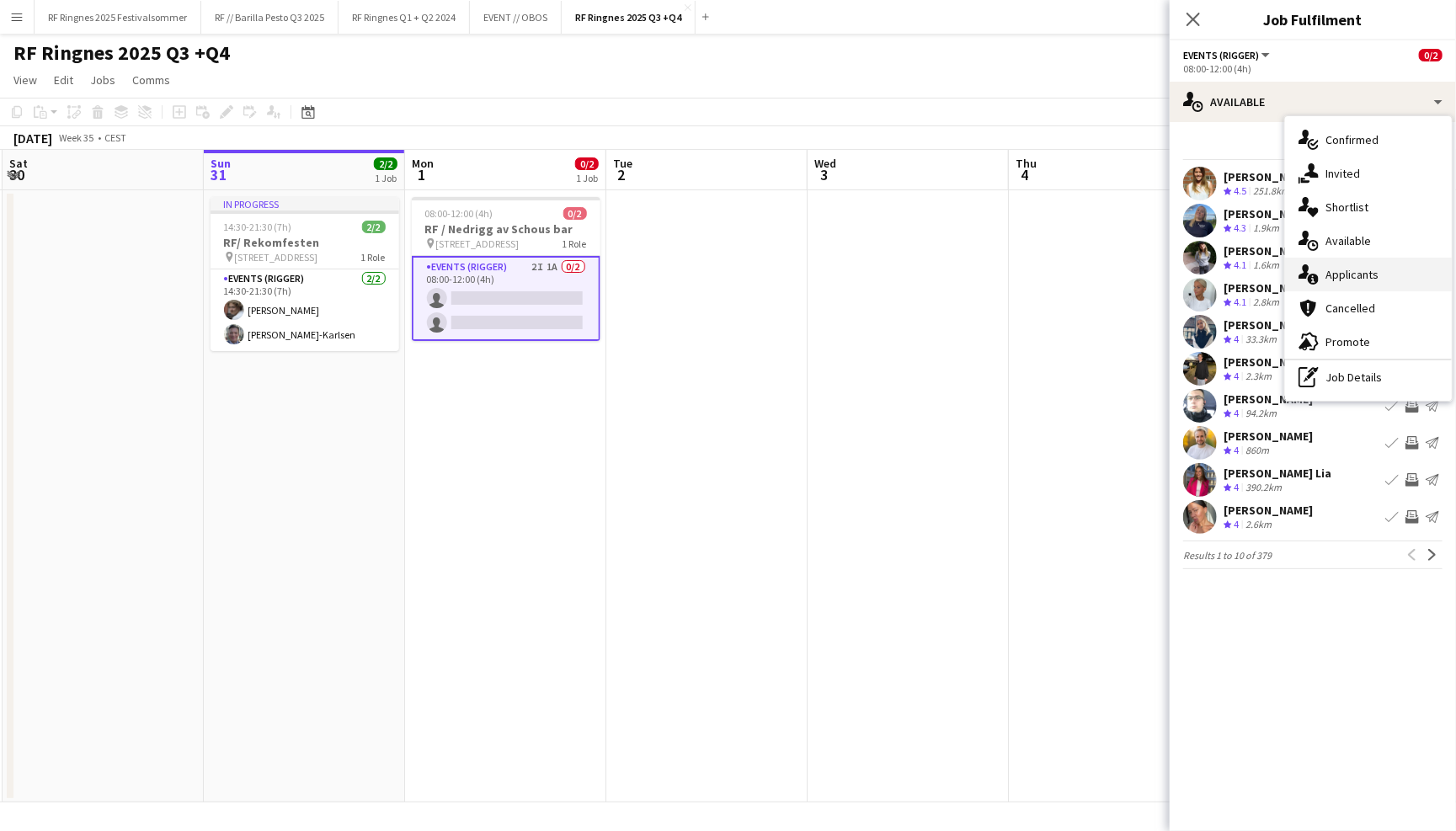
click at [1349, 284] on div "single-neutral-actions-information Applicants" at bounding box center [1368, 275] width 167 height 33
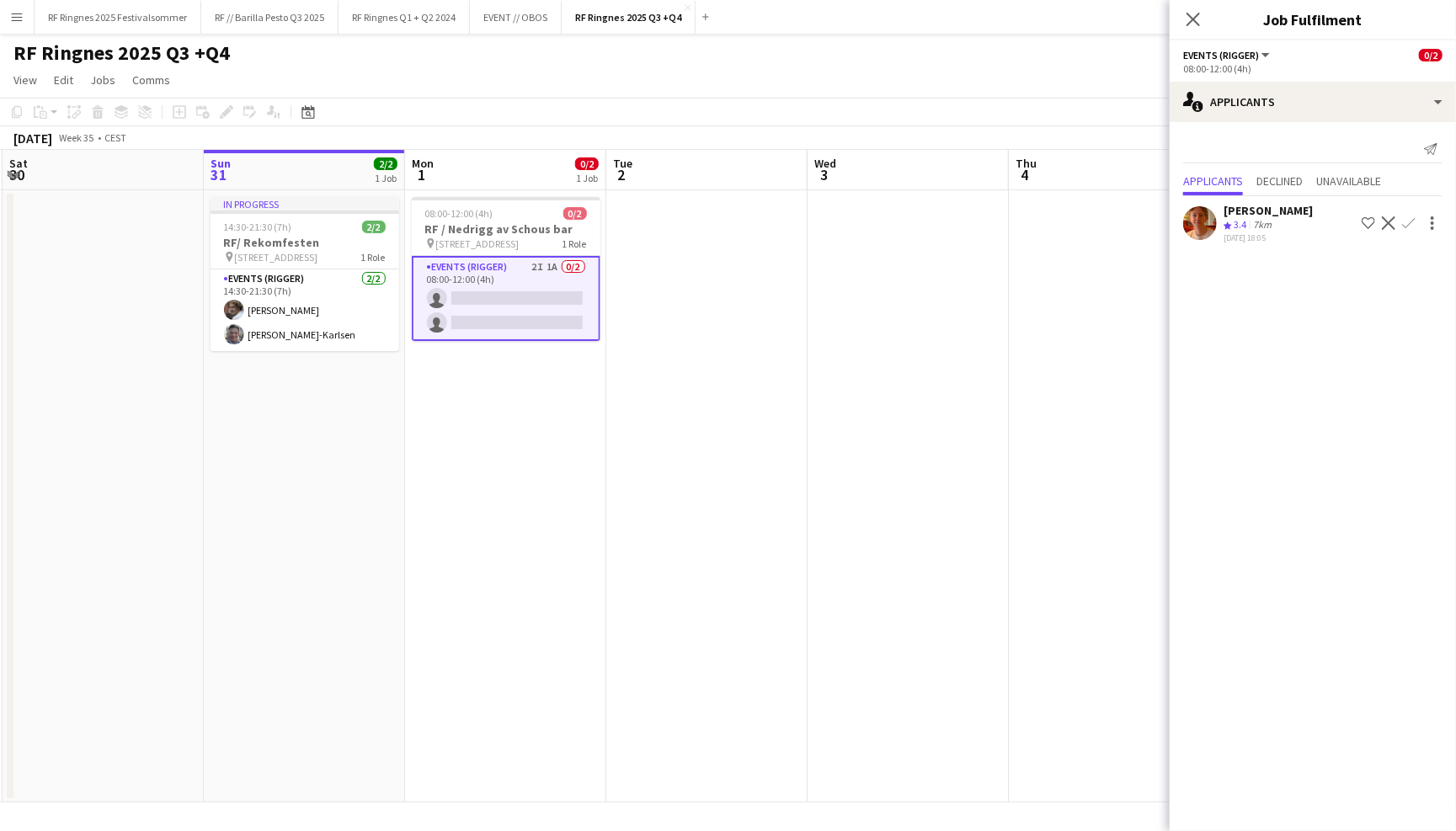
click at [1211, 218] on app-user-avatar at bounding box center [1200, 223] width 33 height 33
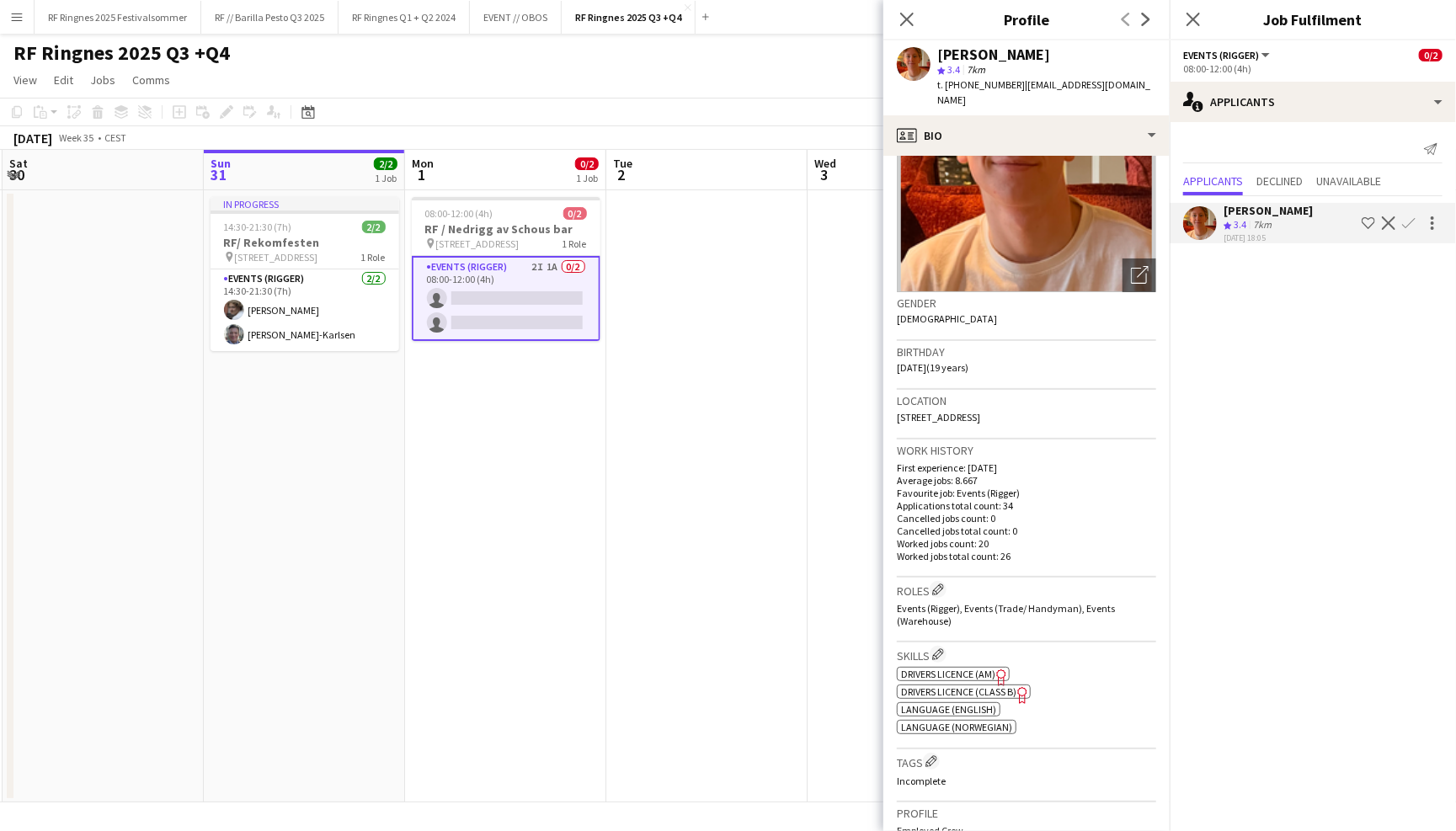
scroll to position [131, 0]
click at [611, 85] on app-page-menu "View Day view expanded Day view collapsed Month view Date picker Jump to [DATE]…" at bounding box center [728, 81] width 1456 height 32
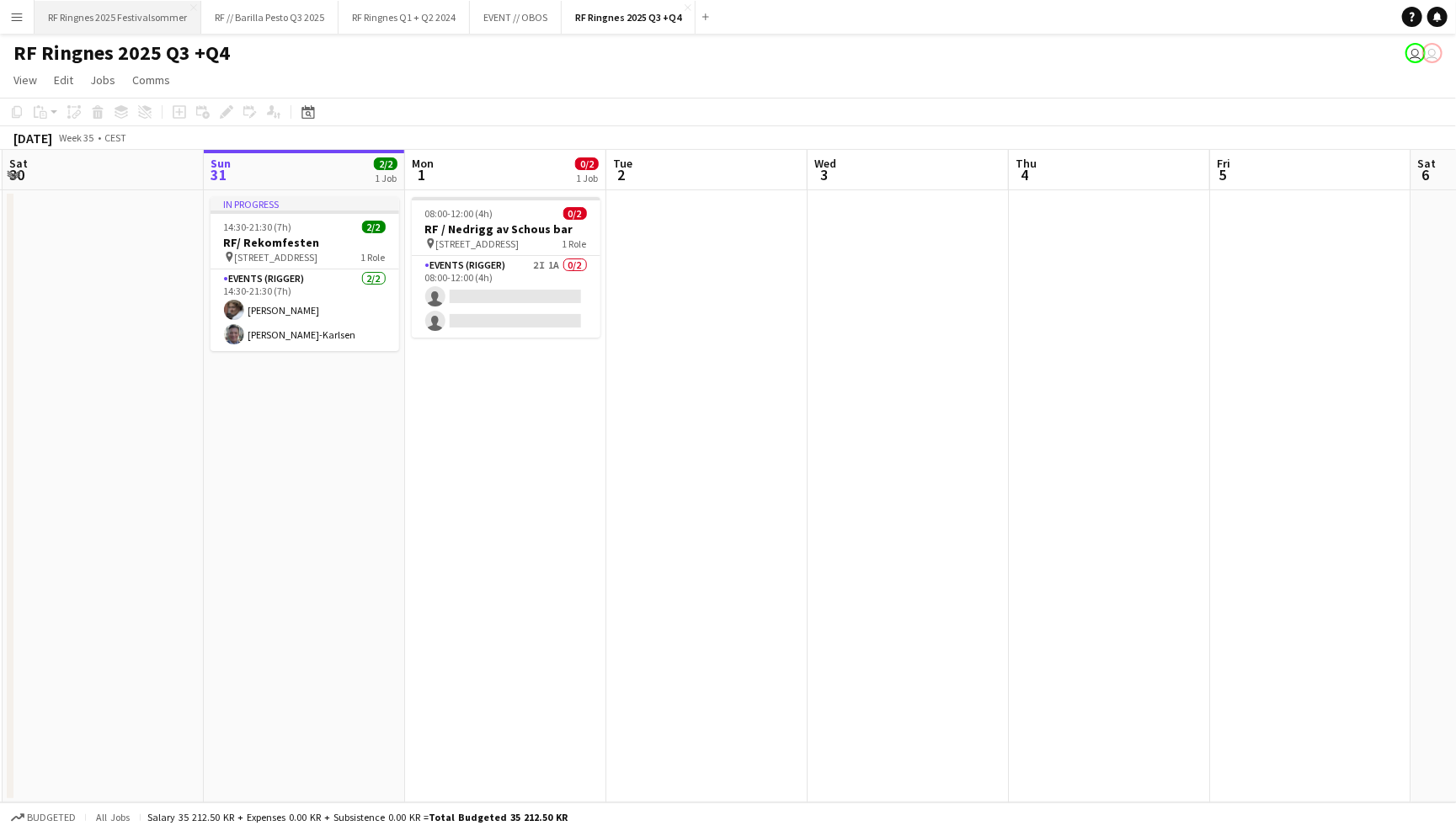
click at [122, 21] on button "RF Ringnes 2025 Festivalsommer Close" at bounding box center [117, 18] width 167 height 33
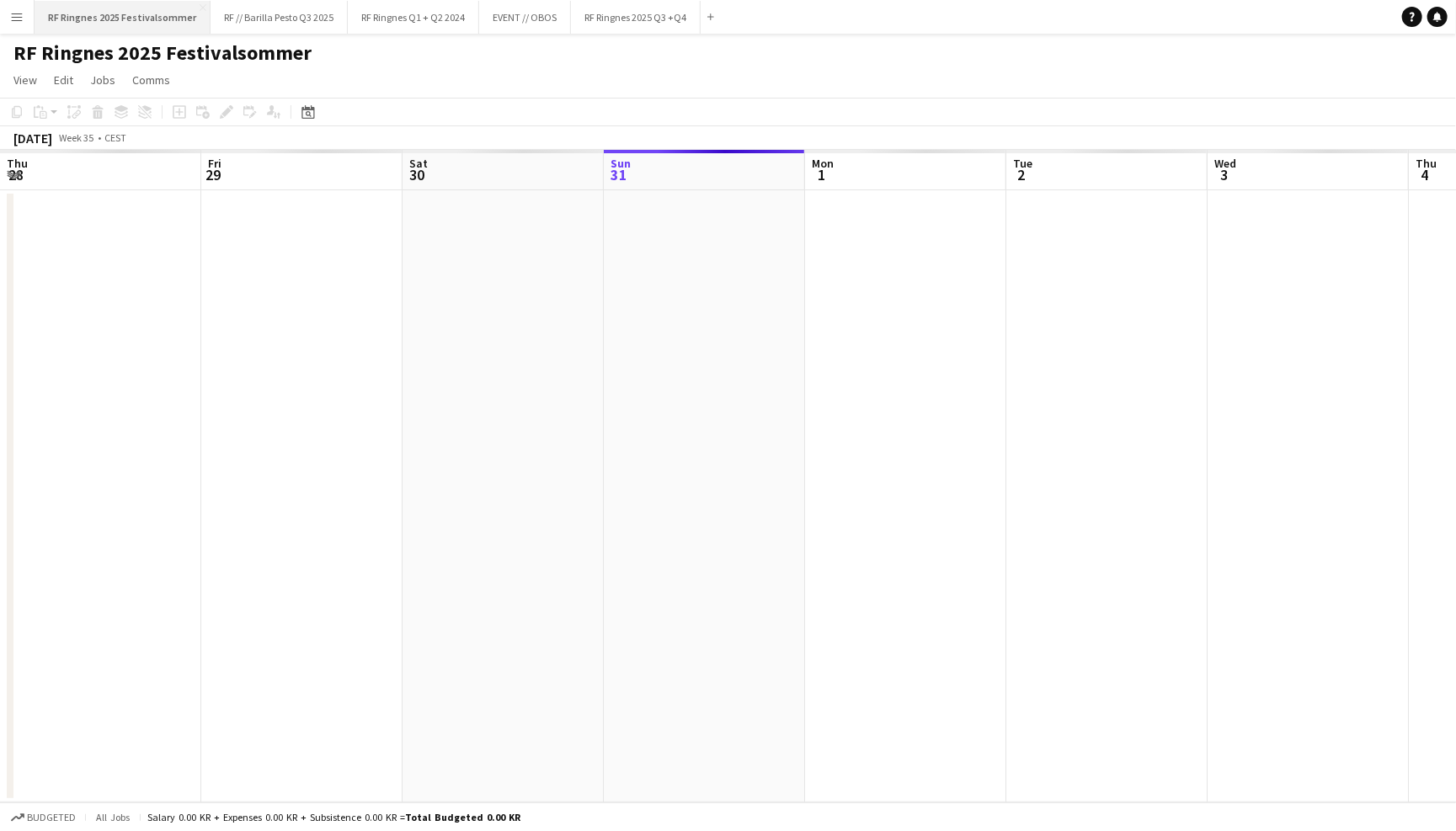
scroll to position [0, 402]
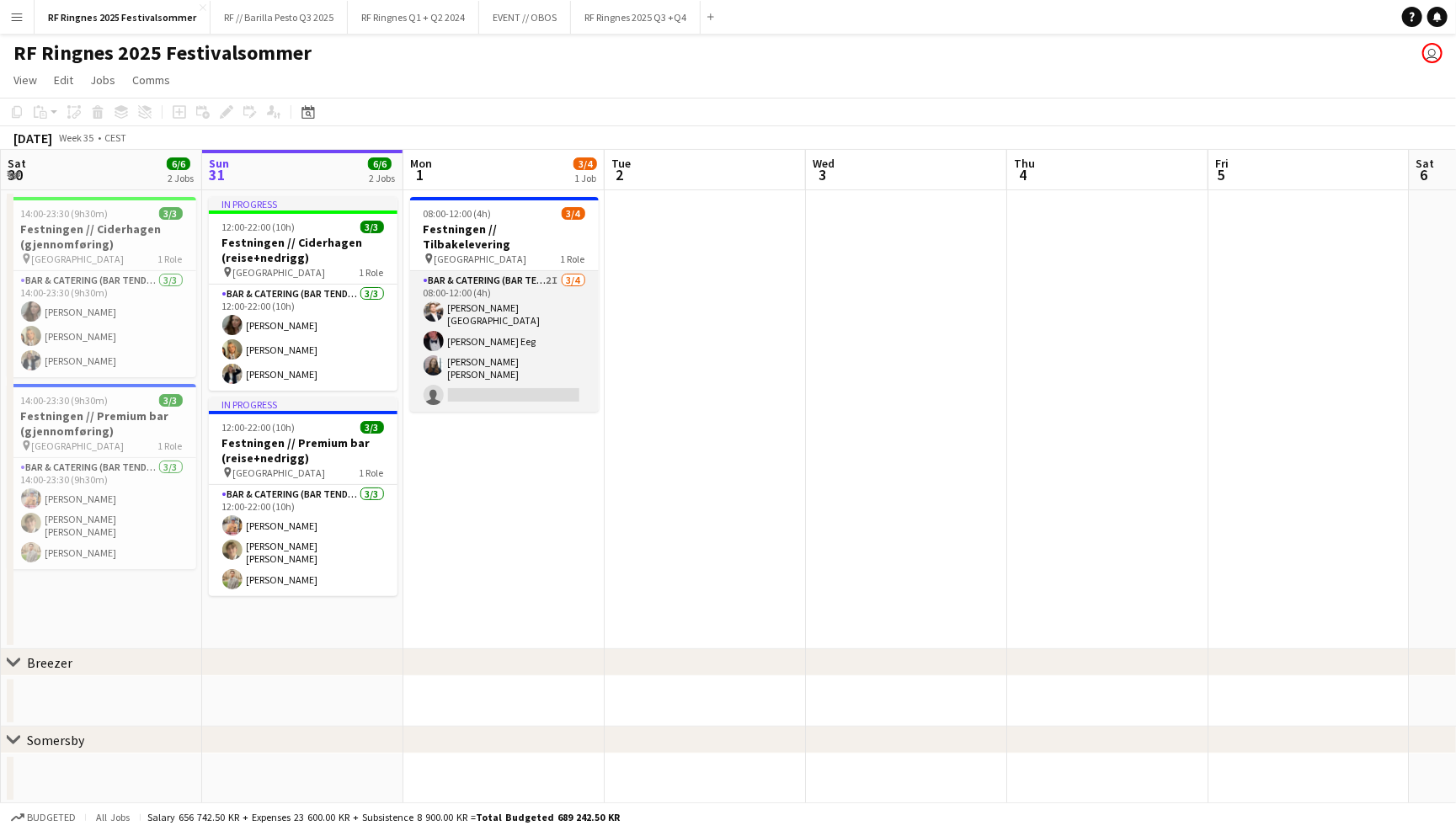
click at [493, 324] on app-card-role "Bar & Catering (Bar Tender) 2I 3/4 08:00-12:00 (4h) Hans Torstein Lærum Birk Ee…" at bounding box center [504, 341] width 189 height 141
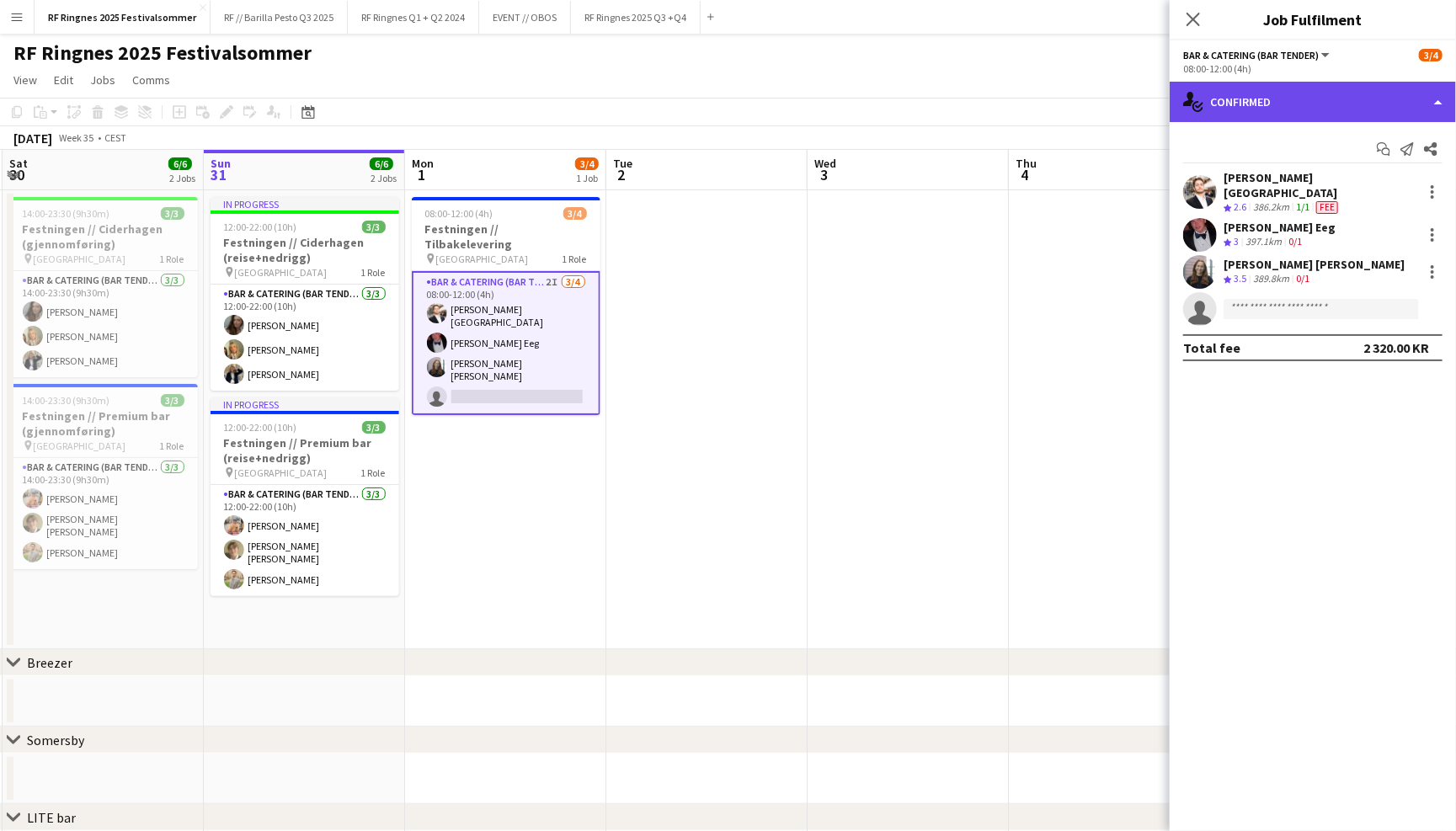
click at [1332, 96] on div "single-neutral-actions-check-2 Confirmed" at bounding box center [1312, 102] width 287 height 40
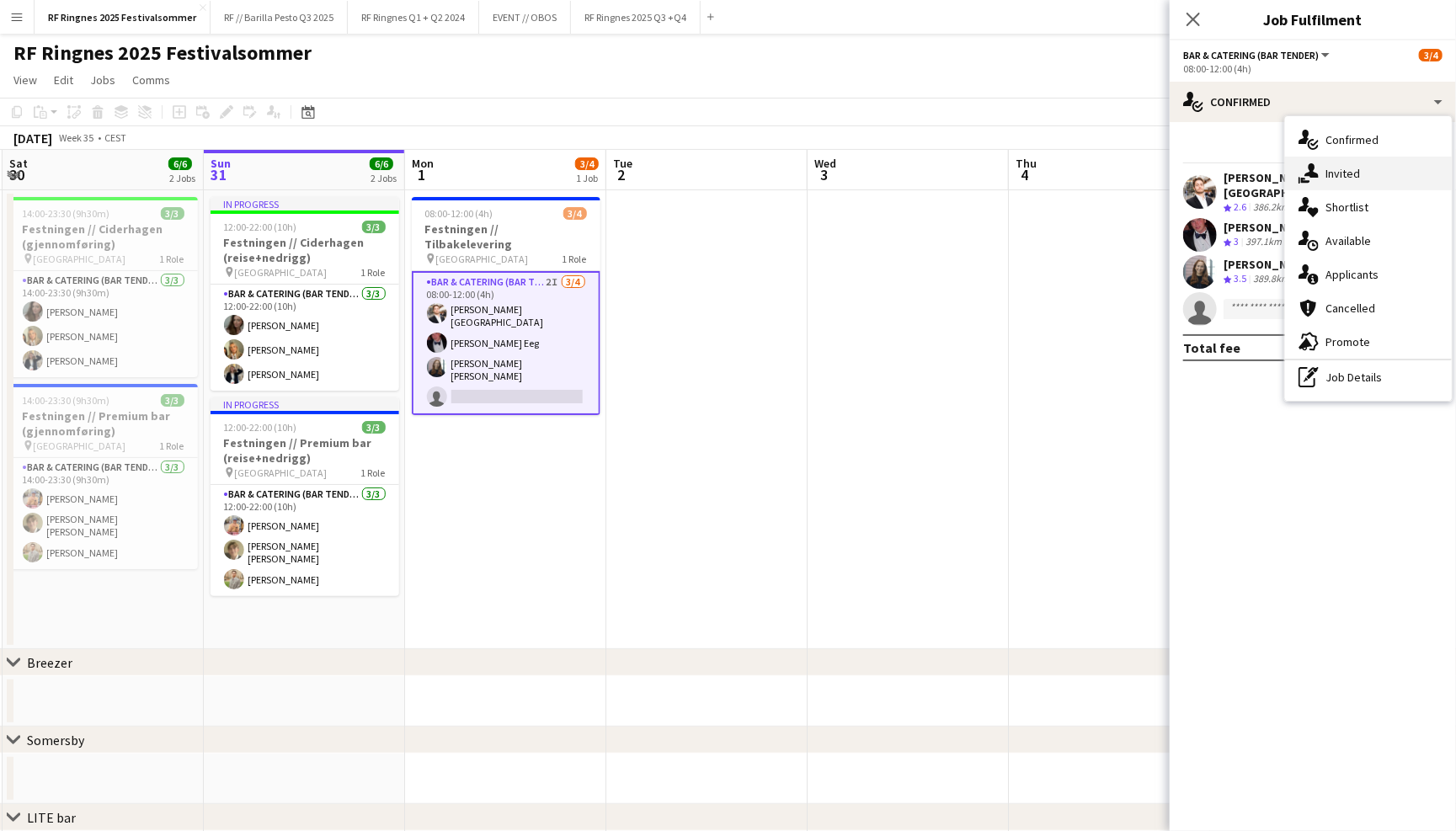
click at [1359, 178] on div "single-neutral-actions-share-1 Invited" at bounding box center [1368, 173] width 167 height 33
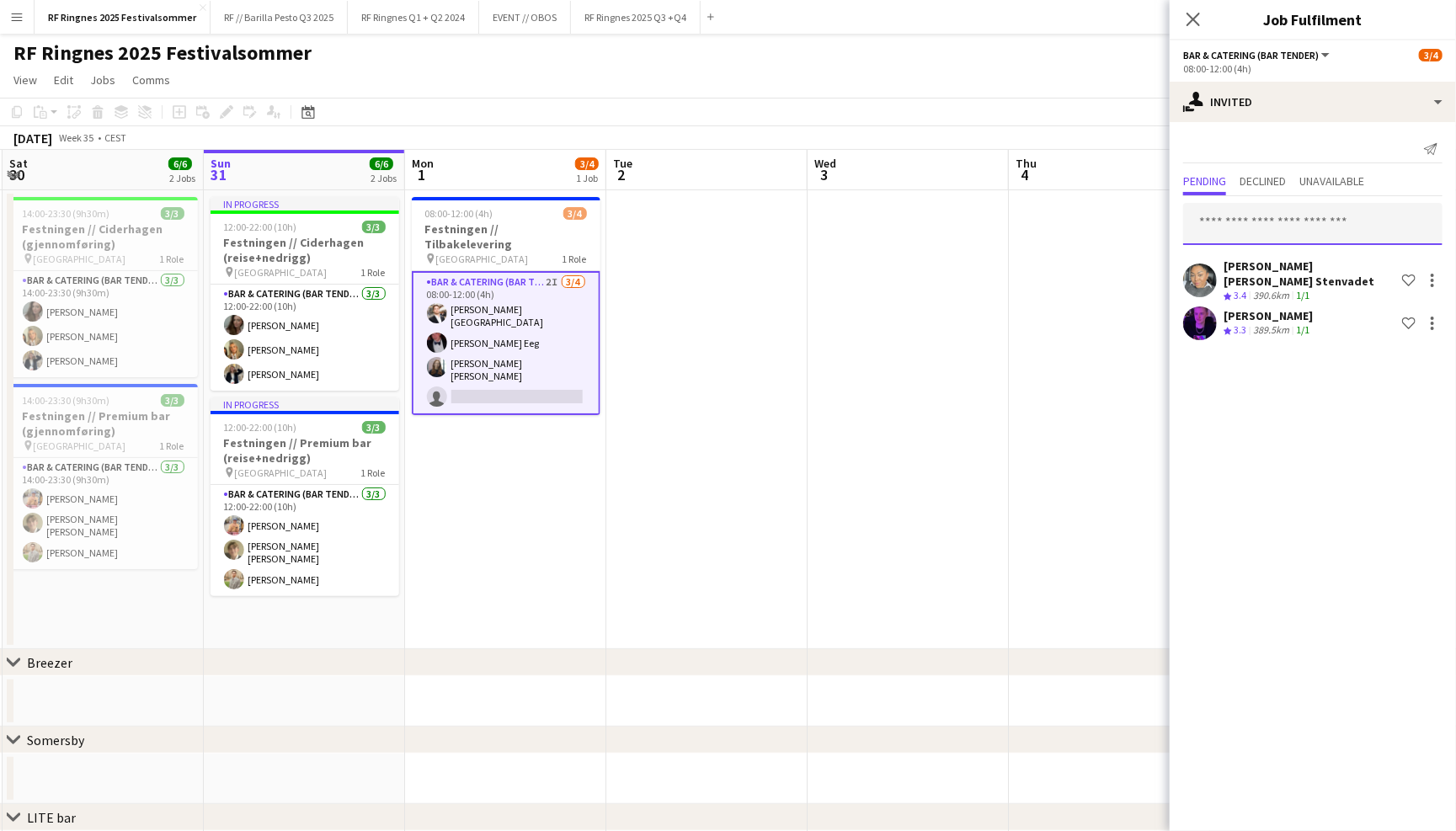
click at [1291, 234] on input "text" at bounding box center [1312, 224] width 259 height 42
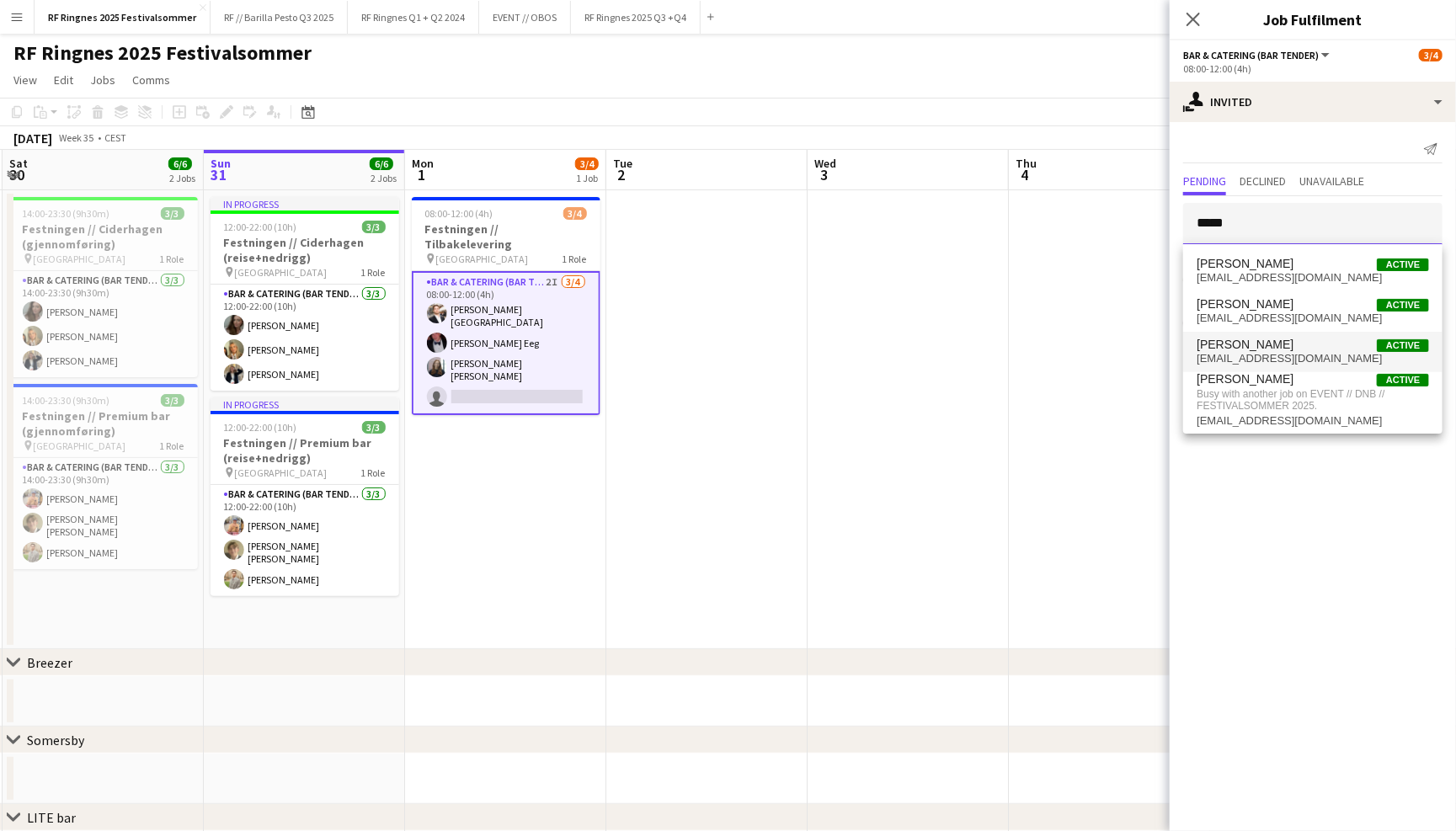
type input "*****"
click at [1303, 362] on span "ulrik.kaland@gmail.com" at bounding box center [1313, 359] width 233 height 14
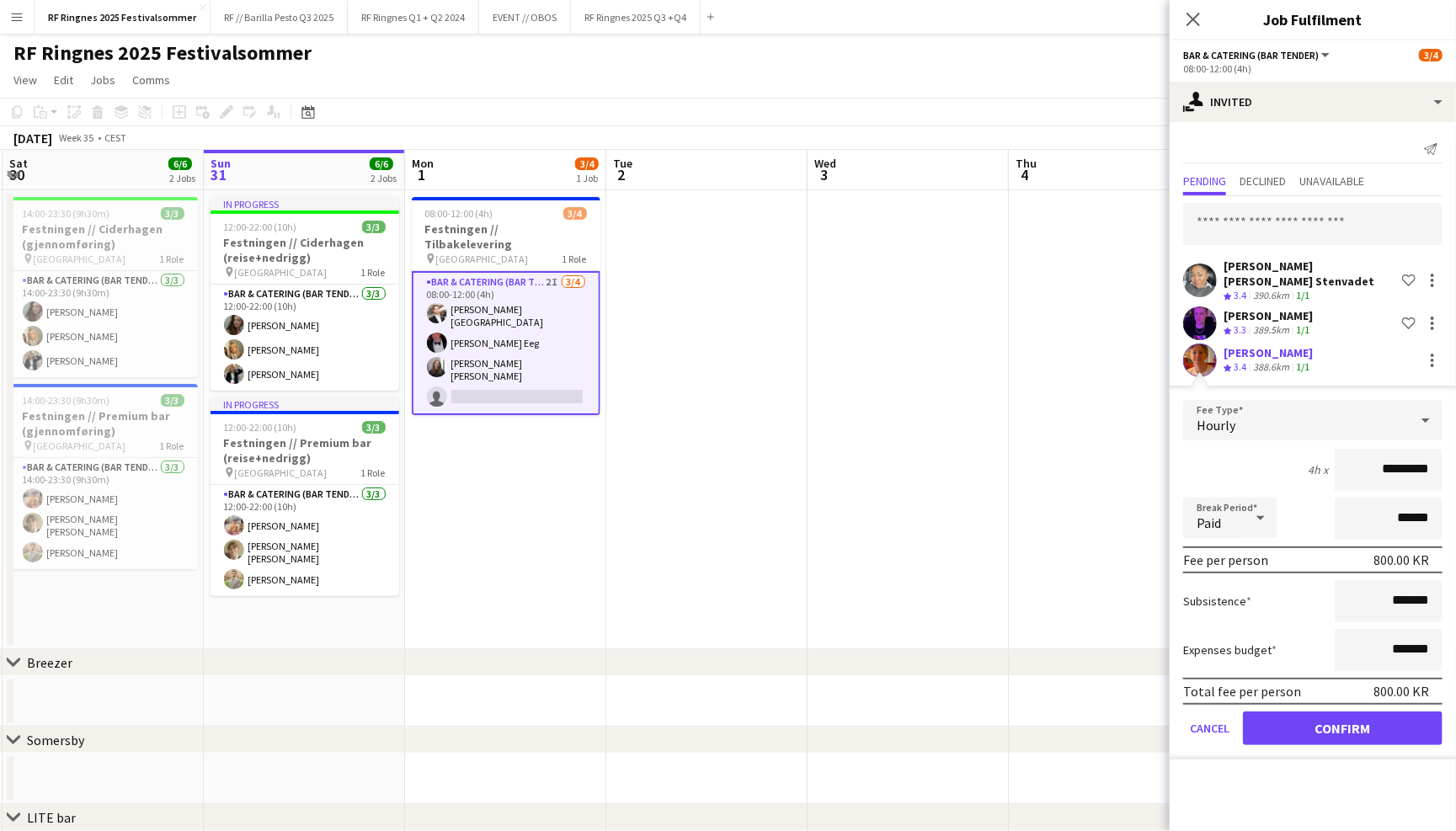
click at [1333, 726] on button "Confirm" at bounding box center [1343, 728] width 199 height 33
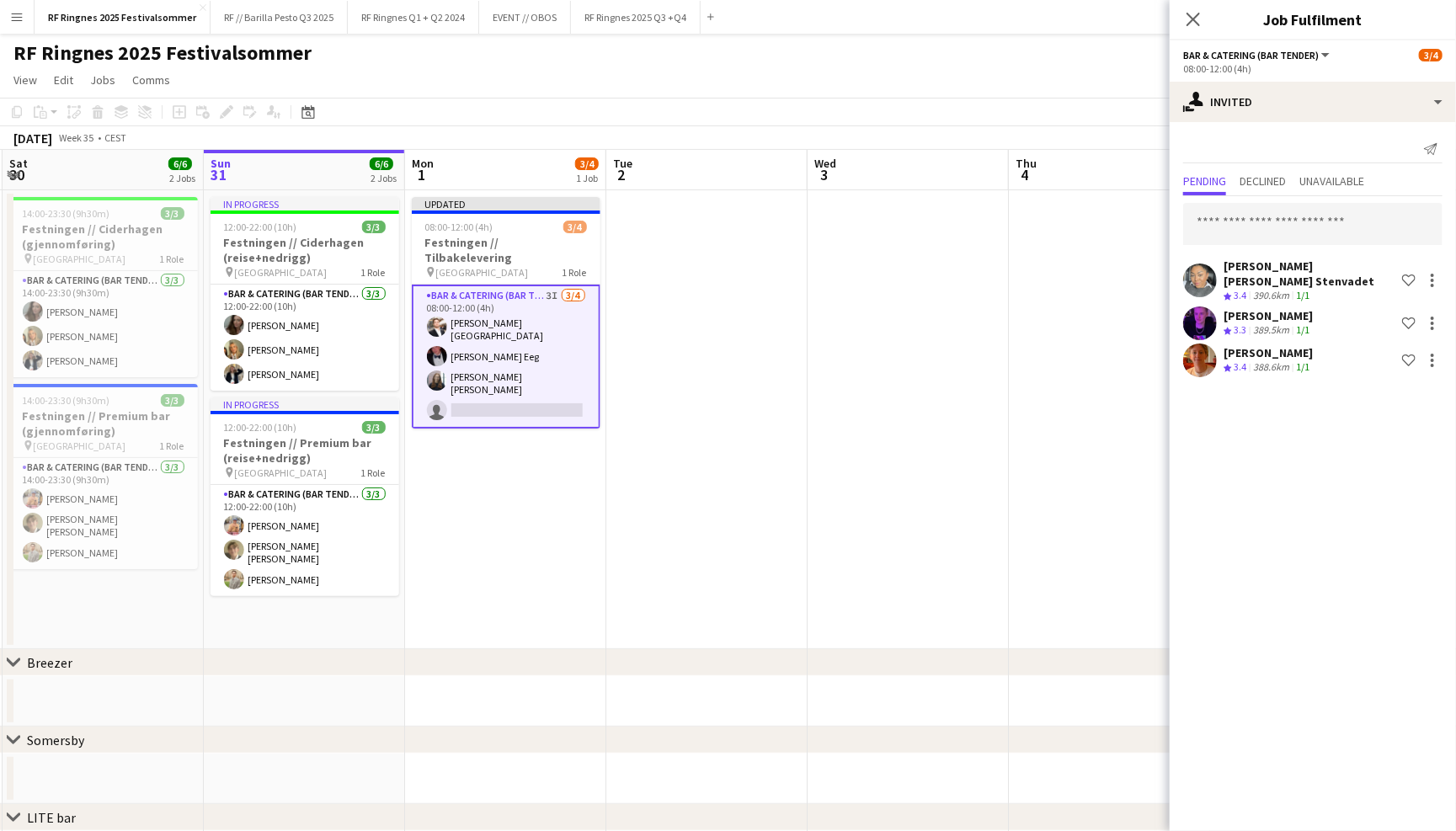
click at [1041, 70] on app-page-menu "View Day view expanded Day view collapsed Month view Date picker Jump to [DATE]…" at bounding box center [728, 81] width 1456 height 32
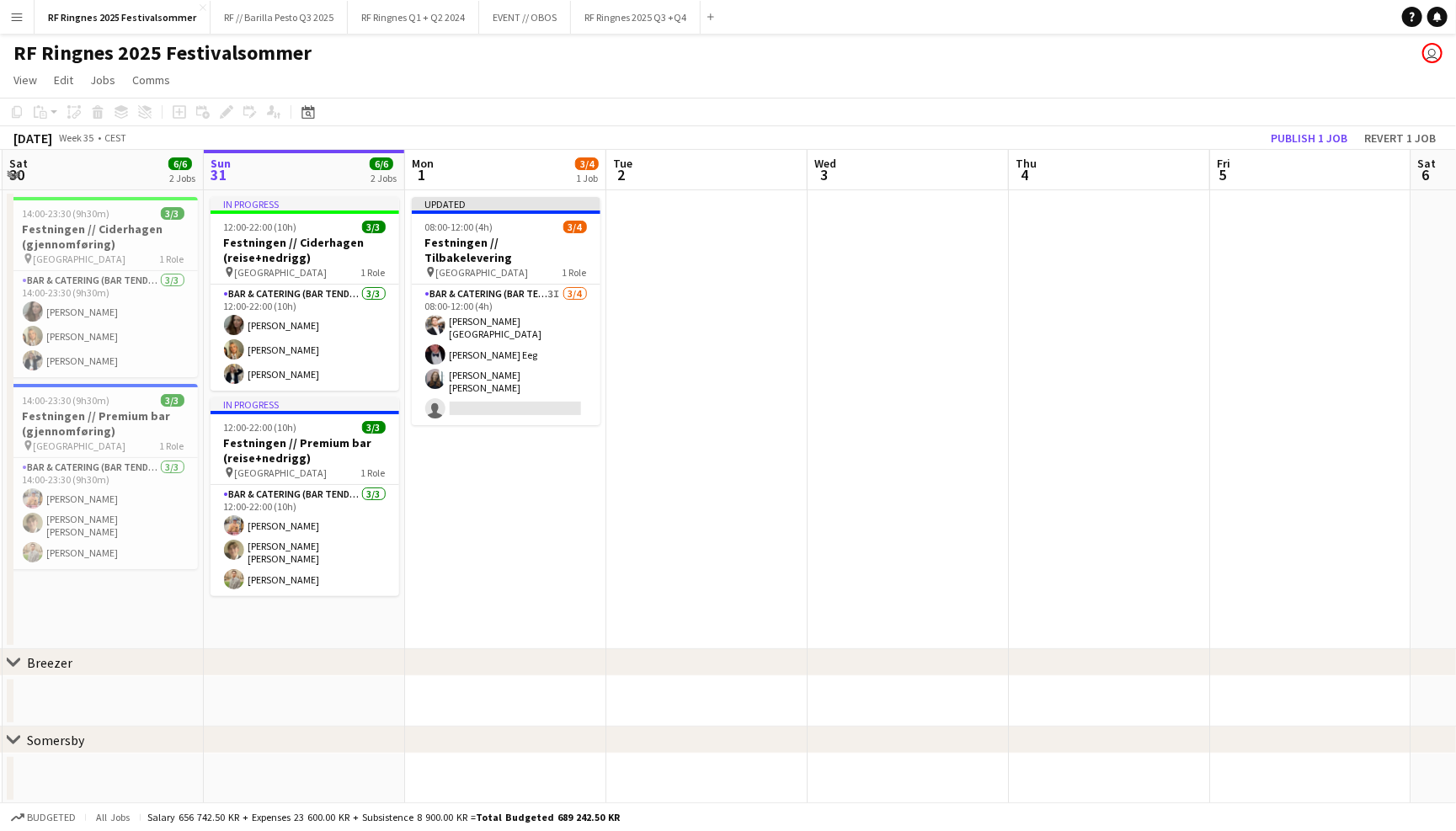
click at [1246, 87] on app-page-menu "View Day view expanded Day view collapsed Month view Date picker Jump to [DATE]…" at bounding box center [728, 81] width 1456 height 32
click at [1307, 137] on button "Publish 1 job" at bounding box center [1309, 138] width 90 height 22
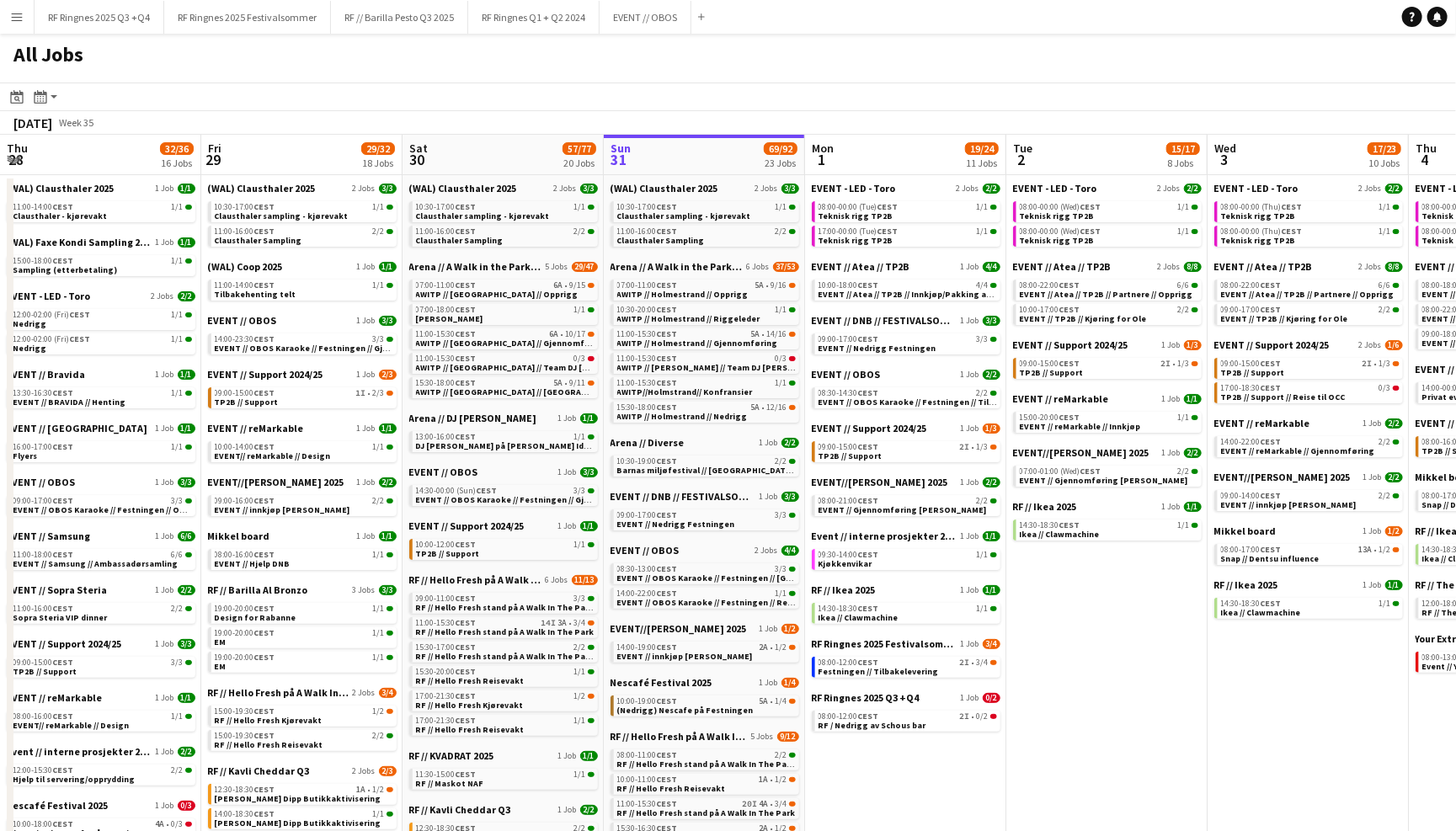
scroll to position [0, 402]
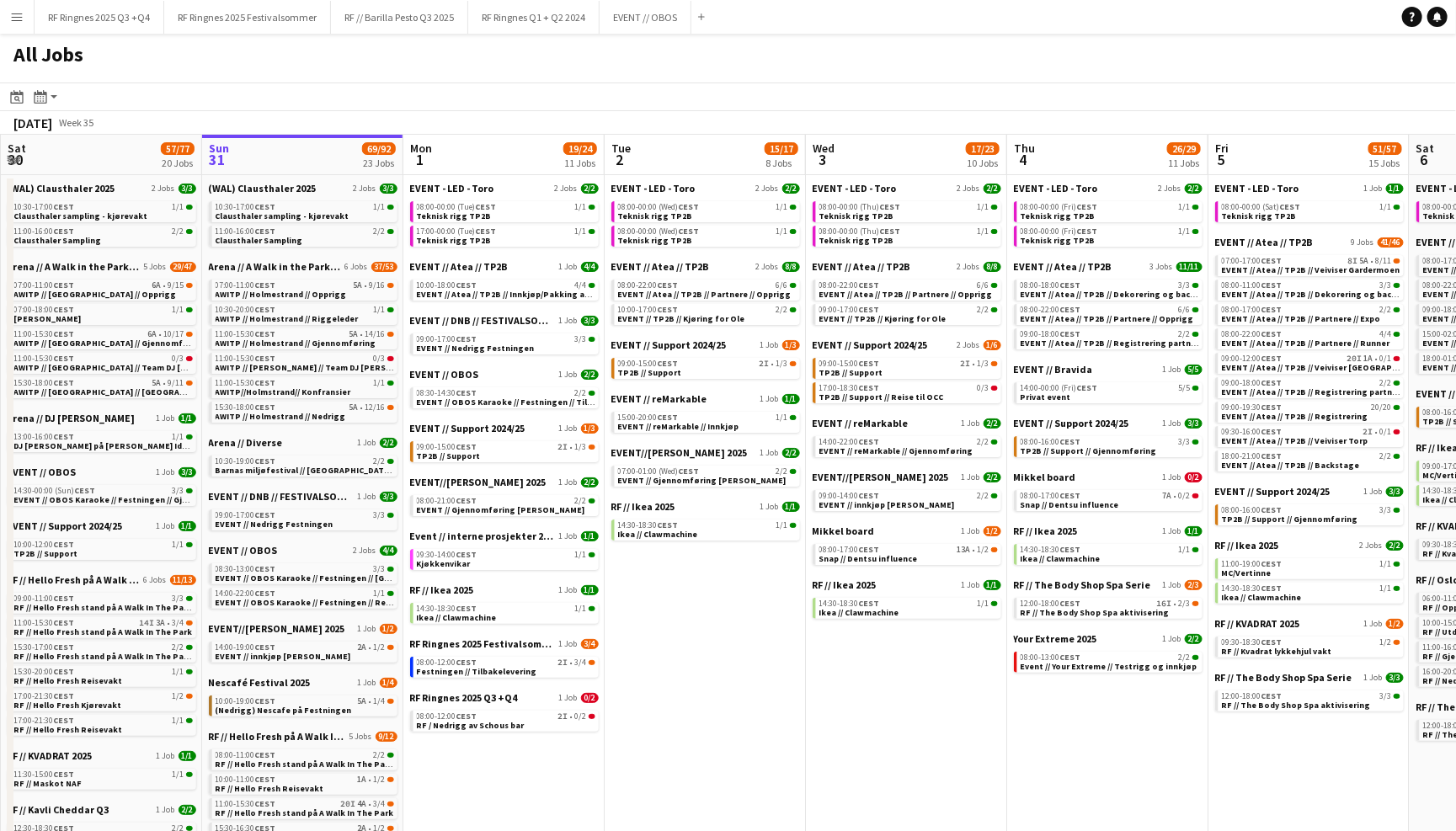
click at [802, 101] on app-toolbar "Date picker AUG 2025 AUG 2025 Monday M Tuesday T Wednesday W Thursday T Friday …" at bounding box center [728, 96] width 1456 height 28
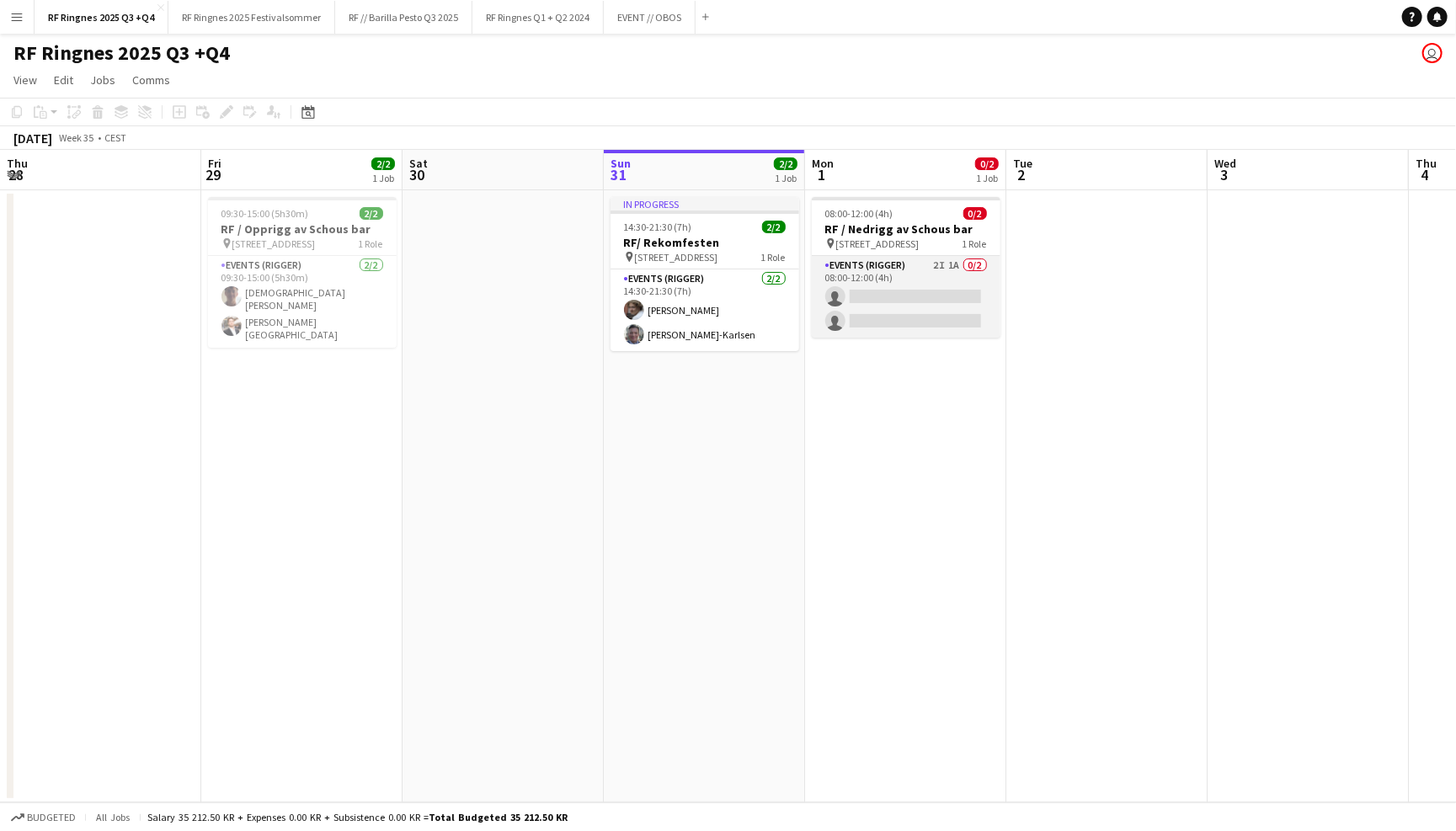
scroll to position [0, 401]
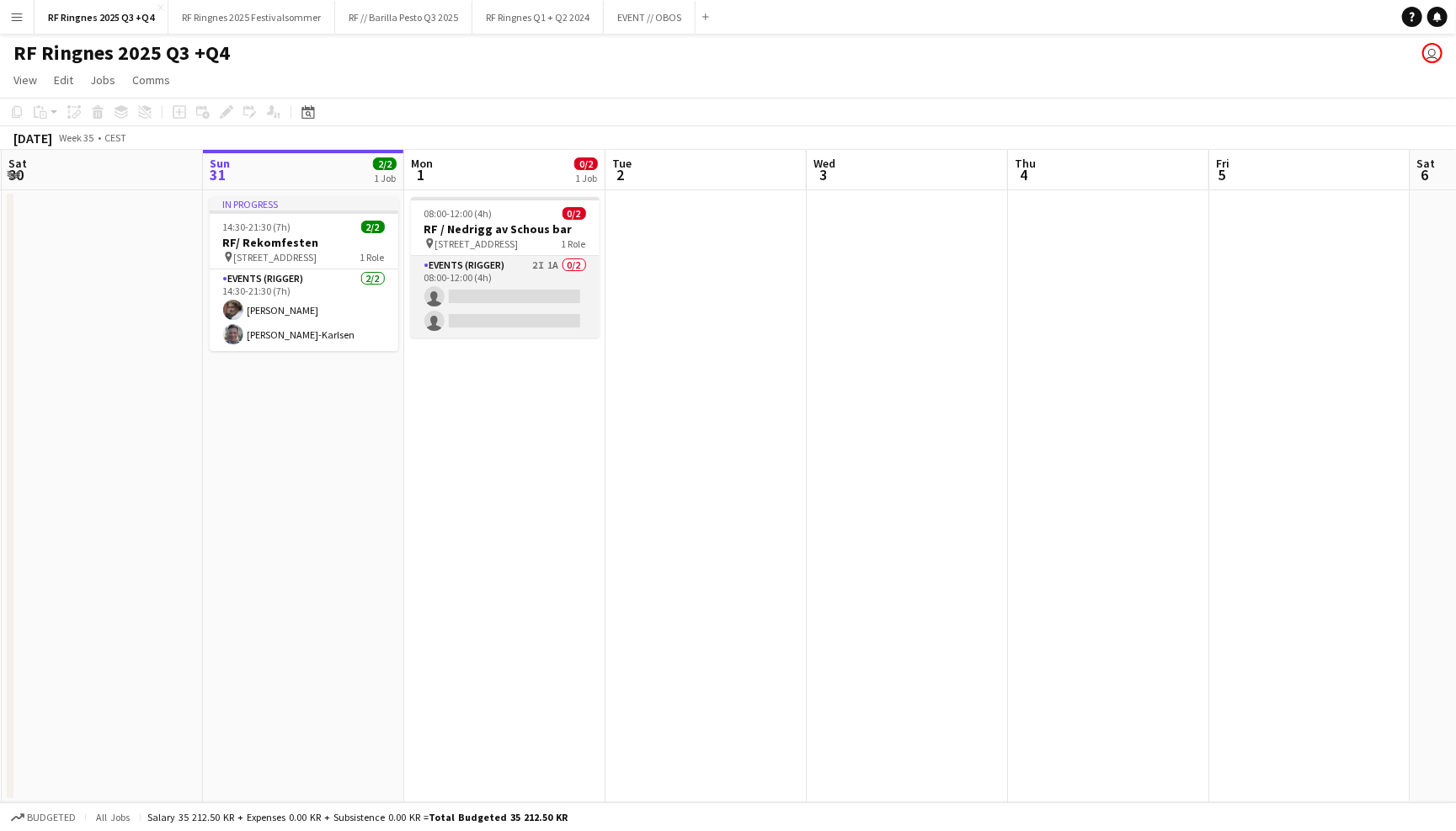
click at [463, 293] on app-card-role "Events (Rigger) 2I 1A 0/2 08:00-12:00 (4h) single-neutral-actions single-neutra…" at bounding box center [505, 297] width 189 height 82
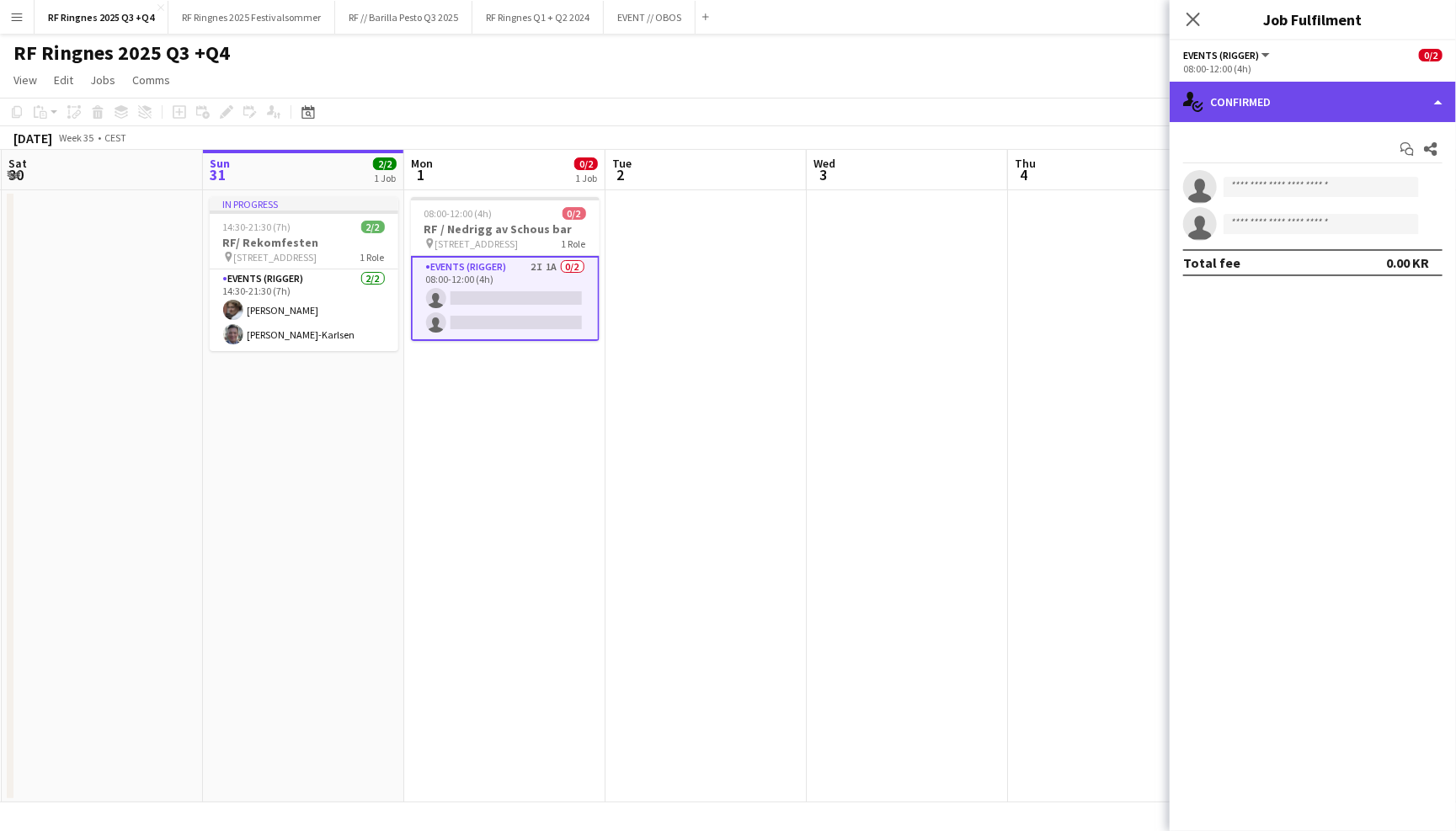
click at [1359, 86] on div "single-neutral-actions-check-2 Confirmed" at bounding box center [1312, 102] width 287 height 40
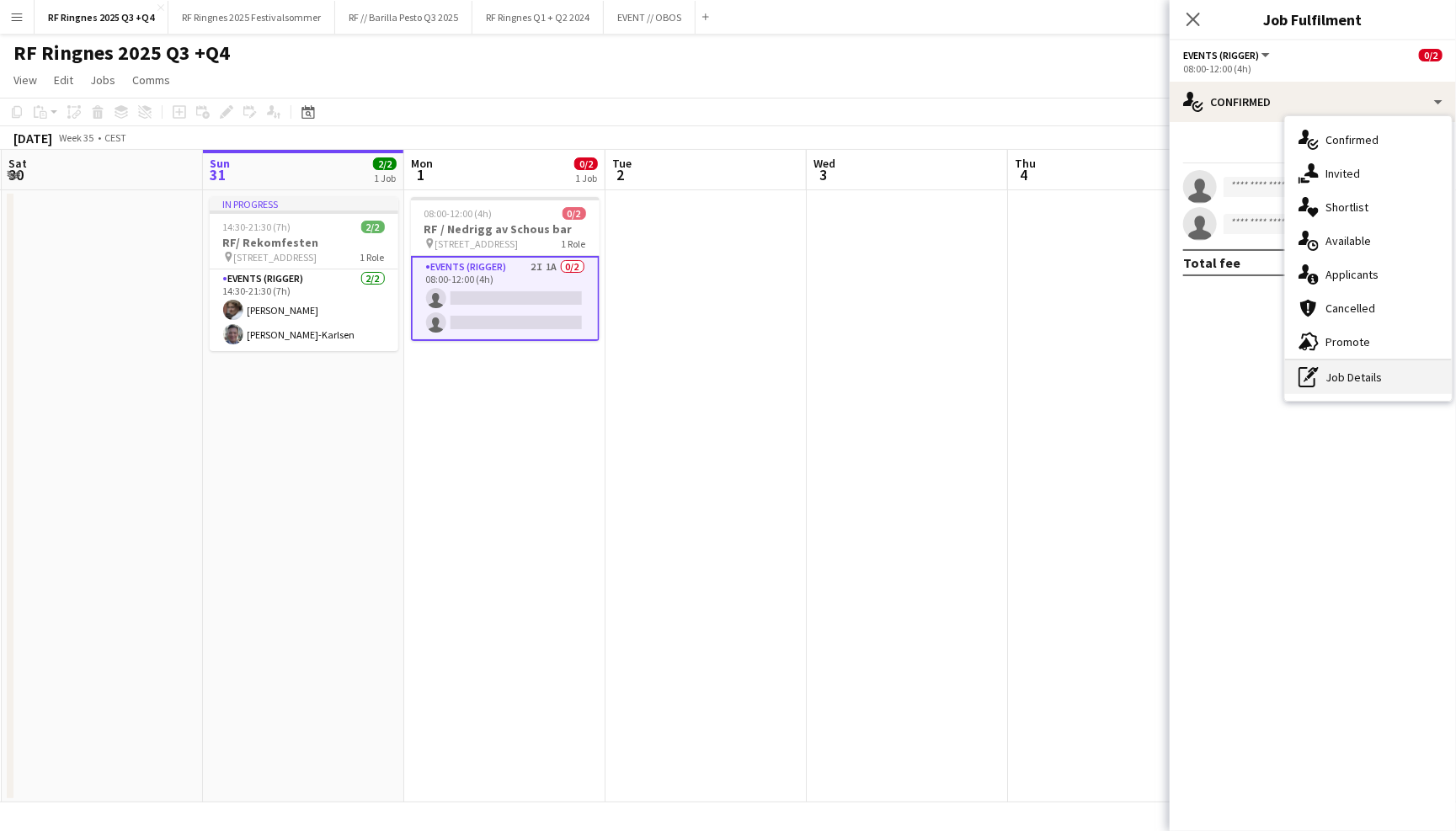
click at [1395, 372] on div "pen-write Job Details" at bounding box center [1368, 377] width 167 height 33
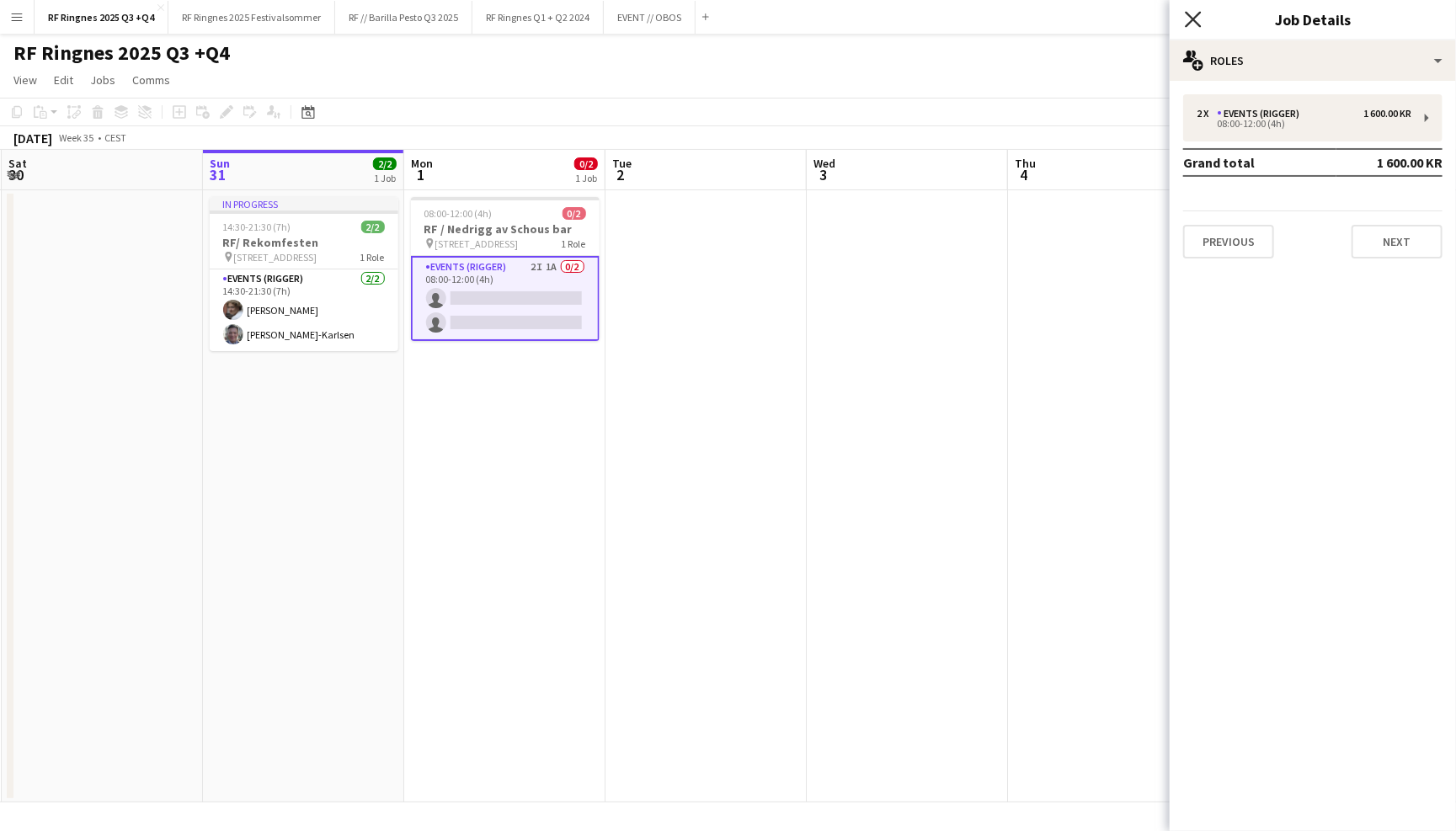
click at [1200, 16] on icon "Close pop-in" at bounding box center [1193, 19] width 16 height 16
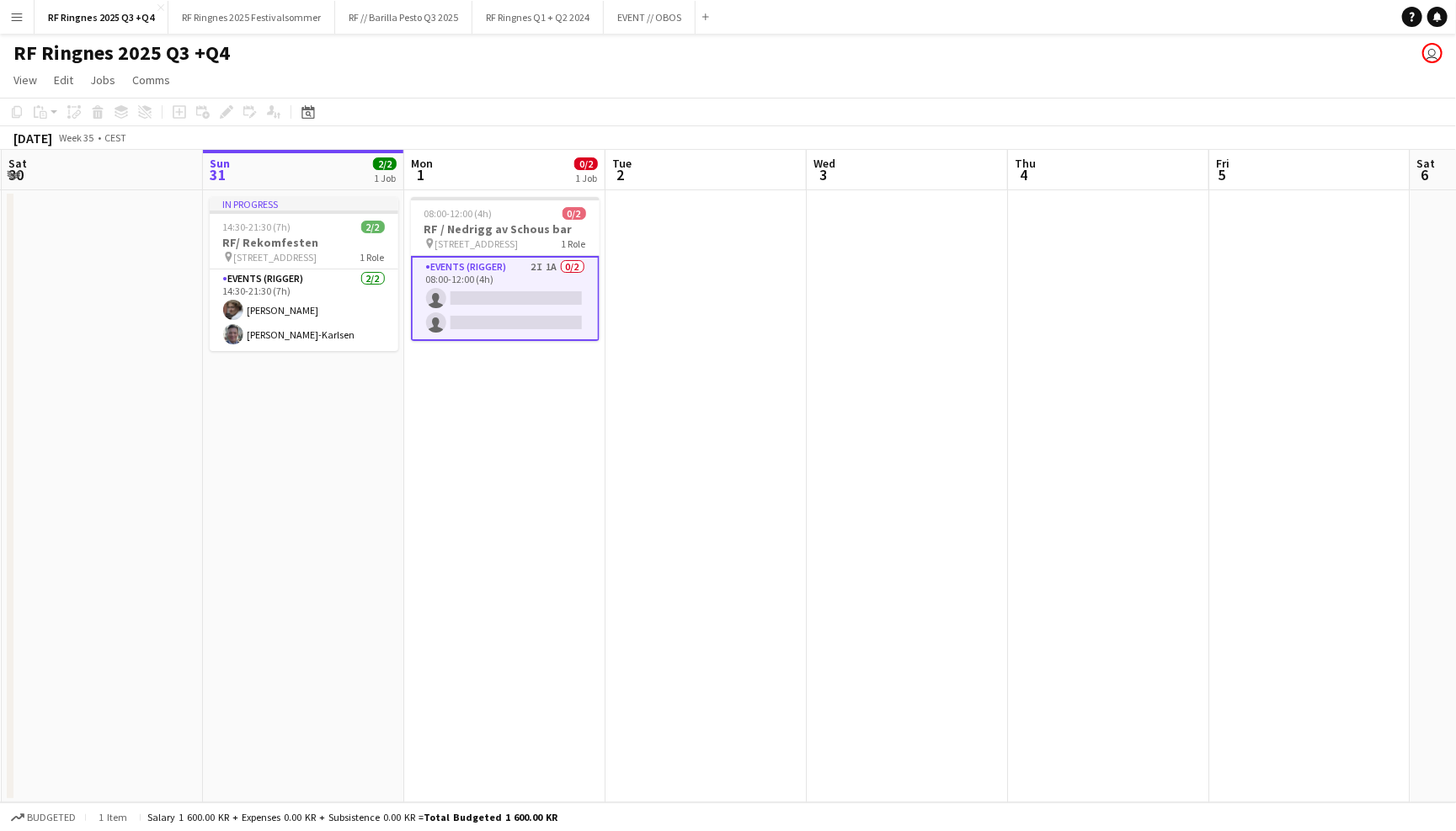
click at [499, 282] on app-card-role "Events (Rigger) 2I 1A 0/2 08:00-12:00 (4h) single-neutral-actions single-neutra…" at bounding box center [505, 298] width 189 height 85
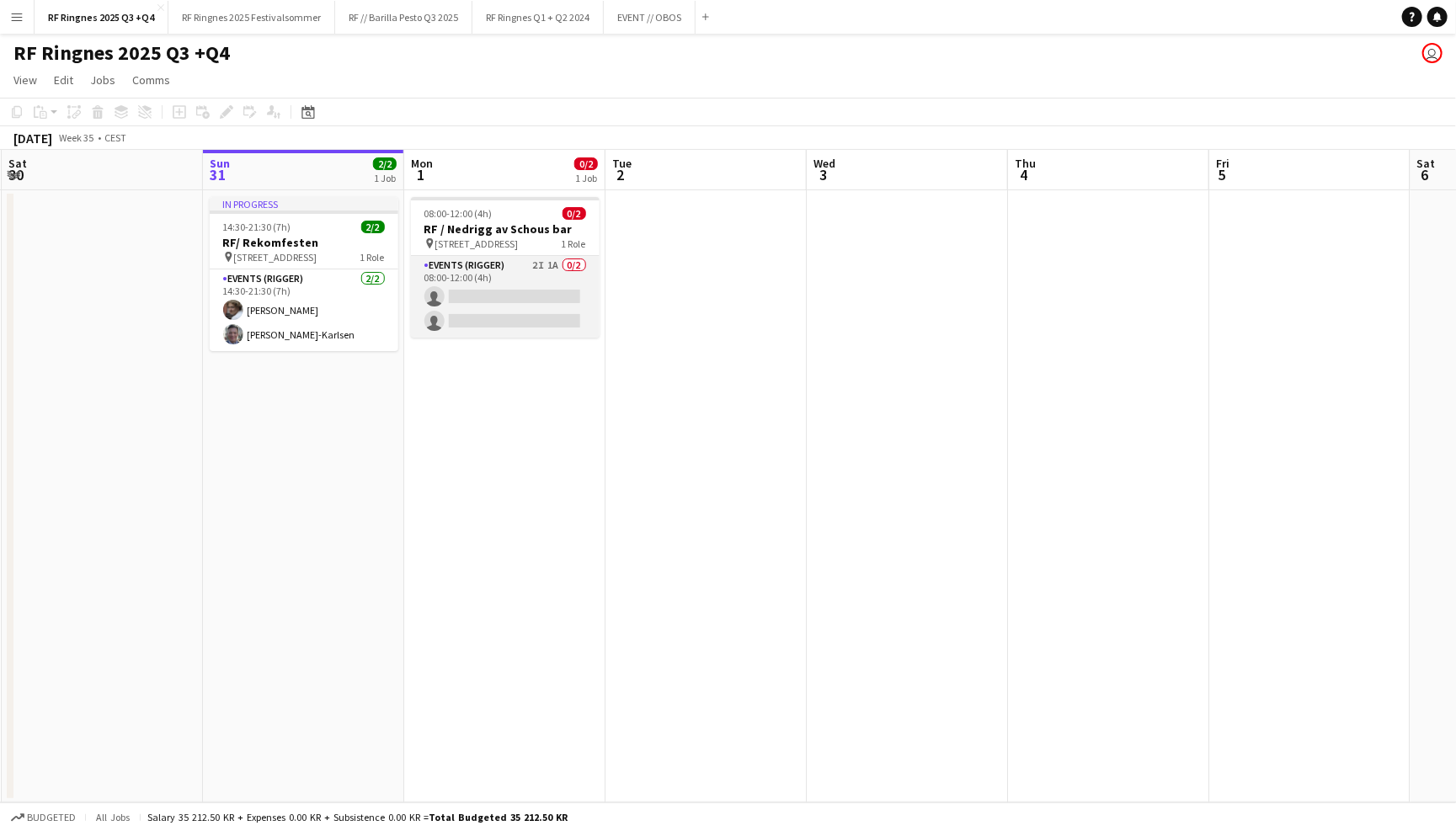
click at [499, 282] on app-card-role "Events (Rigger) 2I 1A 0/2 08:00-12:00 (4h) single-neutral-actions single-neutra…" at bounding box center [505, 297] width 189 height 82
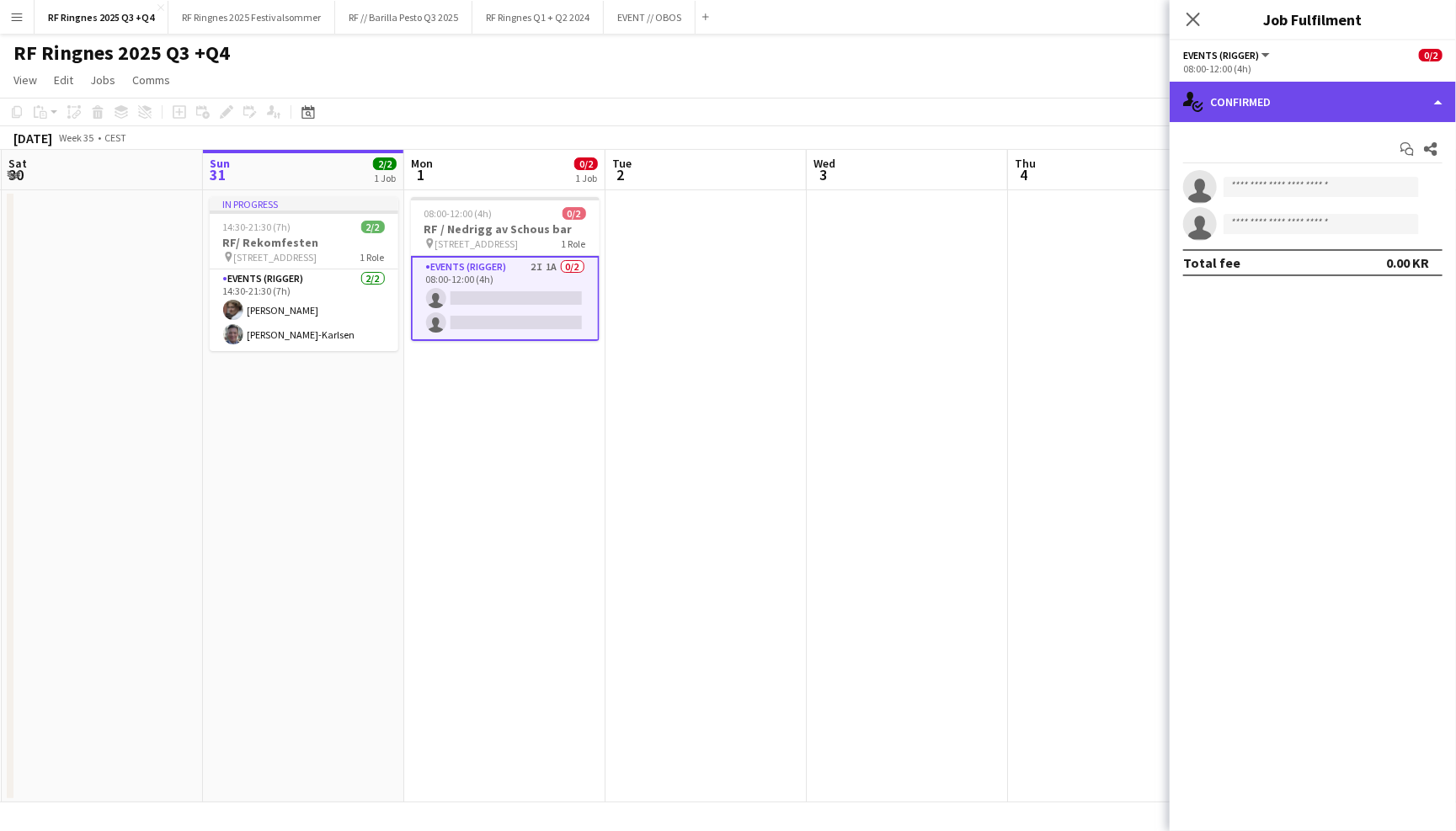
click at [1377, 94] on div "single-neutral-actions-check-2 Confirmed" at bounding box center [1312, 102] width 287 height 40
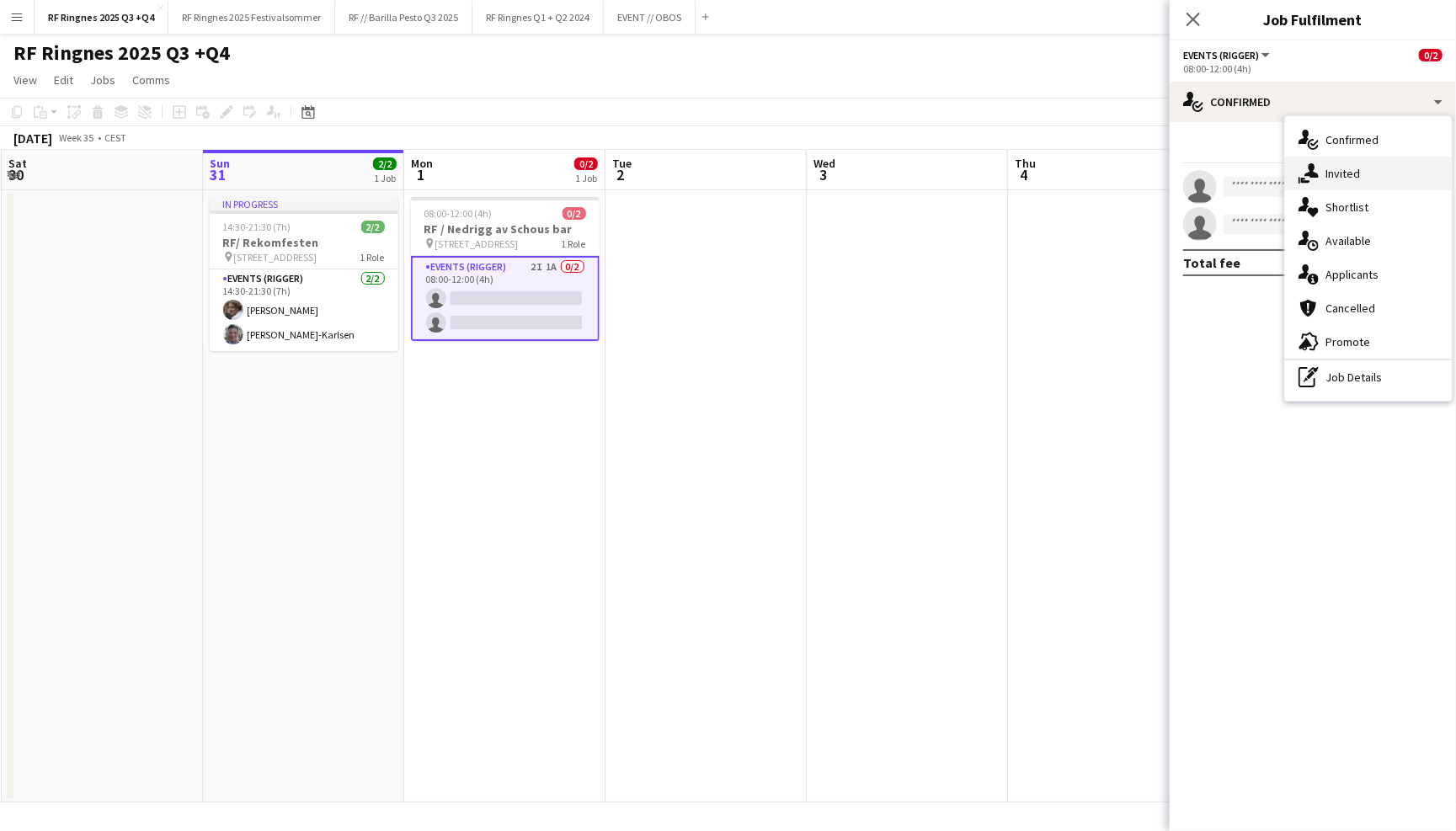
click at [1377, 185] on div "single-neutral-actions-share-1 Invited" at bounding box center [1368, 173] width 167 height 33
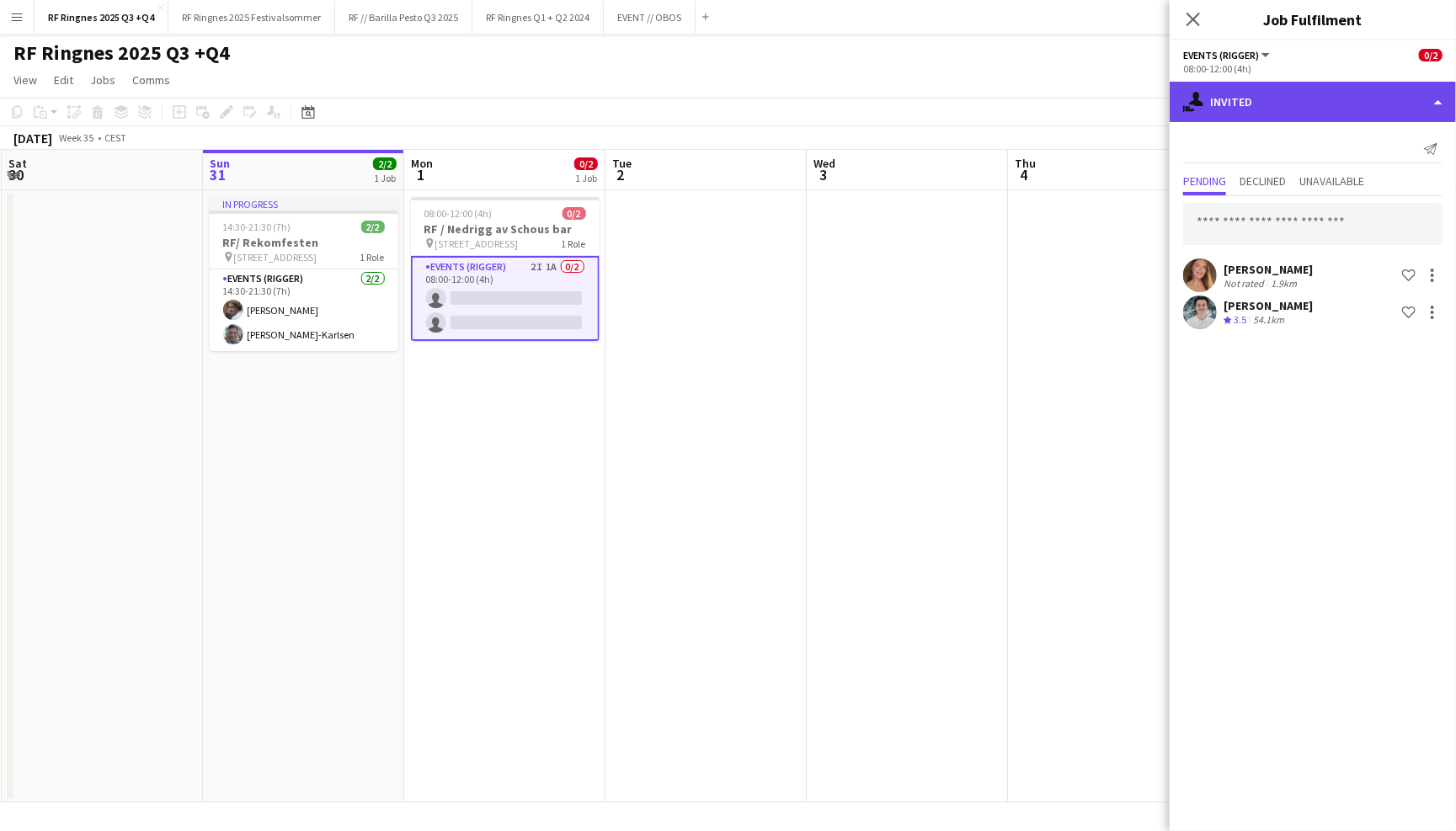
click at [1322, 109] on div "single-neutral-actions-share-1 Invited" at bounding box center [1312, 102] width 287 height 40
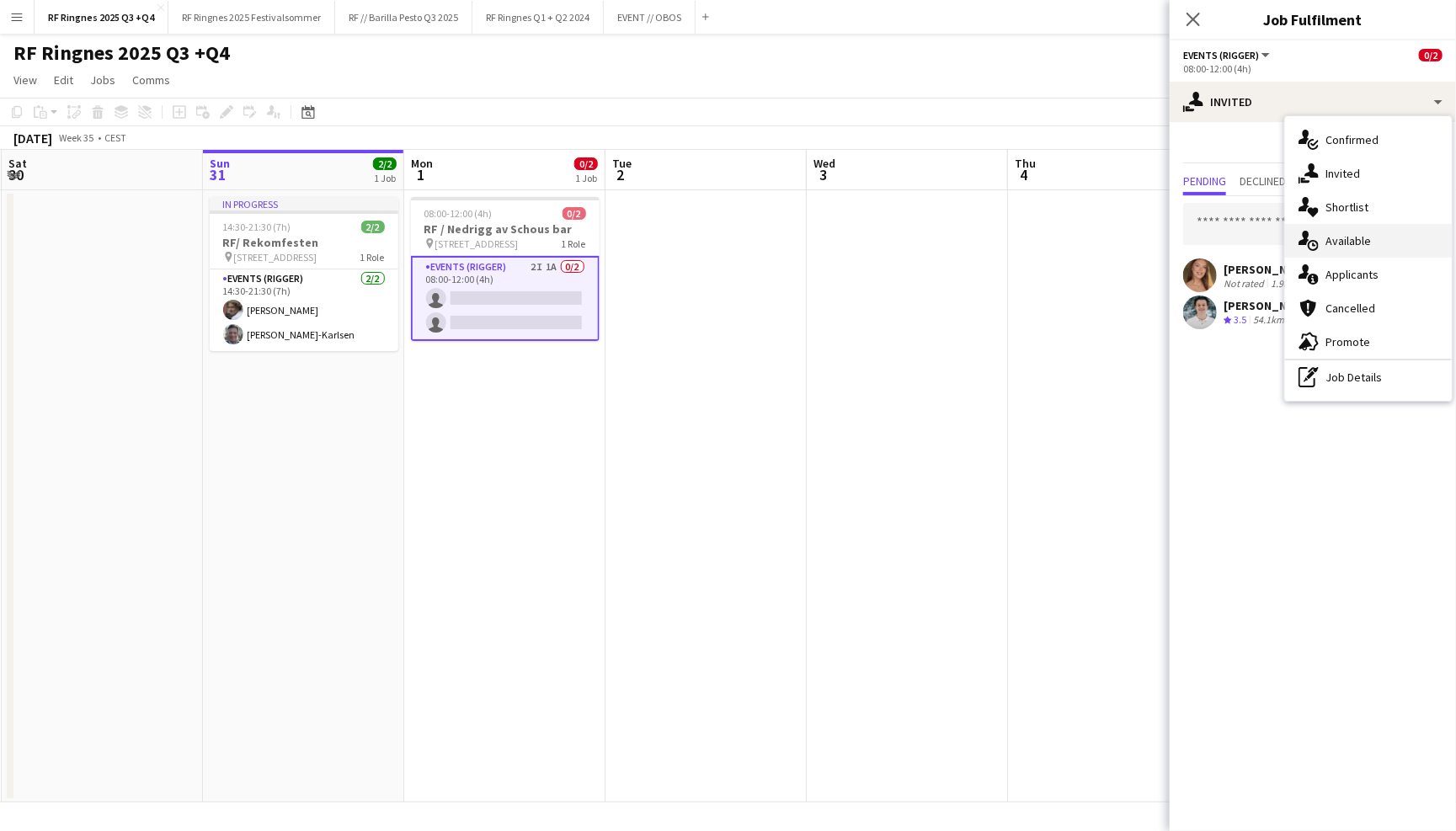
click at [1360, 239] on div "single-neutral-actions-upload Available" at bounding box center [1368, 241] width 167 height 33
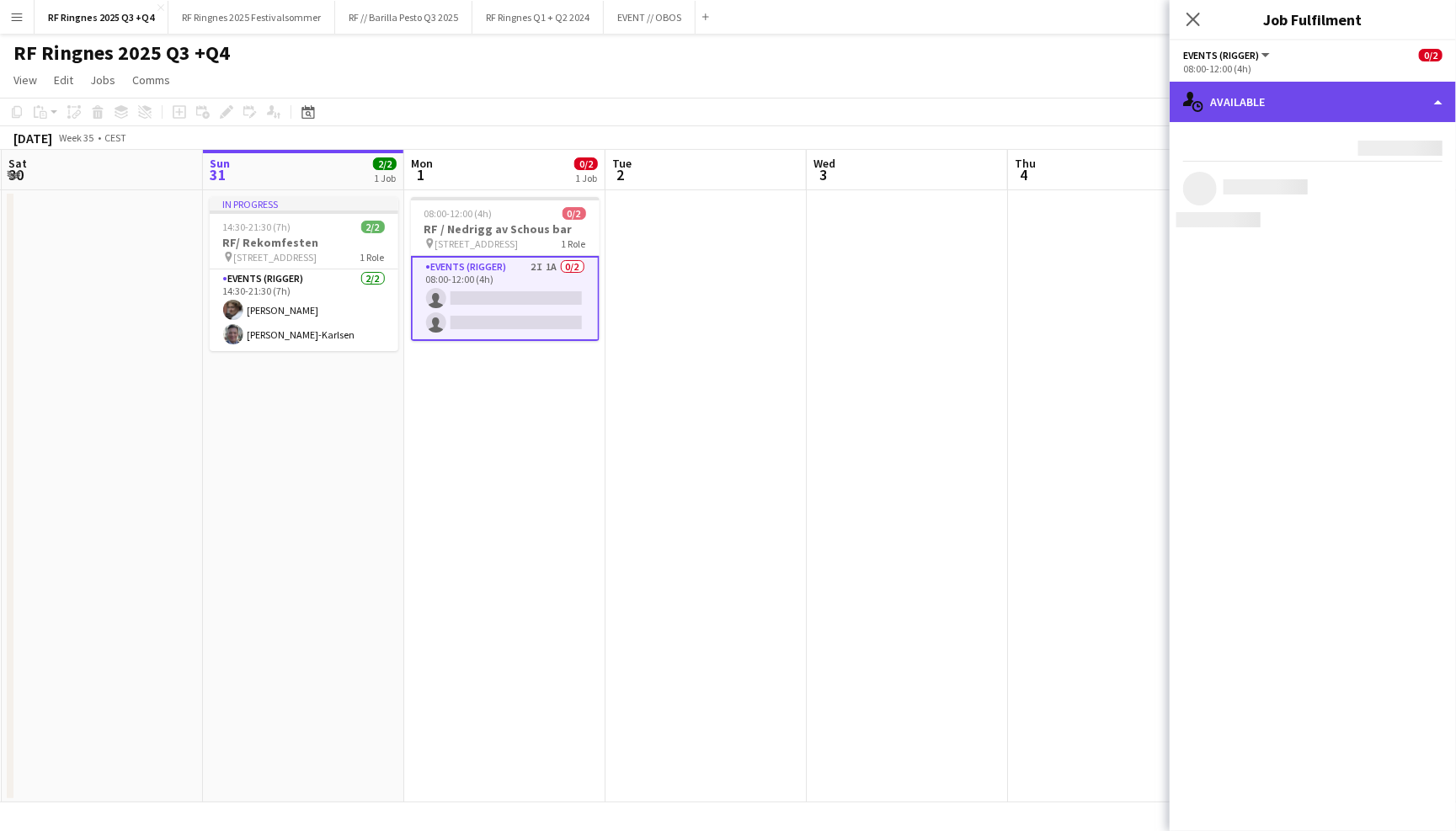
click at [1270, 108] on div "single-neutral-actions-upload Available" at bounding box center [1312, 102] width 287 height 40
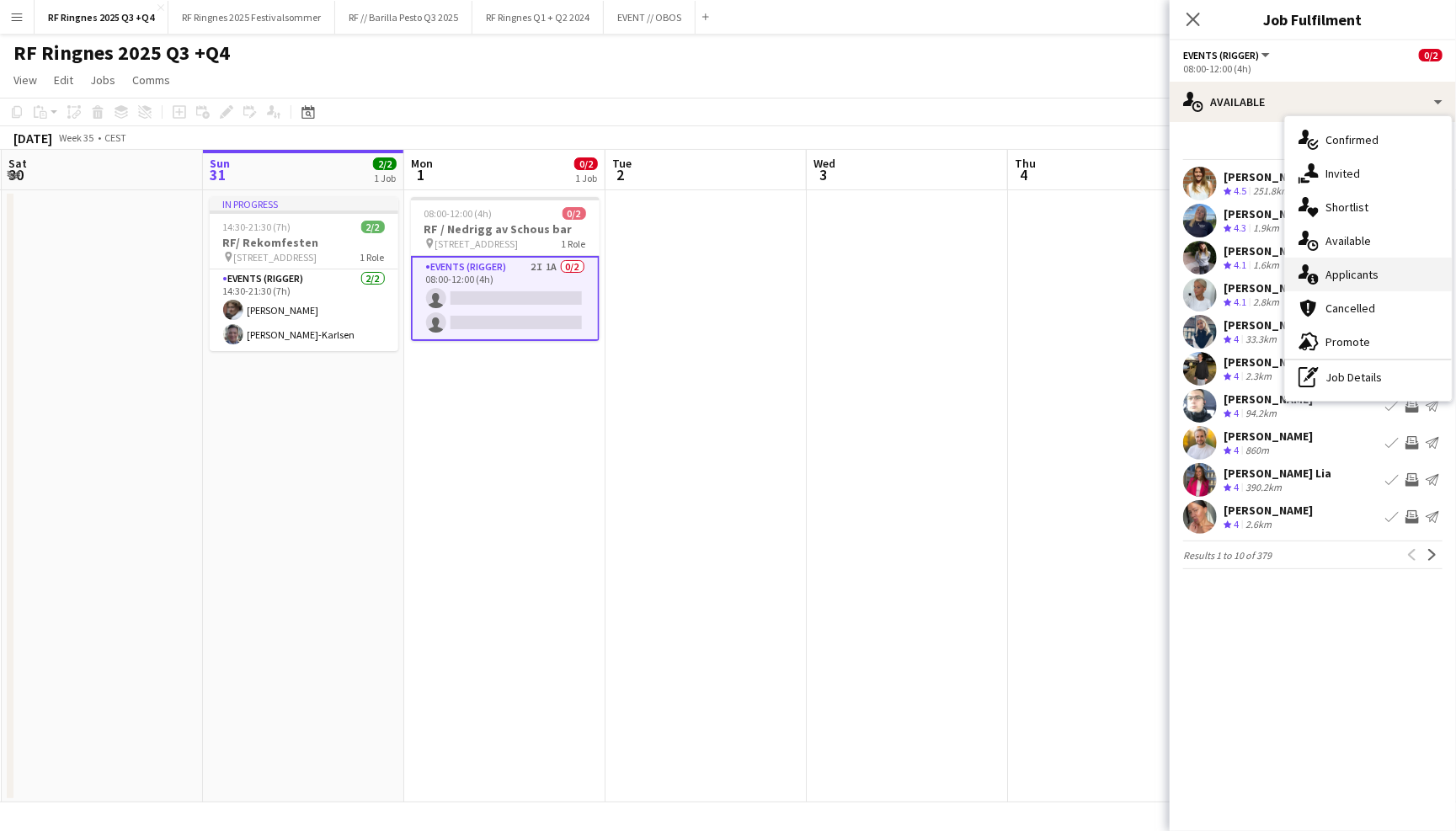
click at [1339, 269] on div "single-neutral-actions-information Applicants" at bounding box center [1368, 275] width 167 height 33
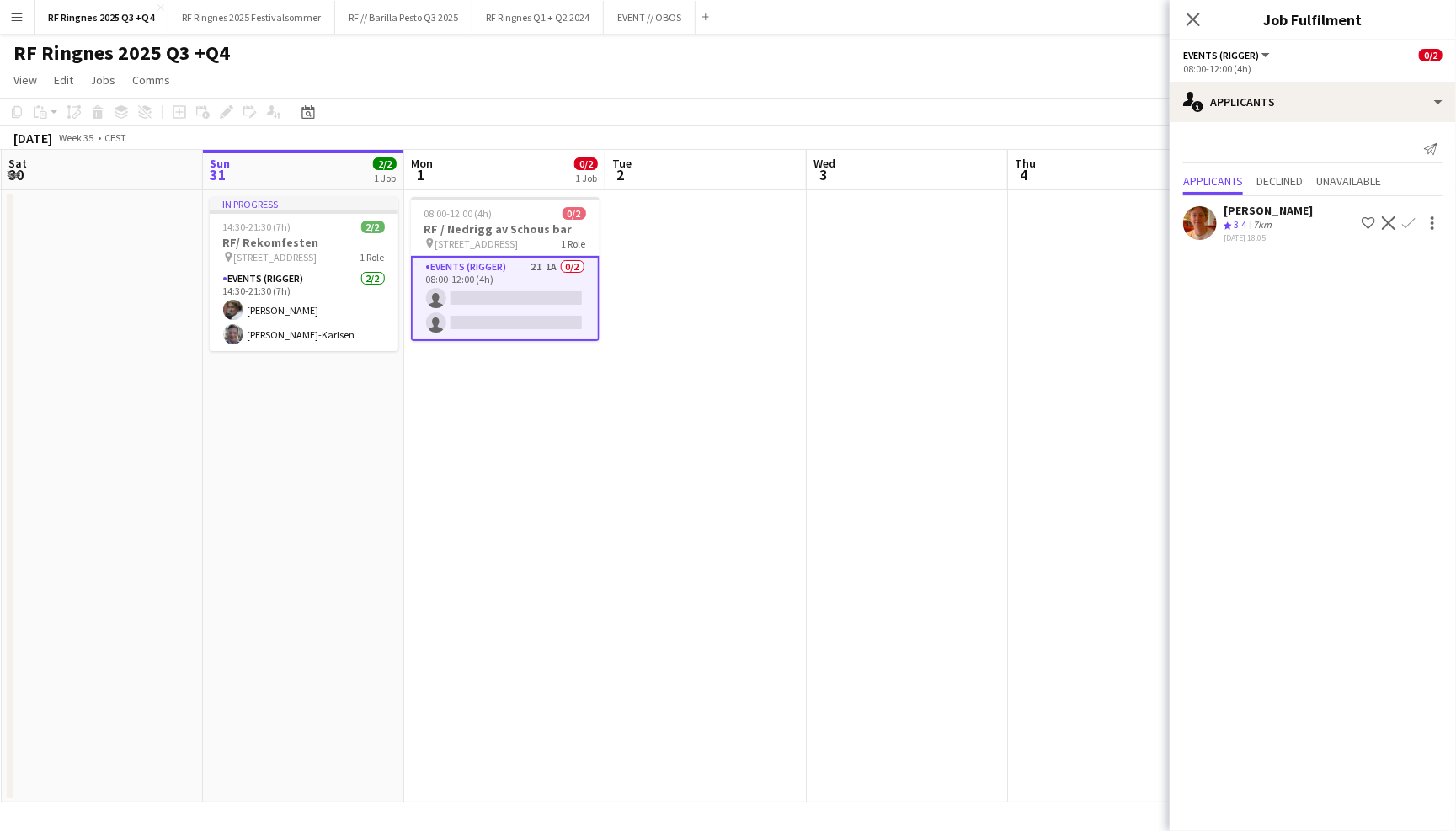
click at [749, 86] on app-page-menu "View Day view expanded Day view collapsed Month view Date picker Jump to [DATE]…" at bounding box center [728, 81] width 1456 height 32
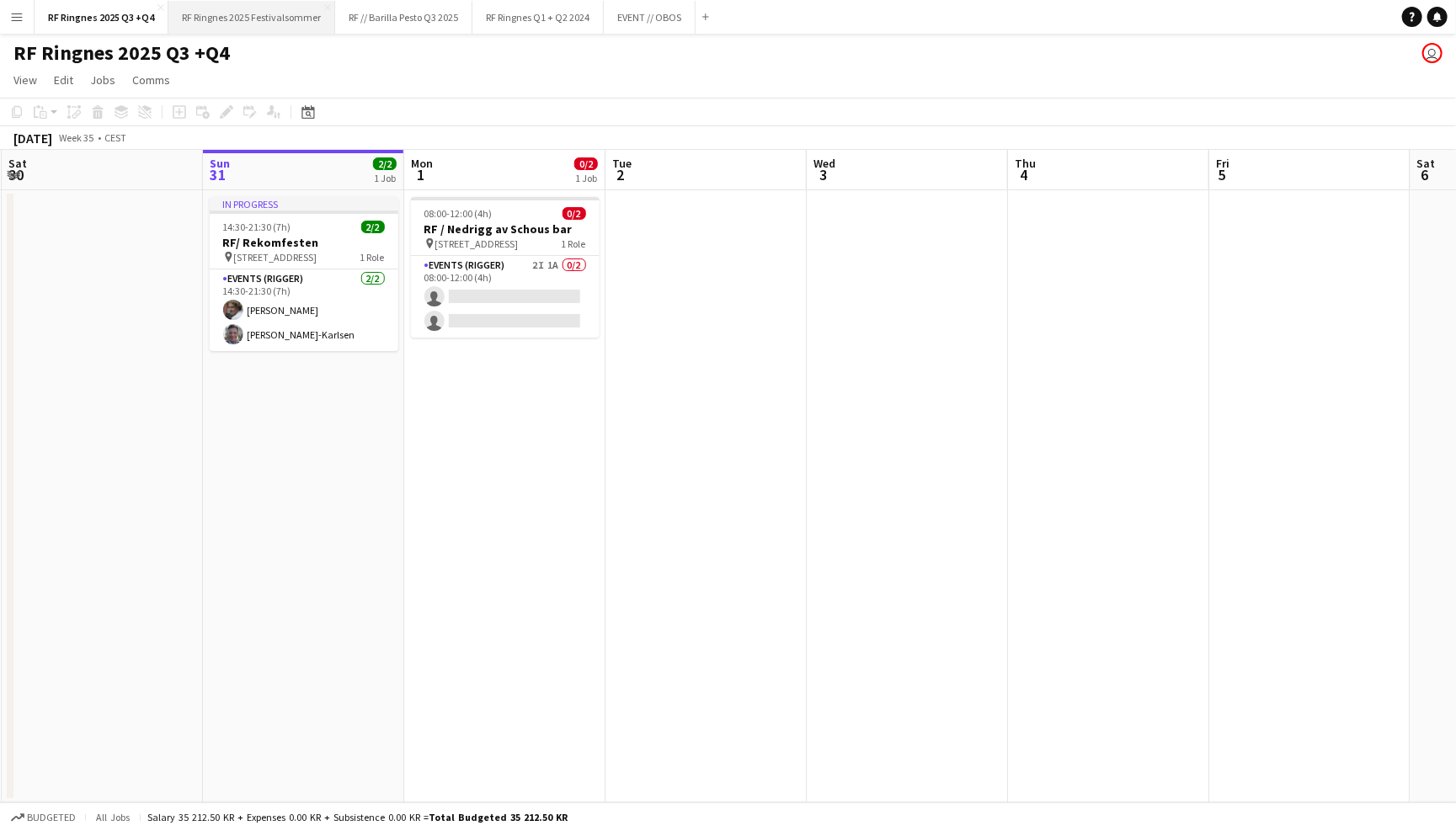
click at [288, 13] on button "RF Ringnes 2025 Festivalsommer Close" at bounding box center [251, 18] width 167 height 33
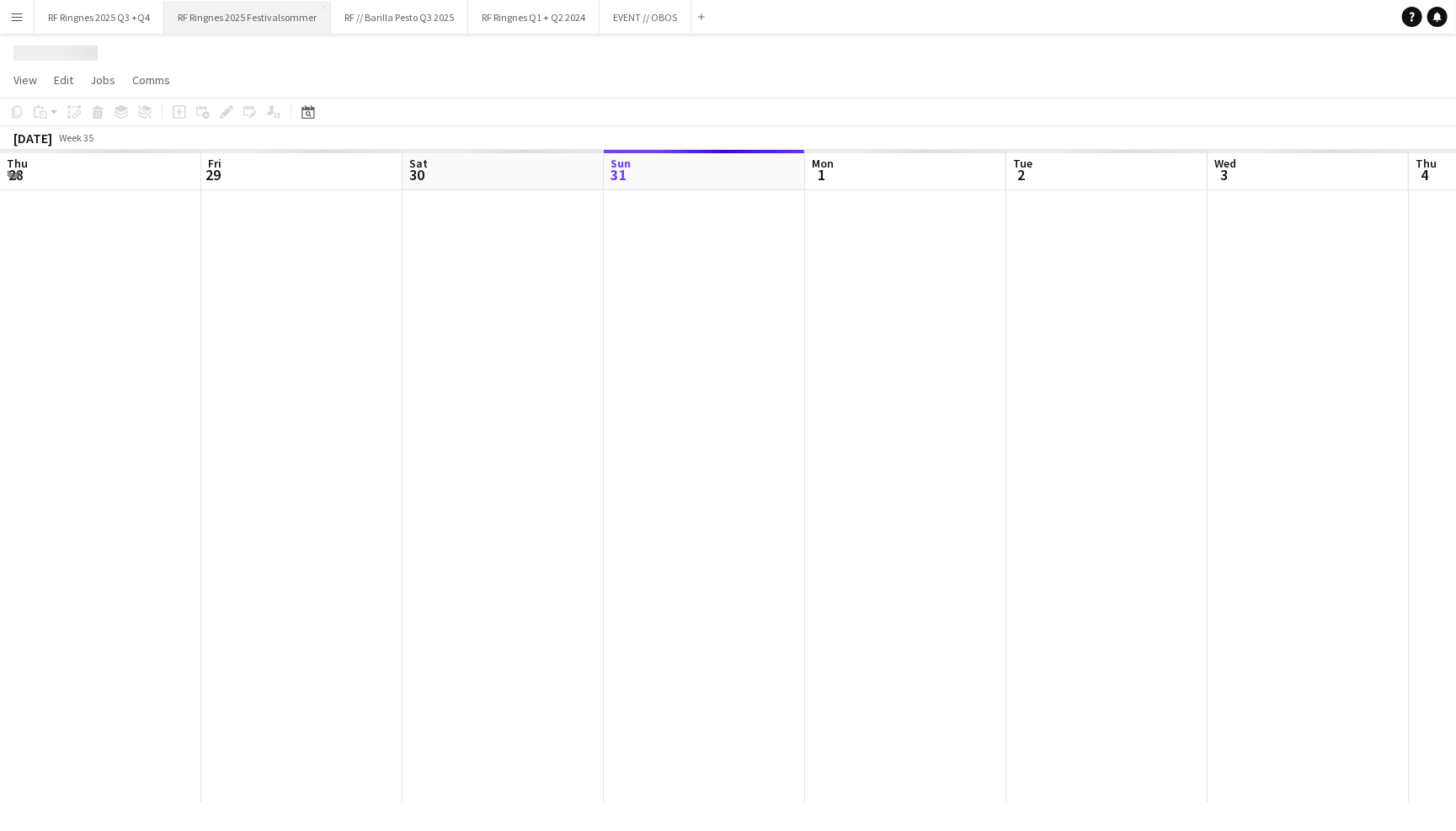
scroll to position [0, 402]
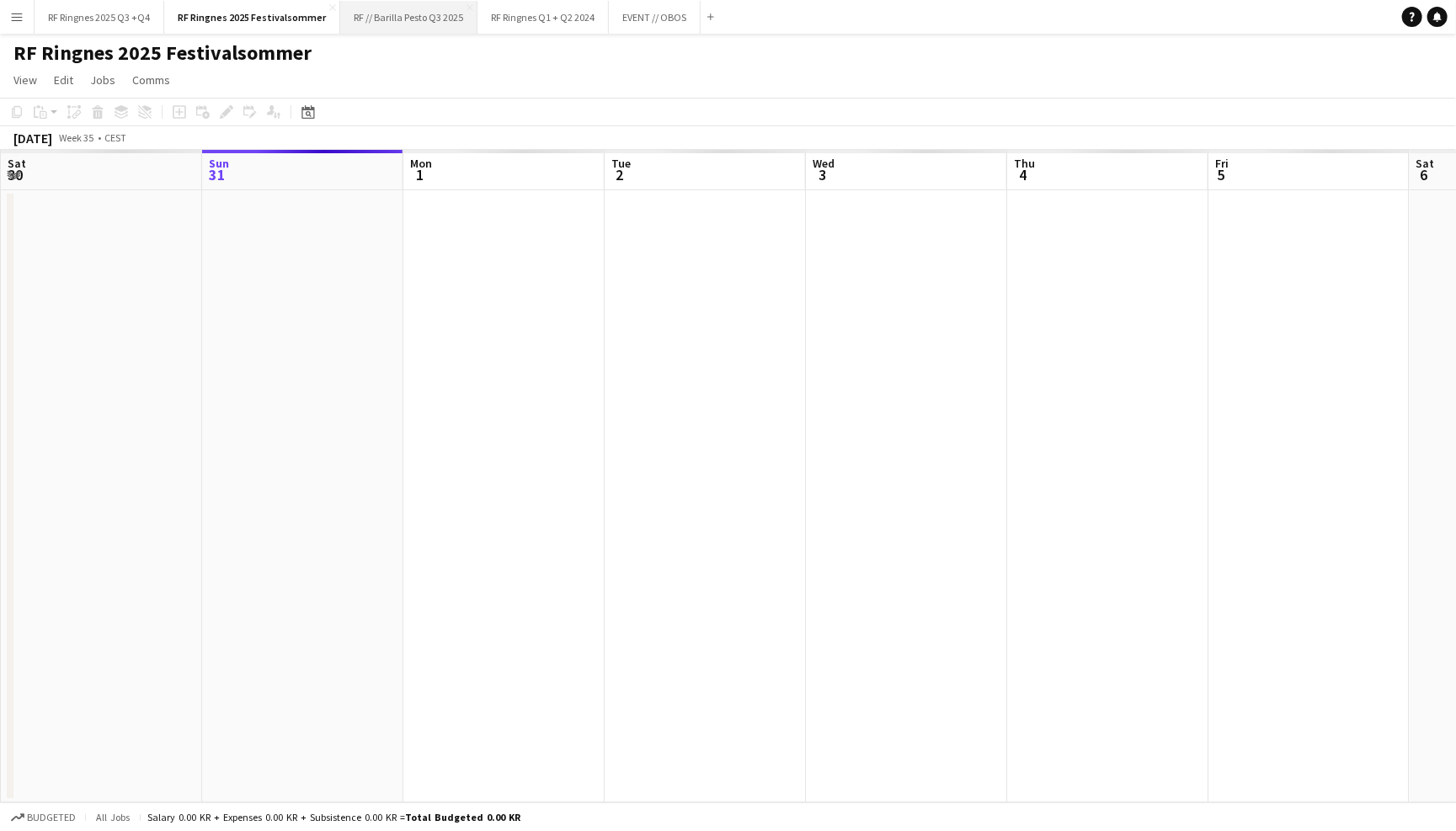
click at [406, 18] on button "RF // Barilla Pesto Q3 2025 Close" at bounding box center [409, 18] width 137 height 33
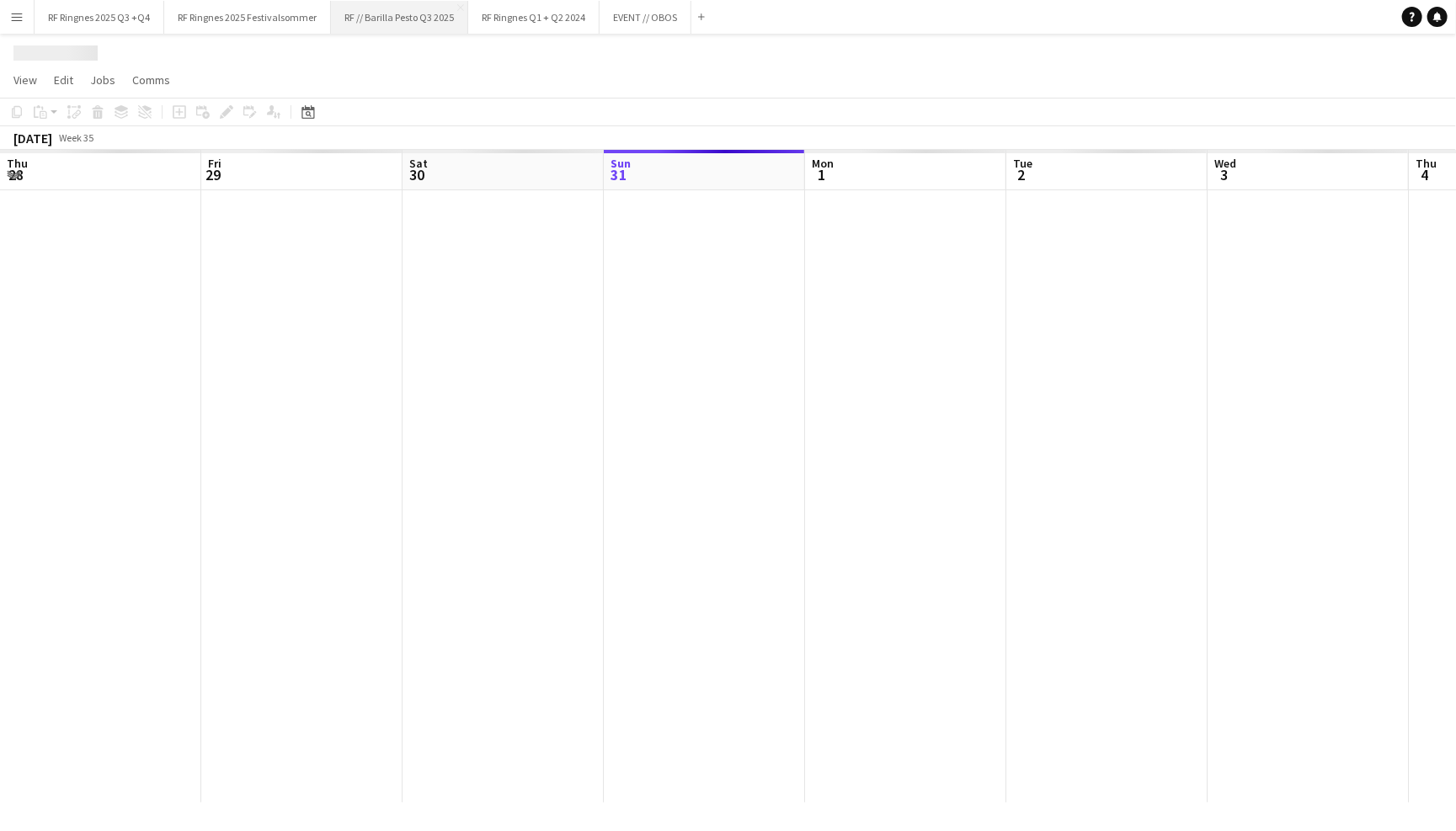
scroll to position [0, 402]
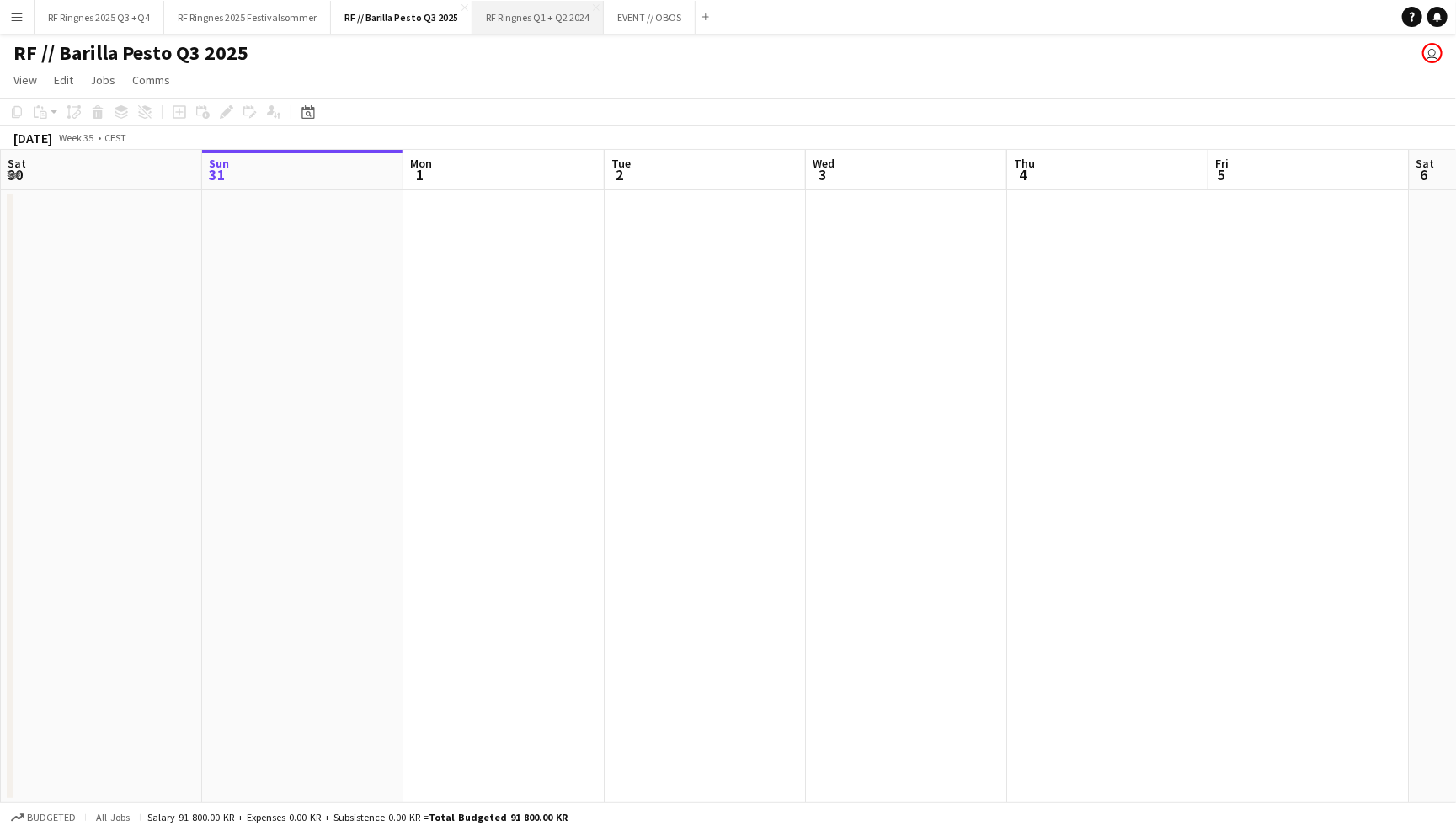
click at [566, 19] on button "RF Ringnes Q1 + Q2 2024 Close" at bounding box center [538, 18] width 131 height 33
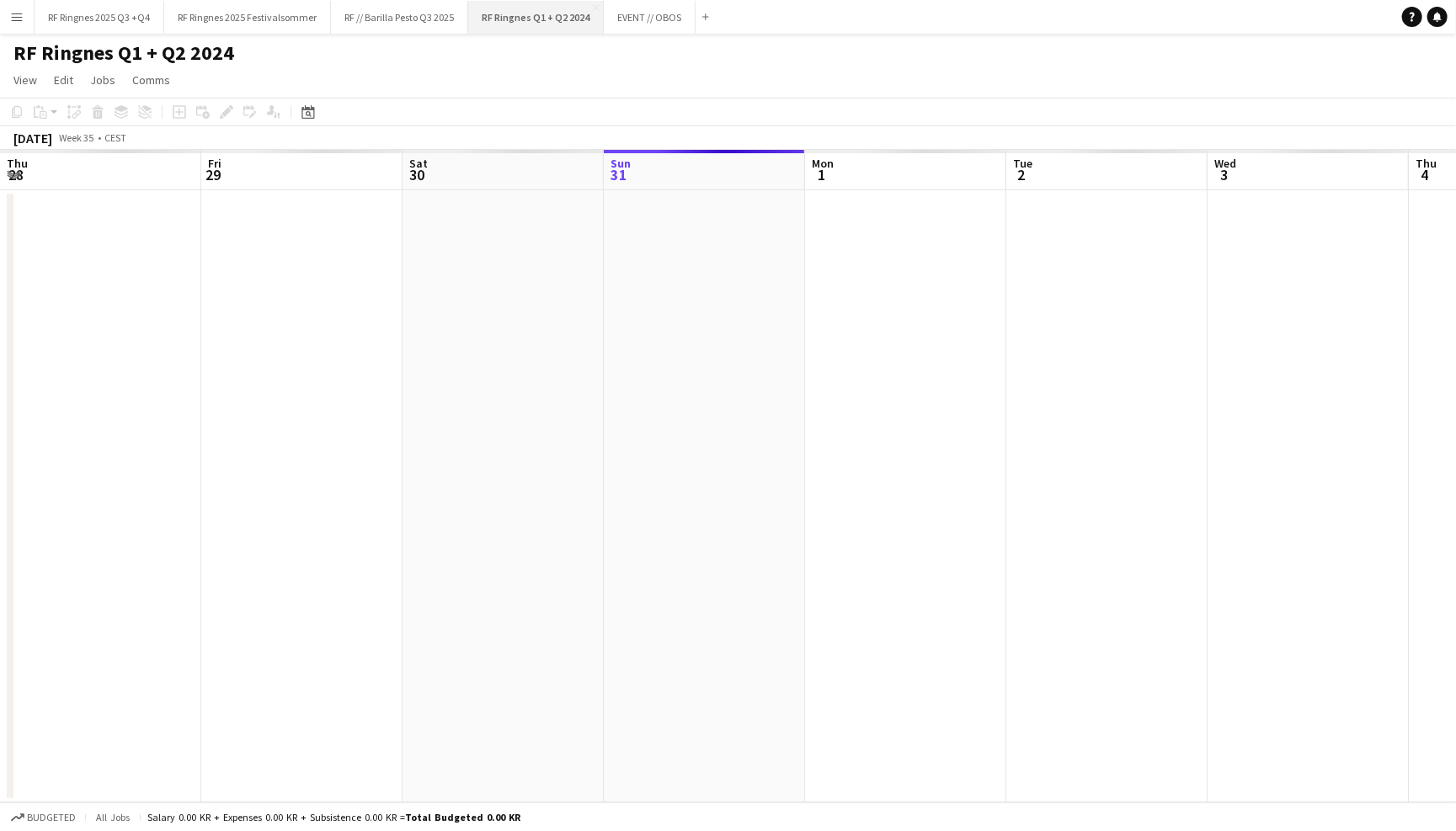
scroll to position [0, 402]
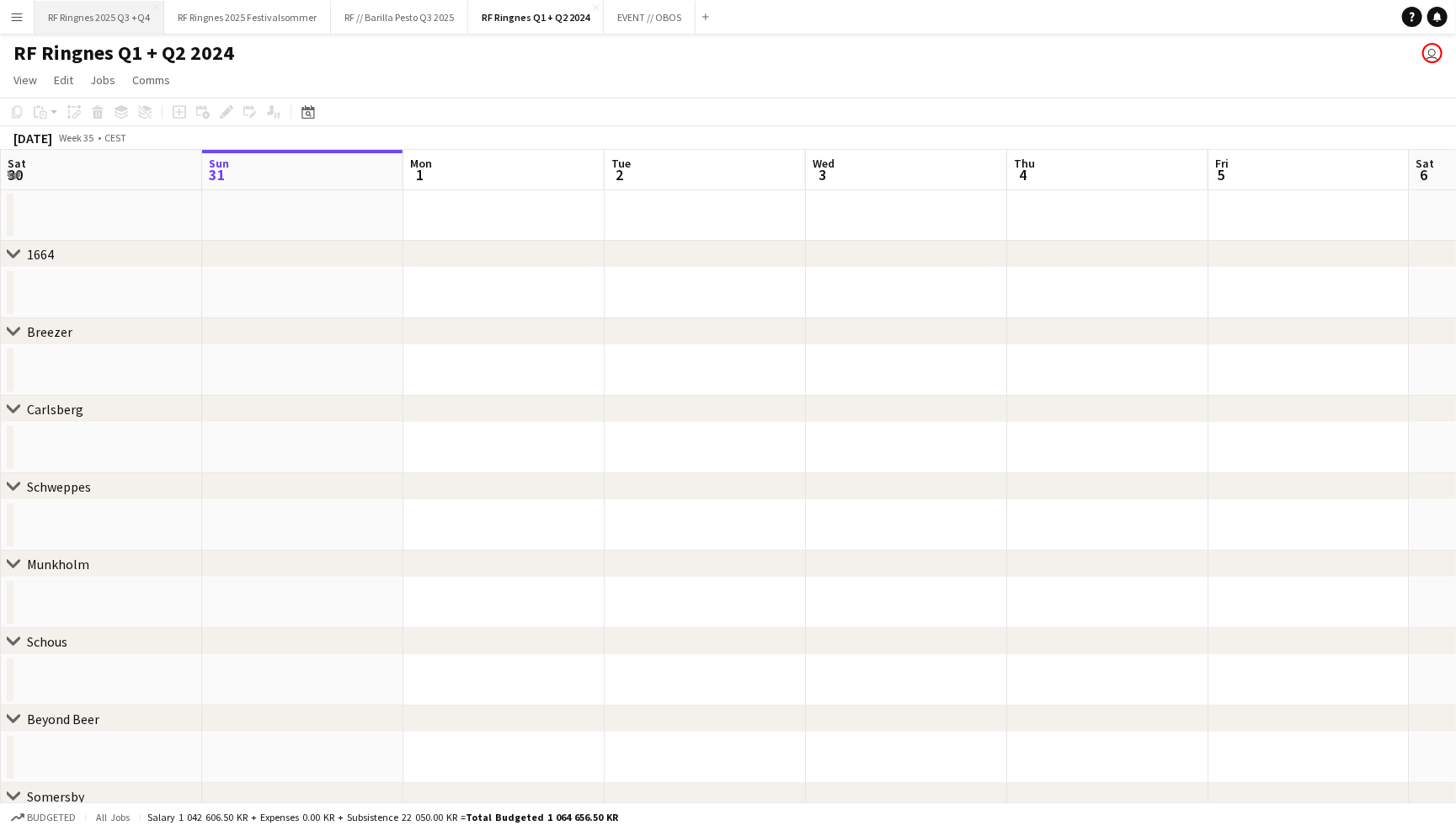
click at [110, 20] on button "RF Ringnes 2025 Q3 +Q4 Close" at bounding box center [99, 18] width 130 height 33
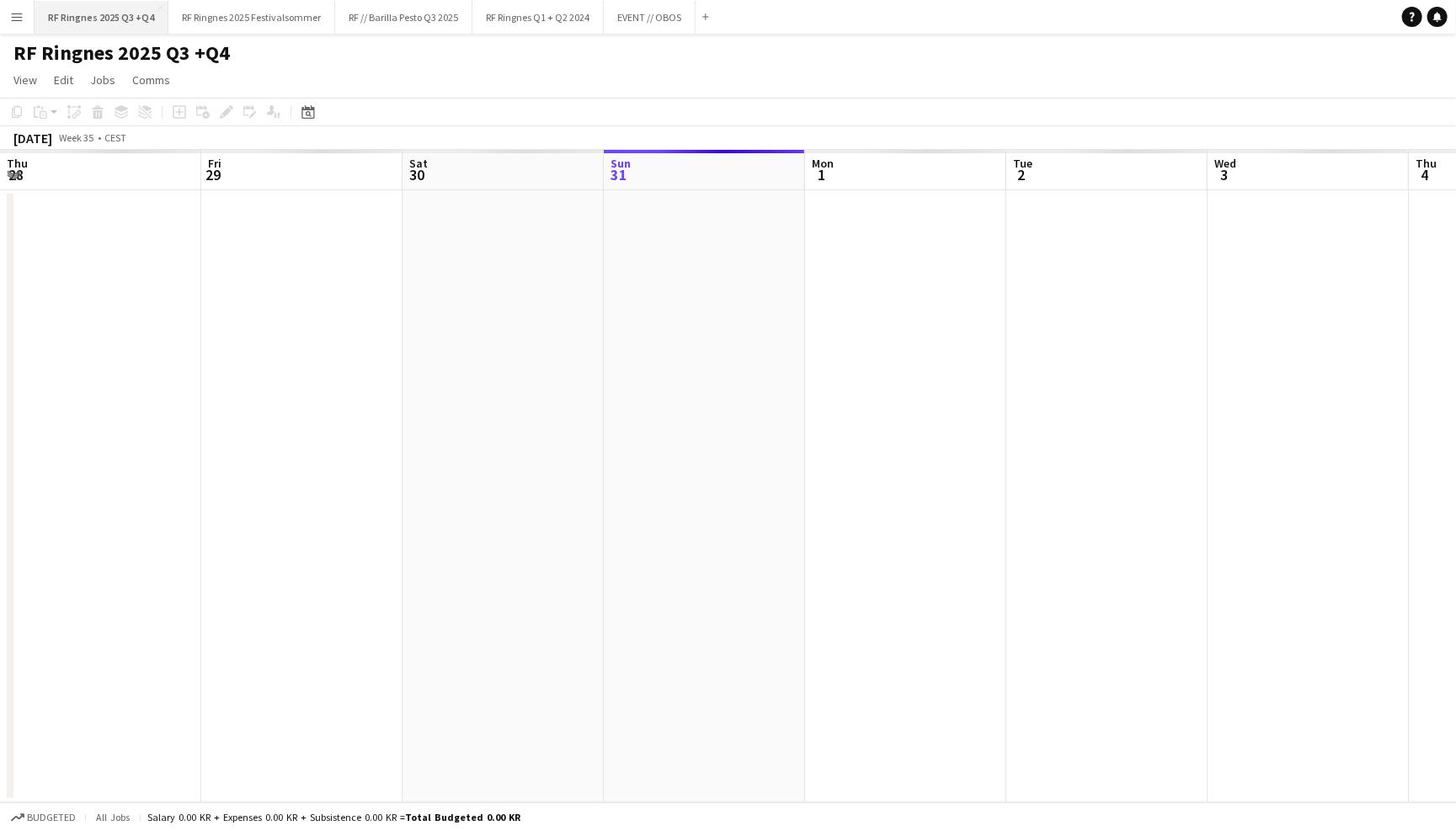
scroll to position [0, 402]
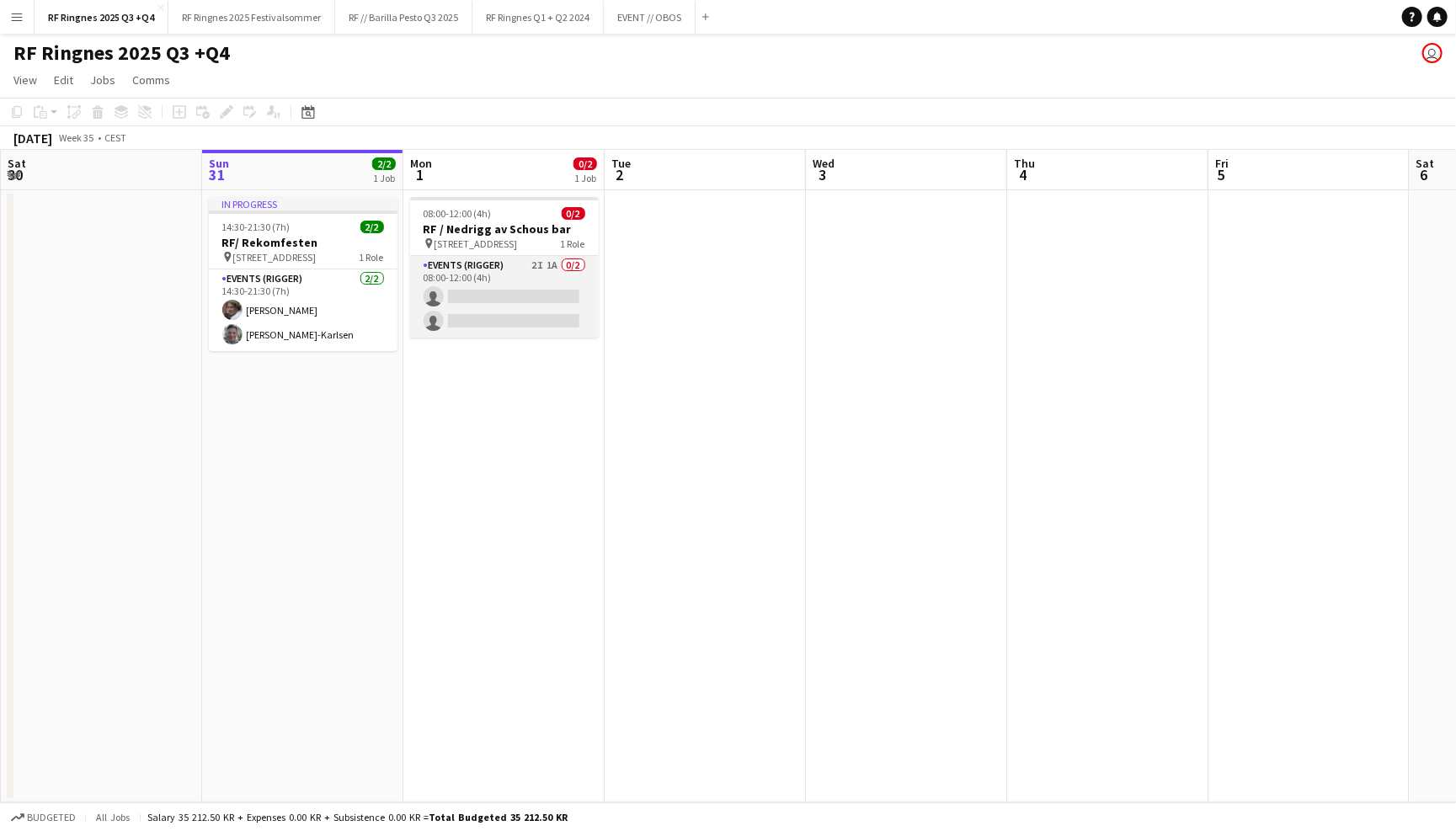
click at [547, 269] on app-card-role "Events (Rigger) 2I 1A 0/2 08:00-12:00 (4h) single-neutral-actions single-neutra…" at bounding box center [504, 297] width 189 height 82
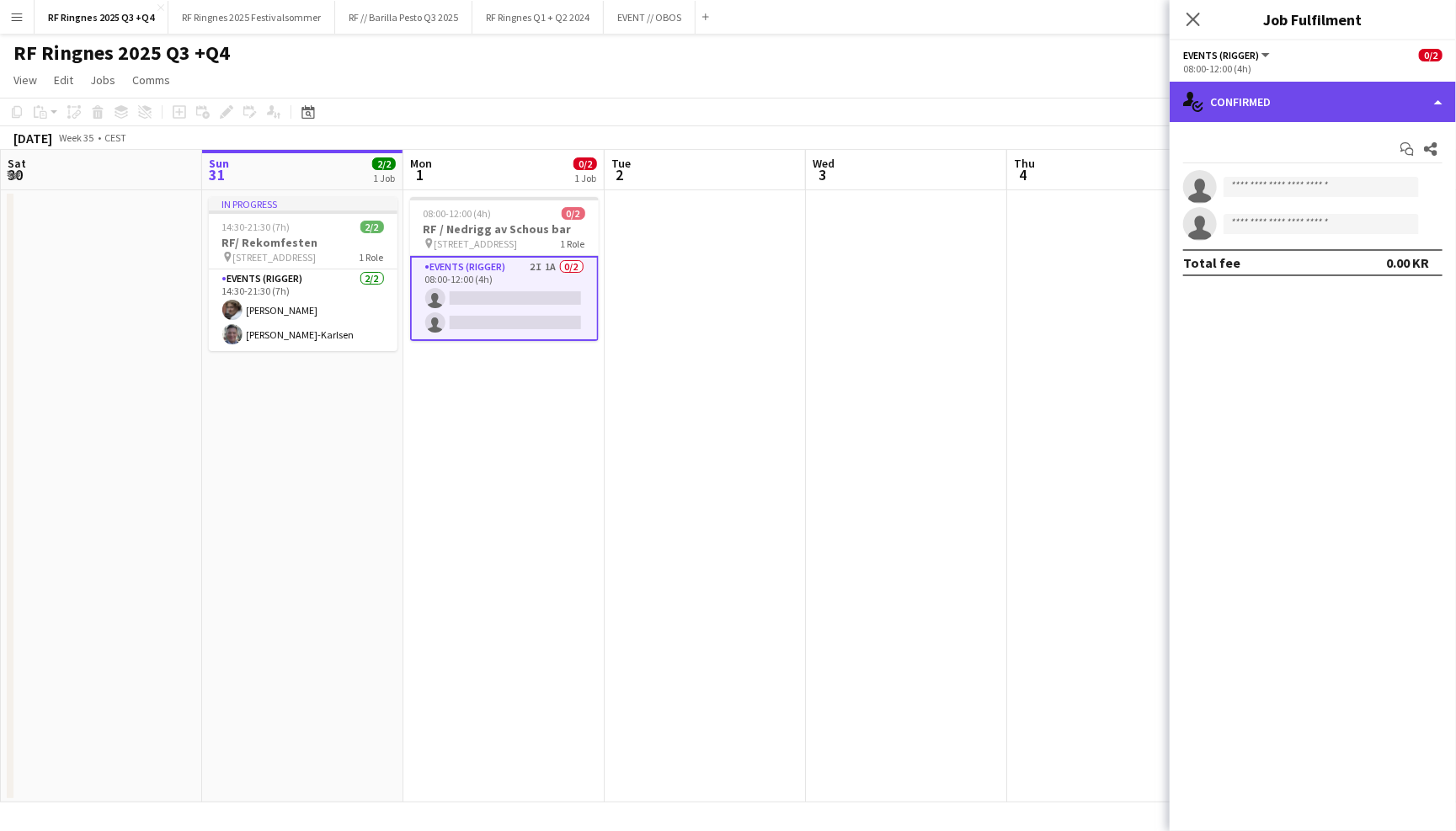
click at [1316, 97] on div "single-neutral-actions-check-2 Confirmed" at bounding box center [1312, 102] width 287 height 40
